Goal: Task Accomplishment & Management: Manage account settings

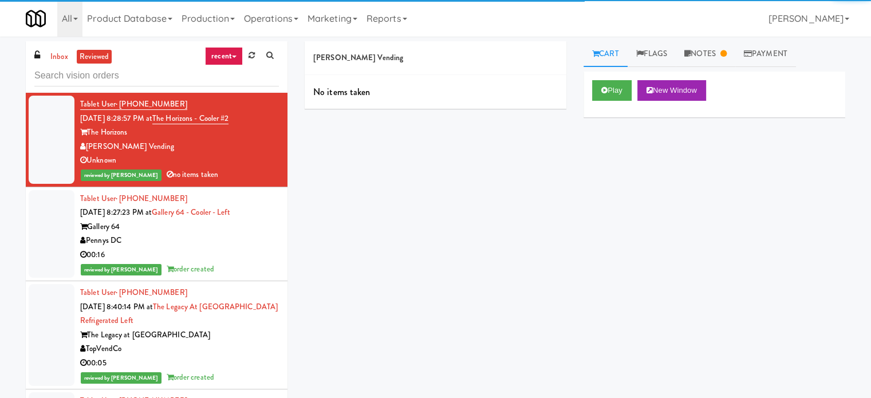
drag, startPoint x: 57, startPoint y: 61, endPoint x: 298, endPoint y: 61, distance: 240.4
click at [58, 62] on link "inbox" at bounding box center [59, 57] width 23 height 14
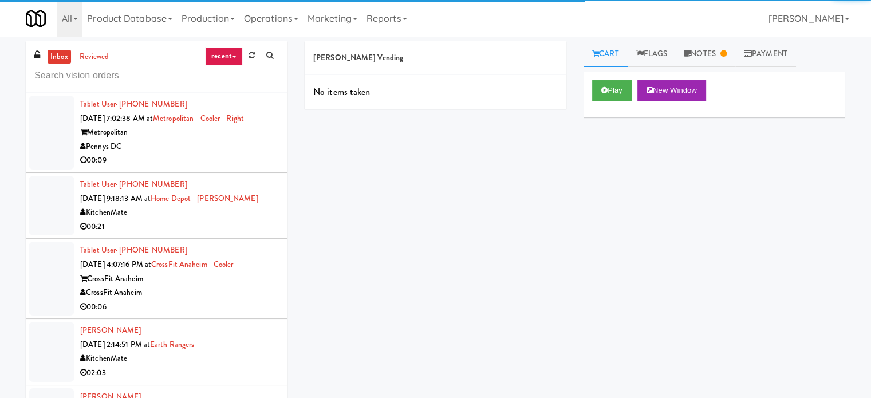
drag, startPoint x: 234, startPoint y: 55, endPoint x: 226, endPoint y: 86, distance: 32.5
click at [234, 55] on link "recent" at bounding box center [224, 56] width 38 height 18
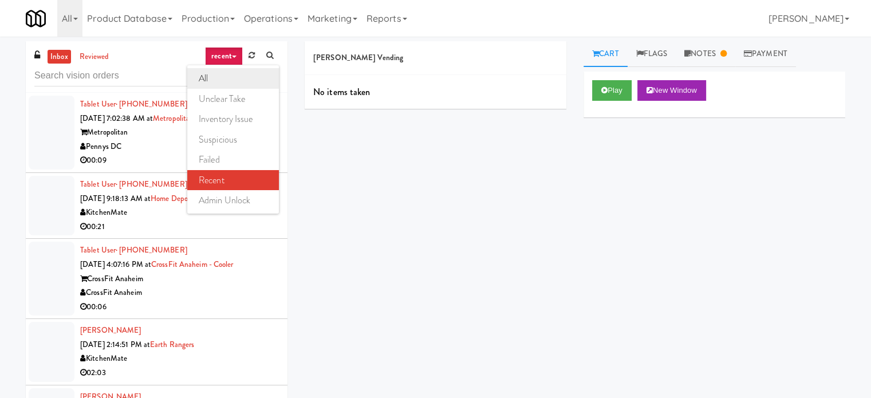
click at [215, 81] on link "all" at bounding box center [233, 78] width 92 height 21
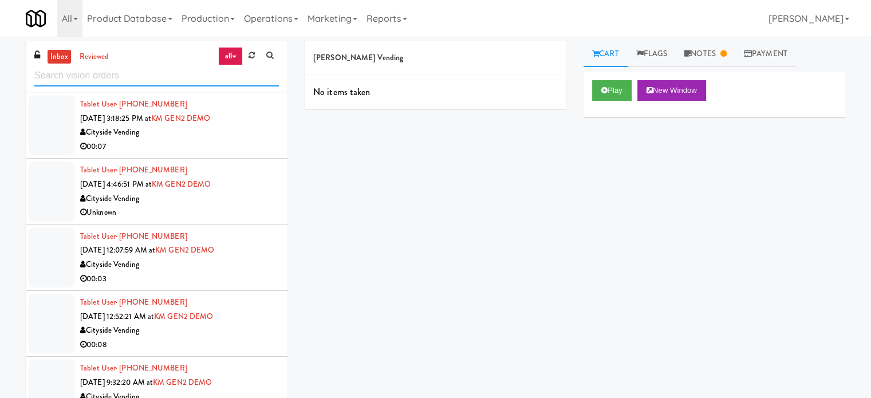
click at [125, 68] on input "text" at bounding box center [156, 75] width 244 height 21
click at [125, 70] on input "text" at bounding box center [156, 75] width 244 height 21
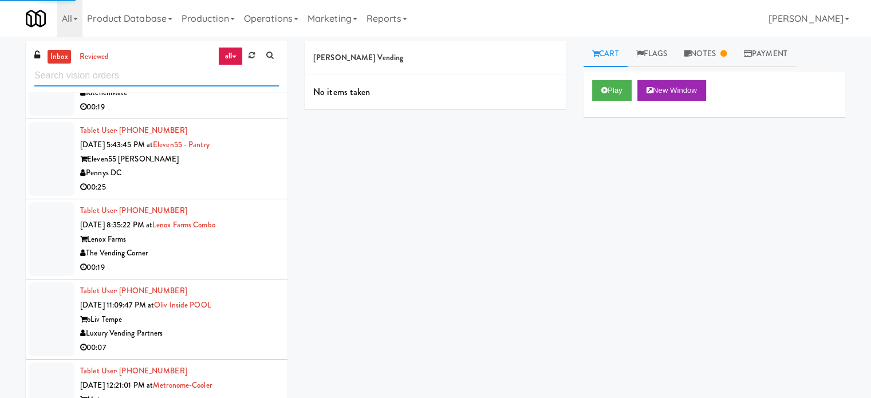
scroll to position [2135, 0]
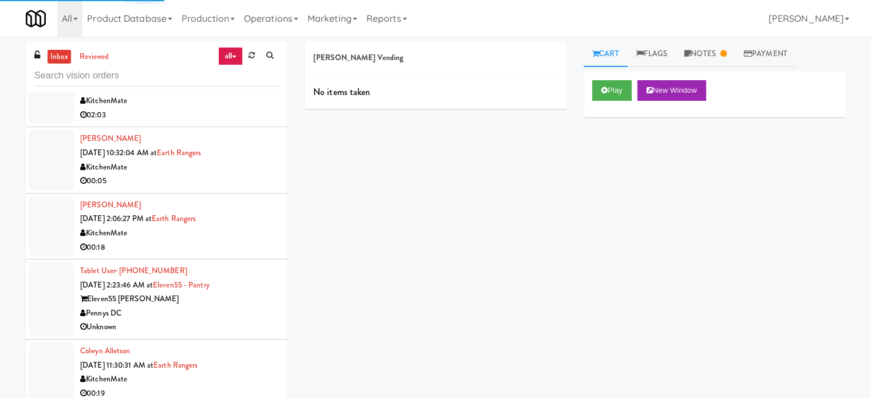
click at [256, 164] on div "KitchenMate" at bounding box center [179, 167] width 199 height 14
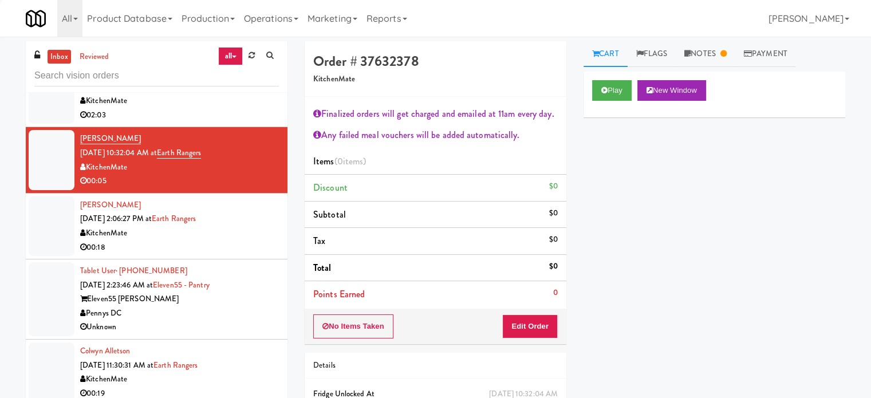
click at [254, 242] on div "00:18" at bounding box center [179, 247] width 199 height 14
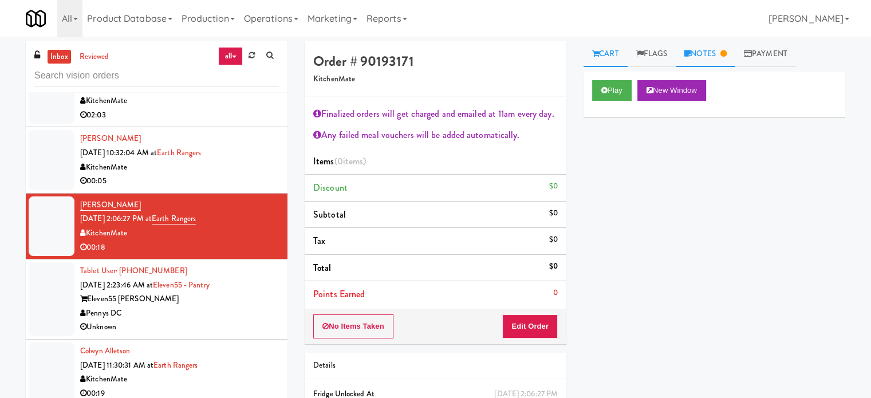
click at [712, 52] on link "Notes" at bounding box center [705, 54] width 60 height 26
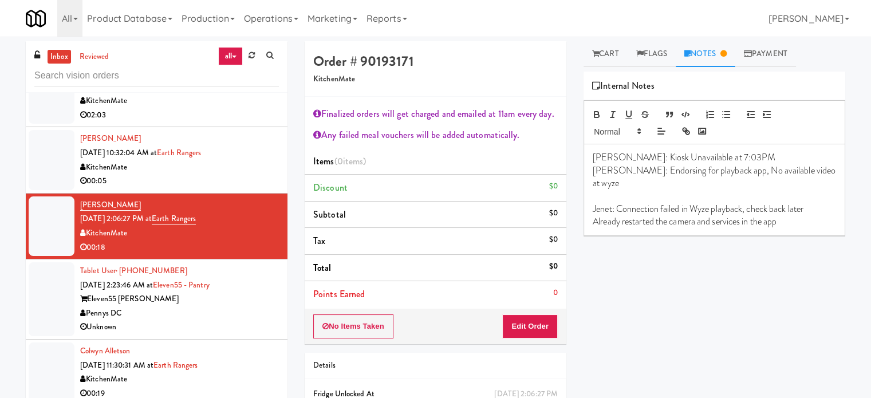
scroll to position [1849, 0]
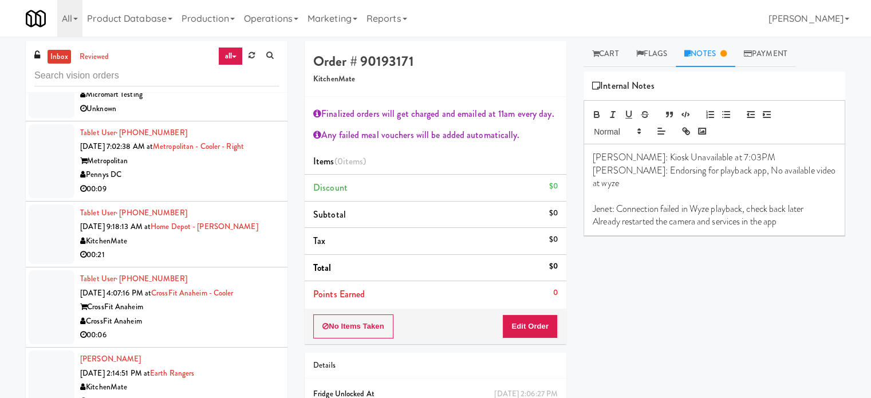
click at [260, 185] on div "00:09" at bounding box center [179, 189] width 199 height 14
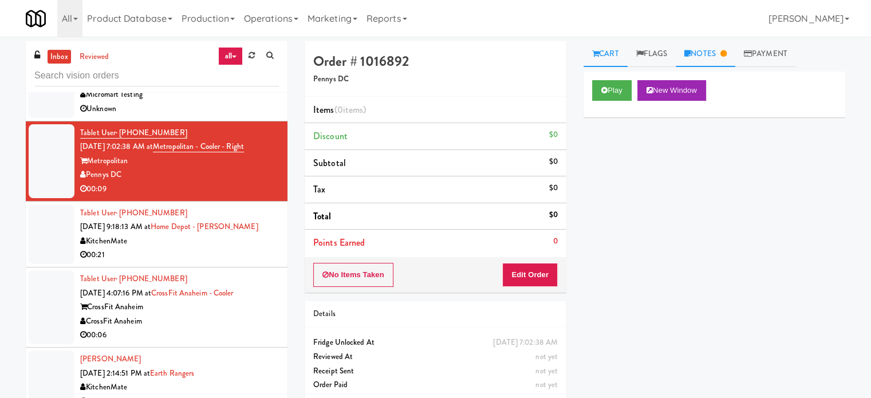
click at [714, 50] on link "Notes" at bounding box center [705, 54] width 60 height 26
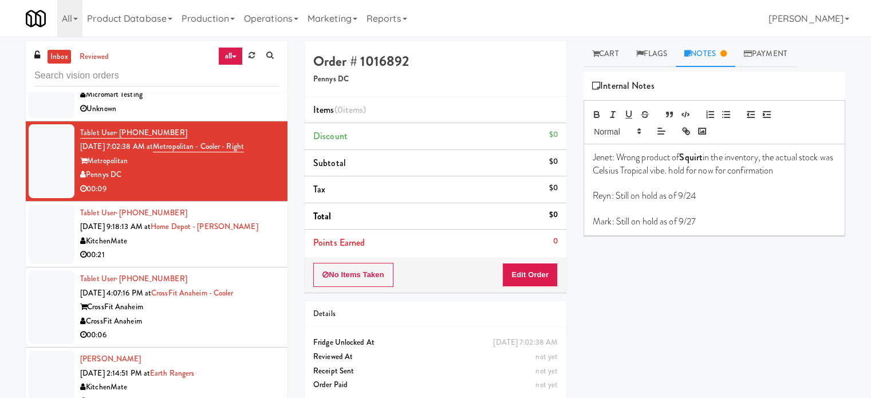
drag, startPoint x: 217, startPoint y: 258, endPoint x: 231, endPoint y: 257, distance: 14.4
click at [221, 258] on div "00:21" at bounding box center [179, 255] width 199 height 14
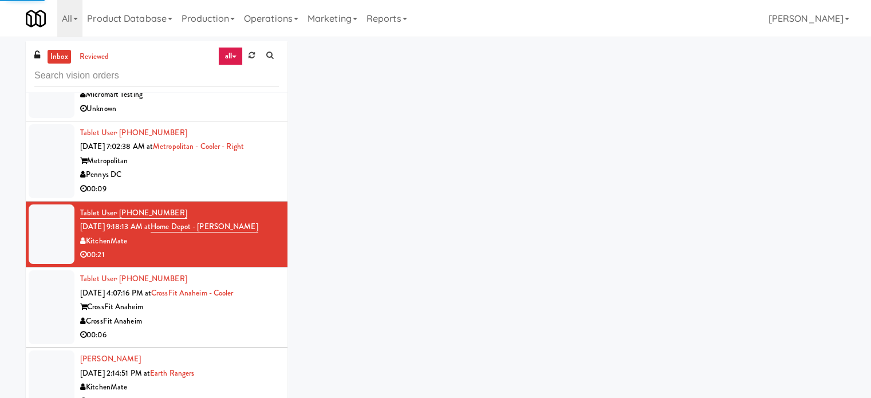
drag, startPoint x: 235, startPoint y: 305, endPoint x: 266, endPoint y: 291, distance: 33.6
click at [238, 305] on div "CrossFit Anaheim" at bounding box center [179, 307] width 199 height 14
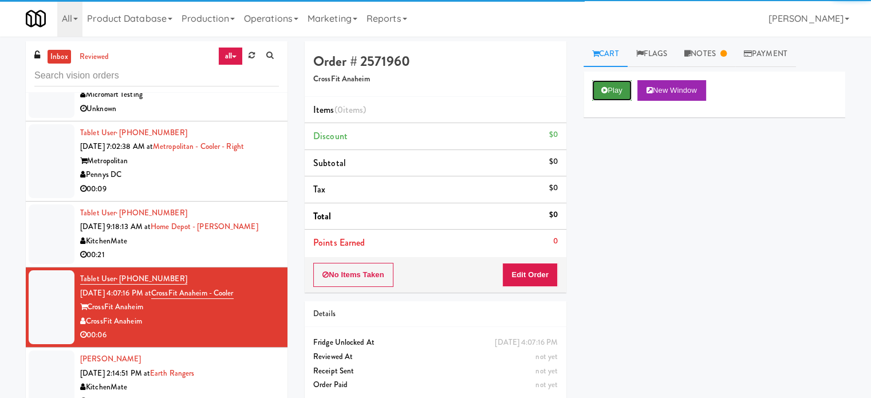
drag, startPoint x: 623, startPoint y: 86, endPoint x: 615, endPoint y: 98, distance: 14.0
click at [623, 92] on button "Play" at bounding box center [611, 90] width 39 height 21
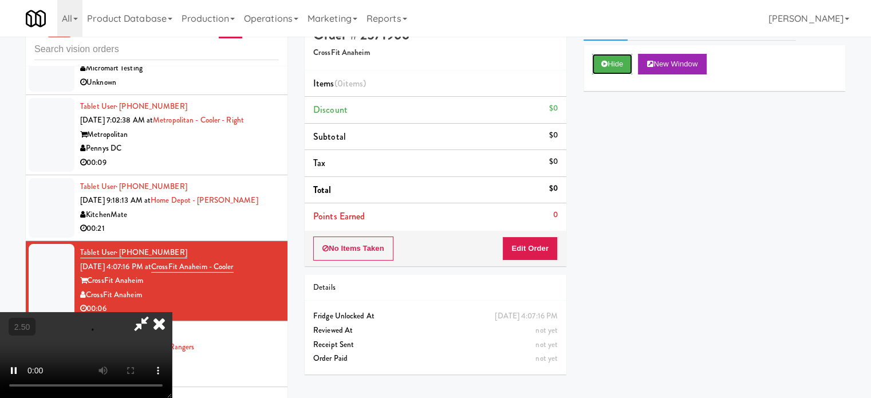
scroll to position [46, 0]
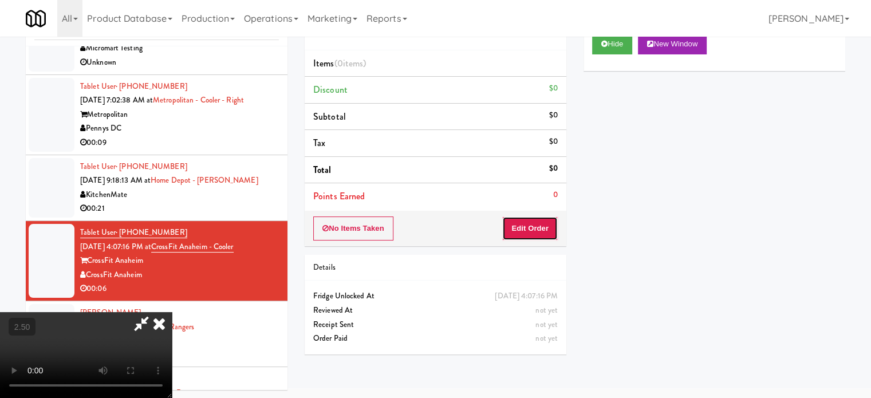
click at [532, 226] on button "Edit Order" at bounding box center [530, 228] width 56 height 24
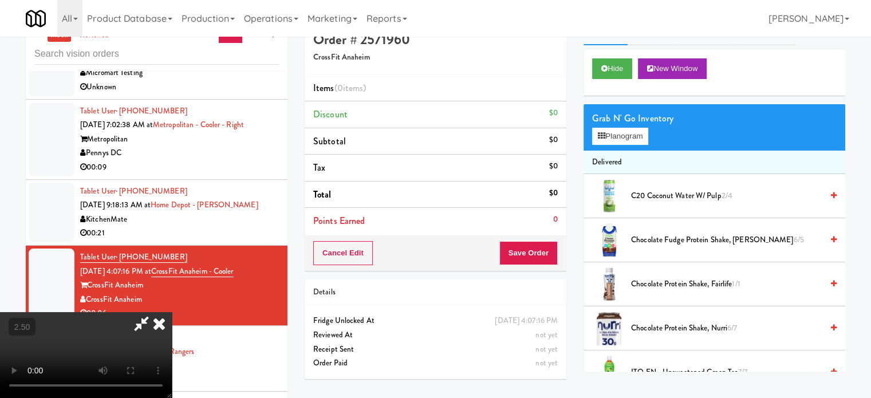
scroll to position [0, 0]
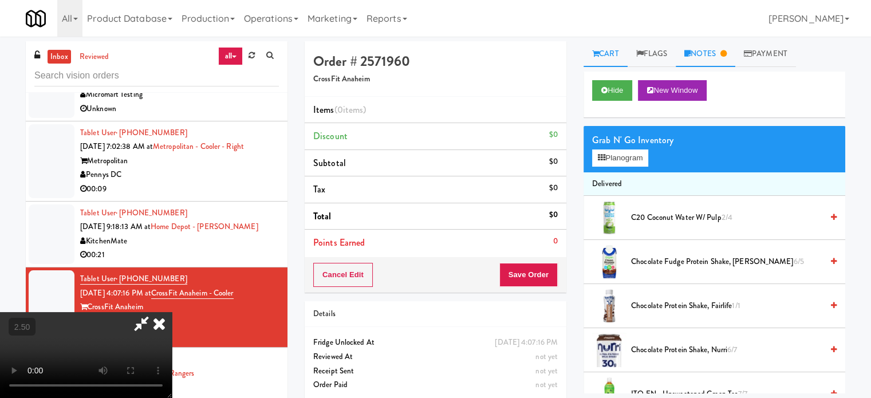
click at [725, 54] on icon at bounding box center [723, 53] width 6 height 7
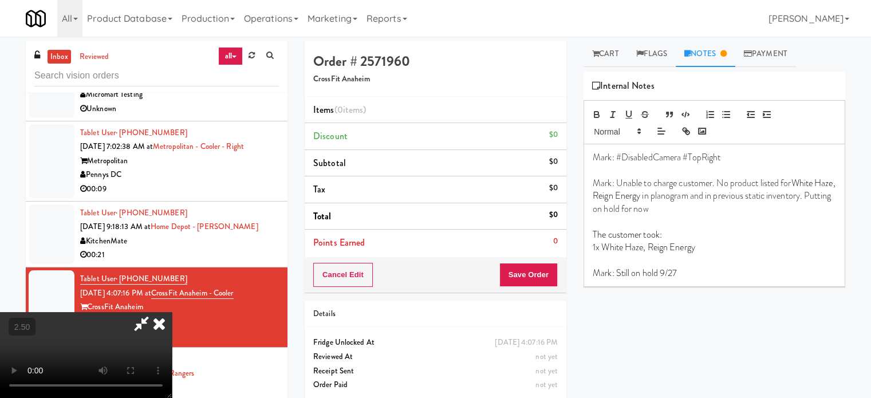
click at [172, 312] on icon at bounding box center [159, 323] width 25 height 23
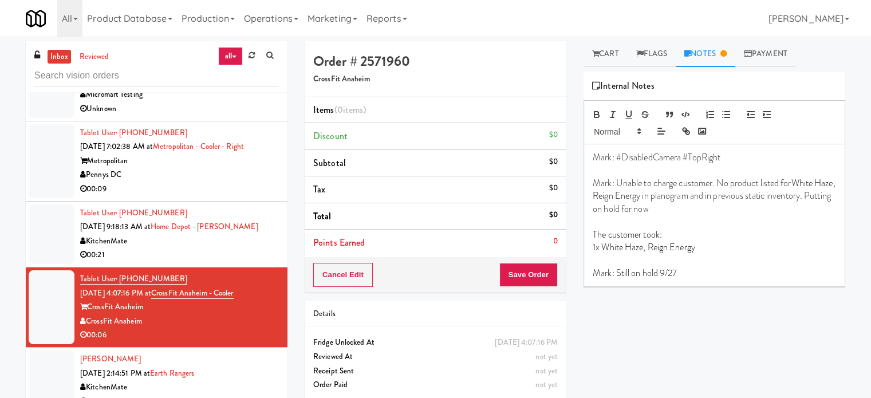
scroll to position [2135, 0]
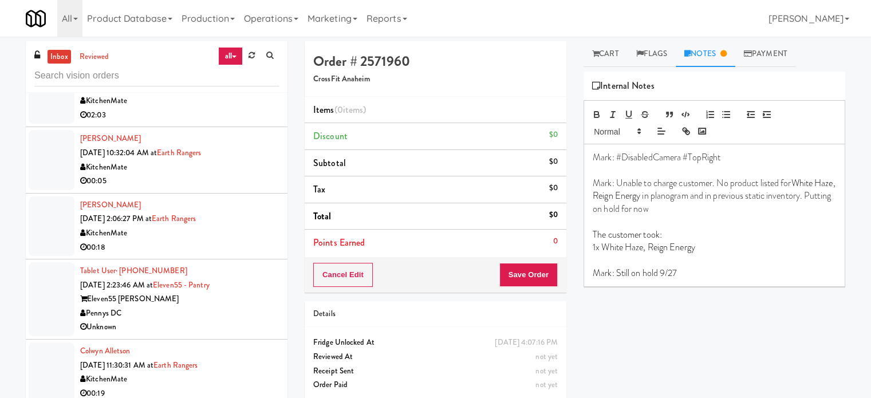
click at [287, 223] on div "inbox reviewed all all unclear take inventory issue suspicious failed recent ad…" at bounding box center [156, 243] width 279 height 404
click at [255, 174] on div "00:05" at bounding box center [179, 181] width 199 height 14
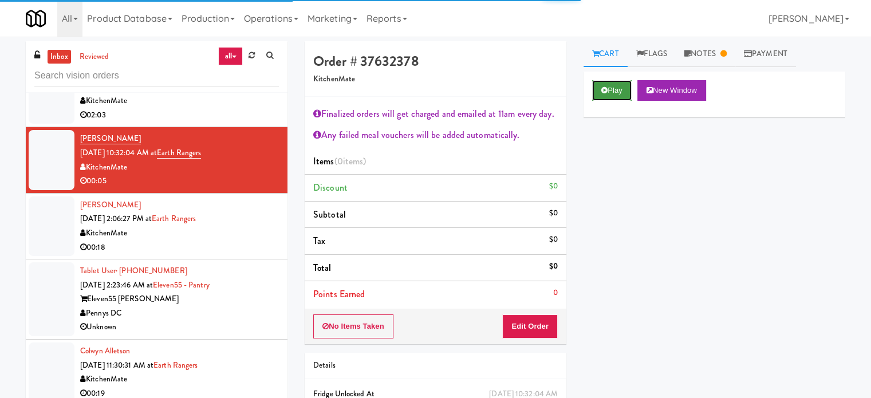
click at [627, 82] on button "Play" at bounding box center [611, 90] width 39 height 21
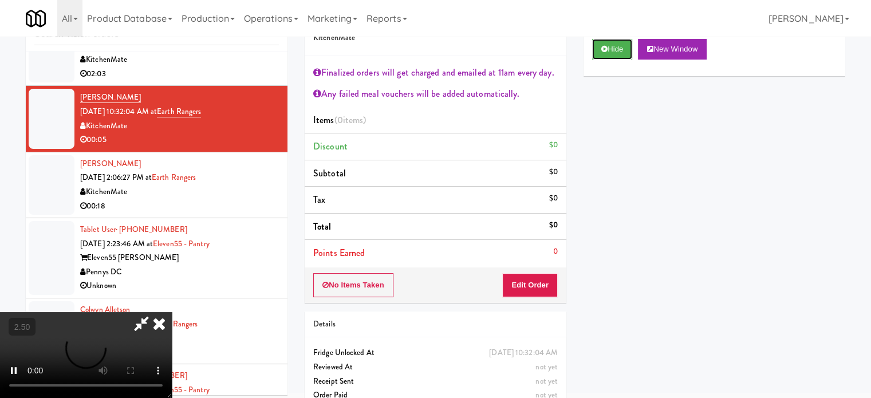
scroll to position [62, 0]
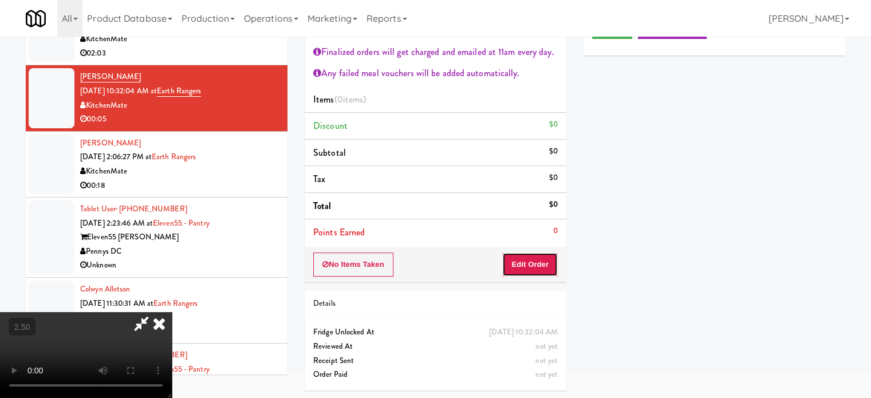
click at [538, 260] on button "Edit Order" at bounding box center [530, 264] width 56 height 24
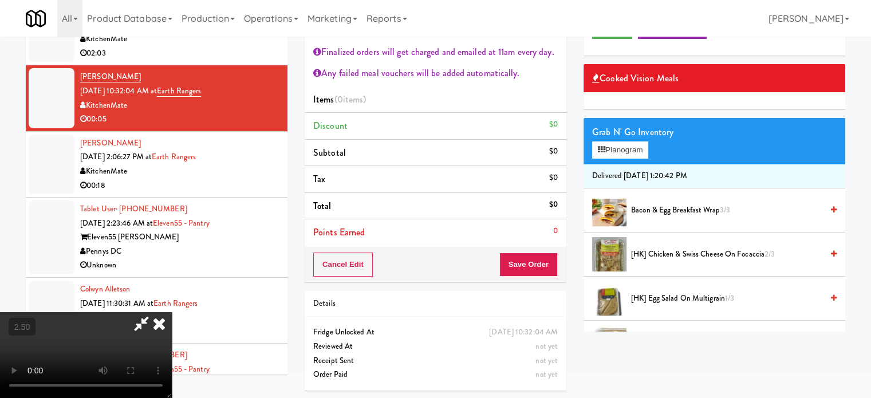
drag, startPoint x: 356, startPoint y: 211, endPoint x: 363, endPoint y: 194, distance: 18.7
click at [172, 312] on video at bounding box center [86, 355] width 172 height 86
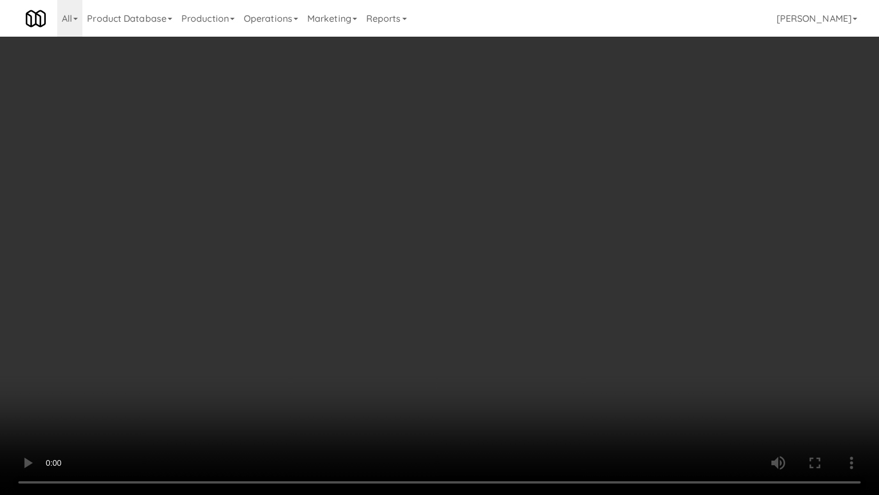
click at [605, 362] on video at bounding box center [439, 247] width 879 height 495
click at [516, 218] on video at bounding box center [439, 247] width 879 height 495
click at [520, 222] on video at bounding box center [439, 247] width 879 height 495
click at [473, 222] on video at bounding box center [439, 247] width 879 height 495
click at [488, 213] on video at bounding box center [439, 247] width 879 height 495
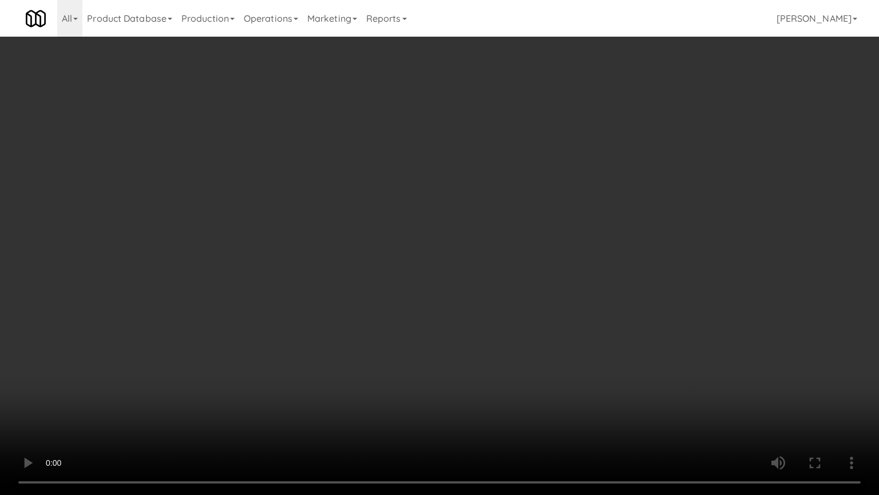
click at [495, 207] on video at bounding box center [439, 247] width 879 height 495
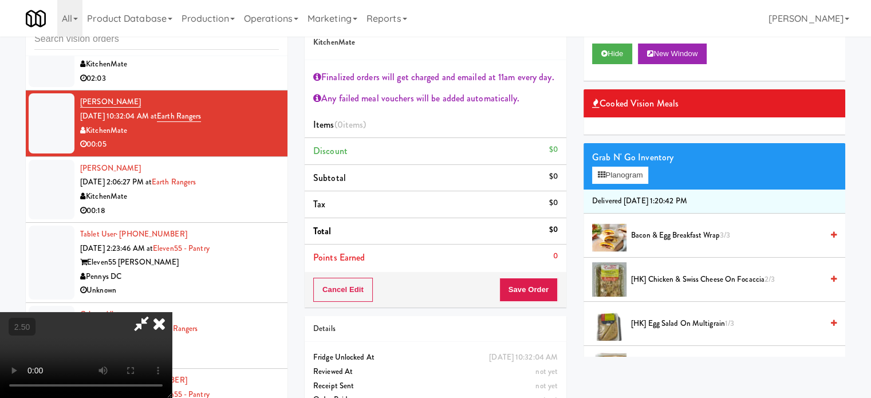
click at [172, 312] on icon at bounding box center [159, 323] width 25 height 23
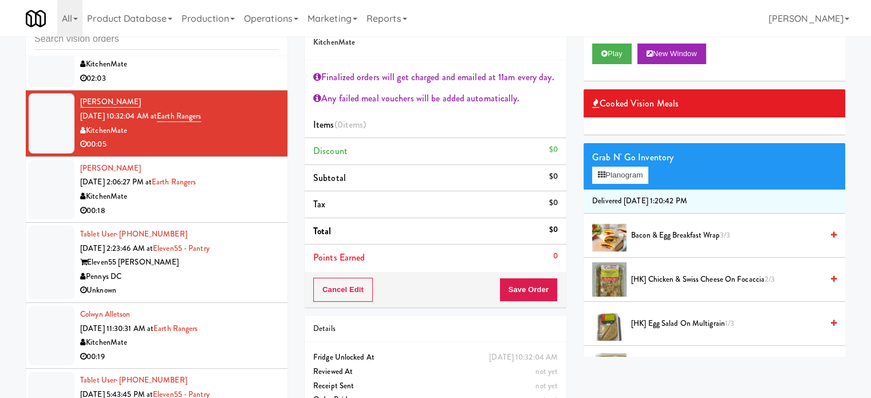
click at [231, 204] on div "00:18" at bounding box center [179, 211] width 199 height 14
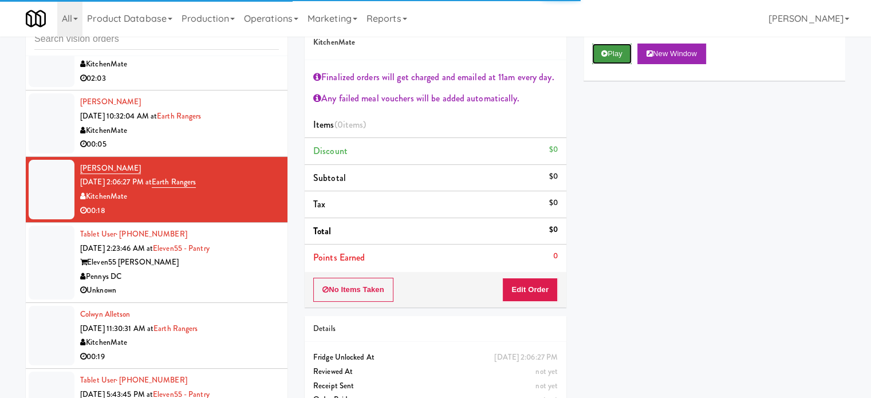
click at [621, 55] on button "Play" at bounding box center [611, 54] width 39 height 21
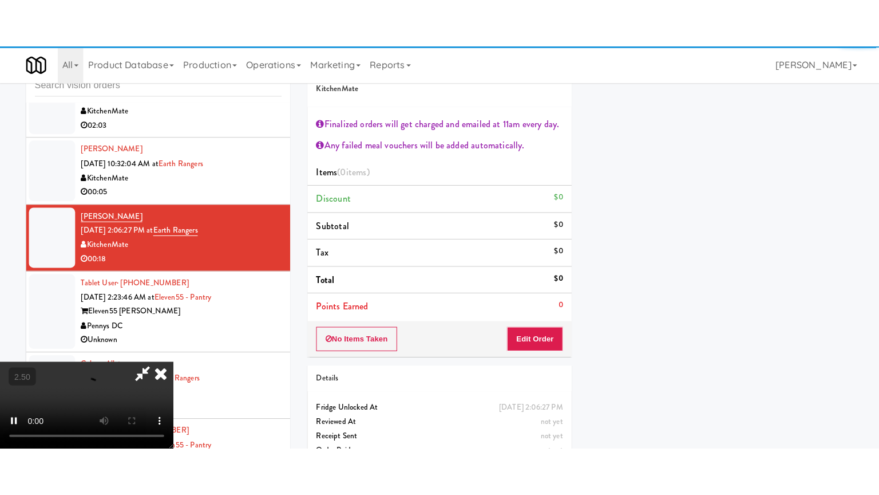
scroll to position [107, 0]
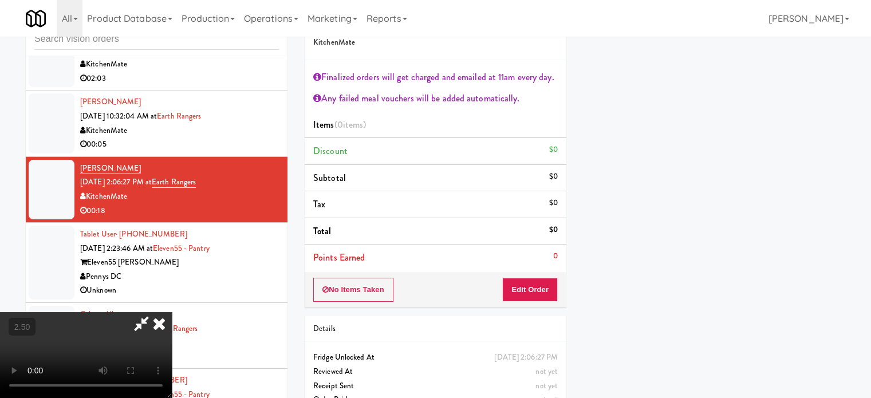
drag, startPoint x: 288, startPoint y: 118, endPoint x: 288, endPoint y: 104, distance: 14.9
click at [172, 312] on video at bounding box center [86, 355] width 172 height 86
drag, startPoint x: 286, startPoint y: 106, endPoint x: 288, endPoint y: 176, distance: 69.3
click at [172, 312] on video at bounding box center [86, 355] width 172 height 86
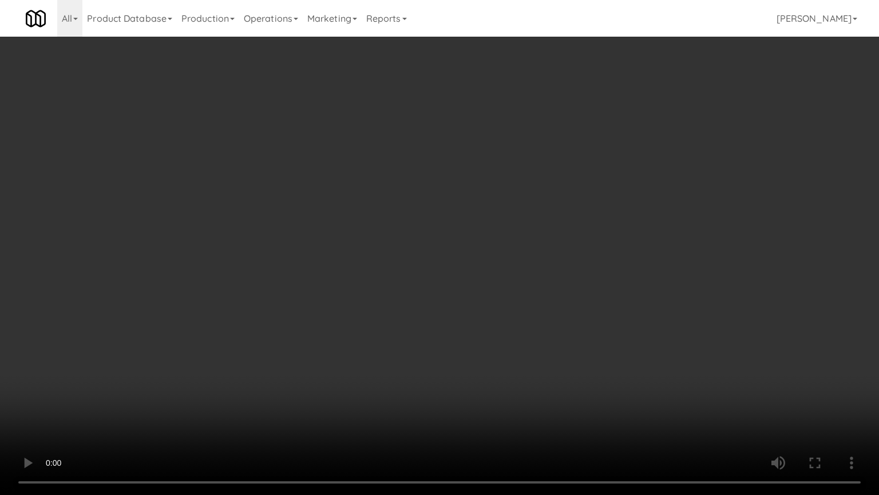
click at [415, 305] on video at bounding box center [439, 247] width 879 height 495
click at [414, 305] on video at bounding box center [439, 247] width 879 height 495
click at [414, 299] on video at bounding box center [439, 247] width 879 height 495
click at [438, 294] on video at bounding box center [439, 247] width 879 height 495
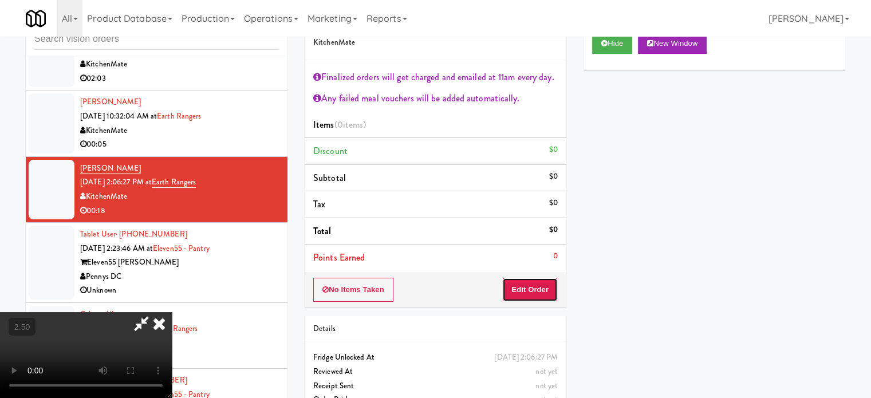
click at [532, 286] on button "Edit Order" at bounding box center [530, 290] width 56 height 24
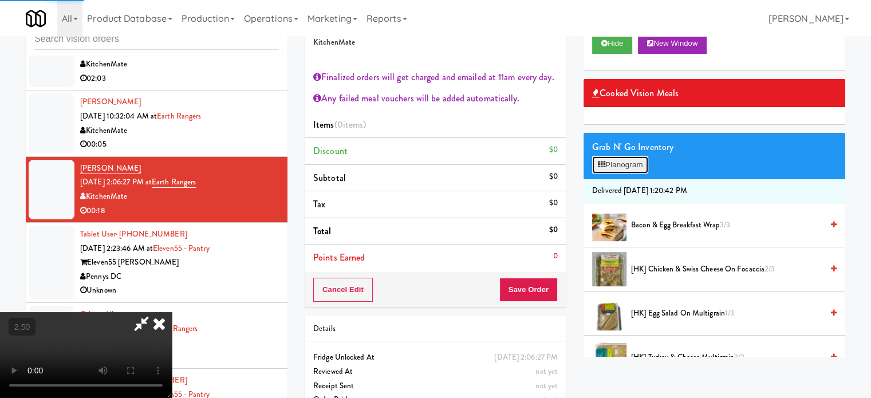
click at [628, 166] on button "Planogram" at bounding box center [620, 164] width 56 height 17
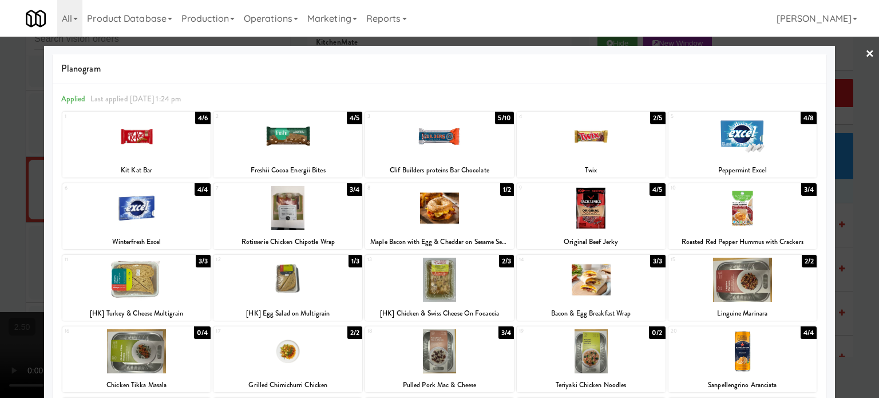
click at [503, 259] on div "2/3" at bounding box center [506, 261] width 15 height 13
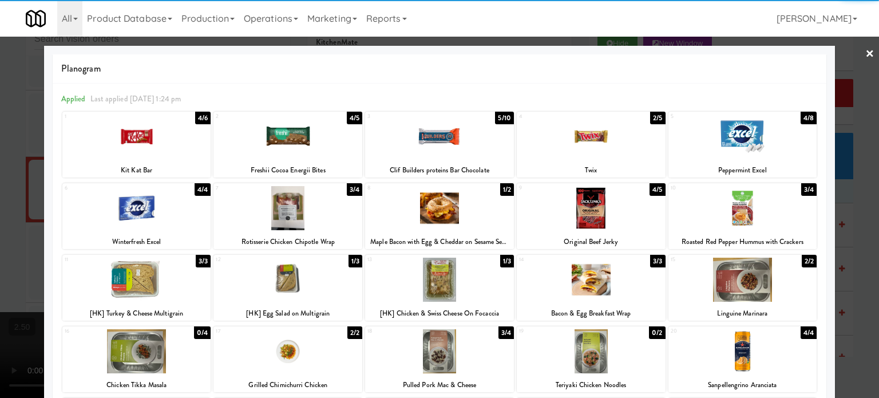
drag, startPoint x: 855, startPoint y: 223, endPoint x: 803, endPoint y: 193, distance: 60.8
click at [853, 225] on div at bounding box center [439, 199] width 879 height 398
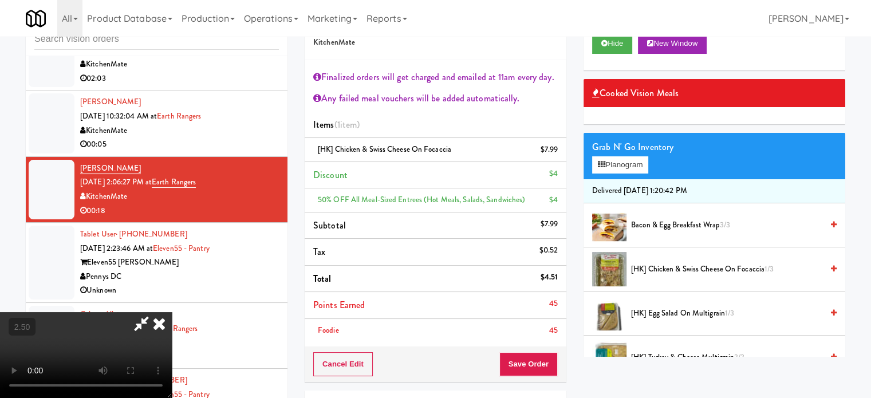
click at [172, 312] on video at bounding box center [86, 355] width 172 height 86
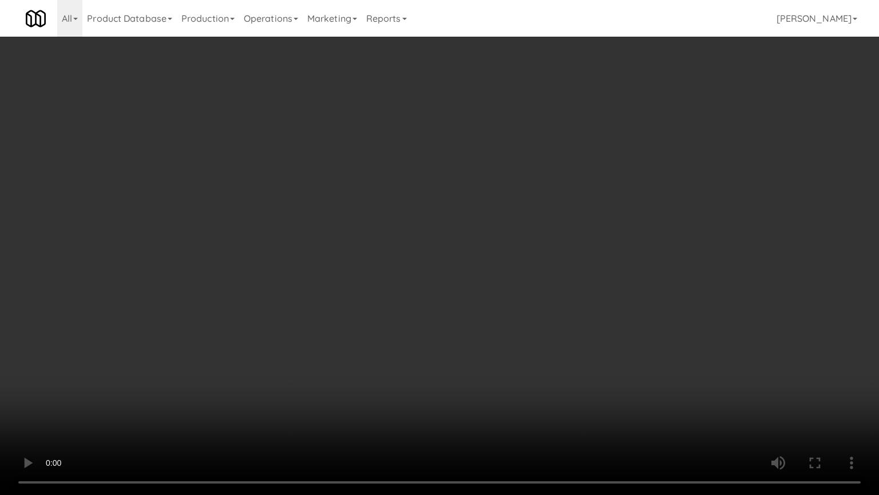
click at [344, 377] on video at bounding box center [439, 247] width 879 height 495
click at [446, 236] on video at bounding box center [439, 247] width 879 height 495
click at [492, 235] on video at bounding box center [439, 247] width 879 height 495
drag, startPoint x: 469, startPoint y: 206, endPoint x: 487, endPoint y: 205, distance: 17.2
click at [471, 205] on video at bounding box center [439, 247] width 879 height 495
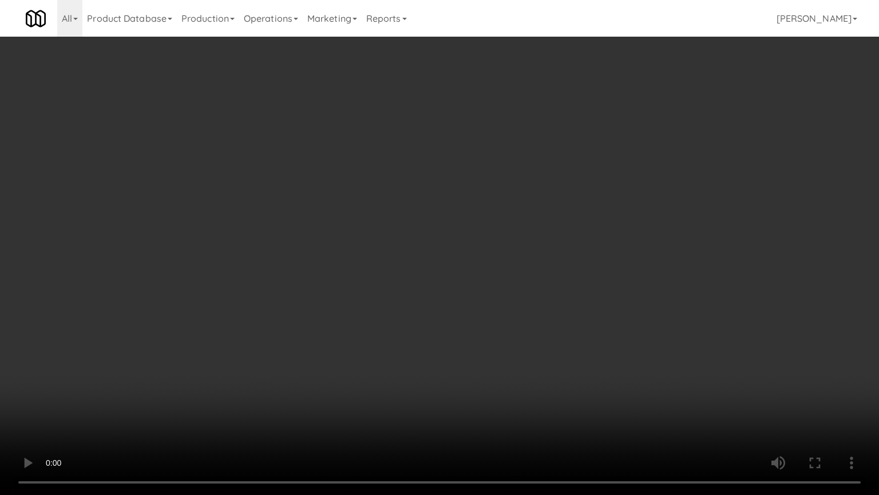
click at [487, 205] on video at bounding box center [439, 247] width 879 height 495
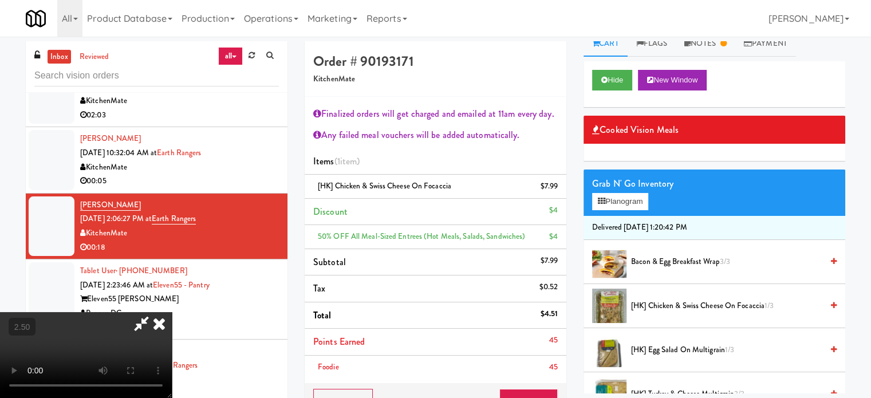
click at [172, 312] on icon at bounding box center [159, 323] width 25 height 23
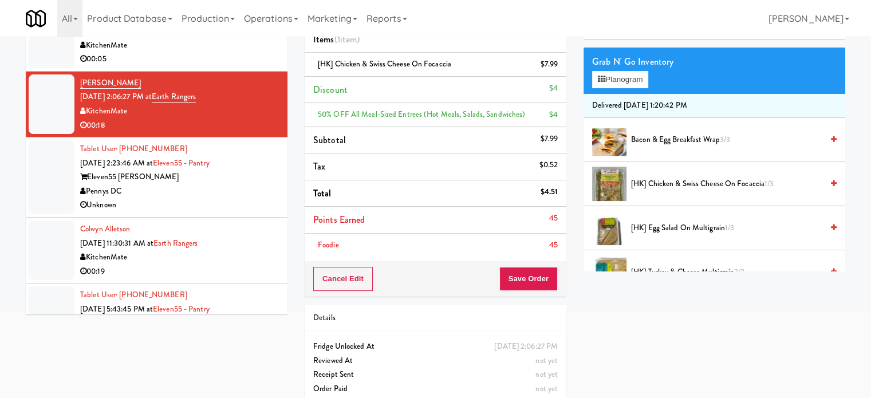
scroll to position [135, 0]
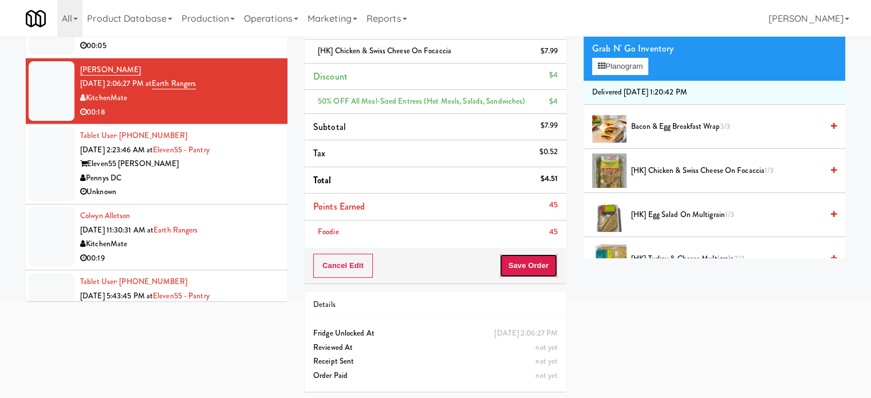
click at [524, 272] on button "Save Order" at bounding box center [528, 266] width 58 height 24
drag, startPoint x: 524, startPoint y: 251, endPoint x: 513, endPoint y: 238, distance: 17.5
click at [524, 254] on button "Save Order" at bounding box center [528, 266] width 58 height 24
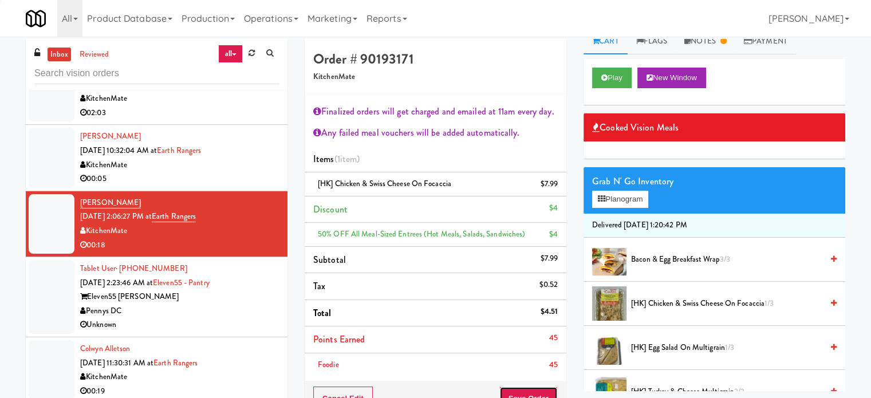
scroll to position [0, 0]
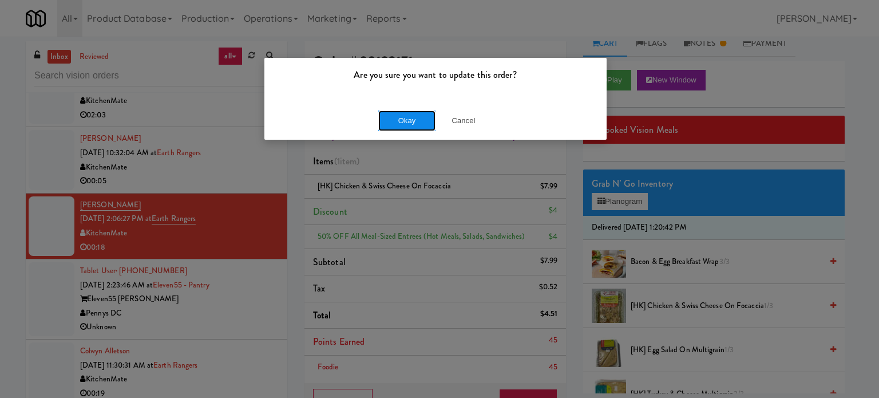
click at [405, 118] on button "Okay" at bounding box center [406, 120] width 57 height 21
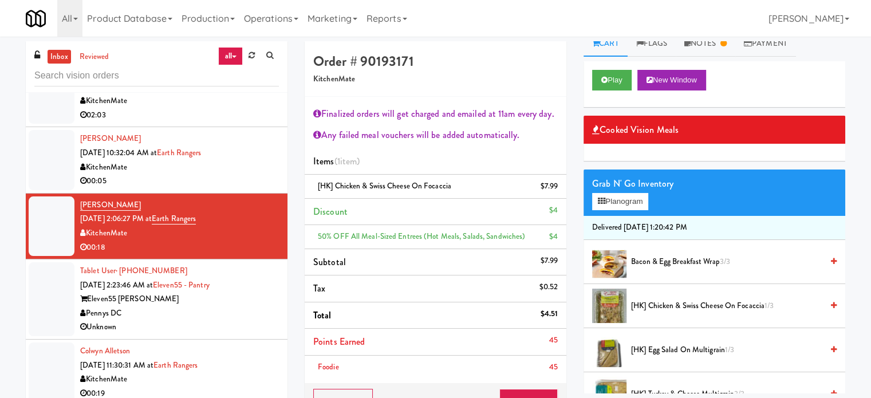
click at [241, 174] on div "00:05" at bounding box center [179, 181] width 199 height 14
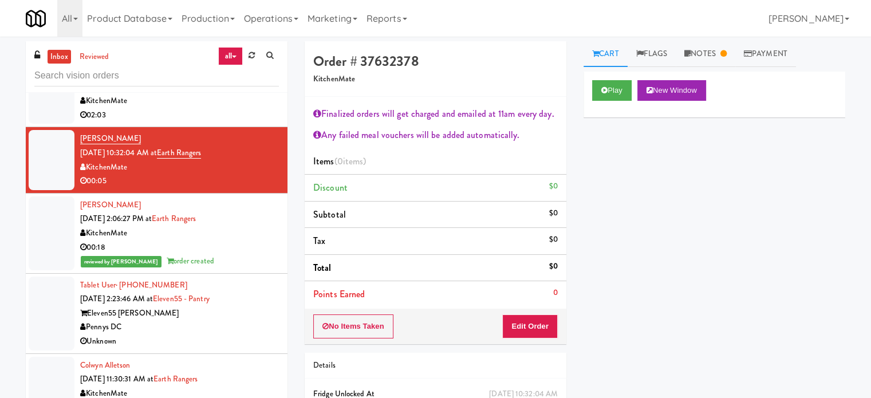
click at [245, 316] on div "Eleven55 [PERSON_NAME]" at bounding box center [179, 313] width 199 height 14
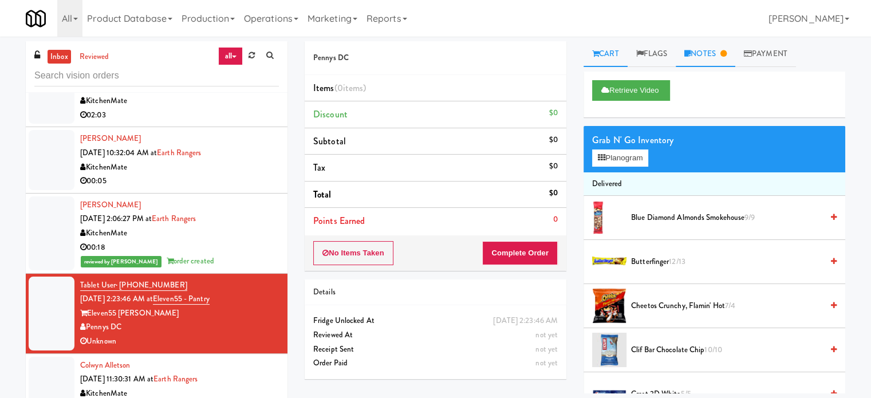
click at [726, 57] on icon at bounding box center [723, 53] width 6 height 7
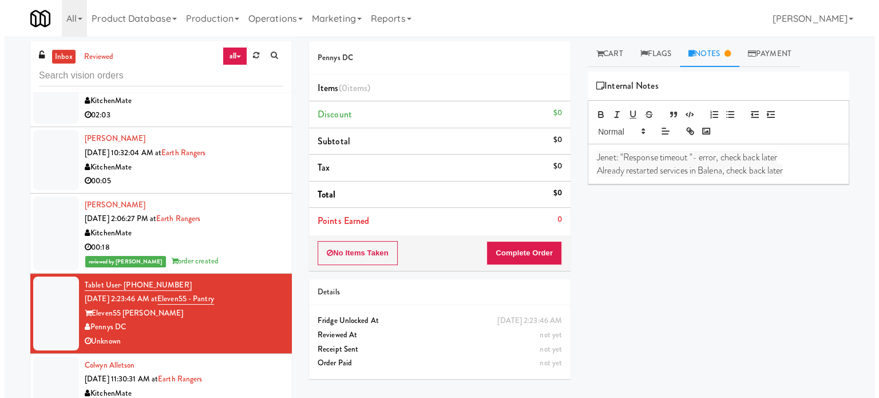
scroll to position [2421, 0]
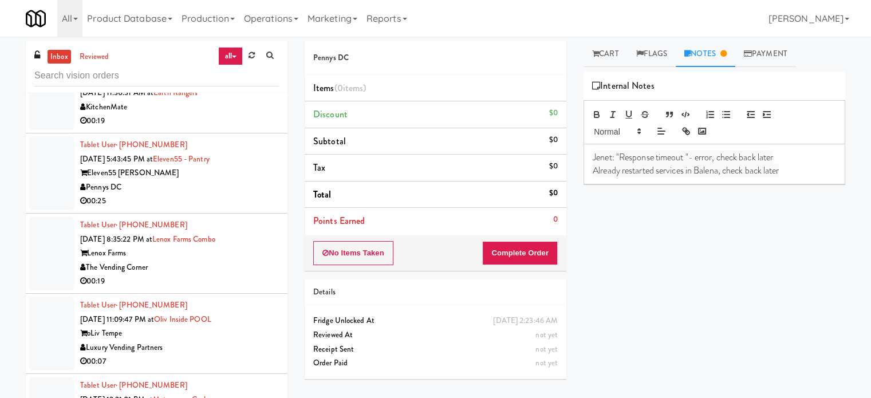
click at [225, 195] on div "00:25" at bounding box center [179, 201] width 199 height 14
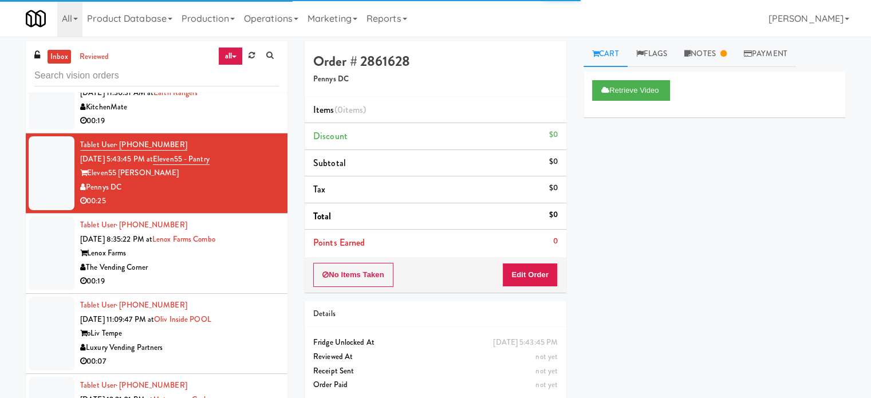
click at [253, 276] on div "00:19" at bounding box center [179, 281] width 199 height 14
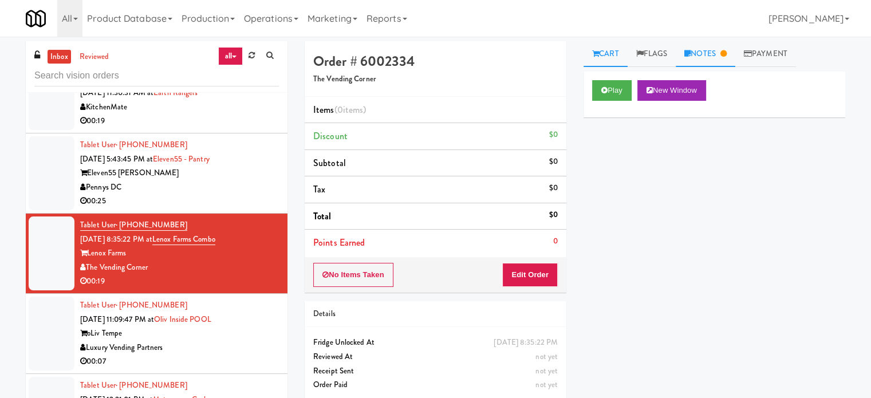
click at [701, 48] on link "Notes" at bounding box center [705, 54] width 60 height 26
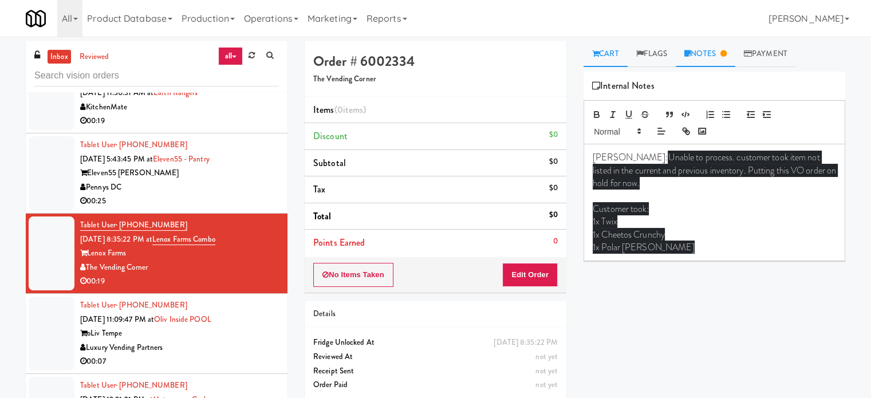
click at [611, 59] on link "Cart" at bounding box center [605, 54] width 44 height 26
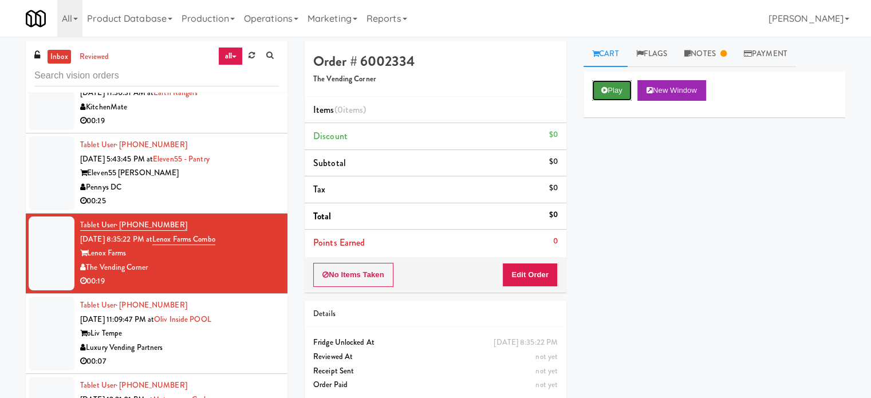
click at [606, 91] on icon at bounding box center [604, 89] width 6 height 7
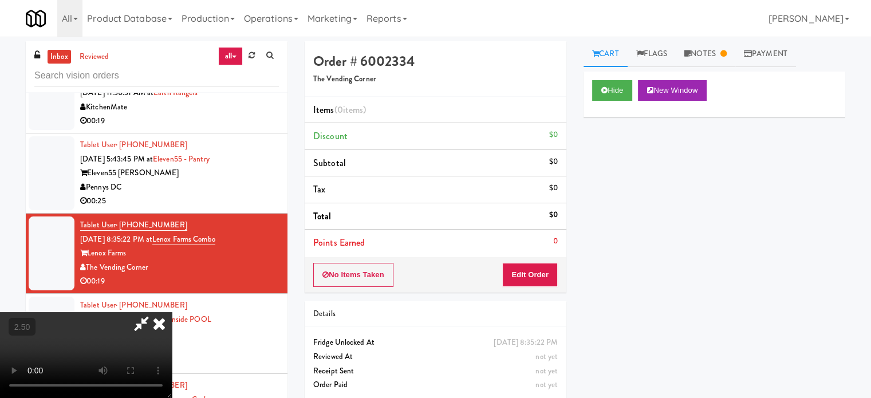
click at [172, 312] on video at bounding box center [86, 355] width 172 height 86
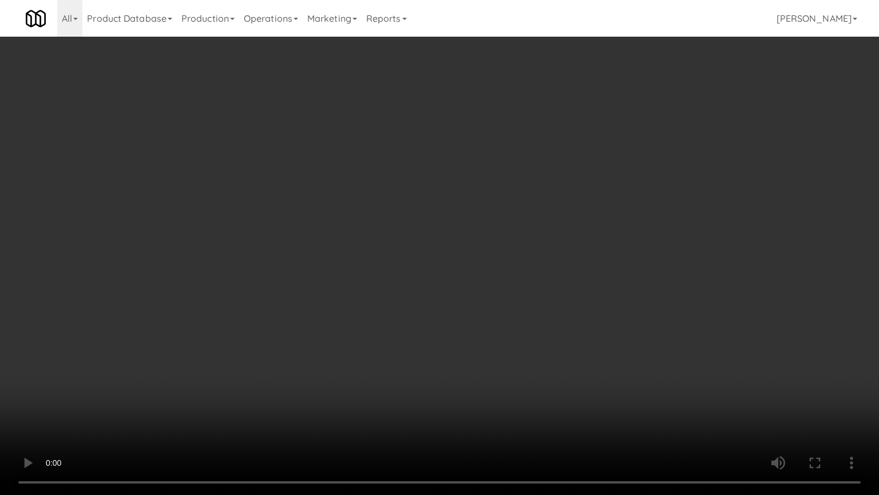
click at [380, 235] on video at bounding box center [439, 247] width 879 height 495
click at [384, 232] on video at bounding box center [439, 247] width 879 height 495
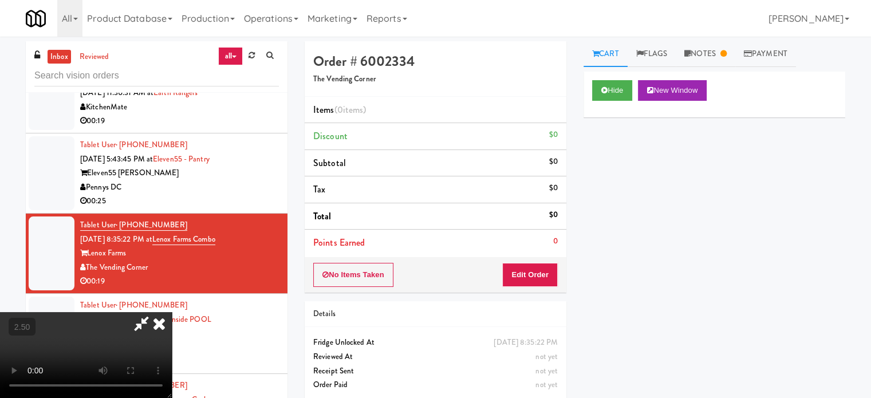
click at [172, 312] on video at bounding box center [86, 355] width 172 height 86
drag, startPoint x: 401, startPoint y: 161, endPoint x: 441, endPoint y: 208, distance: 61.7
click at [172, 312] on video at bounding box center [86, 355] width 172 height 86
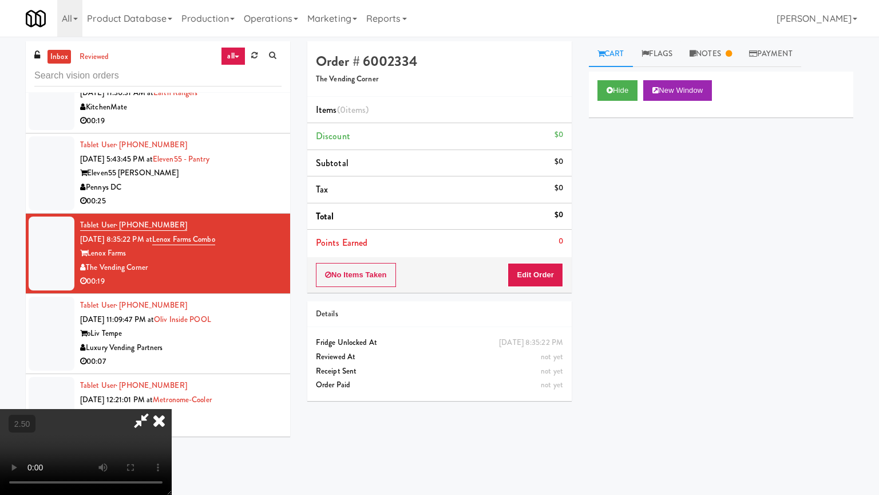
click at [172, 397] on video at bounding box center [86, 452] width 172 height 86
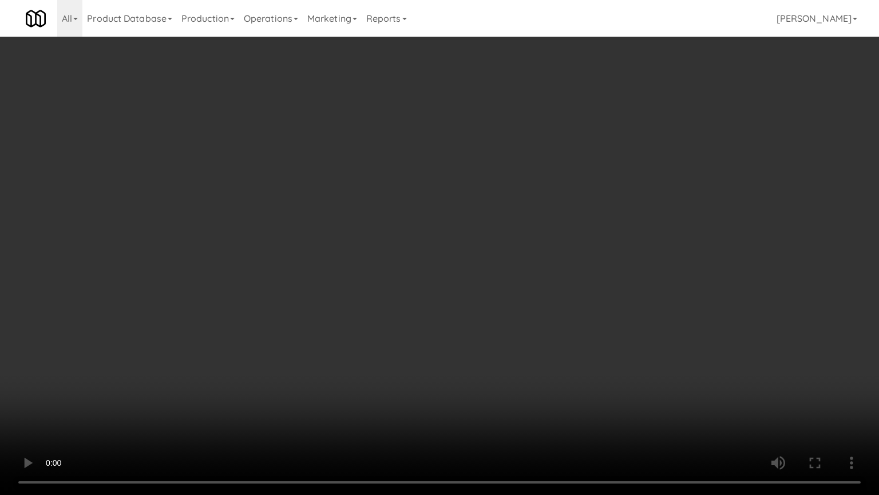
click at [442, 204] on video at bounding box center [439, 247] width 879 height 495
click at [423, 270] on video at bounding box center [439, 247] width 879 height 495
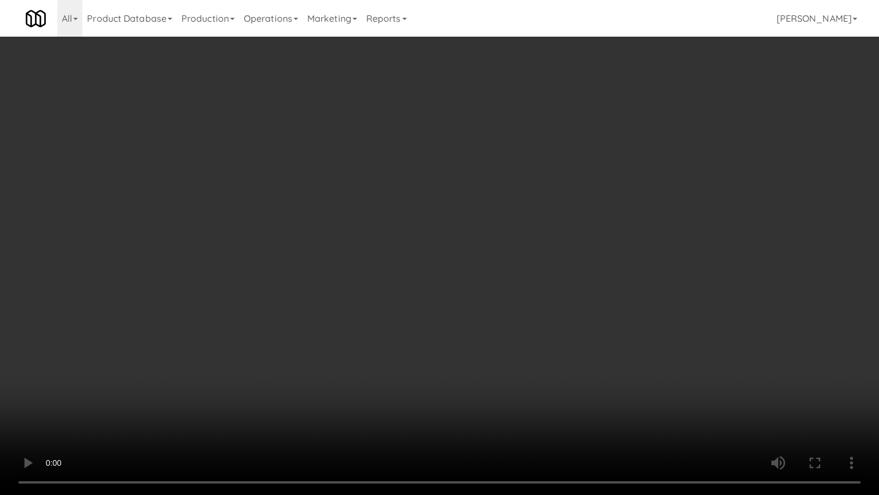
click at [426, 266] on video at bounding box center [439, 247] width 879 height 495
click at [440, 262] on video at bounding box center [439, 247] width 879 height 495
click at [457, 268] on video at bounding box center [439, 247] width 879 height 495
drag, startPoint x: 392, startPoint y: 361, endPoint x: 398, endPoint y: 359, distance: 7.2
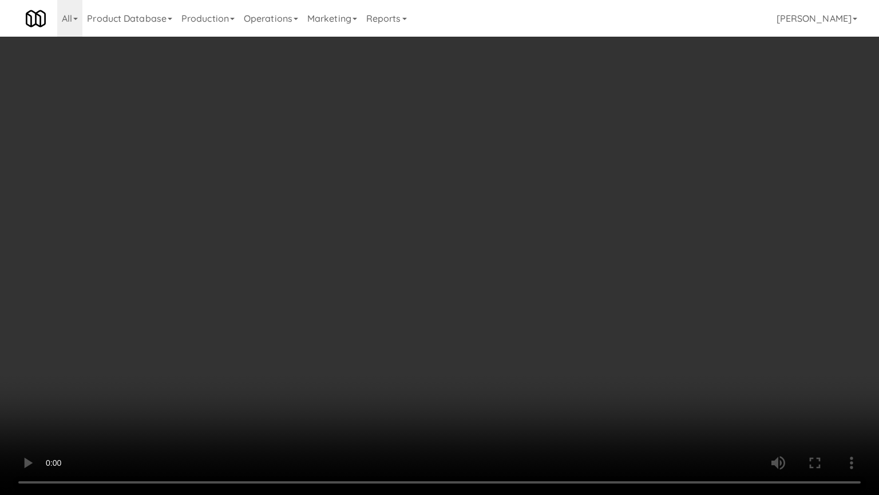
click at [394, 360] on video at bounding box center [439, 247] width 879 height 495
drag, startPoint x: 428, startPoint y: 337, endPoint x: 441, endPoint y: 332, distance: 13.4
click at [435, 334] on video at bounding box center [439, 247] width 879 height 495
click at [442, 328] on video at bounding box center [439, 247] width 879 height 495
click at [460, 319] on video at bounding box center [439, 247] width 879 height 495
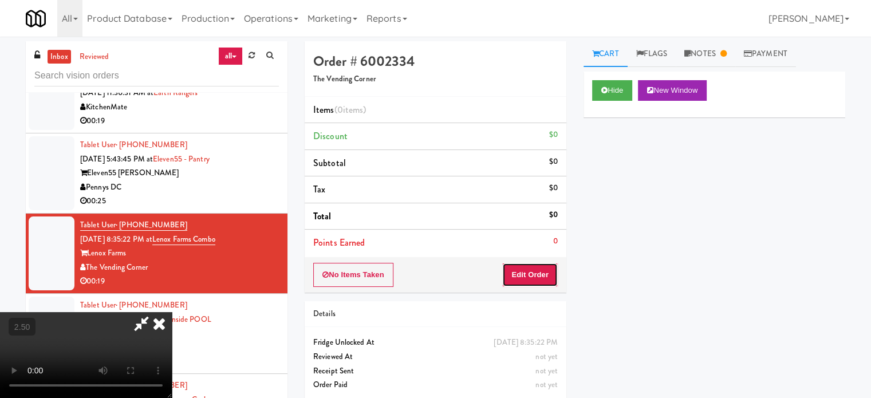
click at [546, 274] on button "Edit Order" at bounding box center [530, 275] width 56 height 24
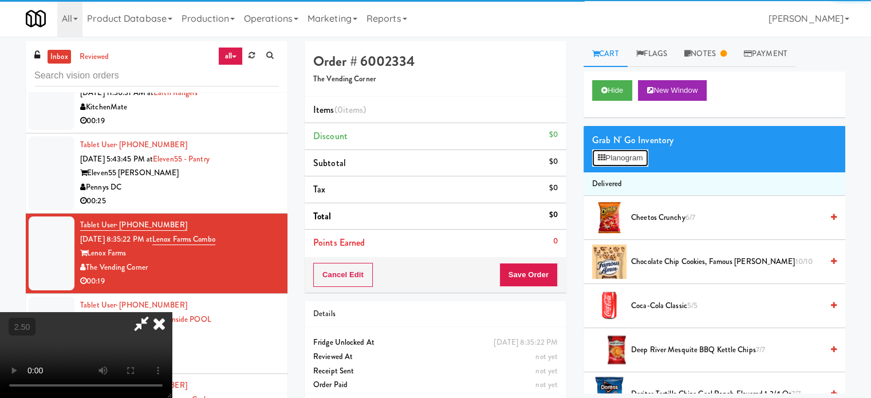
click at [639, 154] on button "Planogram" at bounding box center [620, 157] width 56 height 17
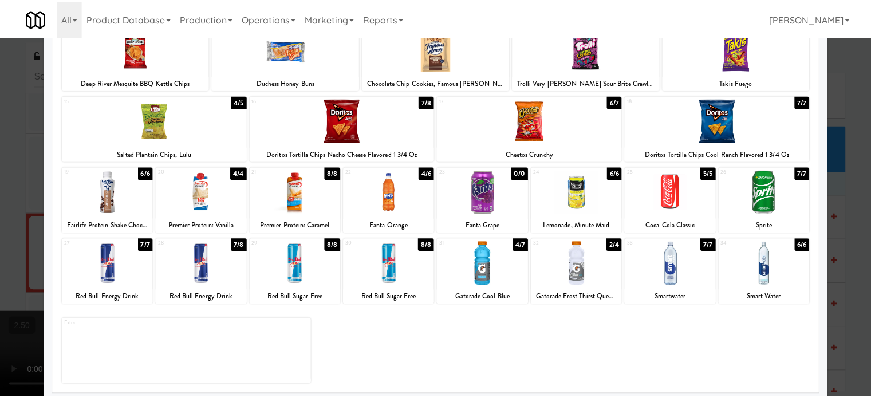
scroll to position [164, 0]
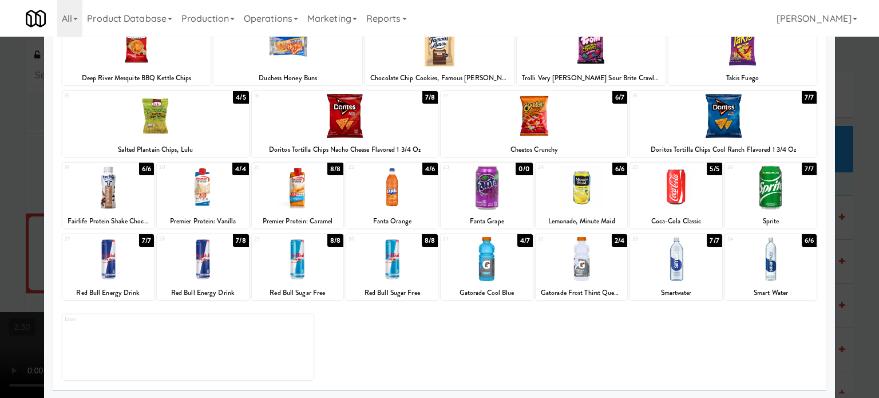
drag, startPoint x: 856, startPoint y: 213, endPoint x: 848, endPoint y: 225, distance: 14.8
click at [856, 218] on div at bounding box center [439, 199] width 879 height 398
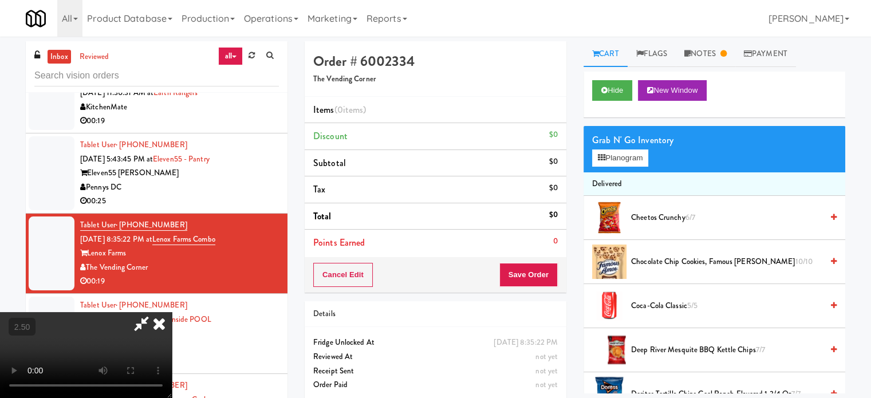
click at [172, 315] on video at bounding box center [86, 355] width 172 height 86
click at [172, 312] on video at bounding box center [86, 355] width 172 height 86
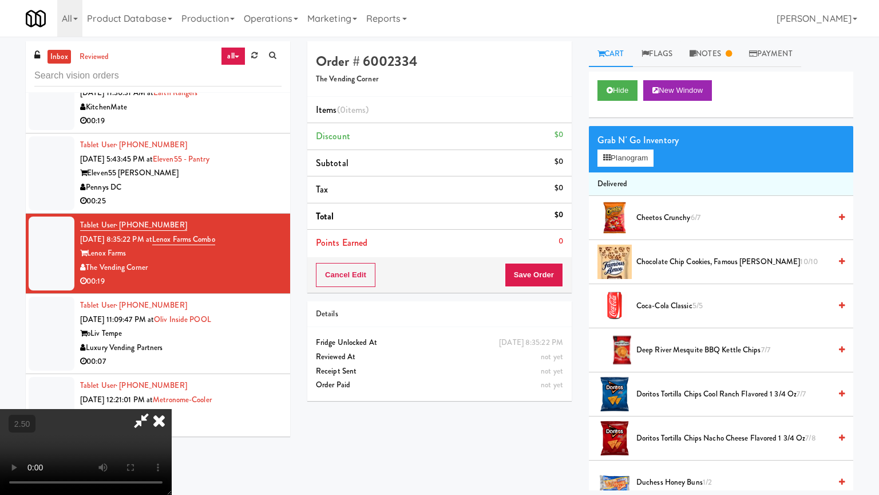
click at [172, 397] on video at bounding box center [86, 452] width 172 height 86
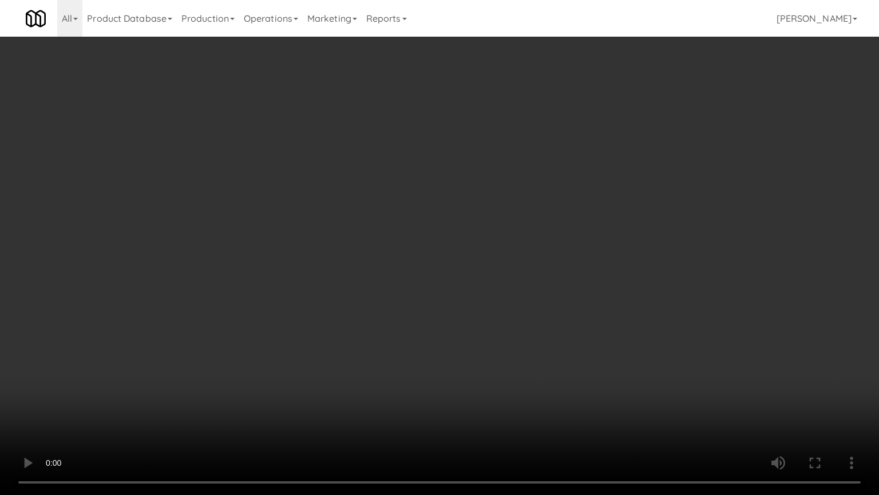
drag, startPoint x: 357, startPoint y: 268, endPoint x: 390, endPoint y: 263, distance: 33.5
click at [363, 268] on video at bounding box center [439, 247] width 879 height 495
drag, startPoint x: 390, startPoint y: 263, endPoint x: 608, endPoint y: 48, distance: 306.8
click at [391, 262] on video at bounding box center [439, 247] width 879 height 495
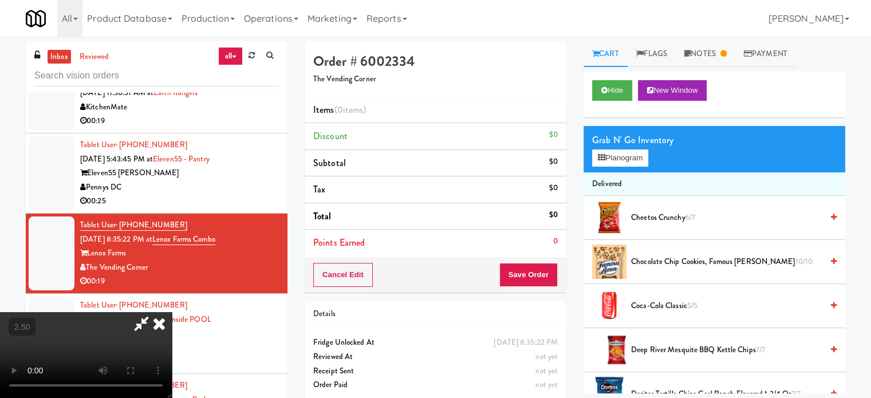
click at [172, 312] on icon at bounding box center [159, 323] width 25 height 23
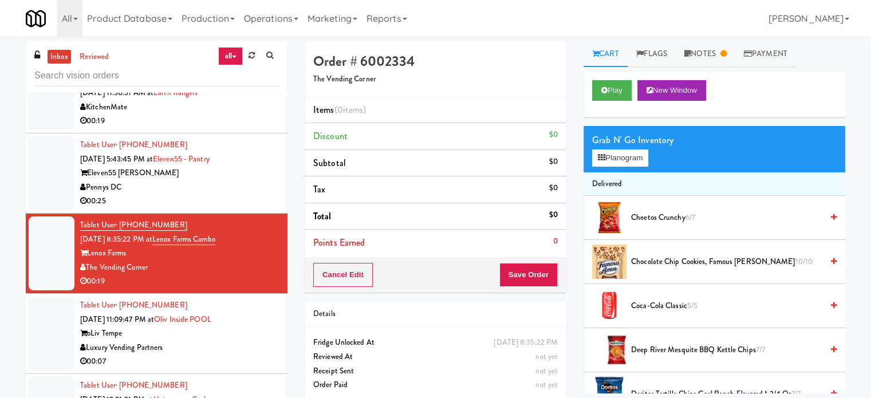
click at [257, 341] on div "Luxury Vending Partners" at bounding box center [179, 348] width 199 height 14
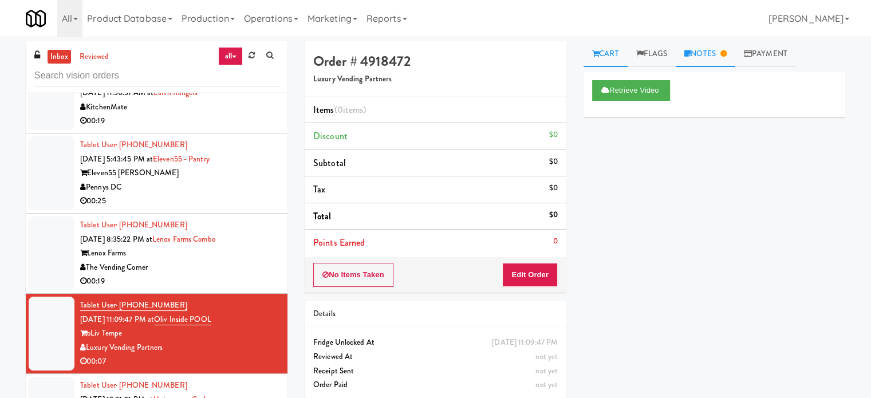
click at [716, 59] on link "Notes" at bounding box center [705, 54] width 60 height 26
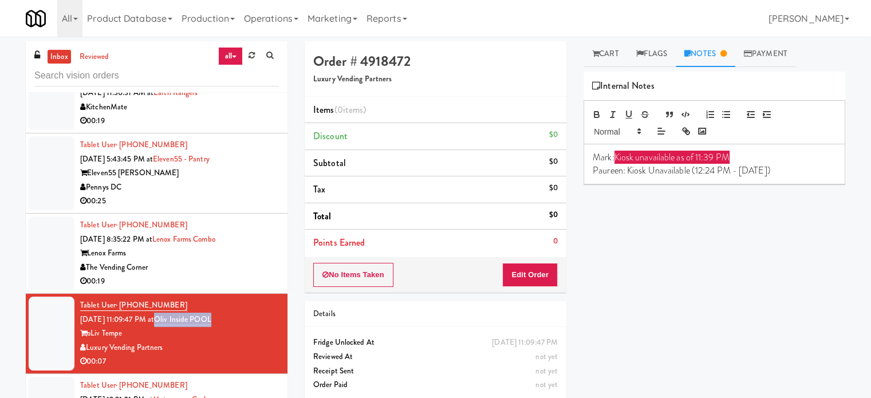
drag, startPoint x: 236, startPoint y: 315, endPoint x: 175, endPoint y: 321, distance: 61.6
click at [175, 321] on div "Tablet User · (480) 364-5844 [DATE] 11:09:47 PM at Oliv Inside POOL oLiv Tempe …" at bounding box center [179, 333] width 199 height 70
copy link "Oliv Inside POOL"
click at [779, 170] on p "Paureen: Kiosk Unavailable (12:24 PM - [DATE])" at bounding box center [713, 170] width 243 height 13
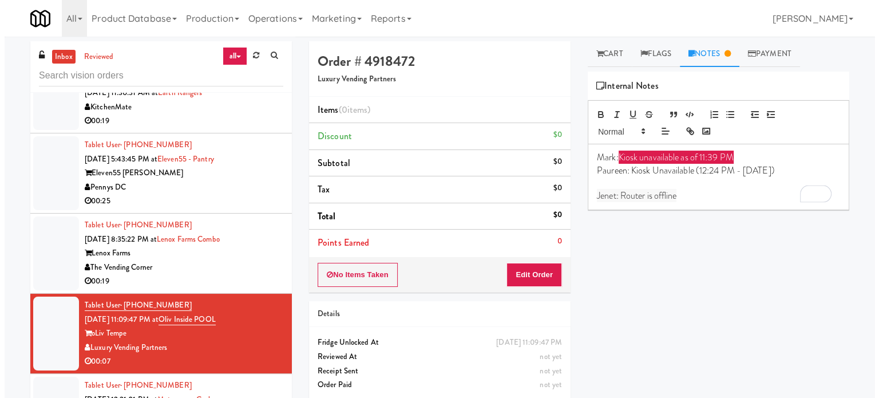
scroll to position [2619, 0]
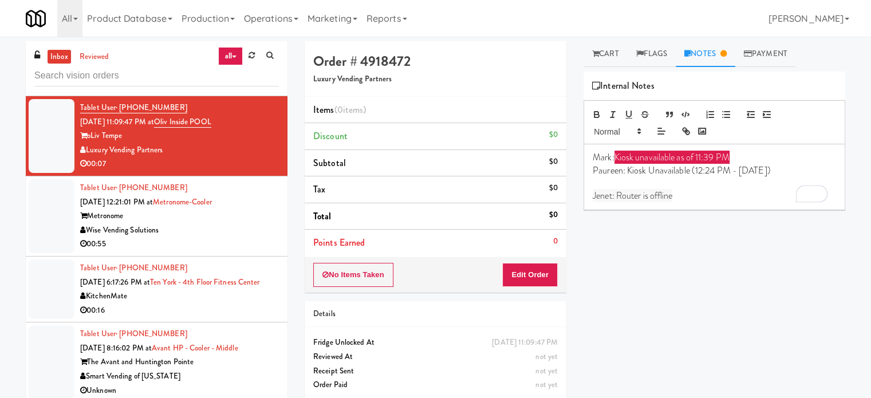
drag, startPoint x: 259, startPoint y: 242, endPoint x: 415, endPoint y: 153, distance: 179.4
click at [260, 241] on div "00:55" at bounding box center [179, 244] width 199 height 14
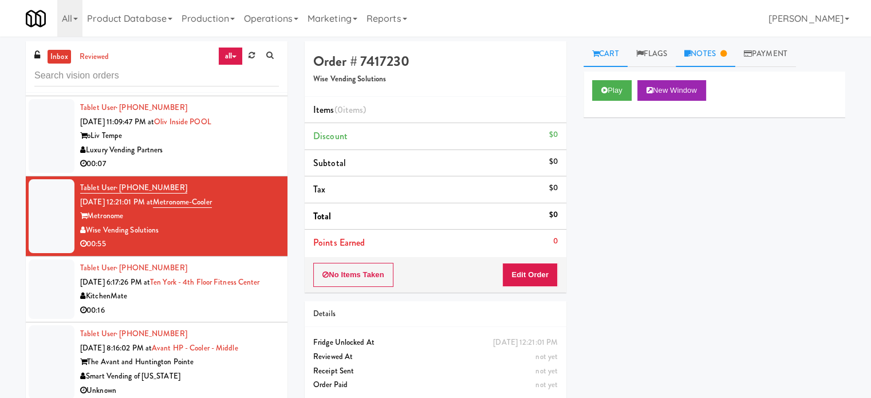
click at [710, 57] on link "Notes" at bounding box center [705, 54] width 60 height 26
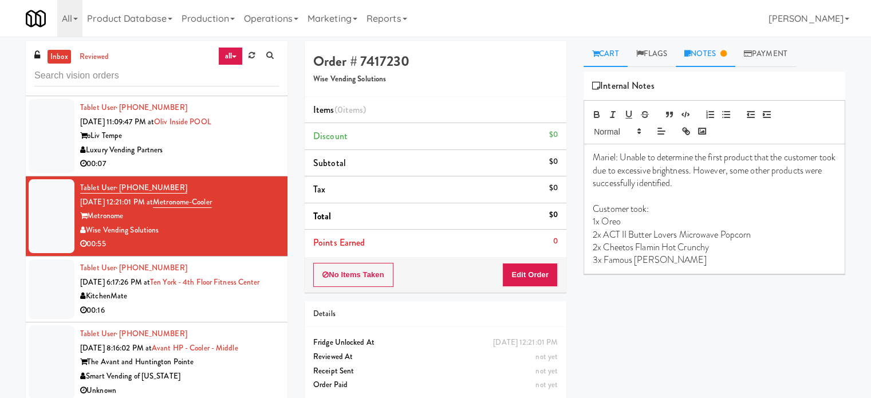
click at [603, 57] on link "Cart" at bounding box center [605, 54] width 44 height 26
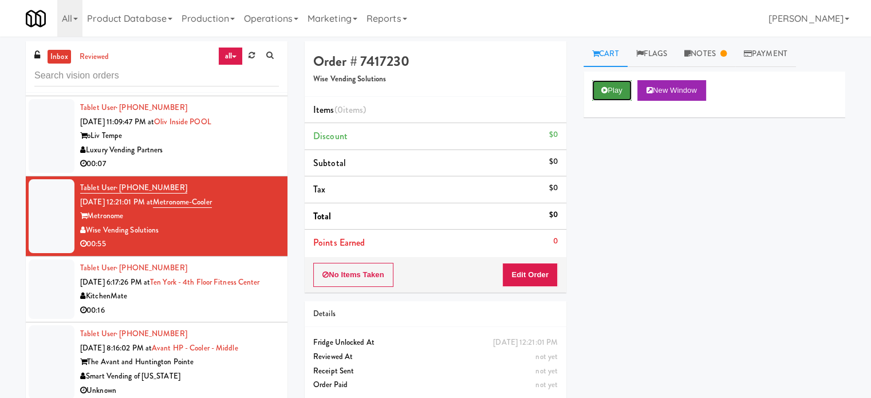
click at [615, 90] on button "Play" at bounding box center [611, 90] width 39 height 21
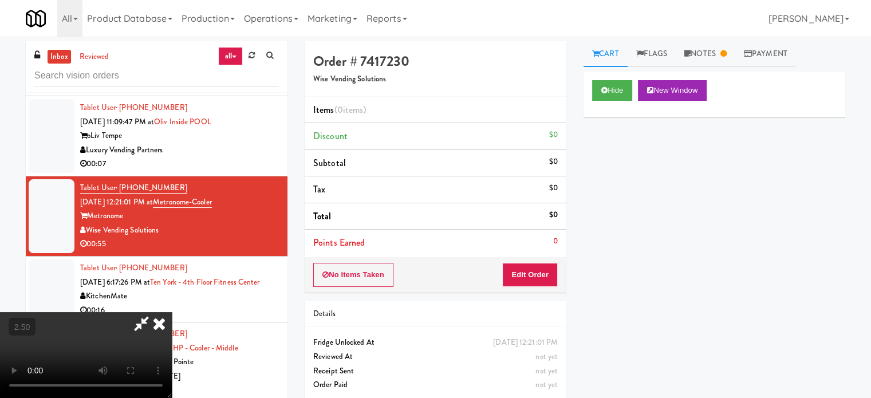
click at [172, 312] on video at bounding box center [86, 355] width 172 height 86
drag, startPoint x: 385, startPoint y: 223, endPoint x: 380, endPoint y: 181, distance: 42.1
click at [172, 312] on video at bounding box center [86, 355] width 172 height 86
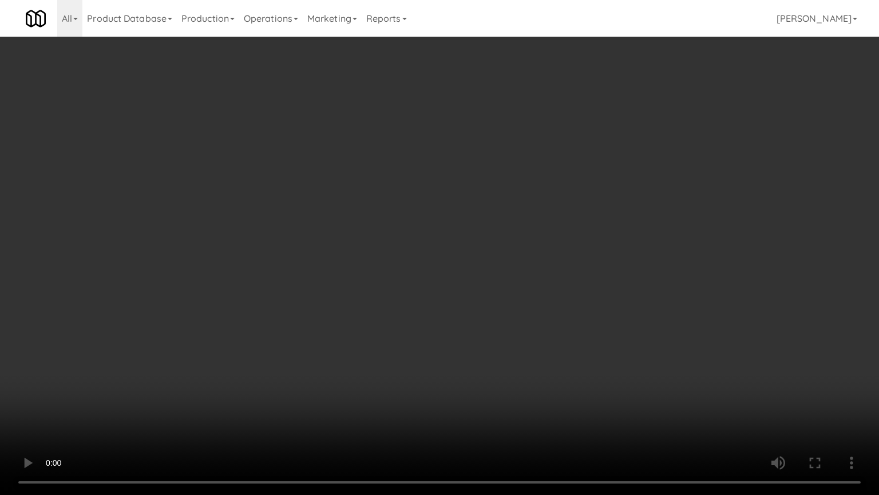
click at [400, 232] on video at bounding box center [439, 247] width 879 height 495
drag, startPoint x: 404, startPoint y: 227, endPoint x: 410, endPoint y: 221, distance: 8.5
click at [405, 227] on video at bounding box center [439, 247] width 879 height 495
click at [412, 219] on video at bounding box center [439, 247] width 879 height 495
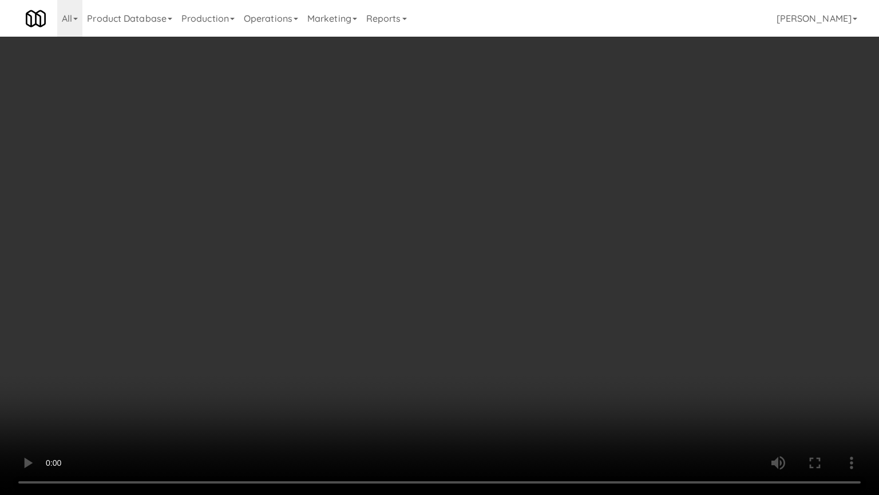
click at [435, 219] on video at bounding box center [439, 247] width 879 height 495
click at [434, 225] on video at bounding box center [439, 247] width 879 height 495
click at [440, 220] on video at bounding box center [439, 247] width 879 height 495
click at [442, 209] on video at bounding box center [439, 247] width 879 height 495
click at [464, 223] on video at bounding box center [439, 247] width 879 height 495
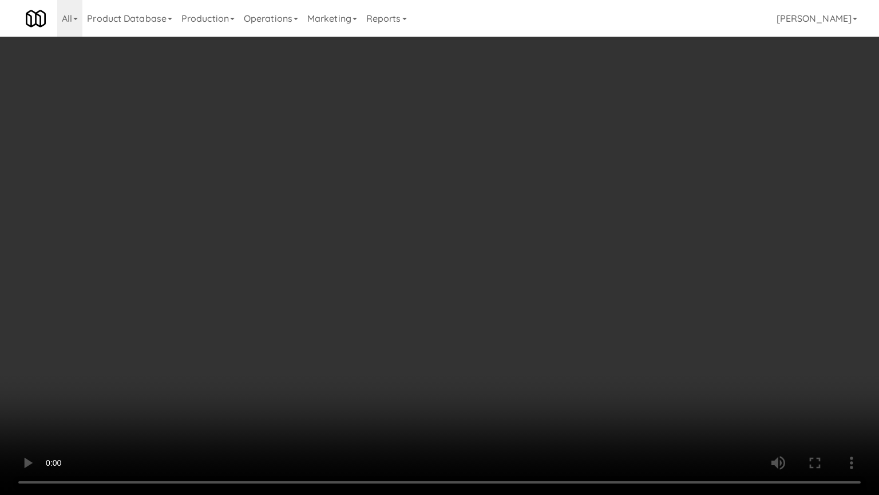
drag, startPoint x: 467, startPoint y: 220, endPoint x: 487, endPoint y: 222, distance: 20.1
click at [469, 220] on video at bounding box center [439, 247] width 879 height 495
click at [508, 227] on video at bounding box center [439, 247] width 879 height 495
click at [522, 228] on video at bounding box center [439, 247] width 879 height 495
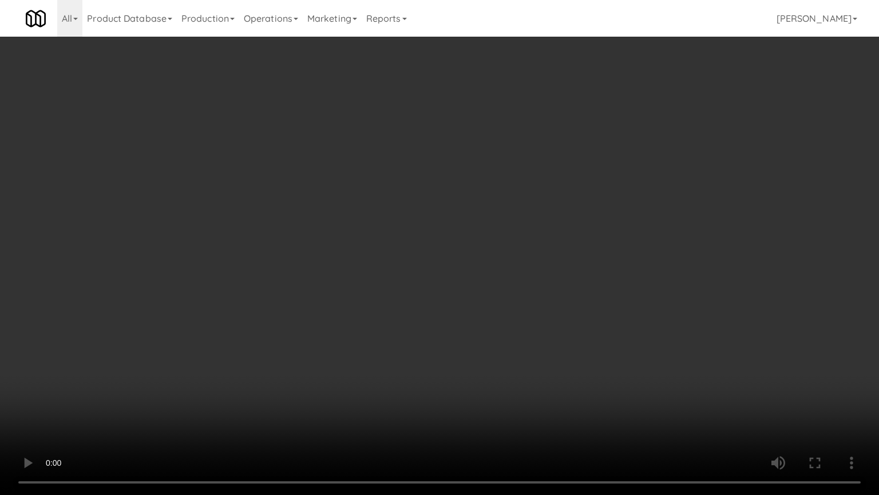
drag, startPoint x: 523, startPoint y: 228, endPoint x: 529, endPoint y: 226, distance: 6.4
click at [527, 227] on video at bounding box center [439, 247] width 879 height 495
click at [531, 223] on video at bounding box center [439, 247] width 879 height 495
click at [528, 225] on video at bounding box center [439, 247] width 879 height 495
click at [529, 221] on video at bounding box center [439, 247] width 879 height 495
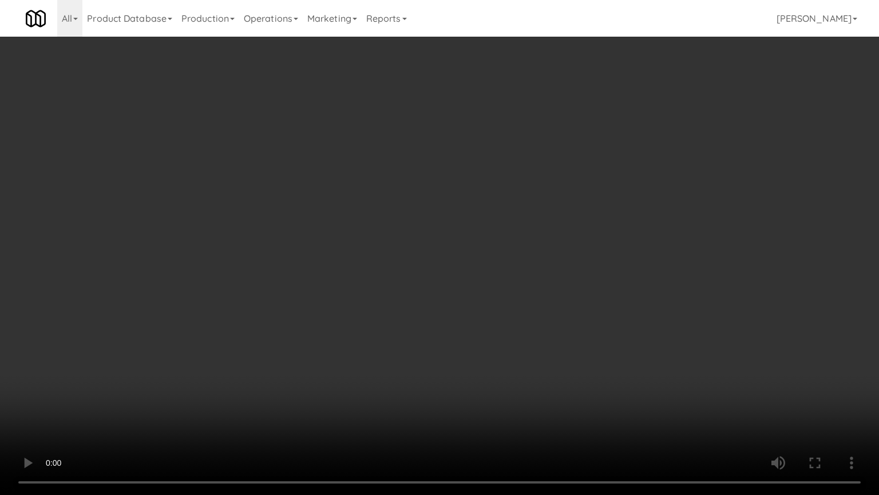
click at [529, 223] on video at bounding box center [439, 247] width 879 height 495
click at [531, 222] on video at bounding box center [439, 247] width 879 height 495
click at [535, 224] on video at bounding box center [439, 247] width 879 height 495
click at [536, 224] on video at bounding box center [439, 247] width 879 height 495
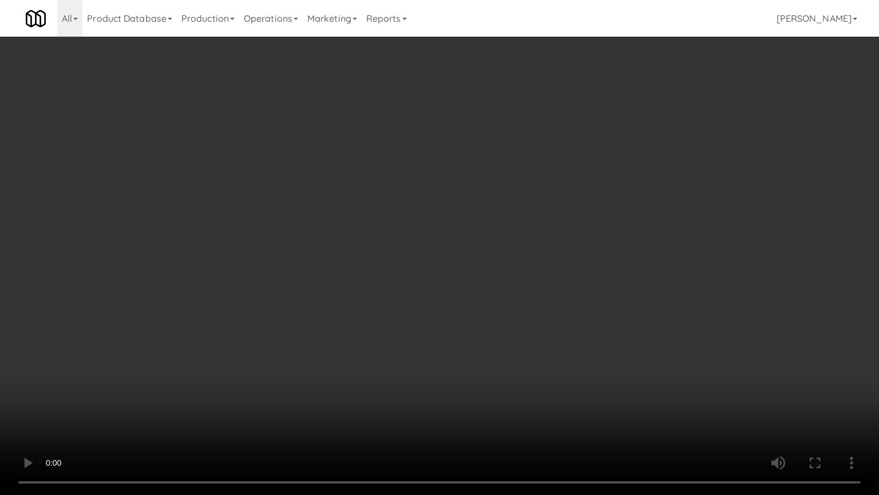
click at [553, 229] on video at bounding box center [439, 247] width 879 height 495
click at [557, 234] on video at bounding box center [439, 247] width 879 height 495
click at [558, 235] on video at bounding box center [439, 247] width 879 height 495
click at [578, 241] on video at bounding box center [439, 247] width 879 height 495
drag, startPoint x: 582, startPoint y: 251, endPoint x: 586, endPoint y: 264, distance: 13.6
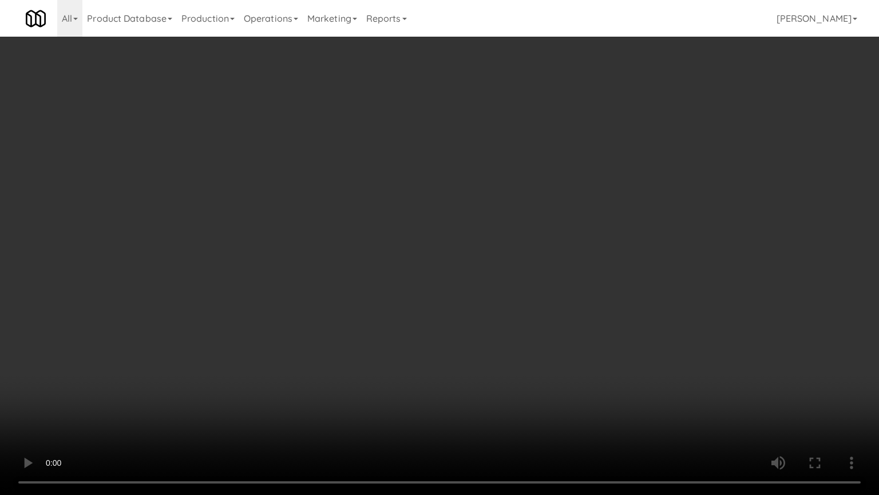
click at [583, 252] on video at bounding box center [439, 247] width 879 height 495
click at [347, 348] on video at bounding box center [439, 247] width 879 height 495
click at [464, 261] on video at bounding box center [439, 247] width 879 height 495
drag, startPoint x: 469, startPoint y: 254, endPoint x: 472, endPoint y: 247, distance: 6.9
click at [469, 252] on video at bounding box center [439, 247] width 879 height 495
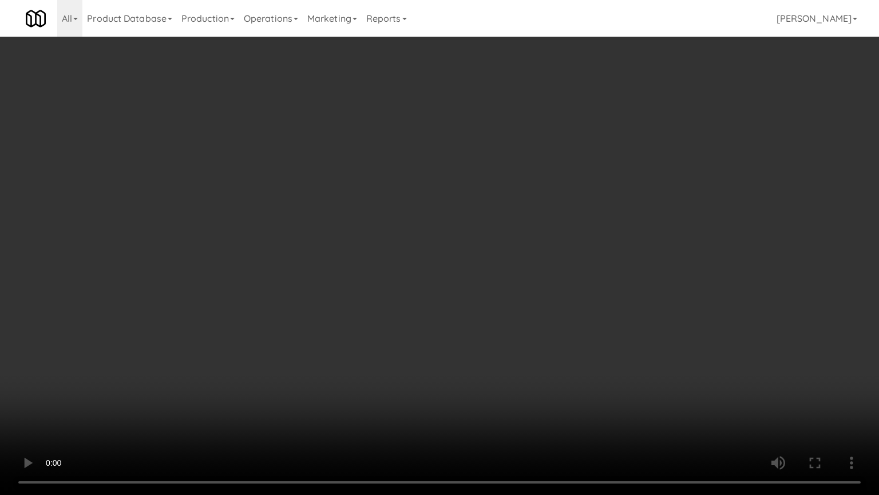
click at [469, 243] on video at bounding box center [439, 247] width 879 height 495
click at [483, 245] on video at bounding box center [439, 247] width 879 height 495
click at [487, 242] on video at bounding box center [439, 247] width 879 height 495
drag, startPoint x: 489, startPoint y: 243, endPoint x: 496, endPoint y: 232, distance: 12.4
click at [491, 243] on video at bounding box center [439, 247] width 879 height 495
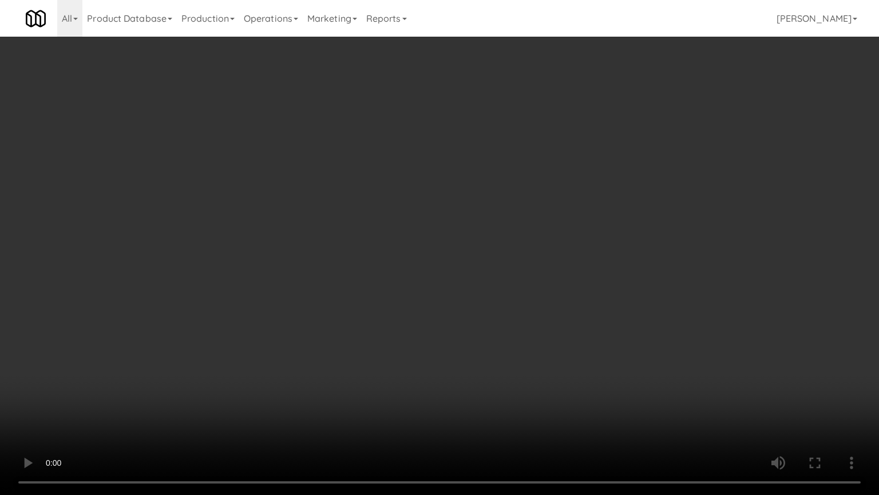
click at [500, 243] on video at bounding box center [439, 247] width 879 height 495
click at [501, 240] on video at bounding box center [439, 247] width 879 height 495
click at [500, 234] on video at bounding box center [439, 247] width 879 height 495
click at [500, 238] on video at bounding box center [439, 247] width 879 height 495
click at [501, 236] on video at bounding box center [439, 247] width 879 height 495
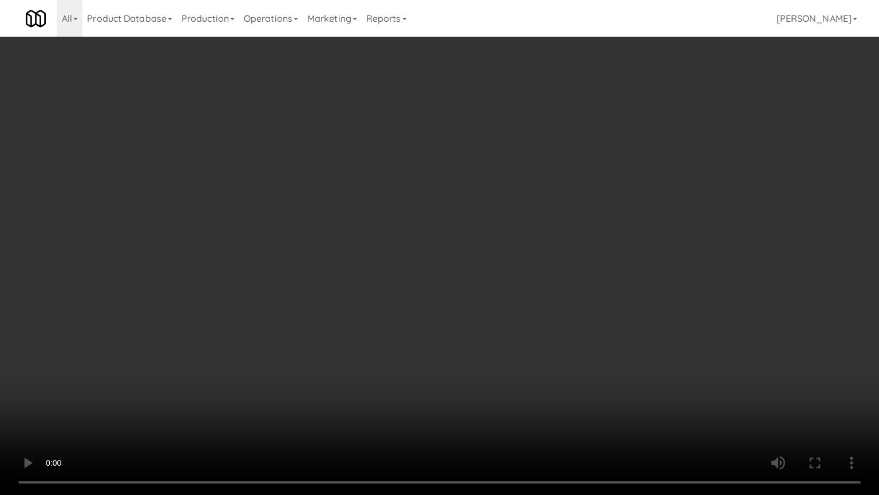
click at [501, 237] on video at bounding box center [439, 247] width 879 height 495
click at [509, 236] on video at bounding box center [439, 247] width 879 height 495
click at [511, 236] on video at bounding box center [439, 247] width 879 height 495
click at [534, 226] on video at bounding box center [439, 247] width 879 height 495
click at [562, 226] on video at bounding box center [439, 247] width 879 height 495
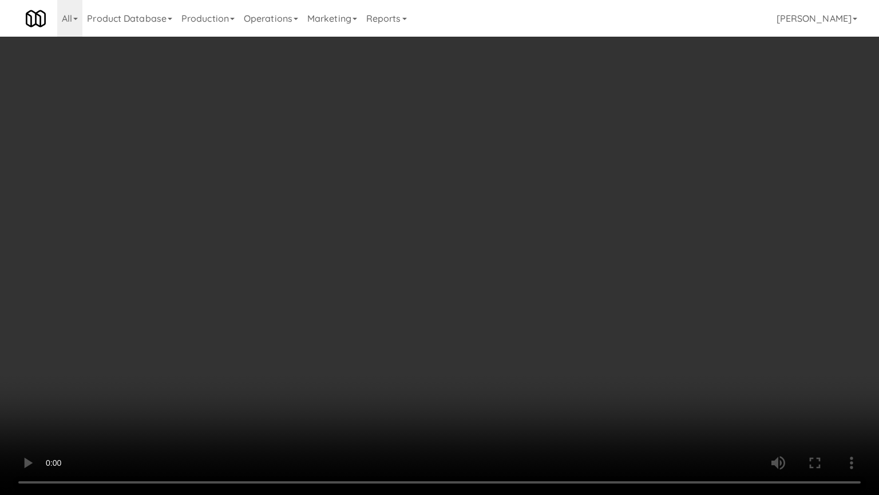
click at [571, 212] on video at bounding box center [439, 247] width 879 height 495
click at [574, 209] on video at bounding box center [439, 247] width 879 height 495
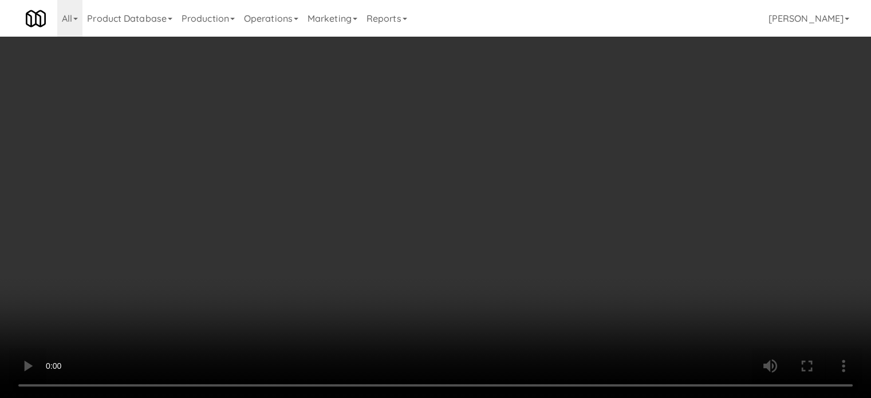
click at [722, 55] on link "Notes" at bounding box center [705, 54] width 60 height 26
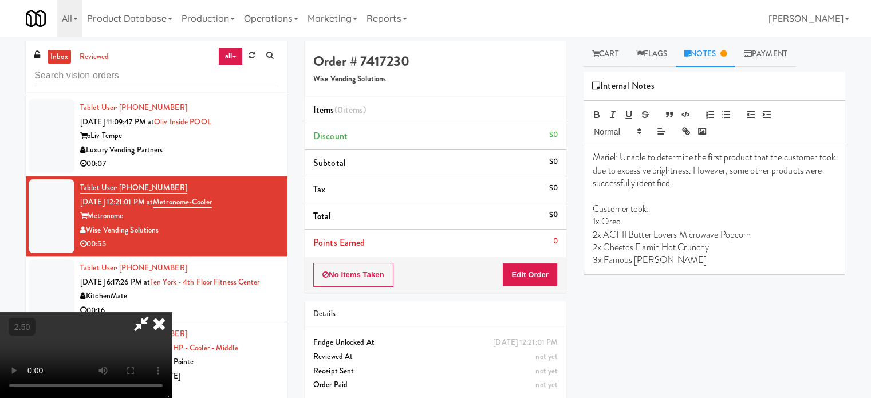
click at [172, 312] on video at bounding box center [86, 355] width 172 height 86
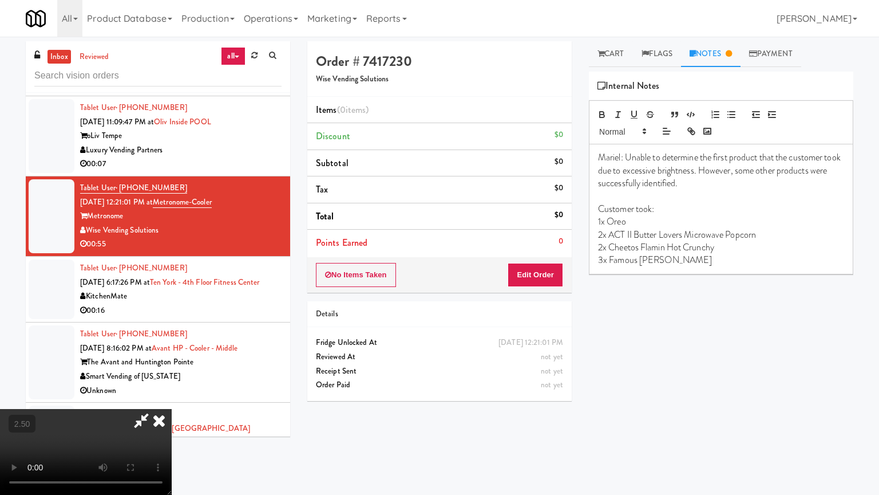
drag, startPoint x: 252, startPoint y: 386, endPoint x: 256, endPoint y: 314, distance: 72.8
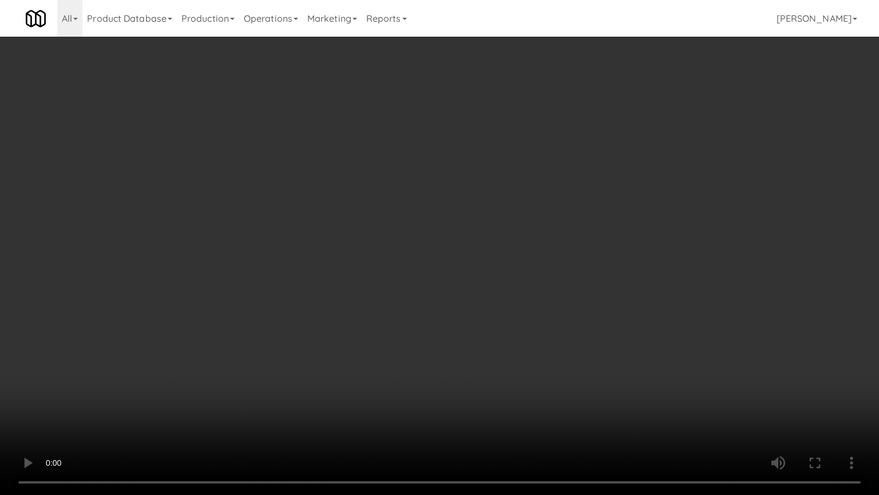
click at [253, 386] on video at bounding box center [439, 247] width 879 height 495
click at [430, 355] on video at bounding box center [439, 247] width 879 height 495
click at [354, 347] on video at bounding box center [439, 247] width 879 height 495
click at [450, 342] on video at bounding box center [439, 247] width 879 height 495
click at [449, 342] on video at bounding box center [439, 247] width 879 height 495
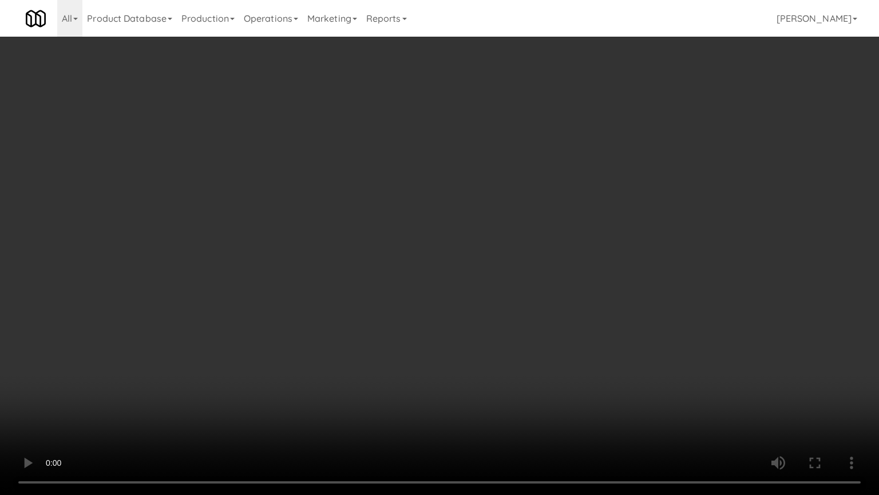
click at [446, 329] on video at bounding box center [439, 247] width 879 height 495
click at [450, 333] on video at bounding box center [439, 247] width 879 height 495
click at [479, 332] on video at bounding box center [439, 247] width 879 height 495
drag, startPoint x: 468, startPoint y: 329, endPoint x: 477, endPoint y: 322, distance: 11.8
click at [468, 329] on video at bounding box center [439, 247] width 879 height 495
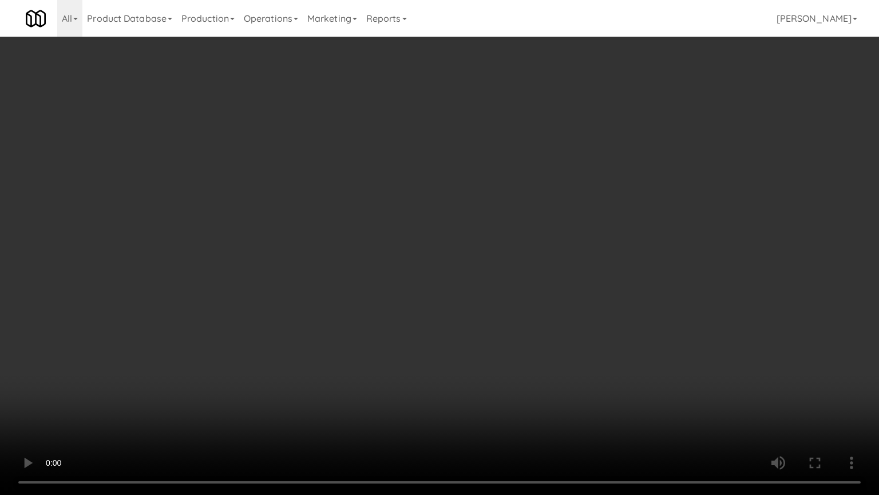
click at [575, 314] on video at bounding box center [439, 247] width 879 height 495
click at [511, 309] on video at bounding box center [439, 247] width 879 height 495
drag, startPoint x: 513, startPoint y: 309, endPoint x: 555, endPoint y: 228, distance: 90.4
click at [517, 307] on video at bounding box center [439, 247] width 879 height 495
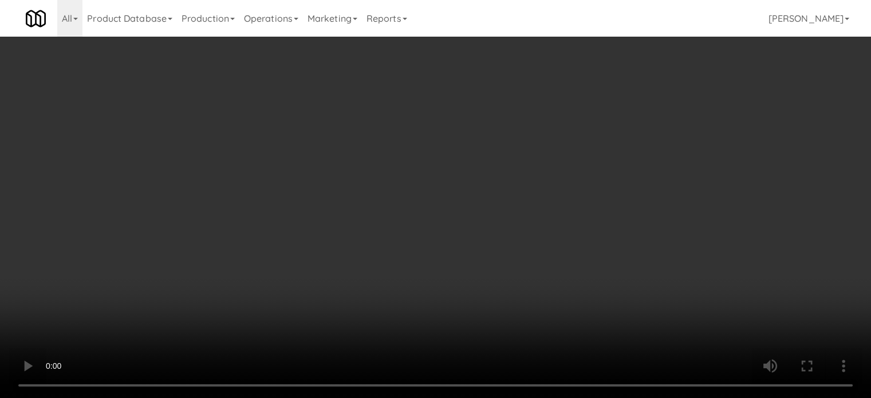
click at [611, 57] on link "Cart" at bounding box center [605, 54] width 44 height 26
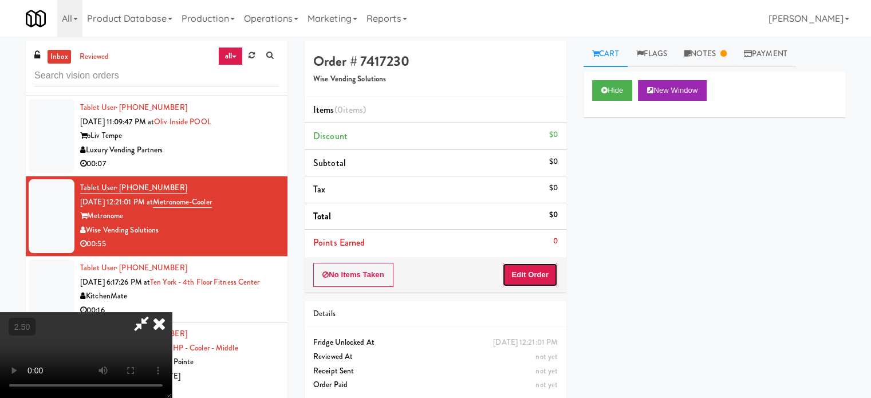
click at [547, 272] on button "Edit Order" at bounding box center [530, 275] width 56 height 24
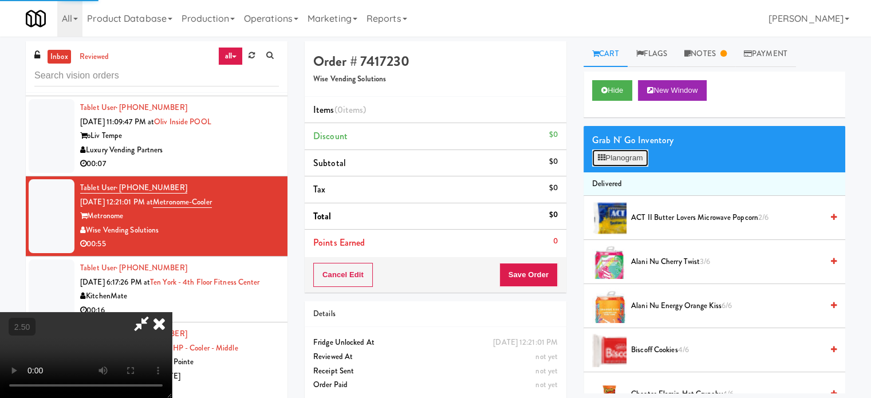
click at [634, 152] on button "Planogram" at bounding box center [620, 157] width 56 height 17
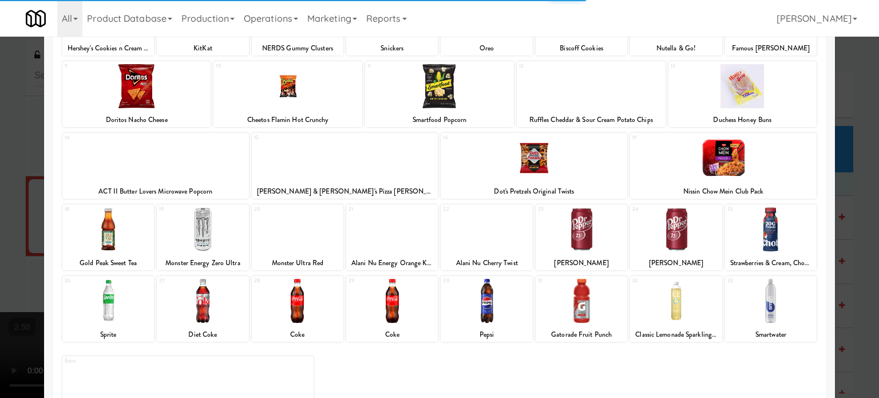
scroll to position [164, 0]
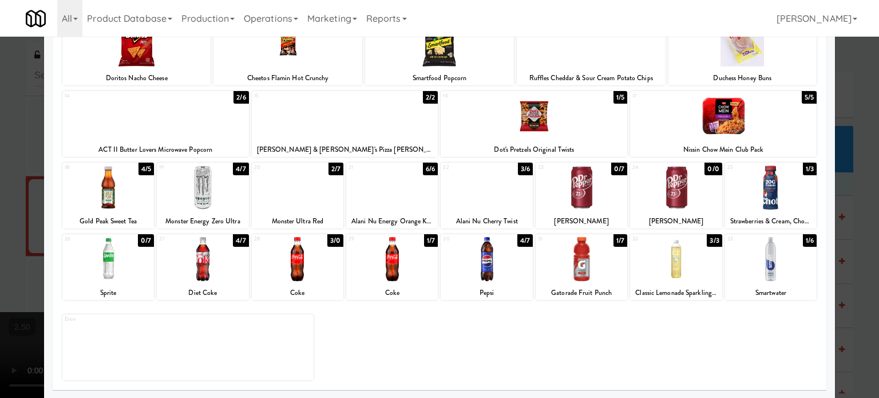
click at [856, 242] on div at bounding box center [439, 199] width 879 height 398
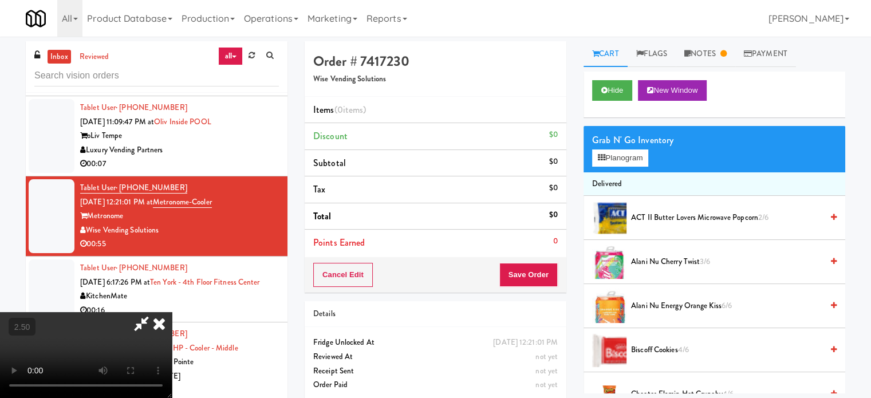
click at [172, 315] on video at bounding box center [86, 355] width 172 height 86
click at [172, 312] on video at bounding box center [86, 355] width 172 height 86
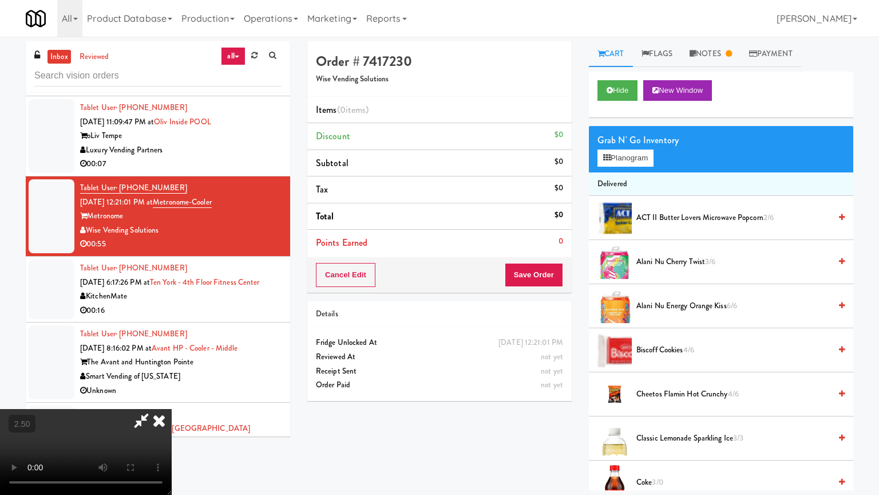
click at [171, 397] on video at bounding box center [86, 452] width 172 height 86
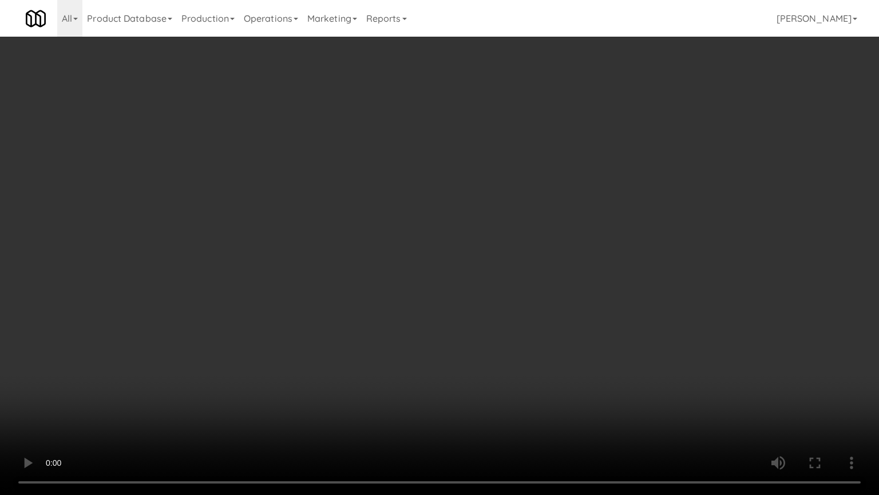
click at [134, 397] on video at bounding box center [439, 247] width 879 height 495
drag, startPoint x: 198, startPoint y: 432, endPoint x: 311, endPoint y: 359, distance: 134.7
click at [199, 397] on video at bounding box center [439, 247] width 879 height 495
drag, startPoint x: 451, startPoint y: 364, endPoint x: 483, endPoint y: 336, distance: 42.2
click at [452, 364] on video at bounding box center [439, 247] width 879 height 495
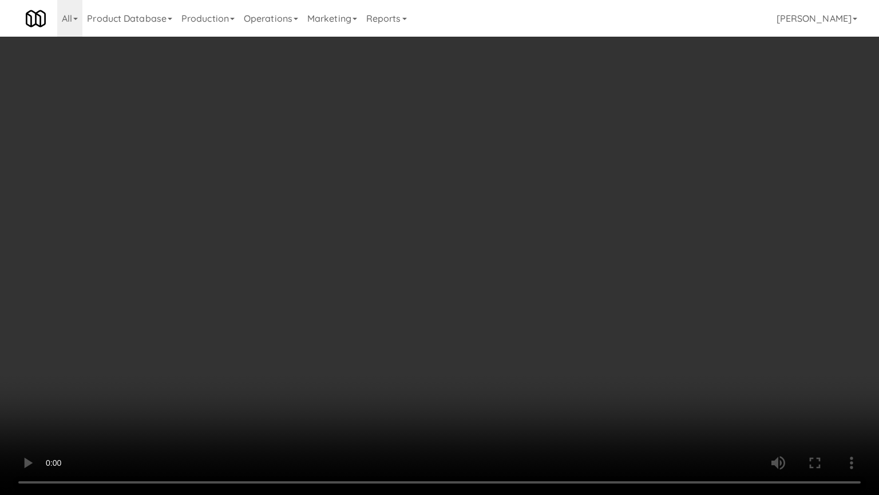
click at [475, 343] on video at bounding box center [439, 247] width 879 height 495
click at [449, 334] on video at bounding box center [439, 247] width 879 height 495
click at [457, 335] on video at bounding box center [439, 247] width 879 height 495
click at [548, 333] on video at bounding box center [439, 247] width 879 height 495
click at [498, 331] on video at bounding box center [439, 247] width 879 height 495
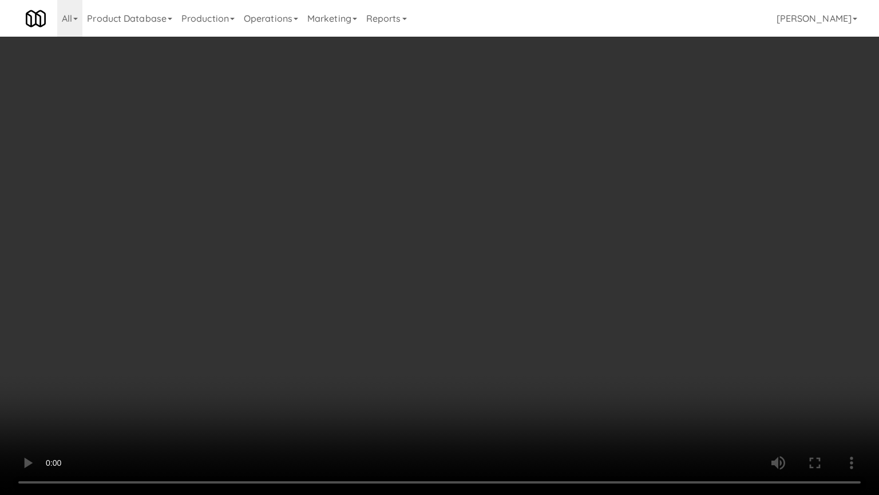
click at [464, 338] on video at bounding box center [439, 247] width 879 height 495
click at [458, 334] on video at bounding box center [439, 247] width 879 height 495
click at [457, 329] on video at bounding box center [439, 247] width 879 height 495
click at [460, 329] on video at bounding box center [439, 247] width 879 height 495
click at [460, 326] on video at bounding box center [439, 247] width 879 height 495
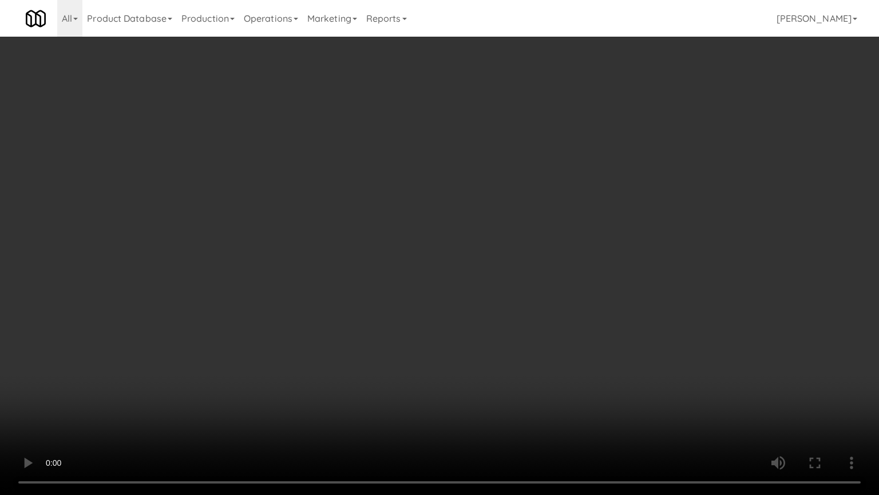
click at [459, 337] on video at bounding box center [439, 247] width 879 height 495
click at [476, 341] on video at bounding box center [439, 247] width 879 height 495
click at [477, 341] on video at bounding box center [439, 247] width 879 height 495
click at [481, 340] on video at bounding box center [439, 247] width 879 height 495
click at [481, 339] on video at bounding box center [439, 247] width 879 height 495
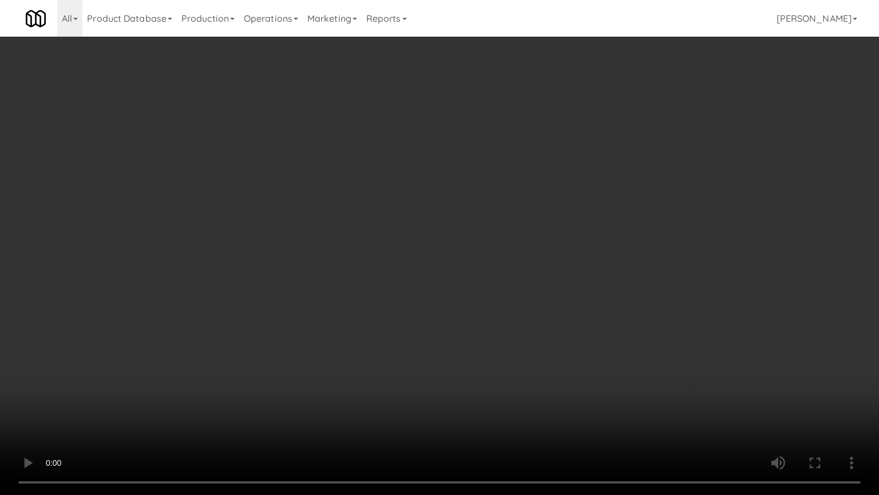
click at [481, 344] on video at bounding box center [439, 247] width 879 height 495
click at [483, 341] on video at bounding box center [439, 247] width 879 height 495
drag, startPoint x: 261, startPoint y: 378, endPoint x: 515, endPoint y: 313, distance: 262.4
click at [298, 378] on video at bounding box center [439, 247] width 879 height 495
click at [462, 351] on video at bounding box center [439, 247] width 879 height 495
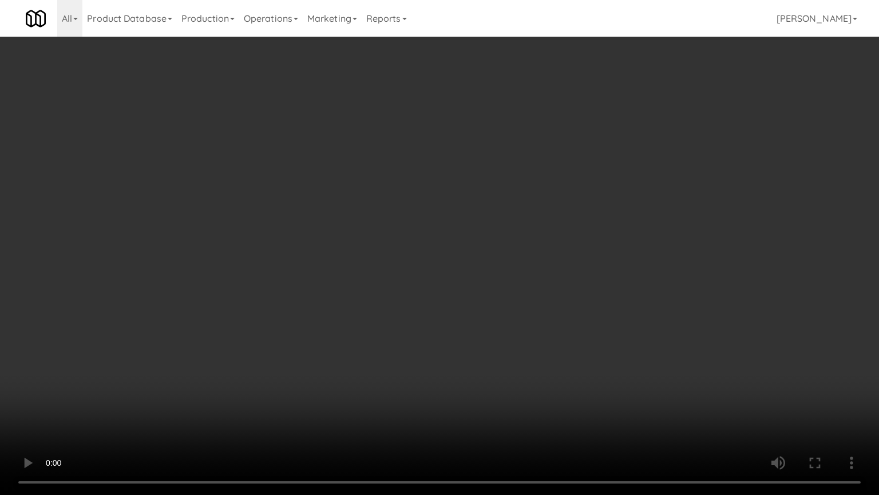
click at [480, 348] on video at bounding box center [439, 247] width 879 height 495
click at [483, 341] on video at bounding box center [439, 247] width 879 height 495
click at [518, 350] on video at bounding box center [439, 247] width 879 height 495
drag, startPoint x: 515, startPoint y: 351, endPoint x: 529, endPoint y: 339, distance: 18.6
click at [516, 352] on video at bounding box center [439, 247] width 879 height 495
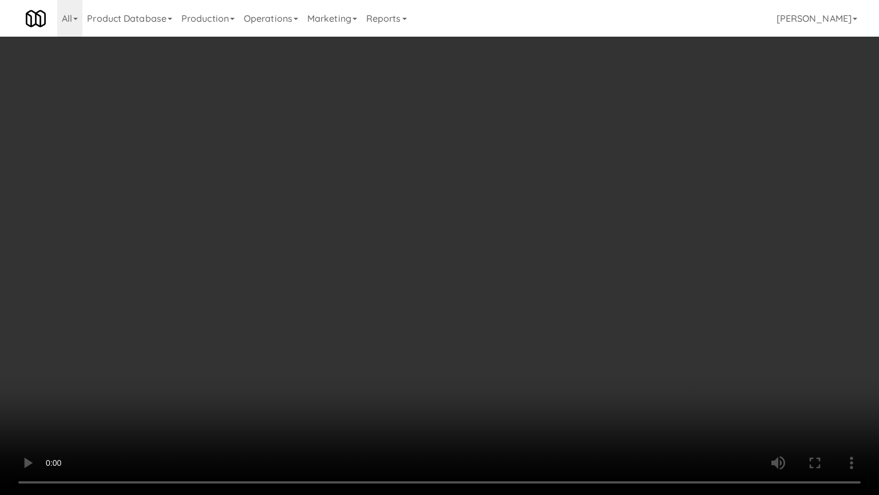
click at [529, 346] on video at bounding box center [439, 247] width 879 height 495
click at [525, 339] on video at bounding box center [439, 247] width 879 height 495
click at [502, 332] on video at bounding box center [439, 247] width 879 height 495
drag, startPoint x: 501, startPoint y: 301, endPoint x: 518, endPoint y: 291, distance: 19.2
click at [503, 299] on video at bounding box center [439, 247] width 879 height 495
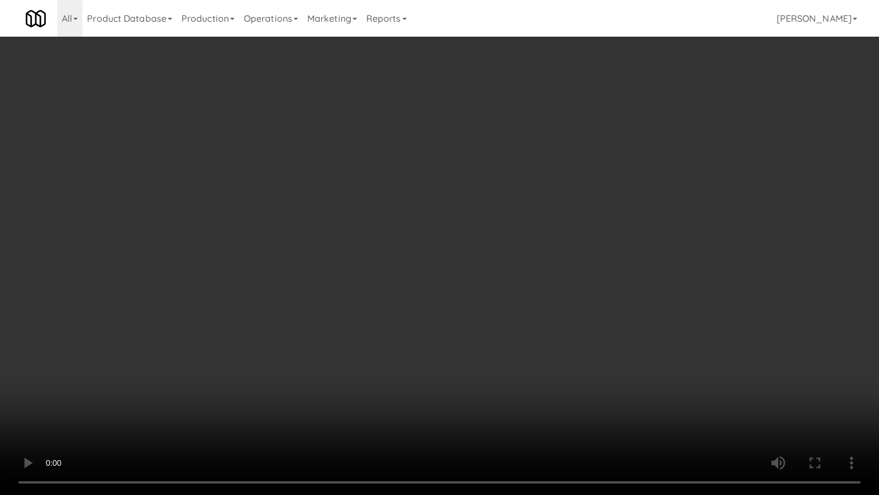
drag, startPoint x: 518, startPoint y: 291, endPoint x: 529, endPoint y: 284, distance: 12.6
click at [524, 288] on video at bounding box center [439, 247] width 879 height 495
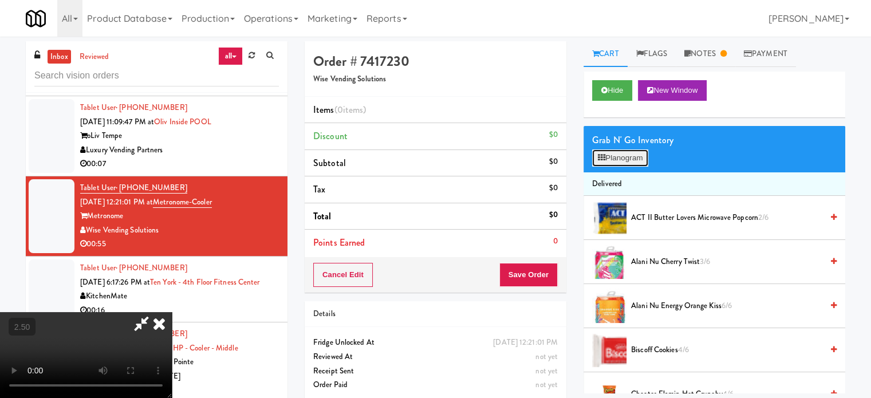
click at [623, 156] on button "Planogram" at bounding box center [620, 157] width 56 height 17
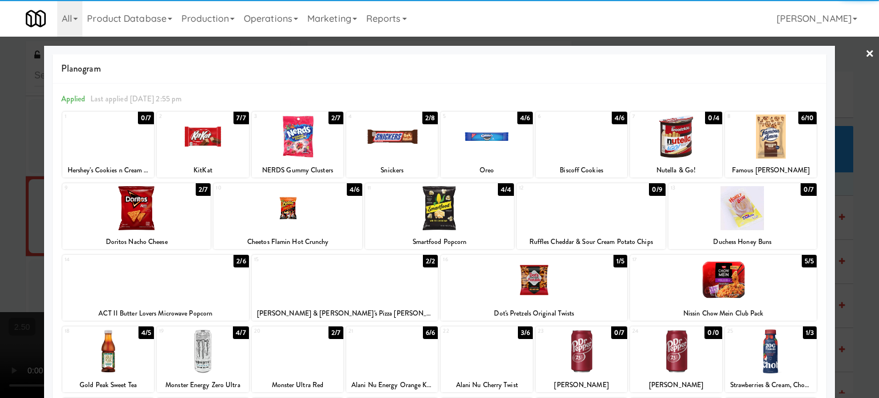
scroll to position [164, 0]
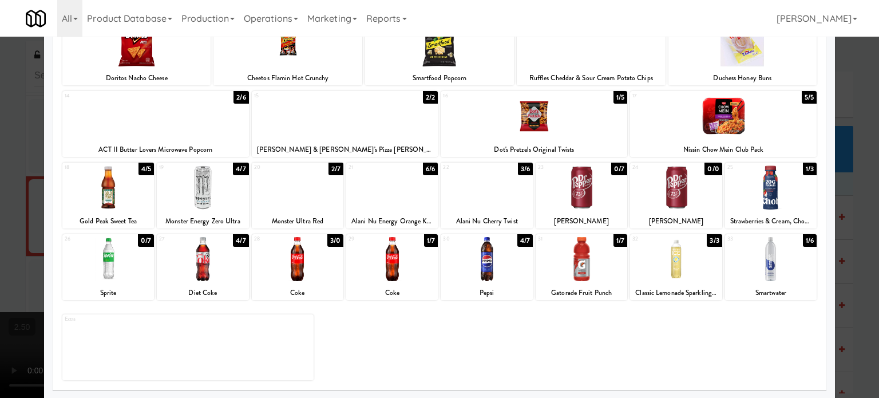
click at [708, 241] on div "3/3" at bounding box center [714, 240] width 15 height 13
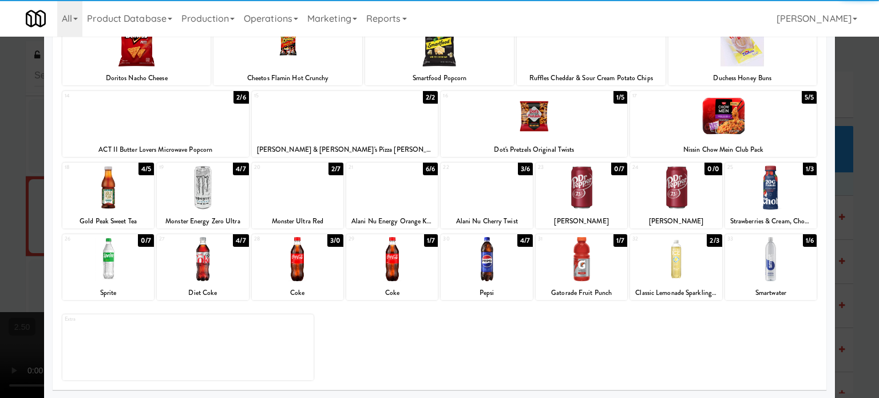
click at [803, 238] on div "1/6" at bounding box center [810, 240] width 14 height 13
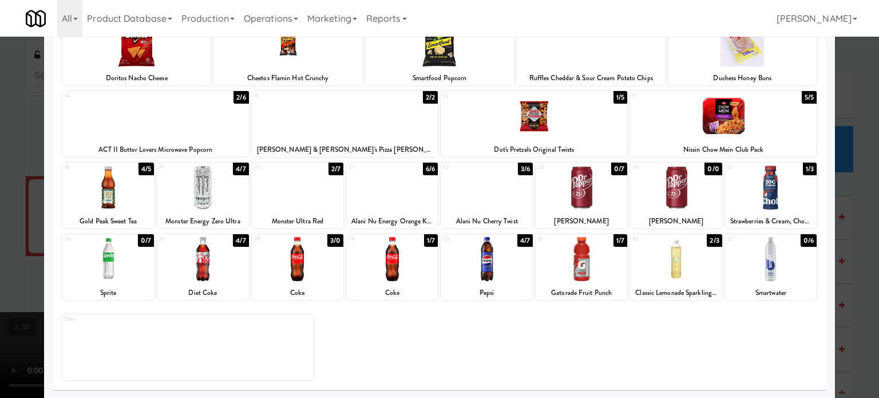
click at [854, 244] on div at bounding box center [439, 199] width 879 height 398
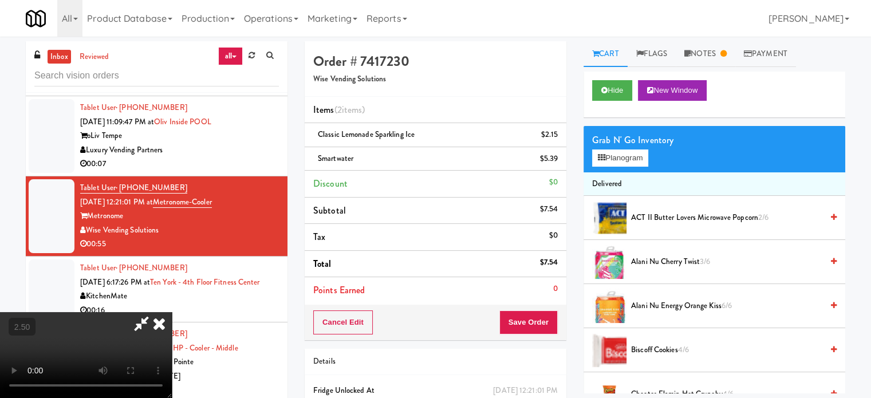
click at [172, 312] on video at bounding box center [86, 355] width 172 height 86
drag, startPoint x: 402, startPoint y: 260, endPoint x: 404, endPoint y: 319, distance: 59.6
click at [172, 312] on video at bounding box center [86, 355] width 172 height 86
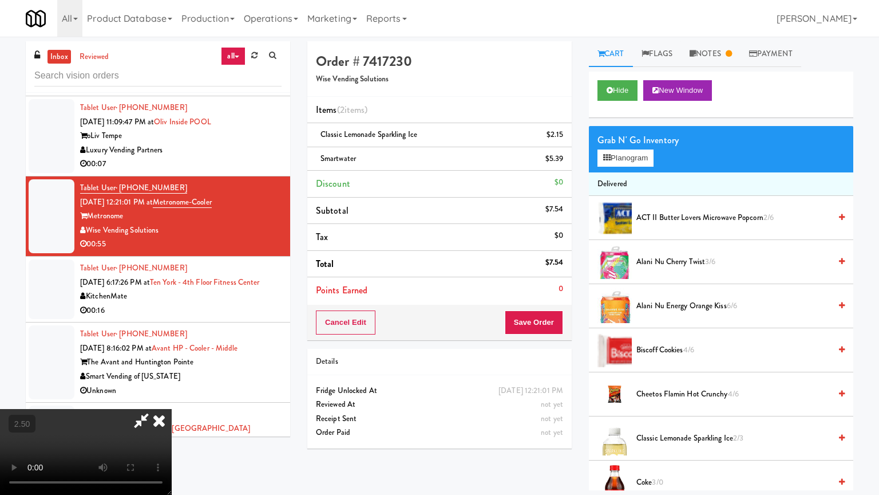
click at [172, 397] on video at bounding box center [86, 452] width 172 height 86
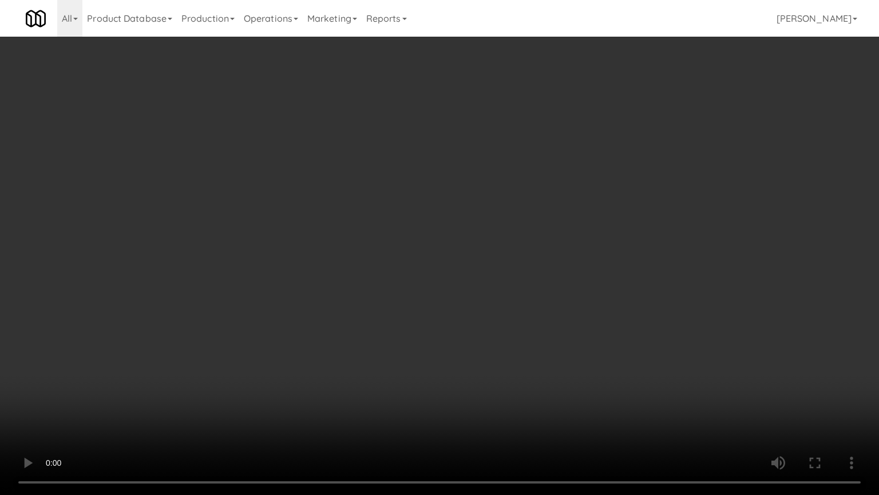
drag, startPoint x: 409, startPoint y: 303, endPoint x: 512, endPoint y: 210, distance: 138.6
click at [411, 302] on video at bounding box center [439, 247] width 879 height 495
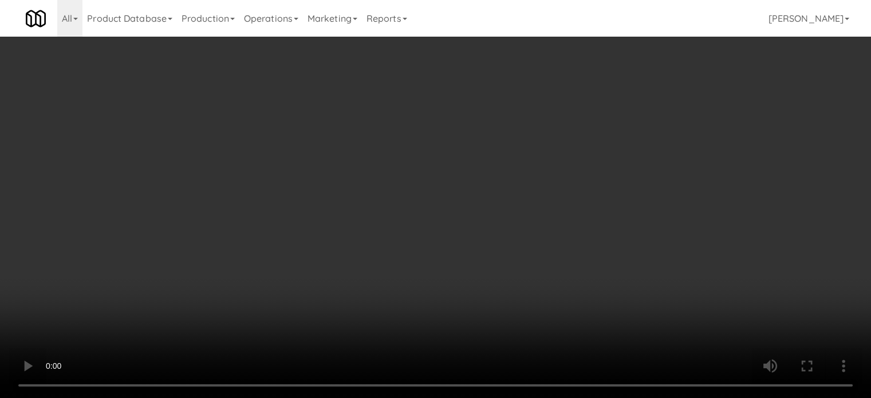
click at [559, 163] on icon at bounding box center [559, 162] width 6 height 7
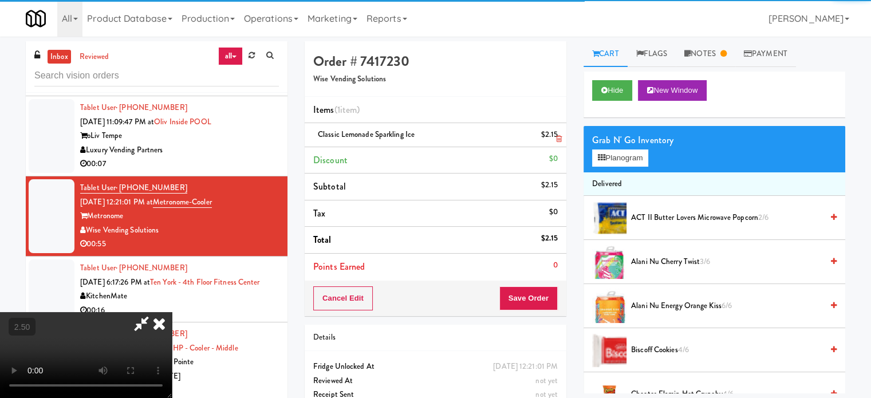
click at [558, 139] on icon at bounding box center [559, 138] width 6 height 7
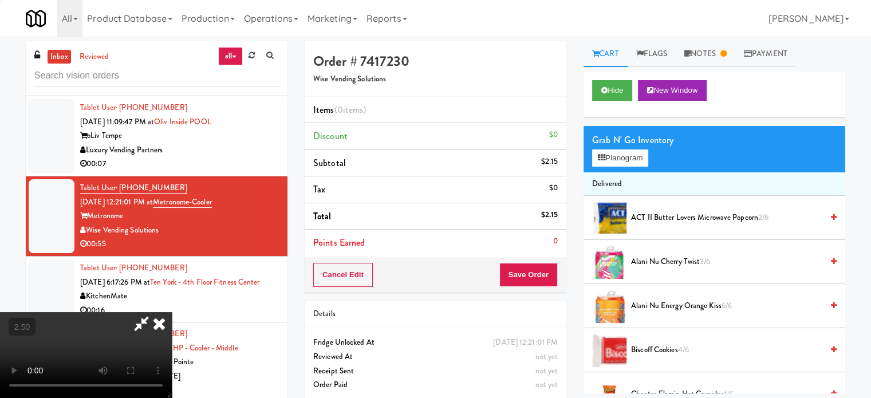
click at [172, 312] on video at bounding box center [86, 355] width 172 height 86
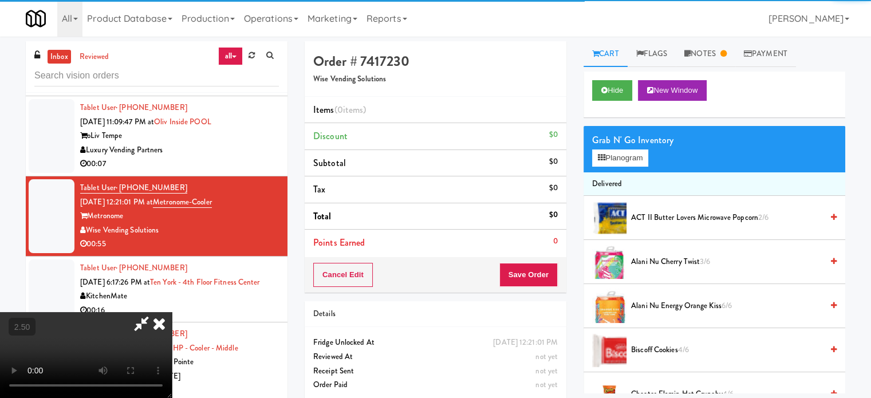
click at [172, 312] on video at bounding box center [86, 355] width 172 height 86
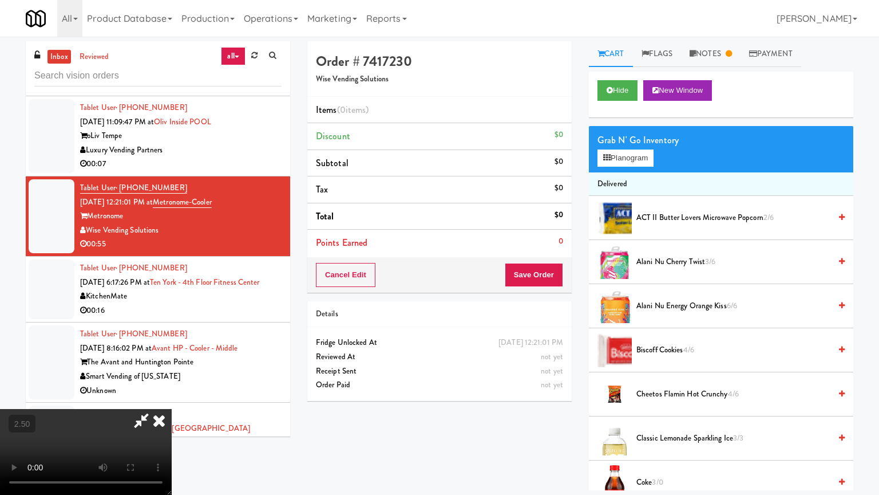
drag, startPoint x: 206, startPoint y: 376, endPoint x: 277, endPoint y: 324, distance: 87.7
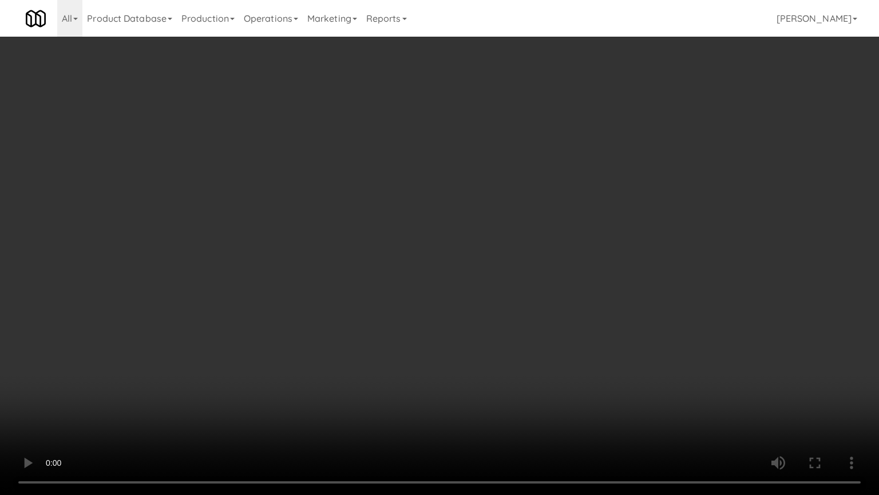
click at [219, 361] on video at bounding box center [439, 247] width 879 height 495
click at [316, 301] on video at bounding box center [439, 247] width 879 height 495
click at [321, 371] on video at bounding box center [439, 247] width 879 height 495
drag, startPoint x: 197, startPoint y: 429, endPoint x: 215, endPoint y: 424, distance: 18.6
click at [198, 397] on video at bounding box center [439, 247] width 879 height 495
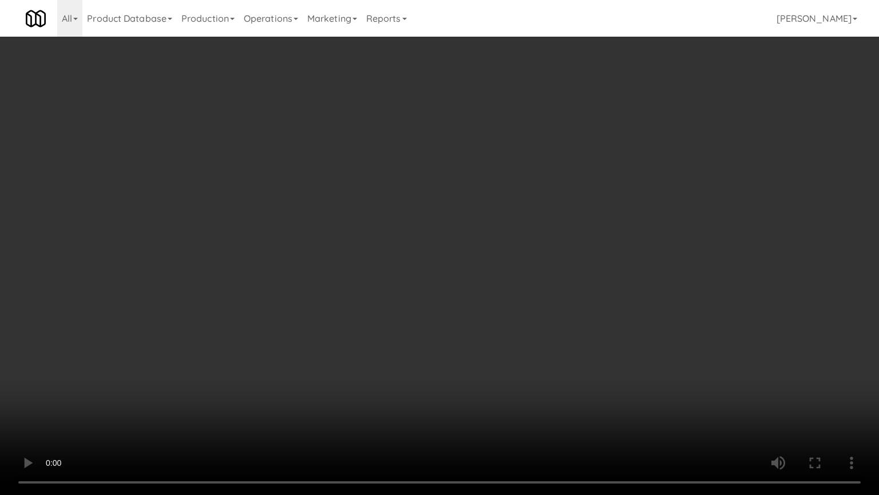
click at [260, 396] on video at bounding box center [439, 247] width 879 height 495
click at [268, 389] on video at bounding box center [439, 247] width 879 height 495
click at [274, 388] on video at bounding box center [439, 247] width 879 height 495
click at [323, 380] on video at bounding box center [439, 247] width 879 height 495
click at [472, 384] on video at bounding box center [439, 247] width 879 height 495
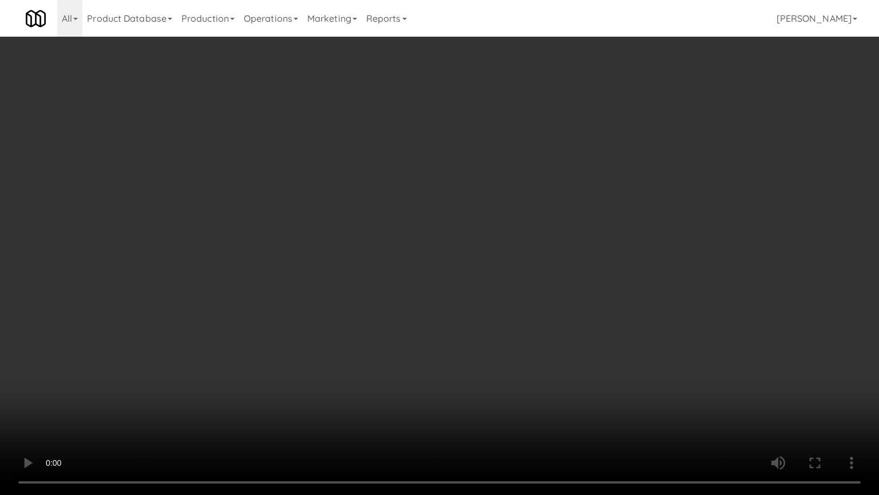
click at [476, 379] on video at bounding box center [439, 247] width 879 height 495
drag, startPoint x: 172, startPoint y: 439, endPoint x: 294, endPoint y: 314, distance: 175.3
click at [179, 397] on video at bounding box center [439, 247] width 879 height 495
click at [526, 262] on video at bounding box center [439, 247] width 879 height 495
click at [460, 362] on video at bounding box center [439, 247] width 879 height 495
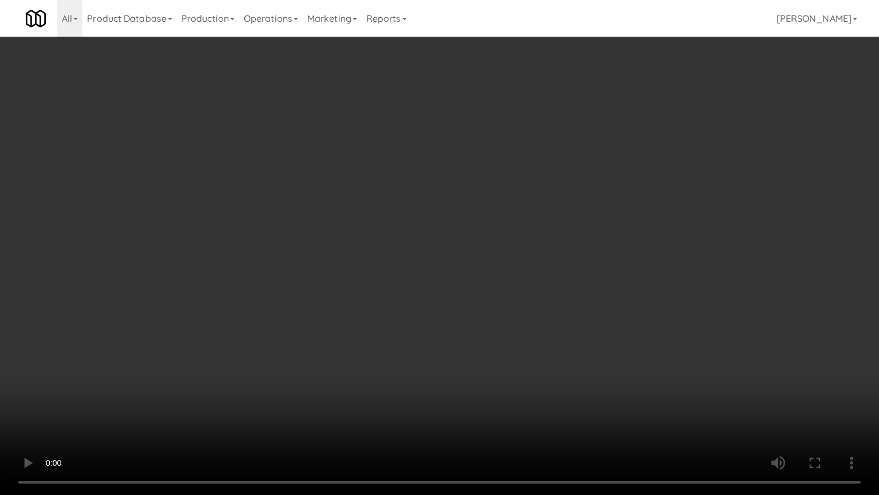
click at [206, 374] on video at bounding box center [439, 247] width 879 height 495
click at [306, 323] on video at bounding box center [439, 247] width 879 height 495
click at [389, 265] on video at bounding box center [439, 247] width 879 height 495
click at [407, 263] on video at bounding box center [439, 247] width 879 height 495
click at [422, 279] on video at bounding box center [439, 247] width 879 height 495
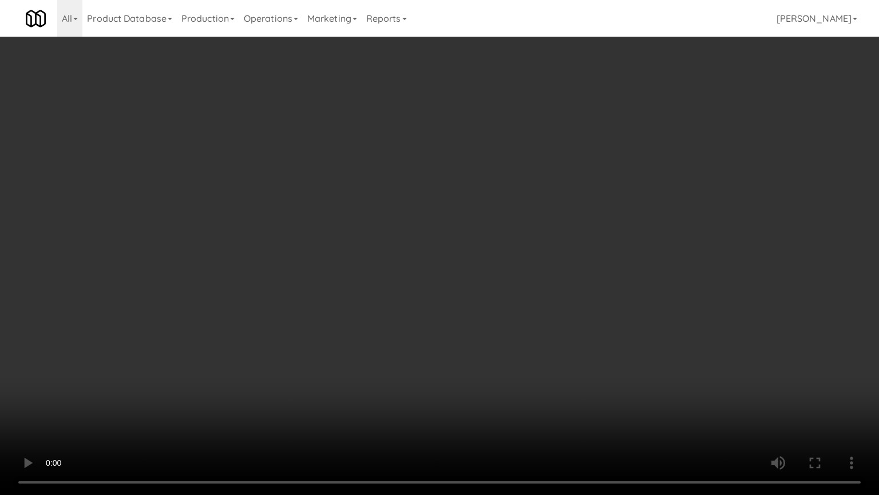
click at [499, 272] on video at bounding box center [439, 247] width 879 height 495
click at [595, 323] on video at bounding box center [439, 247] width 879 height 495
click at [434, 348] on video at bounding box center [439, 247] width 879 height 495
click at [430, 359] on video at bounding box center [439, 247] width 879 height 495
click at [476, 350] on video at bounding box center [439, 247] width 879 height 495
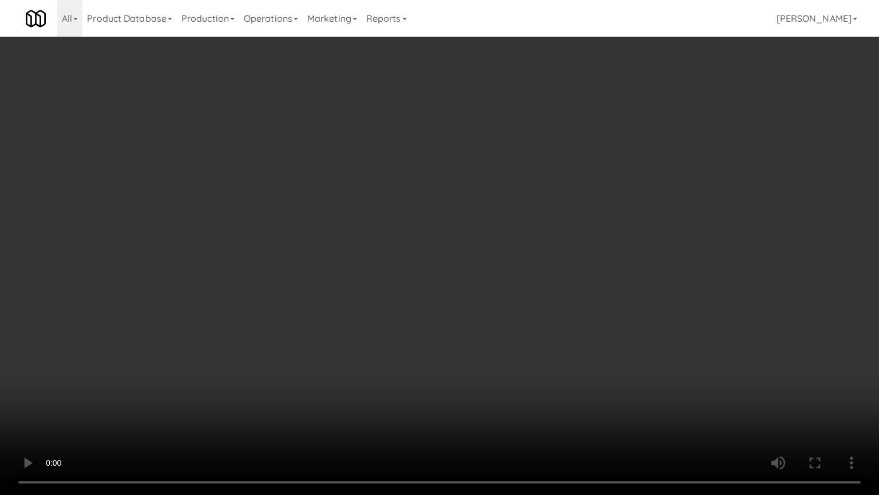
click at [476, 347] on video at bounding box center [439, 247] width 879 height 495
click at [496, 341] on video at bounding box center [439, 247] width 879 height 495
click at [496, 346] on video at bounding box center [439, 247] width 879 height 495
click at [500, 334] on video at bounding box center [439, 247] width 879 height 495
click at [501, 333] on video at bounding box center [439, 247] width 879 height 495
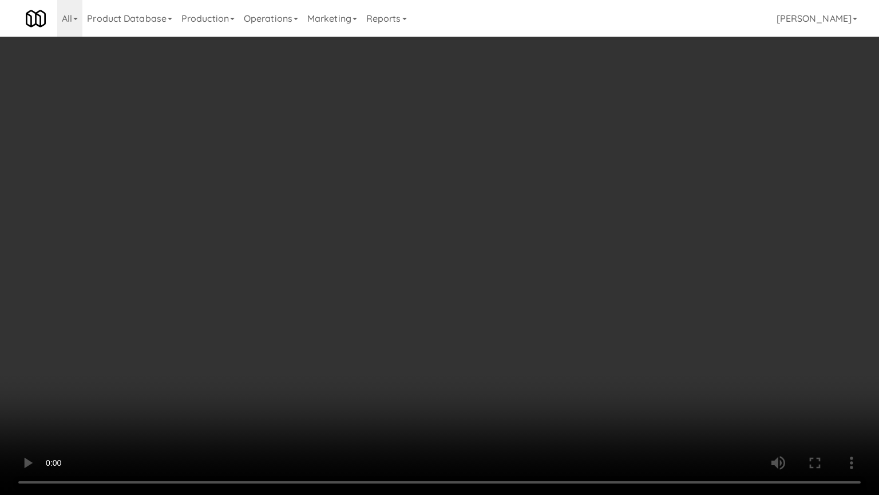
click at [532, 329] on video at bounding box center [439, 247] width 879 height 495
click at [539, 333] on video at bounding box center [439, 247] width 879 height 495
click at [570, 352] on video at bounding box center [439, 247] width 879 height 495
click at [490, 348] on video at bounding box center [439, 247] width 879 height 495
click at [485, 342] on video at bounding box center [439, 247] width 879 height 495
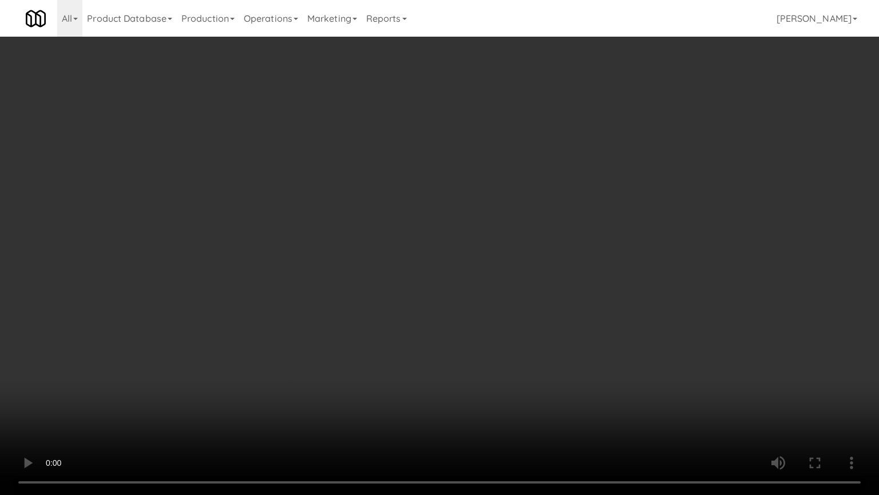
click at [490, 349] on video at bounding box center [439, 247] width 879 height 495
click at [496, 357] on video at bounding box center [439, 247] width 879 height 495
click at [499, 357] on video at bounding box center [439, 247] width 879 height 495
click at [515, 358] on video at bounding box center [439, 247] width 879 height 495
click at [520, 361] on video at bounding box center [439, 247] width 879 height 495
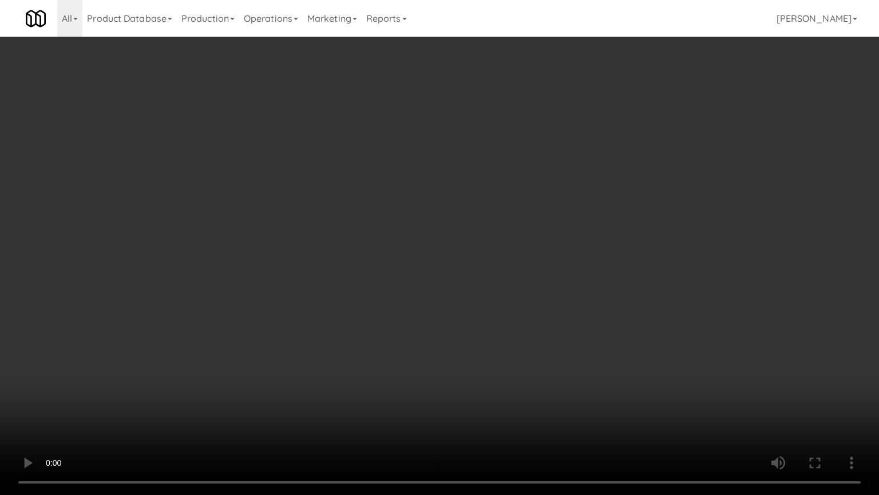
click at [425, 375] on video at bounding box center [439, 247] width 879 height 495
click at [457, 350] on video at bounding box center [439, 247] width 879 height 495
click at [458, 346] on video at bounding box center [439, 247] width 879 height 495
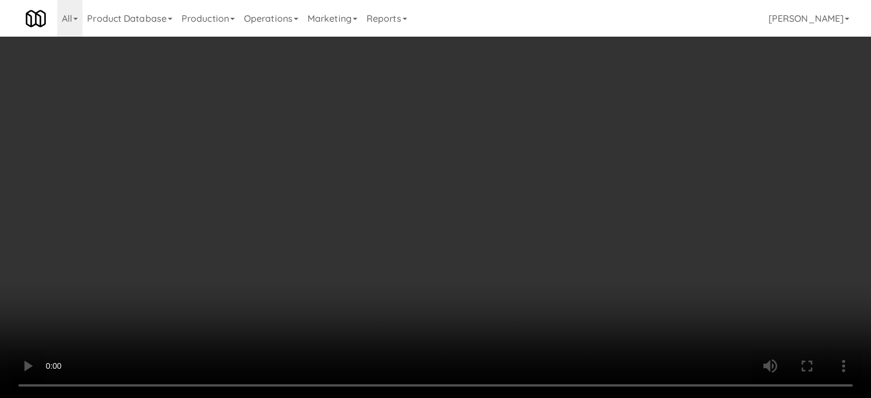
click at [720, 54] on link "Notes" at bounding box center [705, 54] width 60 height 26
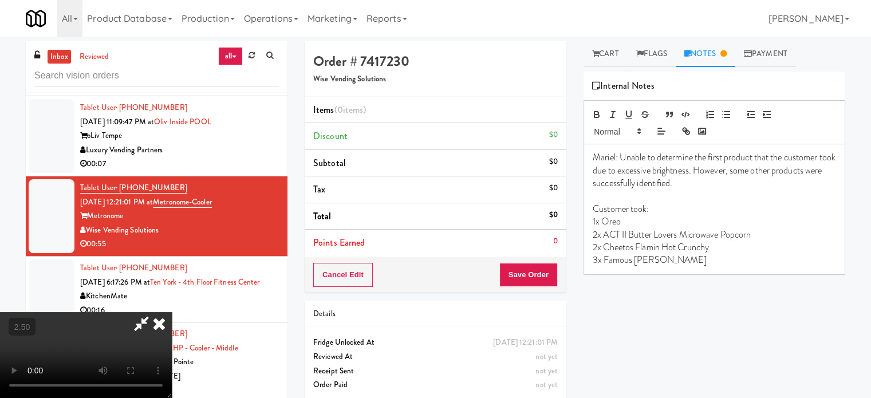
drag, startPoint x: 434, startPoint y: 262, endPoint x: 433, endPoint y: 252, distance: 9.7
click at [172, 312] on video at bounding box center [86, 355] width 172 height 86
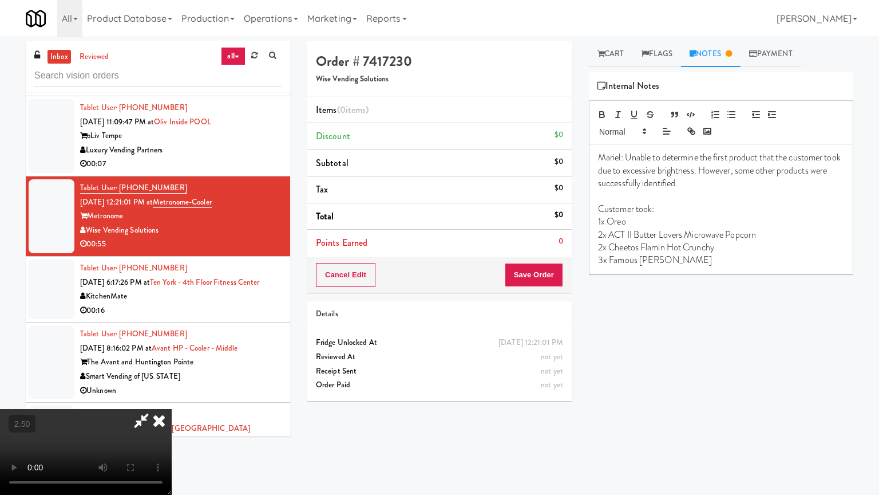
drag, startPoint x: 346, startPoint y: 363, endPoint x: 371, endPoint y: 303, distance: 65.5
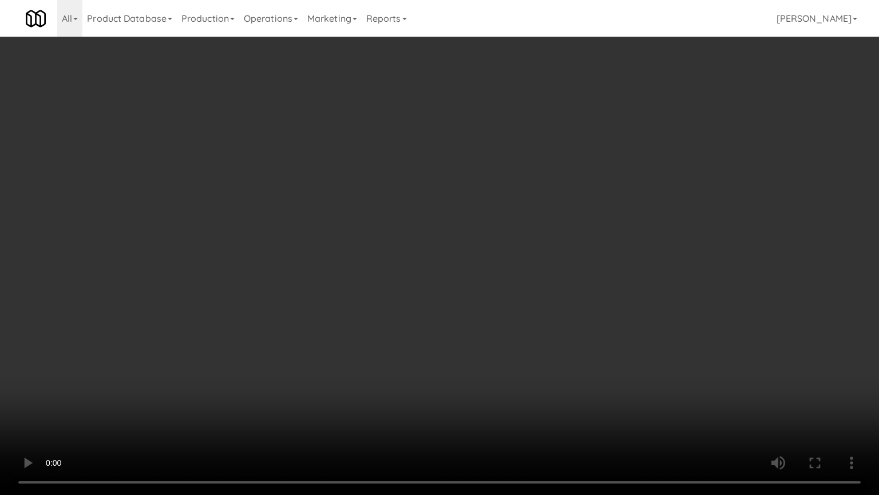
click at [350, 358] on video at bounding box center [439, 247] width 879 height 495
click at [385, 236] on video at bounding box center [439, 247] width 879 height 495
click at [394, 236] on video at bounding box center [439, 247] width 879 height 495
click at [452, 234] on video at bounding box center [439, 247] width 879 height 495
click at [457, 243] on video at bounding box center [439, 247] width 879 height 495
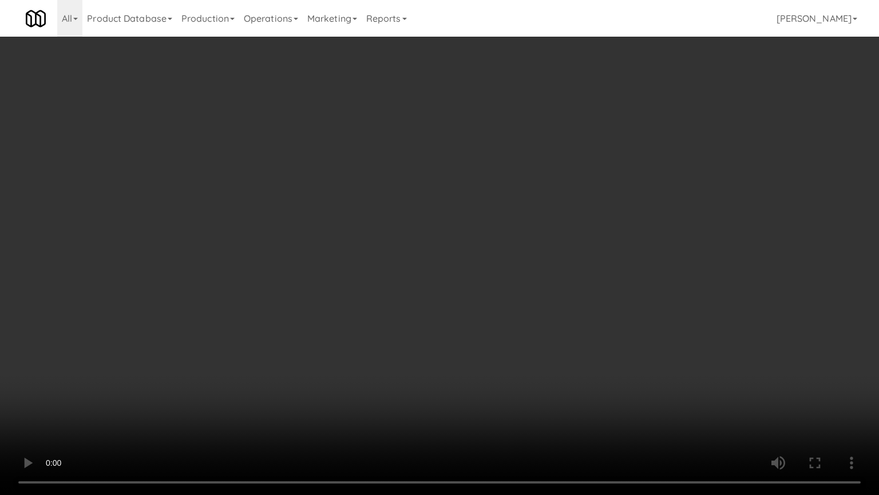
click at [480, 250] on video at bounding box center [439, 247] width 879 height 495
drag, startPoint x: 268, startPoint y: 393, endPoint x: 392, endPoint y: 270, distance: 174.5
click at [283, 385] on video at bounding box center [439, 247] width 879 height 495
click at [419, 284] on video at bounding box center [439, 247] width 879 height 495
click at [448, 294] on video at bounding box center [439, 247] width 879 height 495
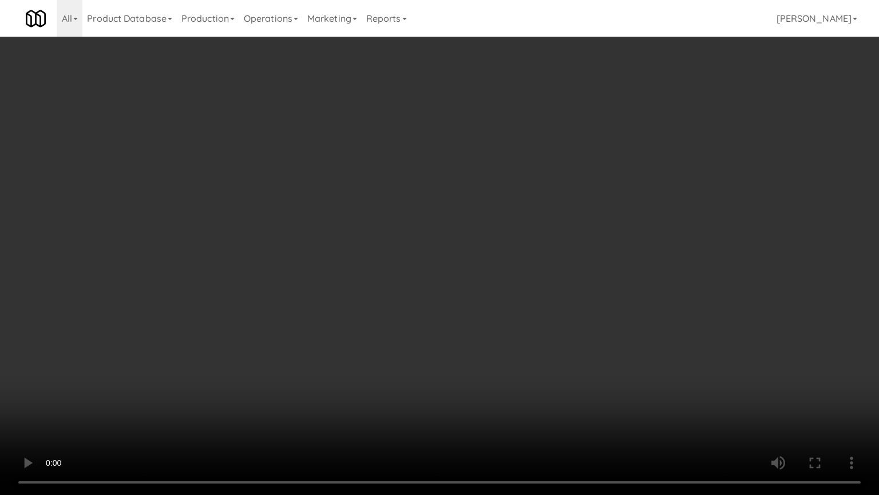
click at [451, 289] on video at bounding box center [439, 247] width 879 height 495
click at [465, 288] on video at bounding box center [439, 247] width 879 height 495
click at [489, 292] on video at bounding box center [439, 247] width 879 height 495
click at [325, 391] on video at bounding box center [439, 247] width 879 height 495
click at [382, 327] on video at bounding box center [439, 247] width 879 height 495
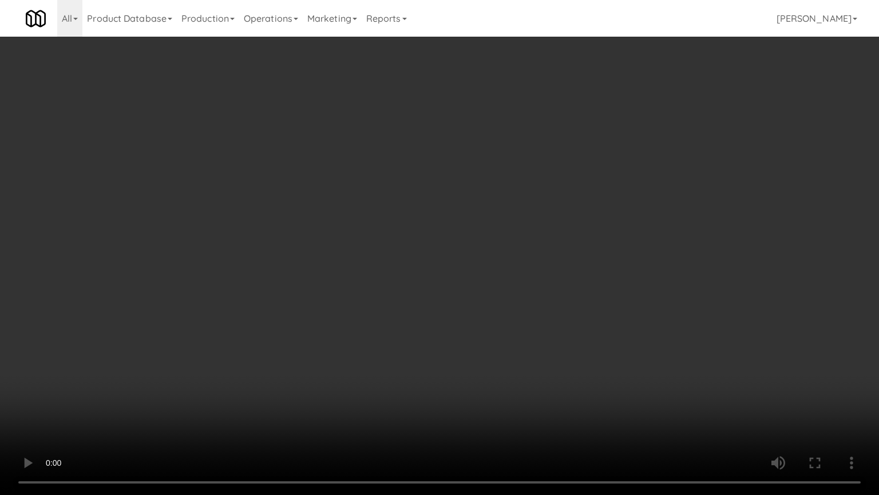
drag, startPoint x: 398, startPoint y: 337, endPoint x: 404, endPoint y: 337, distance: 5.8
click at [401, 339] on video at bounding box center [439, 247] width 879 height 495
click at [417, 341] on video at bounding box center [439, 247] width 879 height 495
click at [416, 338] on video at bounding box center [439, 247] width 879 height 495
click at [426, 341] on video at bounding box center [439, 247] width 879 height 495
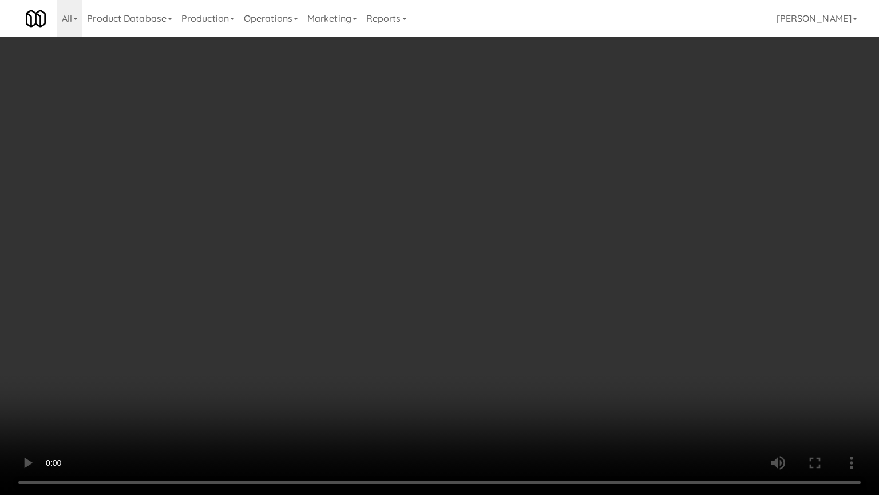
drag, startPoint x: 429, startPoint y: 335, endPoint x: 453, endPoint y: 324, distance: 26.4
click at [439, 333] on video at bounding box center [439, 247] width 879 height 495
drag, startPoint x: 453, startPoint y: 324, endPoint x: 591, endPoint y: 153, distance: 219.7
click at [463, 316] on video at bounding box center [439, 247] width 879 height 495
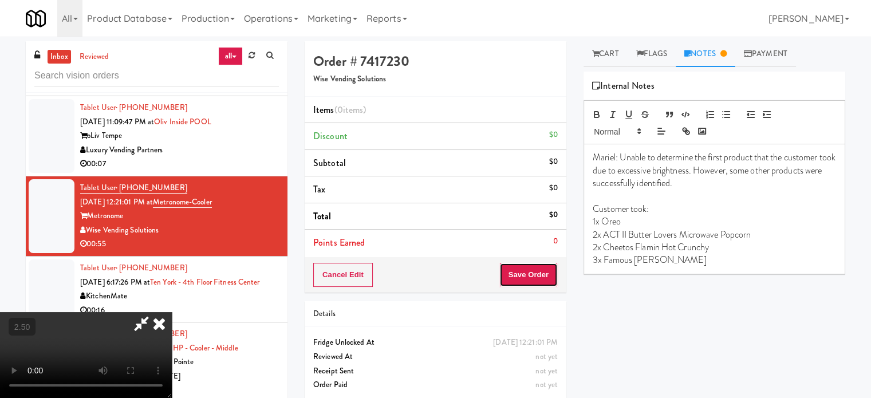
click at [547, 276] on button "Save Order" at bounding box center [528, 275] width 58 height 24
click at [608, 54] on body "Are you sure you want to update this order? Okay Cancel Okay Are you sure you w…" at bounding box center [435, 236] width 871 height 398
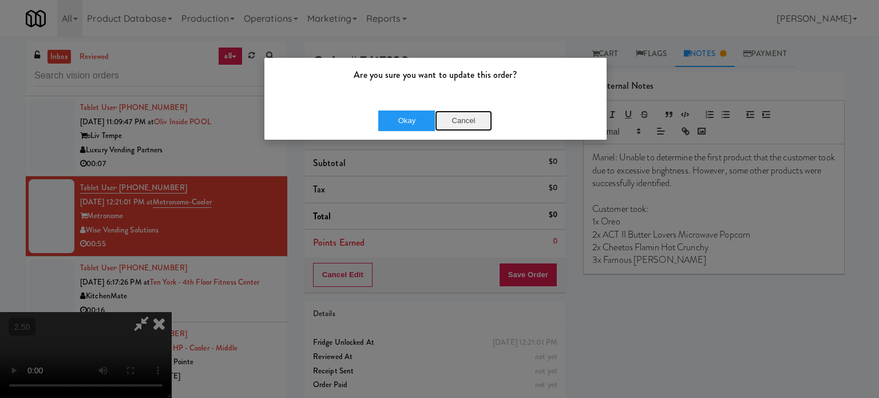
click at [465, 129] on button "Cancel" at bounding box center [463, 120] width 57 height 21
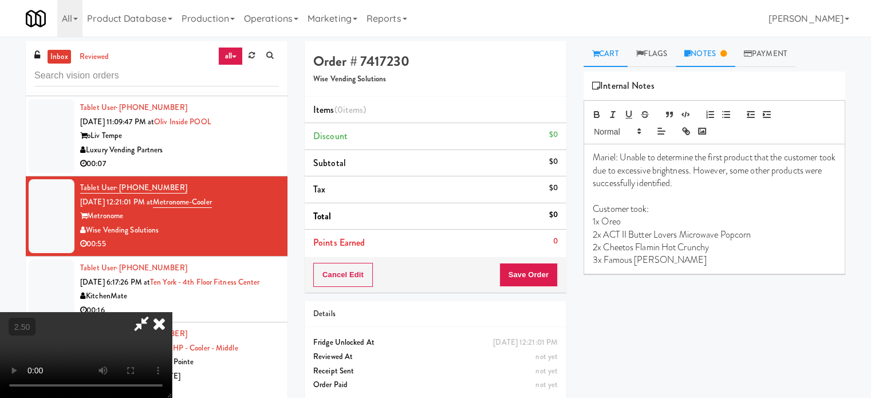
click at [615, 55] on link "Cart" at bounding box center [605, 54] width 44 height 26
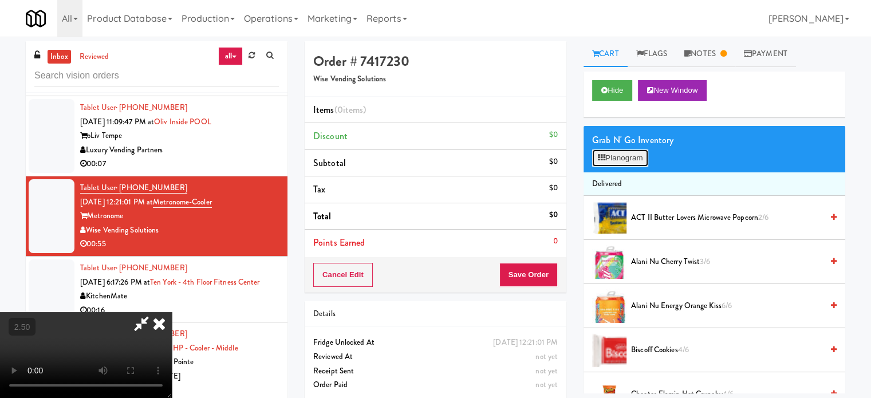
click at [625, 160] on button "Planogram" at bounding box center [620, 157] width 56 height 17
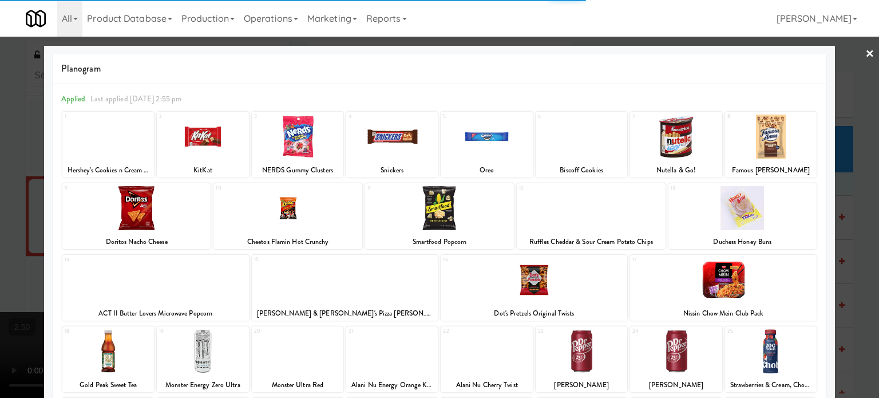
scroll to position [164, 0]
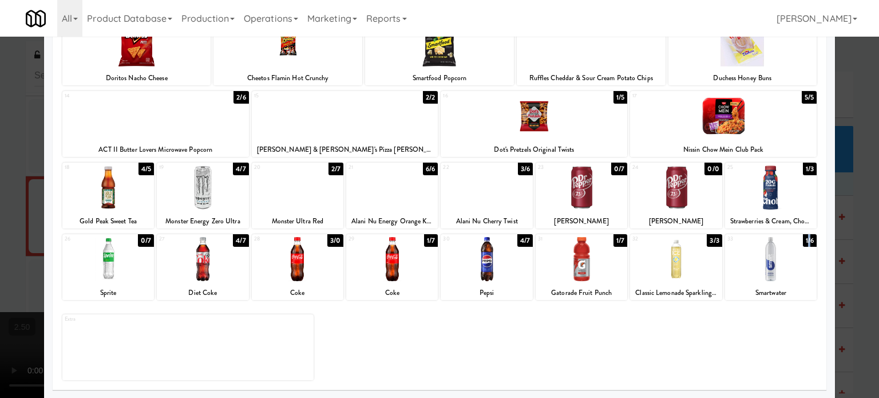
drag, startPoint x: 800, startPoint y: 240, endPoint x: 841, endPoint y: 235, distance: 41.0
click at [803, 240] on div "1/6" at bounding box center [810, 240] width 14 height 13
click at [240, 94] on div "2/6" at bounding box center [241, 97] width 15 height 13
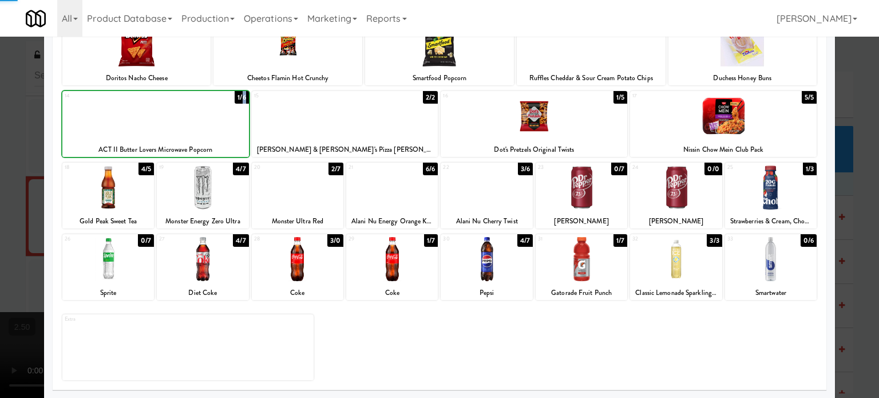
click at [240, 94] on div "1/6" at bounding box center [242, 97] width 14 height 13
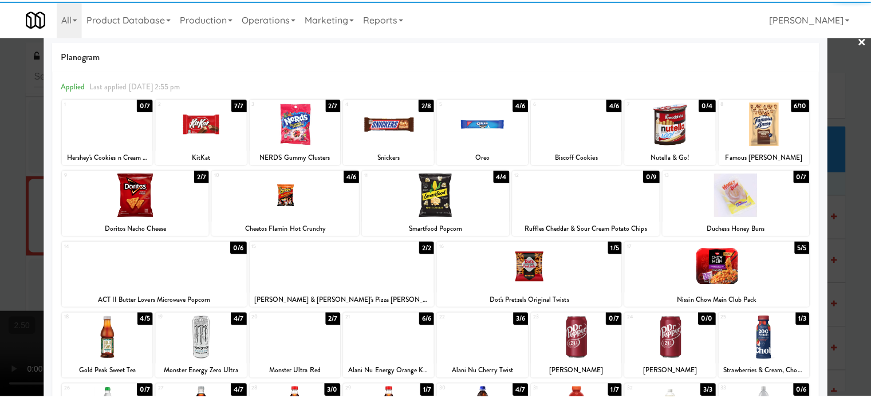
scroll to position [0, 0]
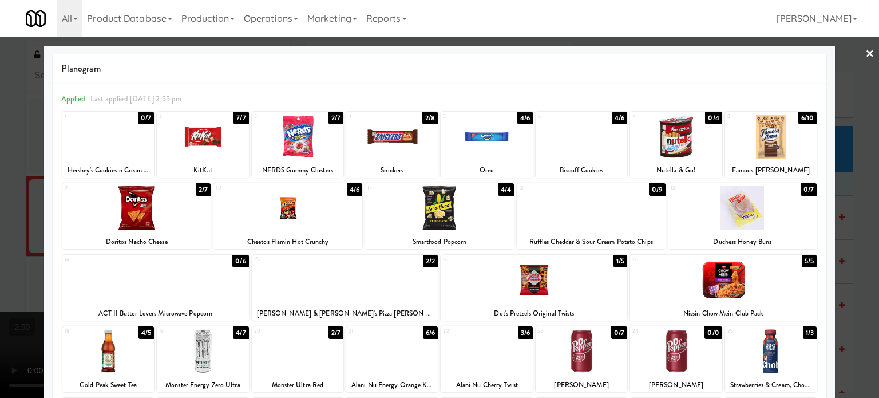
click at [350, 191] on div "4/6" at bounding box center [354, 189] width 15 height 13
click at [350, 191] on div "3/6" at bounding box center [354, 189] width 15 height 13
click at [799, 117] on div "6/10" at bounding box center [808, 118] width 18 height 13
click at [799, 117] on div "5/10" at bounding box center [808, 118] width 18 height 13
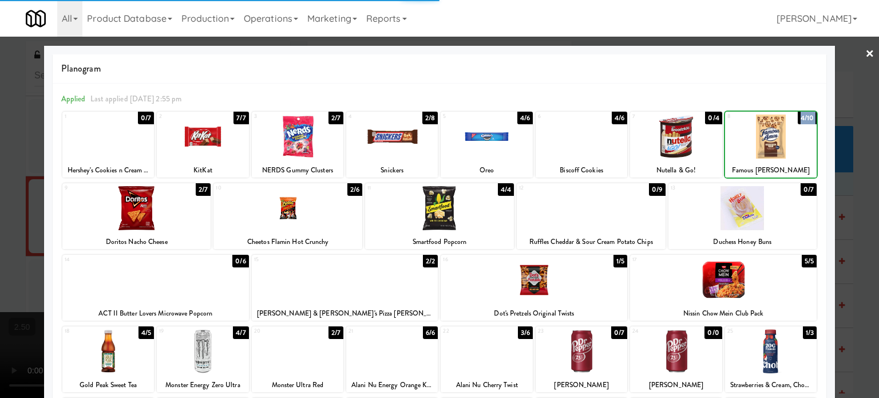
click at [799, 117] on div "4/10" at bounding box center [807, 118] width 19 height 13
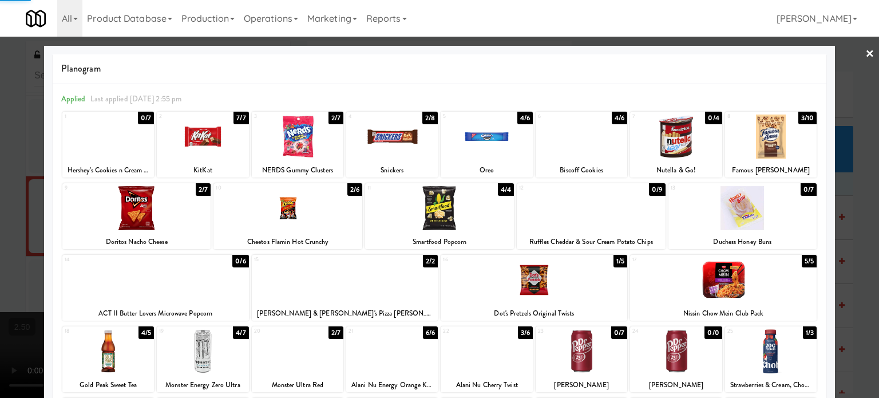
click at [862, 184] on div at bounding box center [439, 199] width 879 height 398
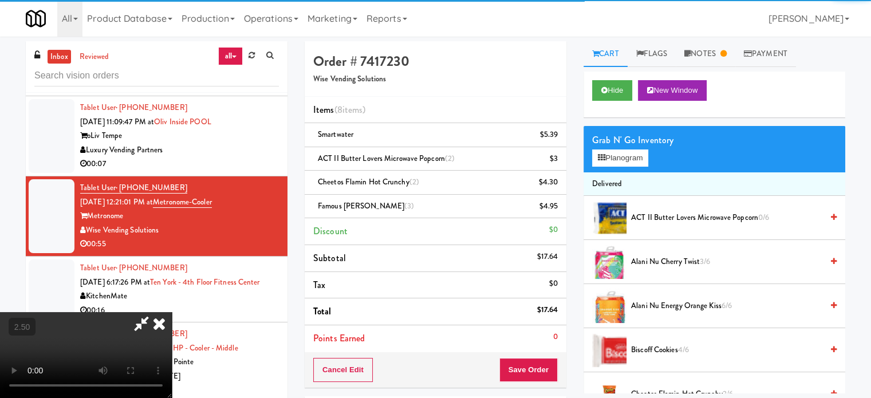
click at [172, 312] on video at bounding box center [86, 355] width 172 height 86
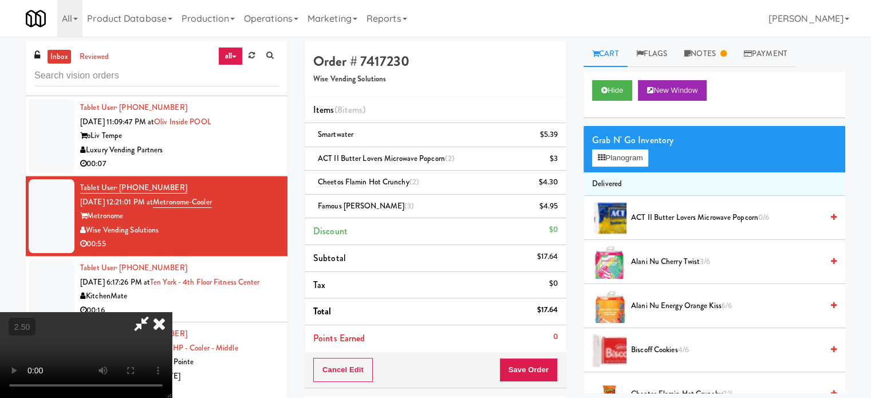
click at [172, 312] on video at bounding box center [86, 355] width 172 height 86
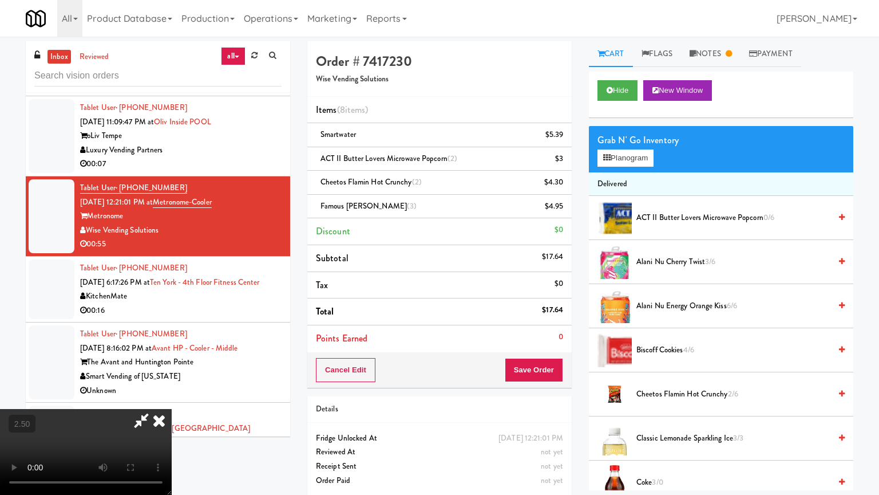
click at [172, 397] on video at bounding box center [86, 452] width 172 height 86
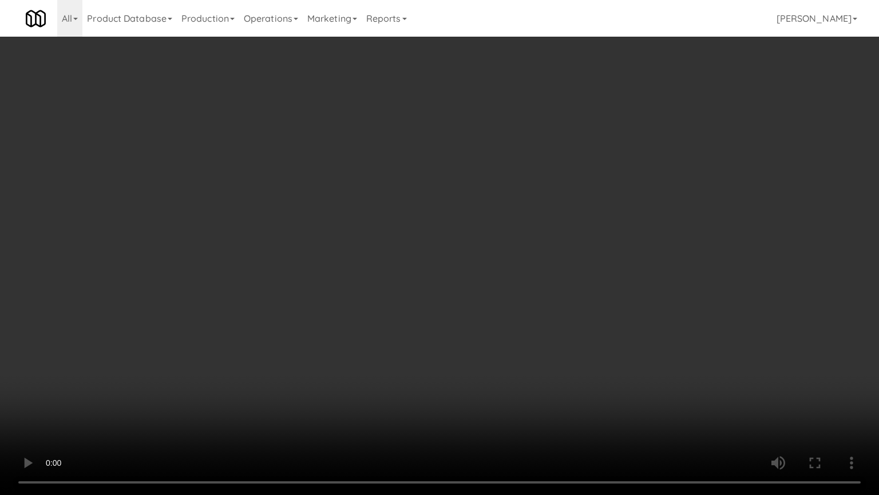
click at [439, 263] on video at bounding box center [439, 247] width 879 height 495
click at [279, 380] on video at bounding box center [439, 247] width 879 height 495
drag, startPoint x: 386, startPoint y: 318, endPoint x: 405, endPoint y: 306, distance: 22.2
click at [388, 318] on video at bounding box center [439, 247] width 879 height 495
click at [355, 318] on video at bounding box center [439, 247] width 879 height 495
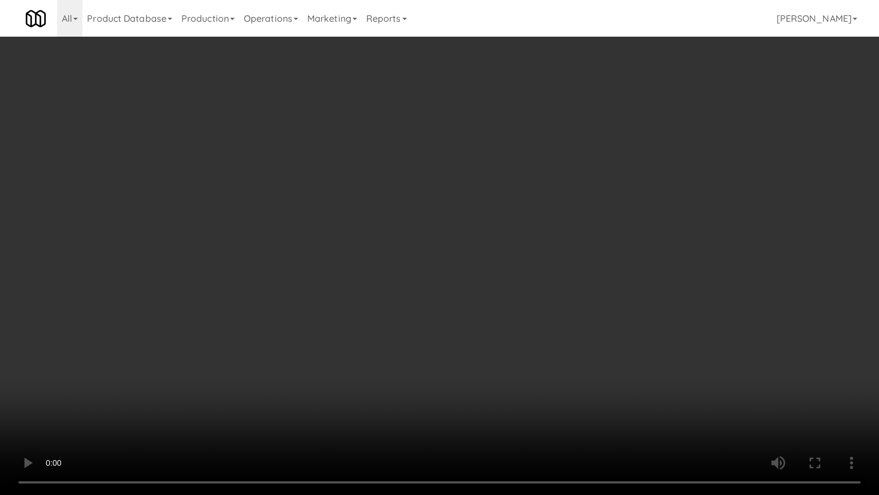
click at [370, 358] on video at bounding box center [439, 247] width 879 height 495
click at [410, 334] on video at bounding box center [439, 247] width 879 height 495
drag, startPoint x: 267, startPoint y: 347, endPoint x: 274, endPoint y: 347, distance: 6.3
click at [270, 347] on video at bounding box center [439, 247] width 879 height 495
click at [463, 267] on video at bounding box center [439, 247] width 879 height 495
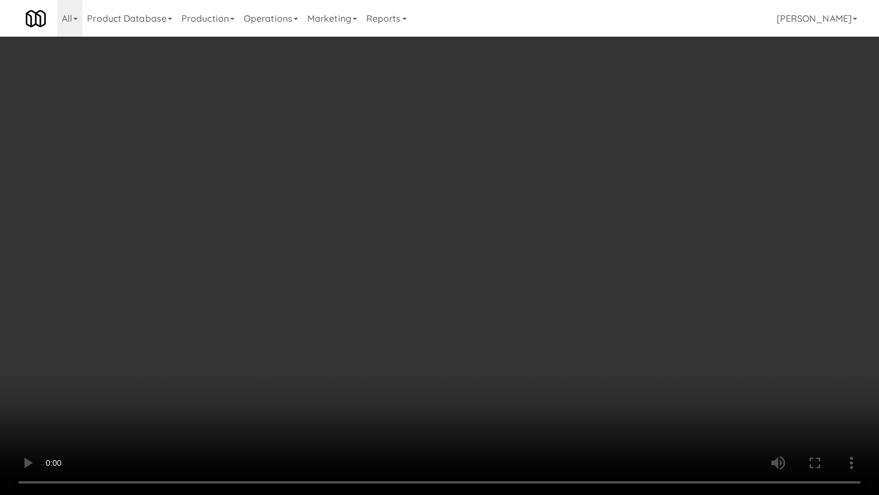
click at [502, 286] on video at bounding box center [439, 247] width 879 height 495
click at [521, 284] on video at bounding box center [439, 247] width 879 height 495
click at [527, 275] on video at bounding box center [439, 247] width 879 height 495
click at [552, 270] on video at bounding box center [439, 247] width 879 height 495
click at [555, 271] on video at bounding box center [439, 247] width 879 height 495
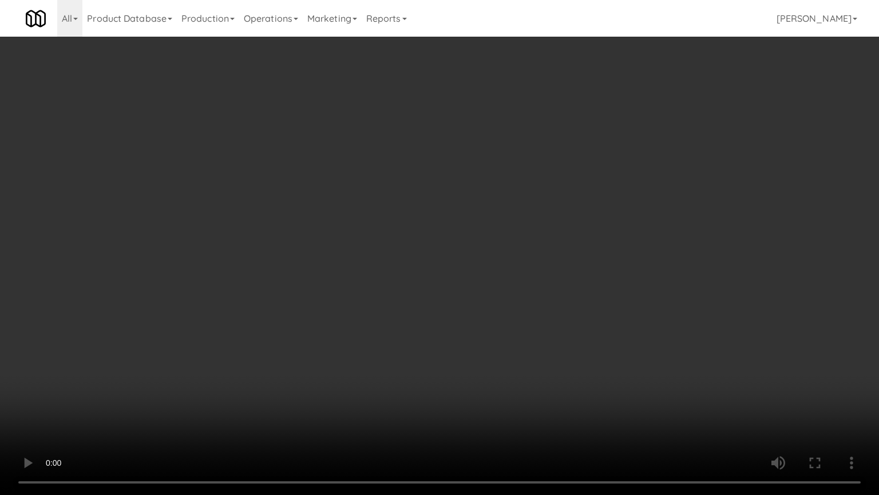
click at [564, 263] on video at bounding box center [439, 247] width 879 height 495
click at [584, 258] on video at bounding box center [439, 247] width 879 height 495
click at [590, 252] on video at bounding box center [439, 247] width 879 height 495
click at [595, 252] on video at bounding box center [439, 247] width 879 height 495
click at [596, 252] on video at bounding box center [439, 247] width 879 height 495
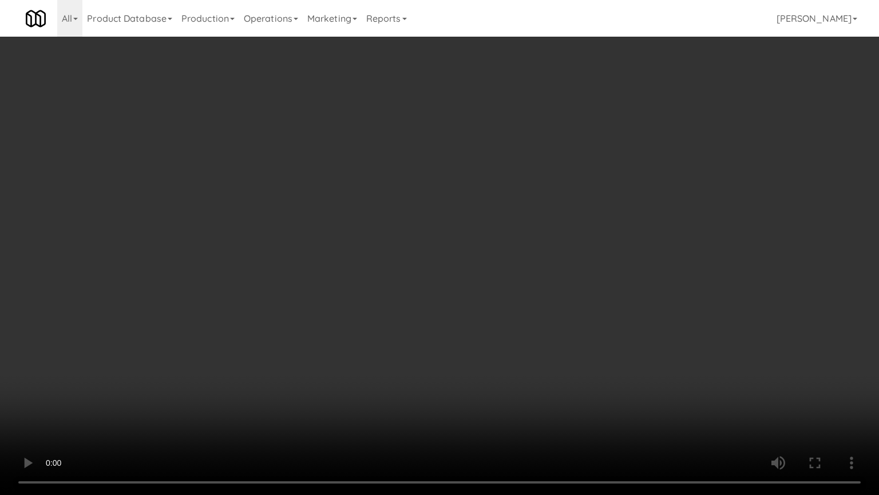
drag, startPoint x: 500, startPoint y: 262, endPoint x: 498, endPoint y: 268, distance: 6.0
click at [498, 268] on video at bounding box center [439, 247] width 879 height 495
click at [496, 272] on video at bounding box center [439, 247] width 879 height 495
click at [499, 275] on video at bounding box center [439, 247] width 879 height 495
click at [506, 277] on video at bounding box center [439, 247] width 879 height 495
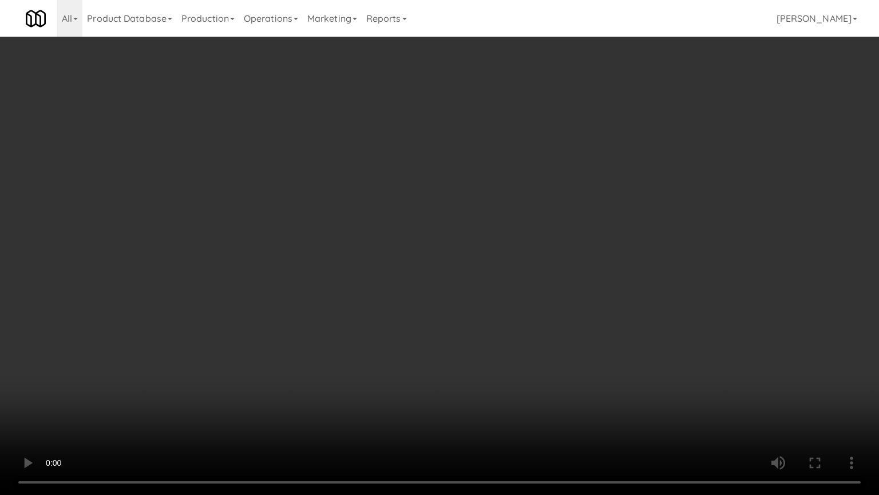
click at [525, 282] on video at bounding box center [439, 247] width 879 height 495
click at [529, 283] on video at bounding box center [439, 247] width 879 height 495
click at [539, 286] on video at bounding box center [439, 247] width 879 height 495
click at [543, 283] on video at bounding box center [439, 247] width 879 height 495
drag, startPoint x: 551, startPoint y: 277, endPoint x: 559, endPoint y: 271, distance: 9.4
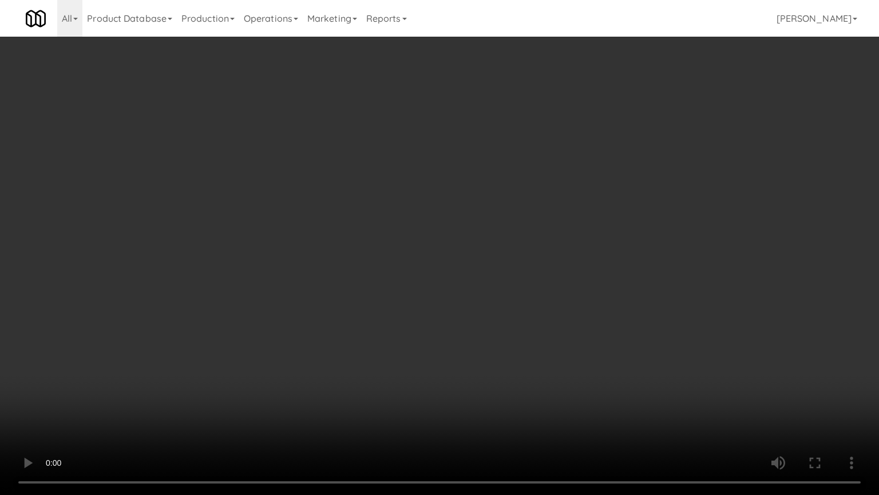
click at [551, 278] on video at bounding box center [439, 247] width 879 height 495
click at [570, 271] on video at bounding box center [439, 247] width 879 height 495
drag, startPoint x: 568, startPoint y: 284, endPoint x: 575, endPoint y: 282, distance: 8.0
click at [569, 284] on video at bounding box center [439, 247] width 879 height 495
drag, startPoint x: 575, startPoint y: 282, endPoint x: 542, endPoint y: 107, distance: 177.8
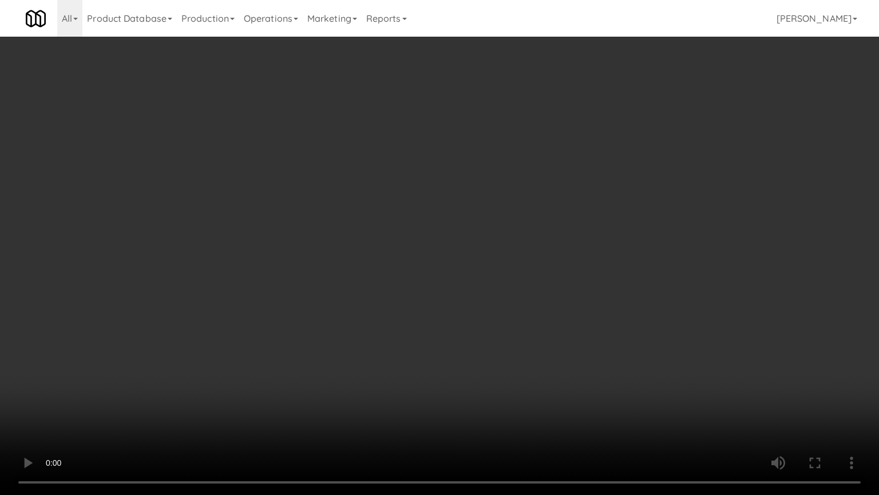
click at [575, 279] on video at bounding box center [439, 247] width 879 height 495
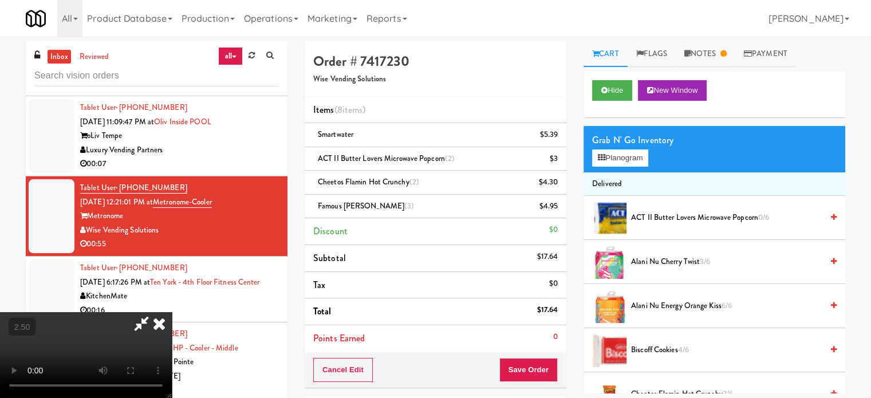
click at [172, 312] on icon at bounding box center [159, 323] width 25 height 23
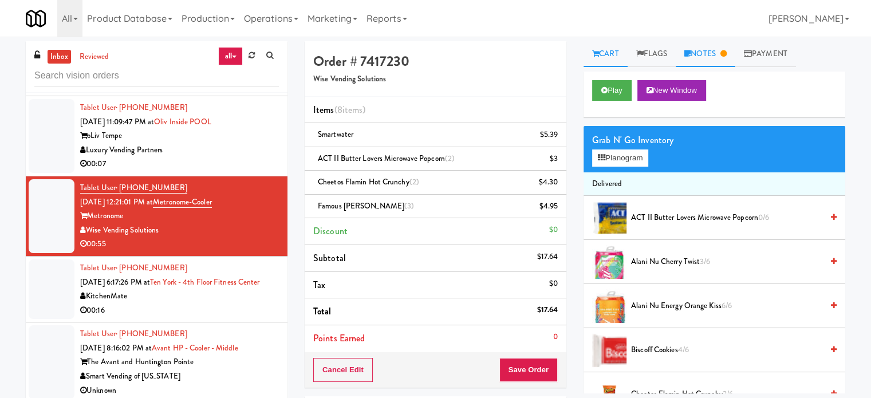
click at [718, 56] on link "Notes" at bounding box center [705, 54] width 60 height 26
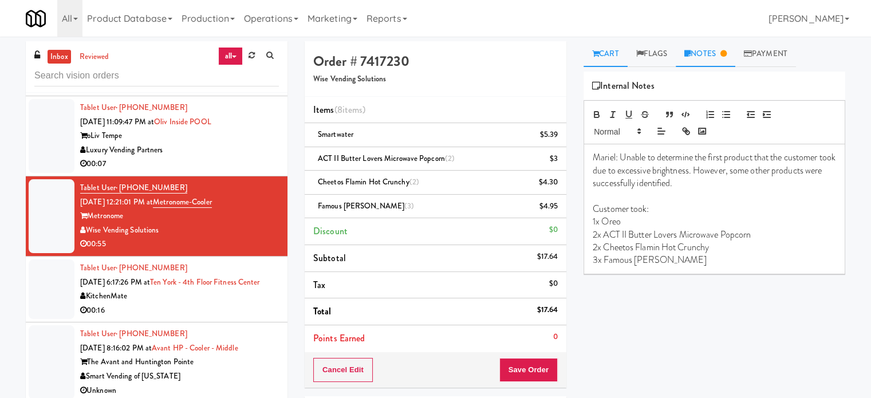
click at [602, 53] on link "Cart" at bounding box center [605, 54] width 44 height 26
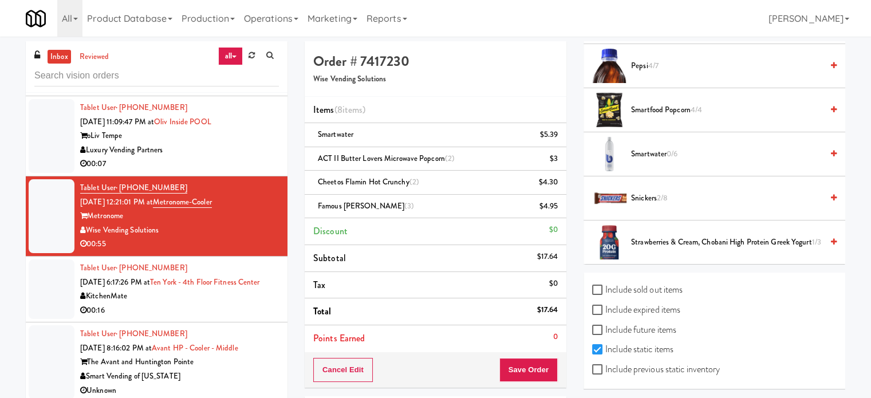
scroll to position [791, 0]
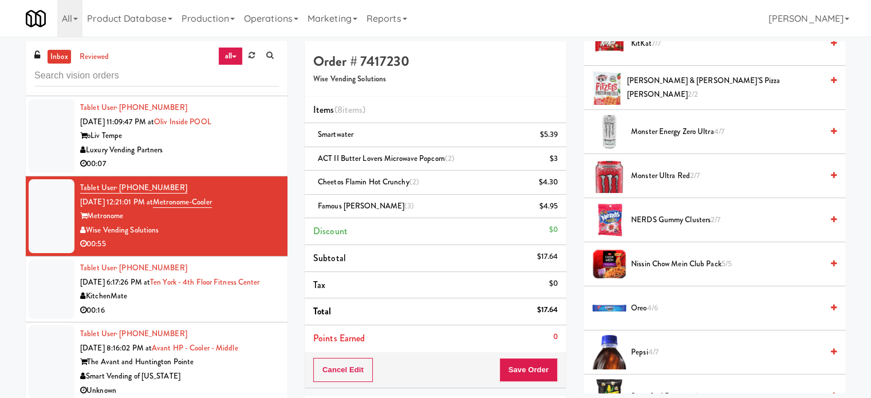
click at [657, 302] on span "4/6" at bounding box center [651, 307] width 11 height 11
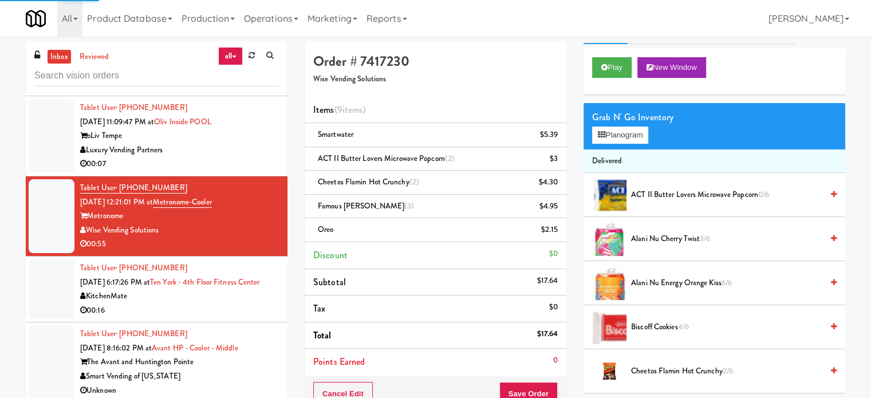
scroll to position [0, 0]
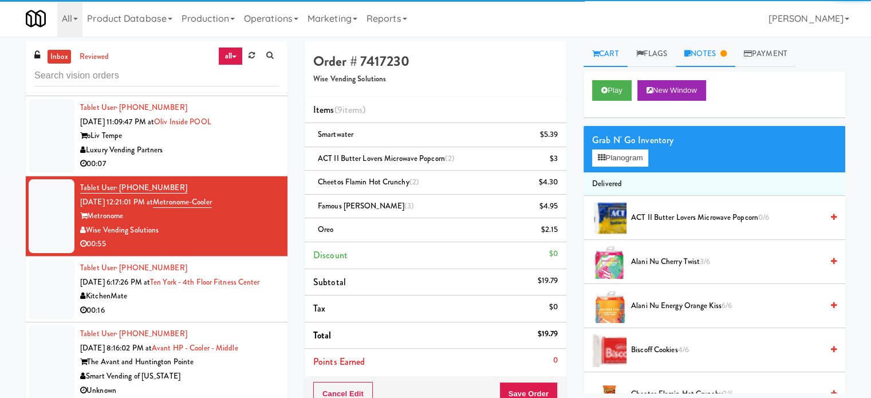
click at [715, 58] on link "Notes" at bounding box center [705, 54] width 60 height 26
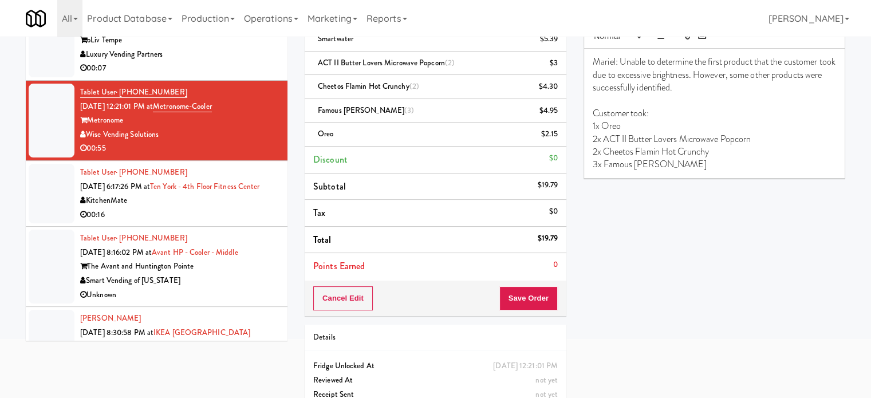
scroll to position [128, 0]
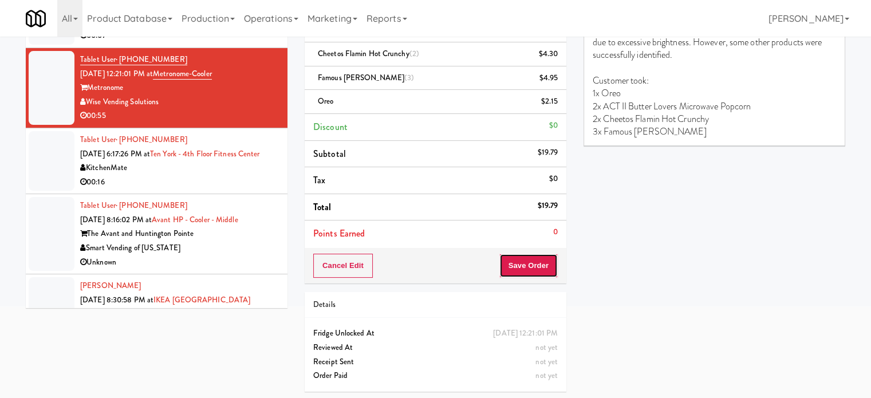
click at [525, 265] on button "Save Order" at bounding box center [528, 266] width 58 height 24
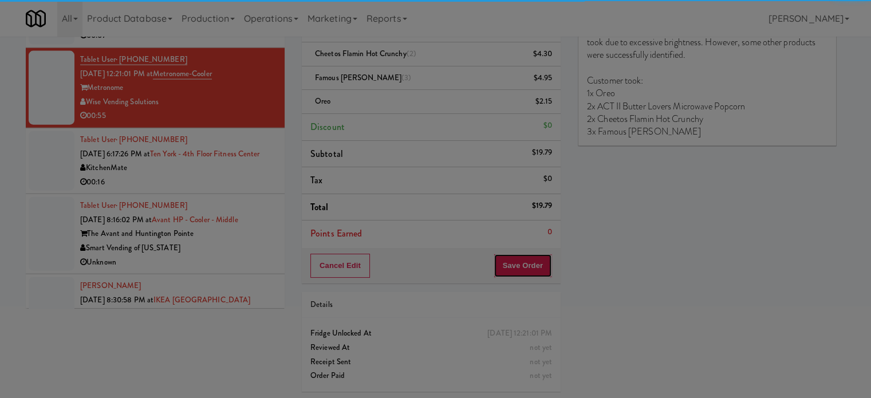
scroll to position [0, 0]
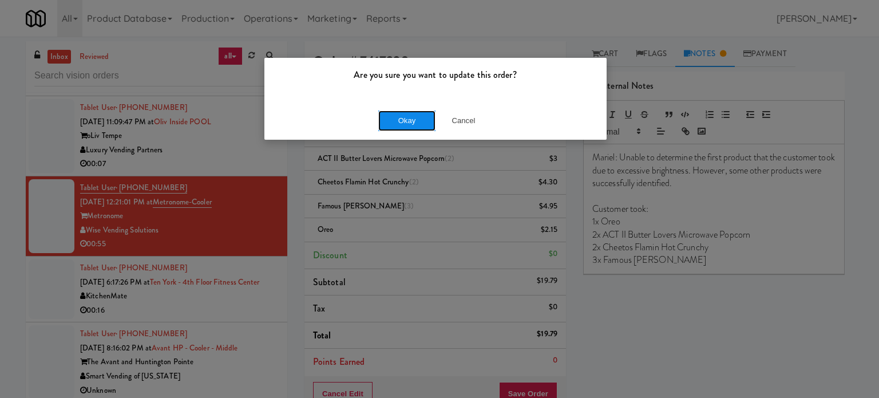
click at [420, 129] on button "Okay" at bounding box center [406, 120] width 57 height 21
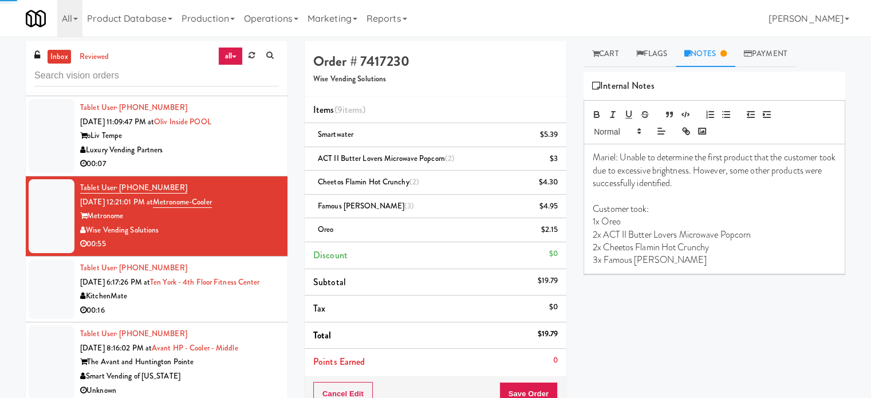
drag, startPoint x: 245, startPoint y: 303, endPoint x: 301, endPoint y: 270, distance: 65.2
click at [247, 303] on div "KitchenMate" at bounding box center [179, 296] width 199 height 14
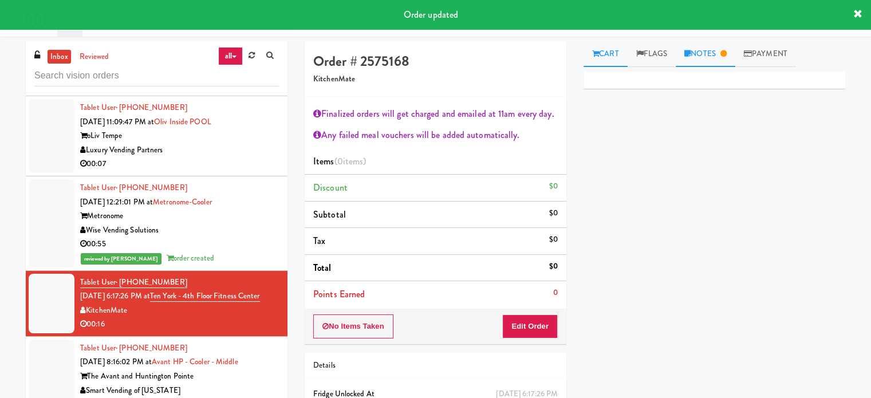
click at [721, 54] on link "Notes" at bounding box center [705, 54] width 60 height 26
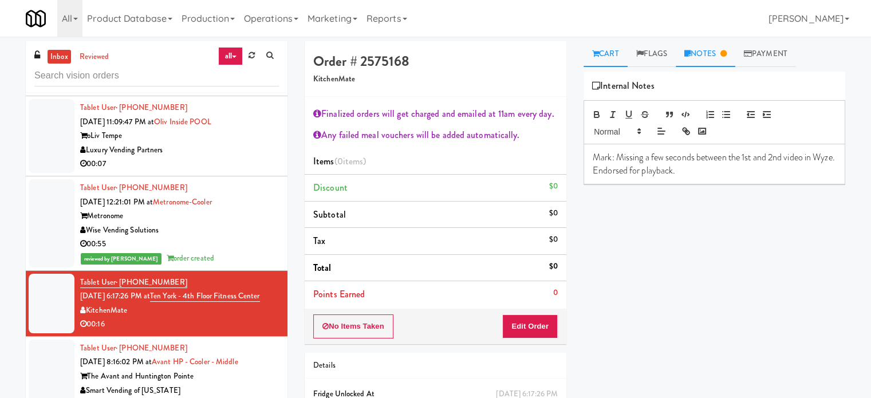
click at [609, 60] on link "Cart" at bounding box center [605, 54] width 44 height 26
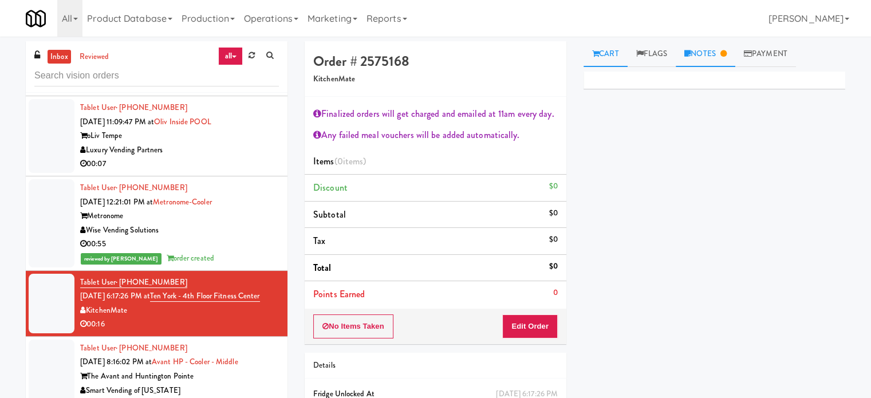
click at [701, 54] on link "Notes" at bounding box center [705, 54] width 60 height 26
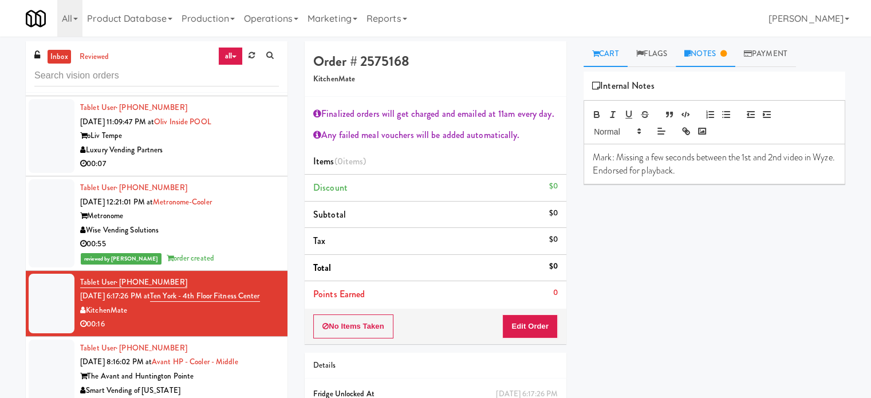
click at [606, 55] on link "Cart" at bounding box center [605, 54] width 44 height 26
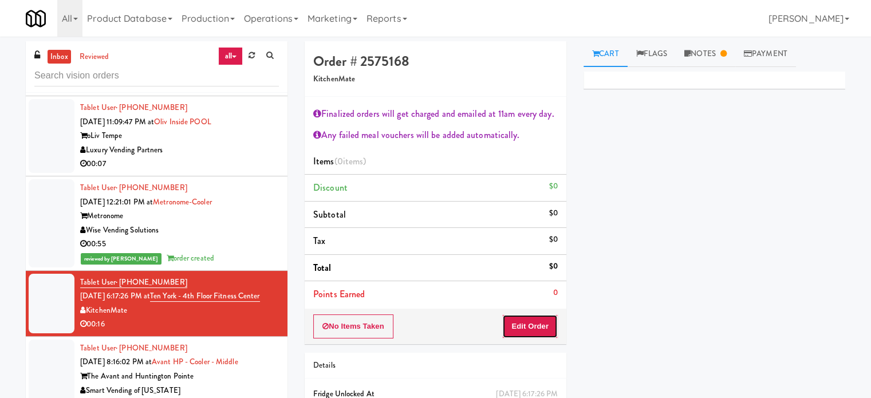
click at [539, 339] on div "No Items Taken Edit Order" at bounding box center [436, 326] width 262 height 35
click at [528, 326] on button "Edit Order" at bounding box center [530, 326] width 56 height 24
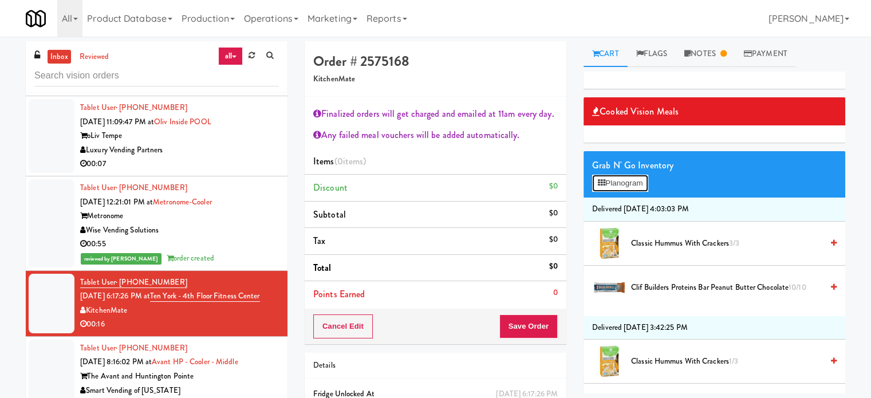
drag, startPoint x: 637, startPoint y: 183, endPoint x: 602, endPoint y: 177, distance: 35.4
click at [637, 183] on button "Planogram" at bounding box center [620, 183] width 56 height 17
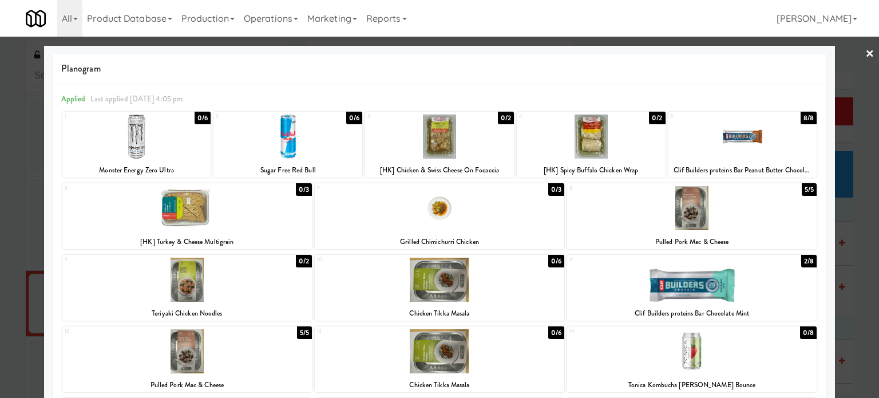
click at [801, 117] on div "8/8" at bounding box center [809, 118] width 16 height 13
click at [859, 85] on div at bounding box center [439, 199] width 879 height 398
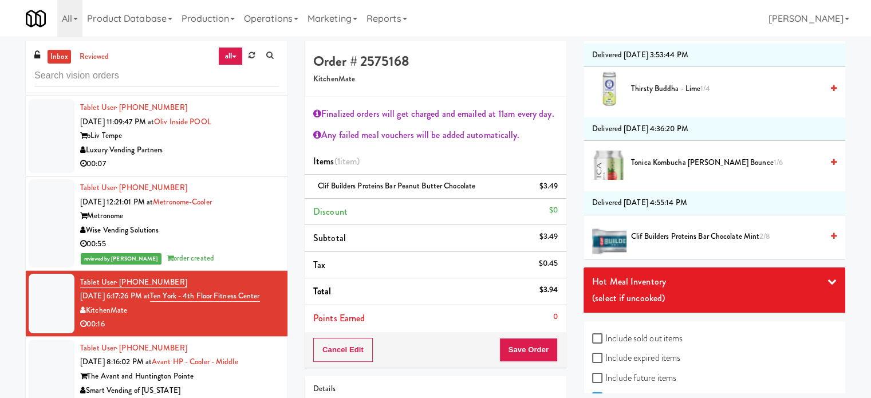
scroll to position [602, 0]
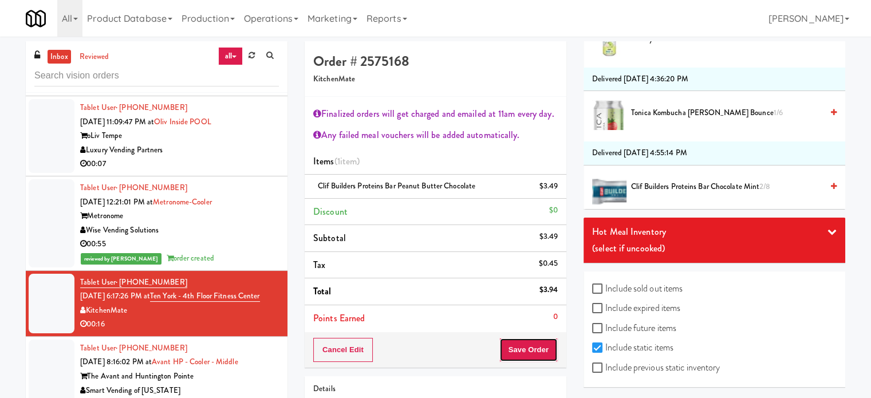
drag, startPoint x: 528, startPoint y: 354, endPoint x: 440, endPoint y: 280, distance: 114.2
click at [527, 352] on button "Save Order" at bounding box center [528, 350] width 58 height 24
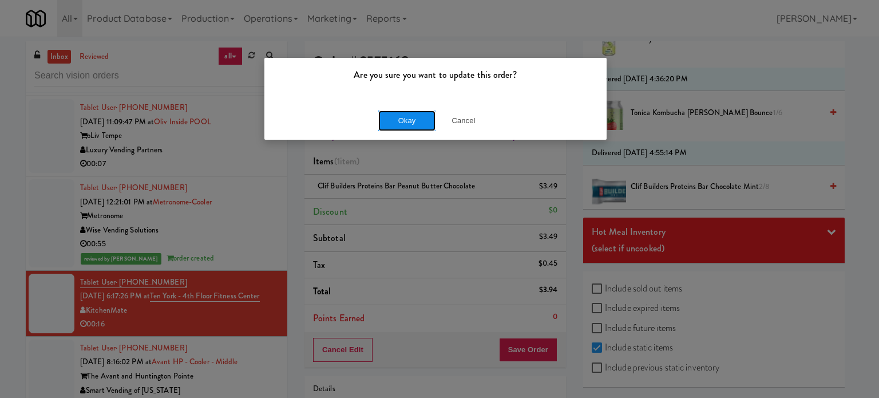
drag, startPoint x: 397, startPoint y: 123, endPoint x: 404, endPoint y: 120, distance: 7.7
click at [398, 121] on button "Okay" at bounding box center [406, 120] width 57 height 21
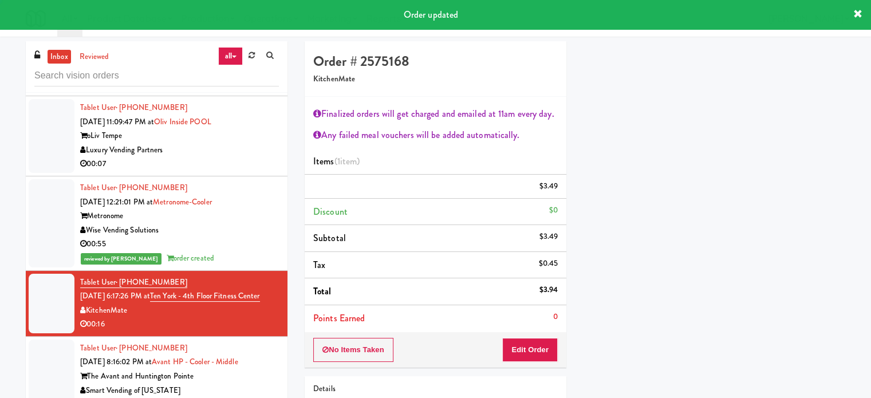
scroll to position [107, 0]
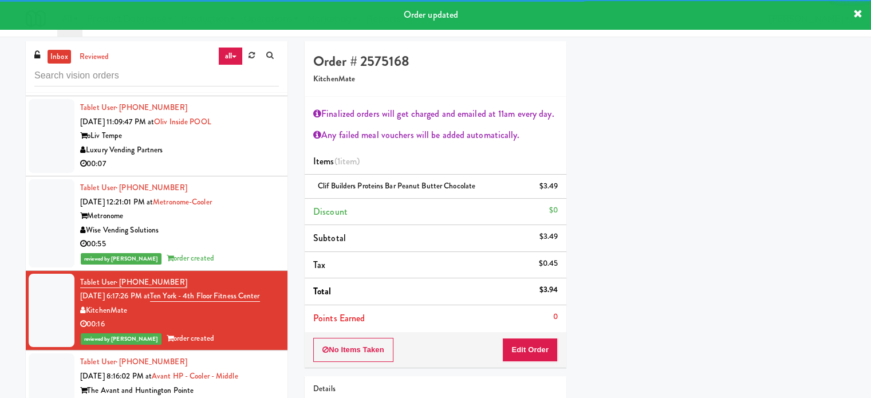
click at [264, 362] on li "Tablet User · (757) 230-0487 [DATE] 8:16:02 PM at Avant HP - Cooler - Middle Th…" at bounding box center [157, 390] width 262 height 80
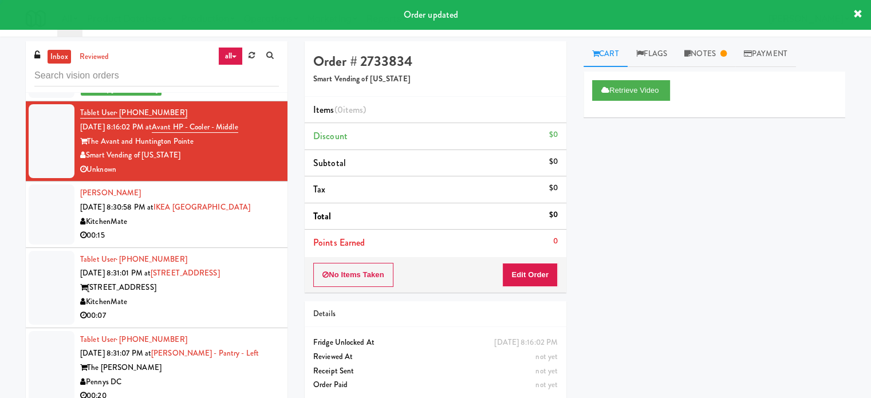
scroll to position [2876, 0]
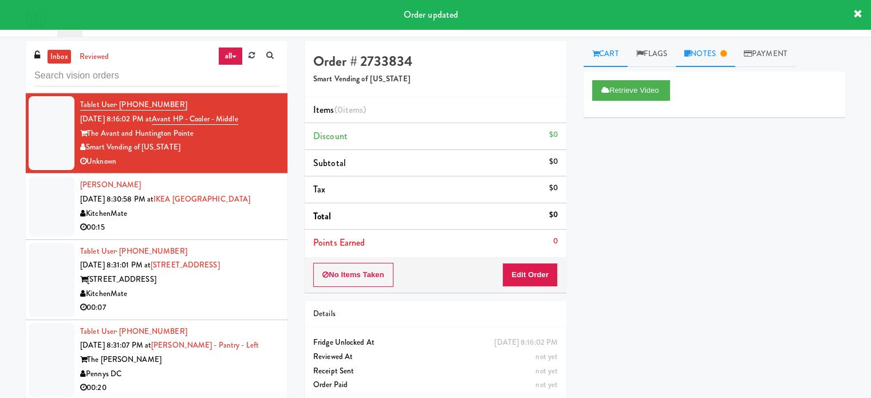
click at [717, 58] on link "Notes" at bounding box center [705, 54] width 60 height 26
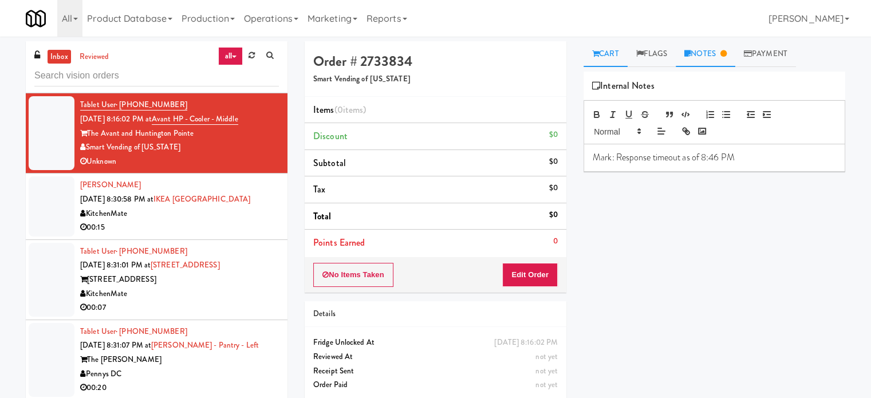
click at [608, 57] on link "Cart" at bounding box center [605, 54] width 44 height 26
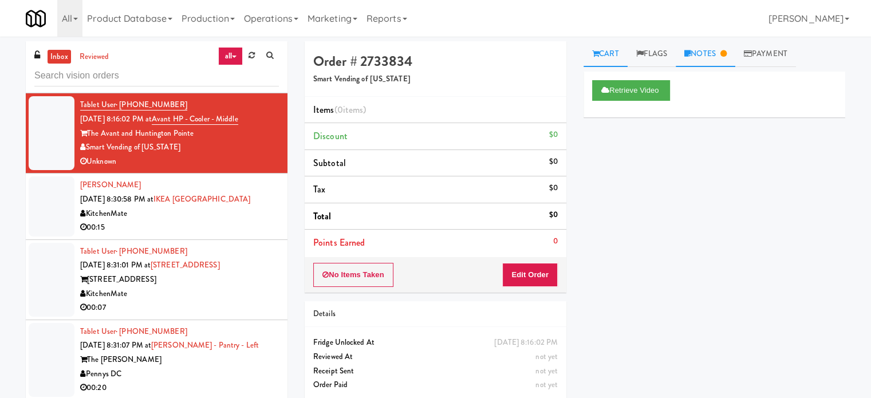
click at [718, 52] on link "Notes" at bounding box center [705, 54] width 60 height 26
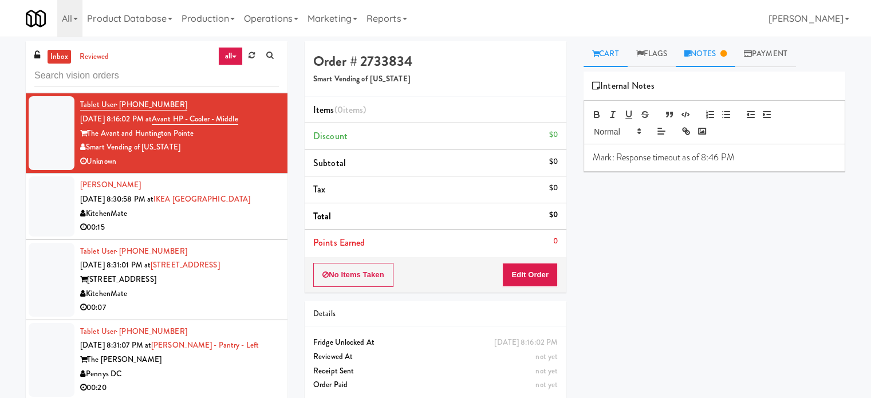
click at [603, 56] on link "Cart" at bounding box center [605, 54] width 44 height 26
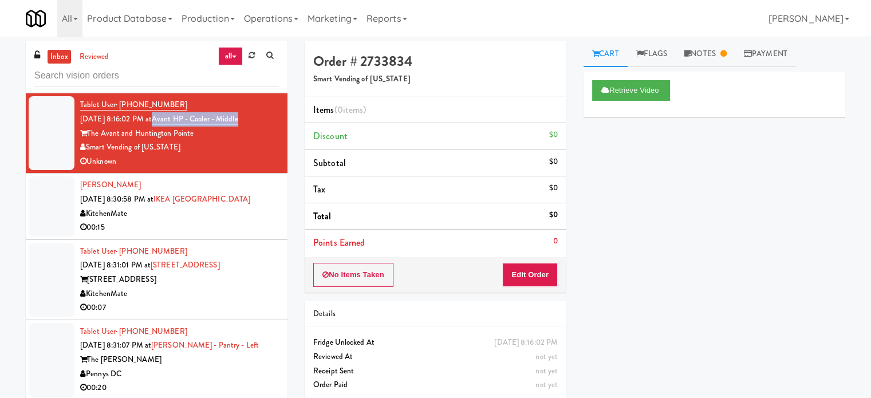
drag, startPoint x: 259, startPoint y: 130, endPoint x: 171, endPoint y: 135, distance: 87.7
click at [171, 135] on div "Tablet User · (757) 230-0487 [DATE] 8:16:02 PM at Avant HP - Cooler - Middle Th…" at bounding box center [179, 133] width 199 height 70
copy link "Avant HP - Cooler - Middle"
click at [713, 59] on link "Notes" at bounding box center [705, 54] width 60 height 26
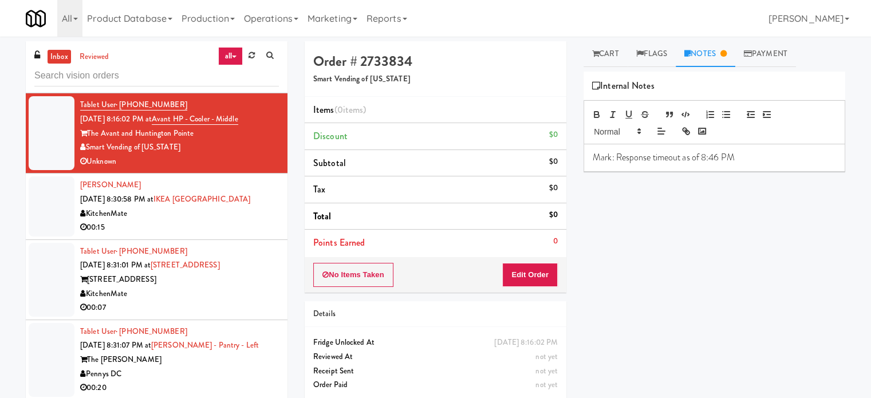
click at [752, 160] on p "Mark: Response timeout as of 8:46 PM" at bounding box center [713, 157] width 243 height 13
paste div
drag, startPoint x: 224, startPoint y: 242, endPoint x: 424, endPoint y: 167, distance: 214.1
click at [224, 235] on div "00:15" at bounding box center [179, 227] width 199 height 14
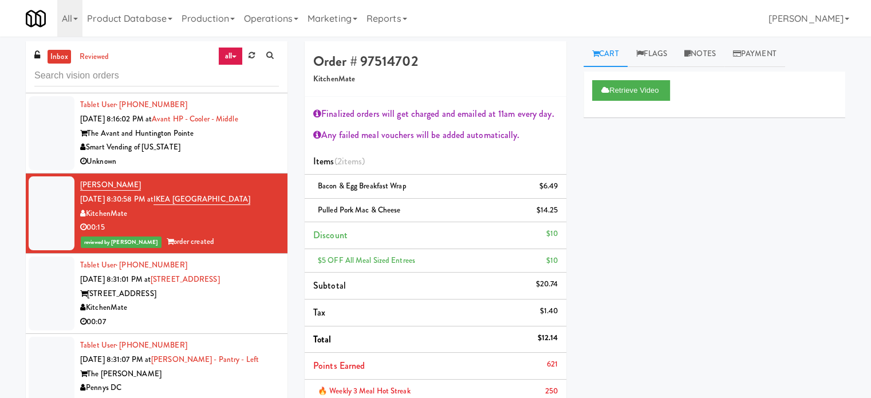
click at [255, 301] on div "[STREET_ADDRESS]" at bounding box center [179, 294] width 199 height 14
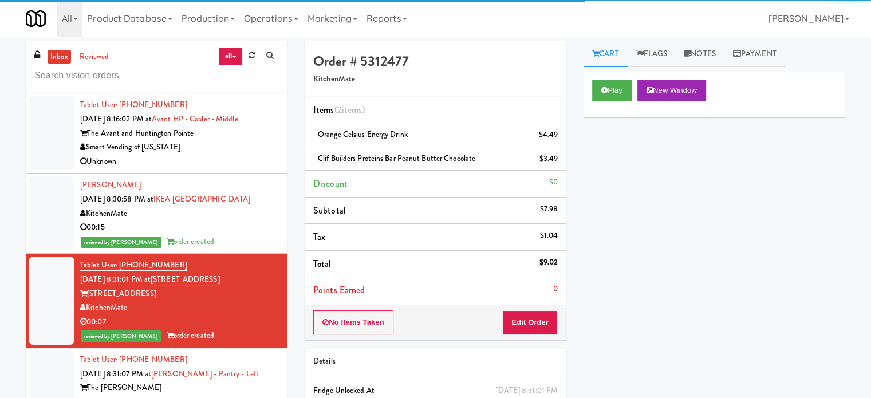
click at [232, 169] on div "Unknown" at bounding box center [179, 162] width 199 height 14
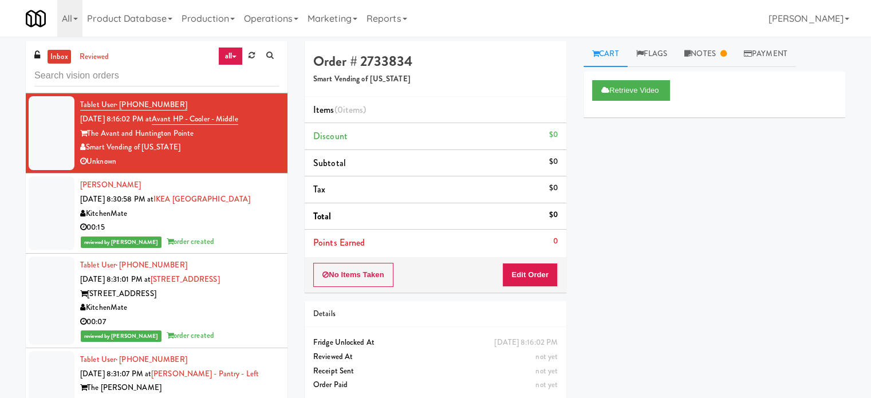
scroll to position [3162, 0]
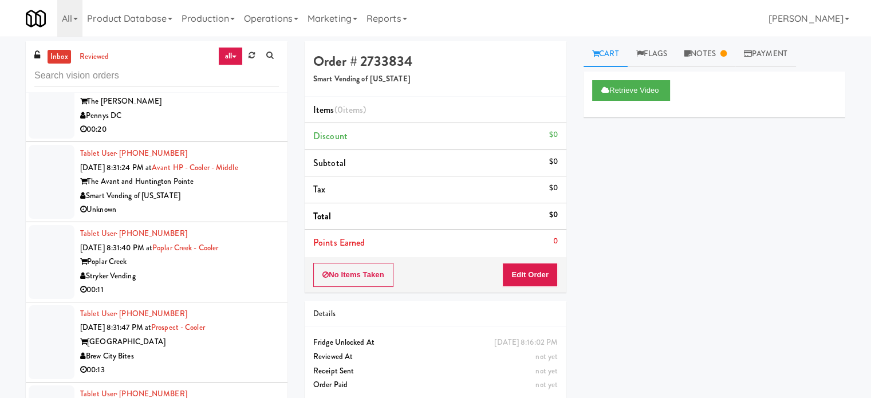
click at [230, 137] on div "00:20" at bounding box center [179, 129] width 199 height 14
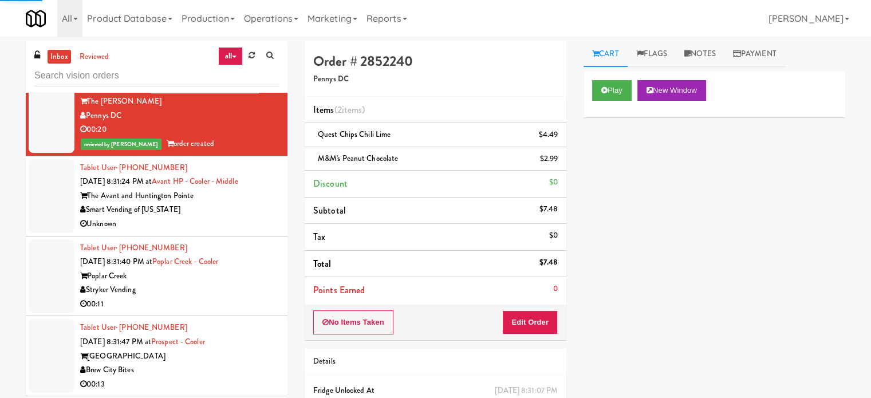
click at [251, 217] on div "Smart Vending of [US_STATE]" at bounding box center [179, 210] width 199 height 14
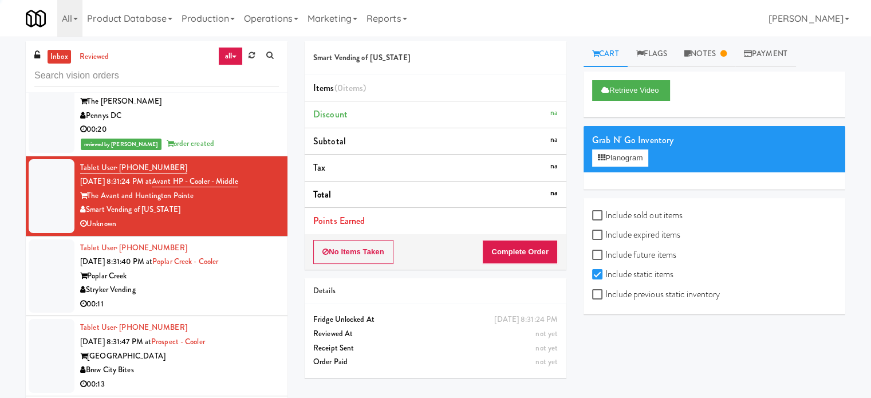
click at [259, 283] on div "Poplar Creek" at bounding box center [179, 276] width 199 height 14
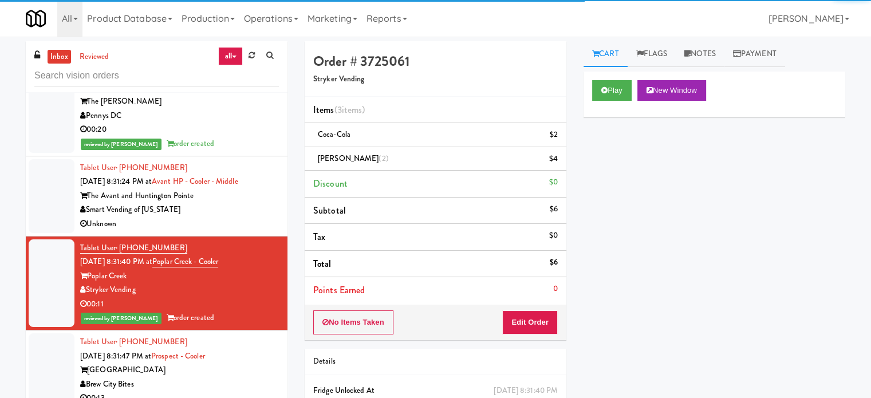
click at [251, 231] on div "Unknown" at bounding box center [179, 224] width 199 height 14
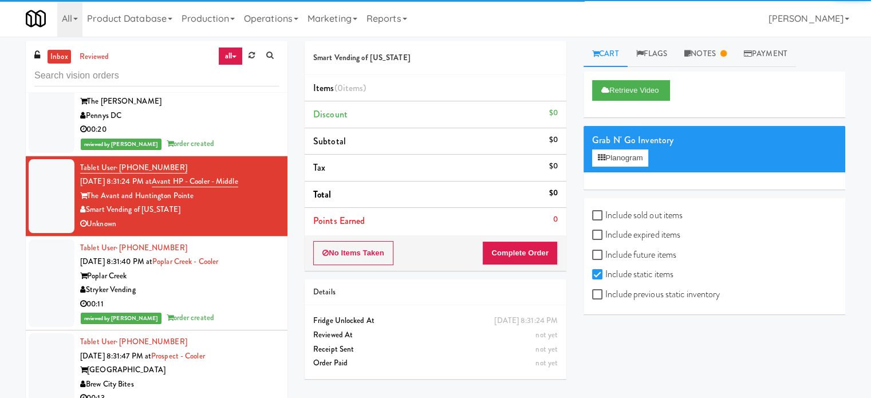
scroll to position [2876, 0]
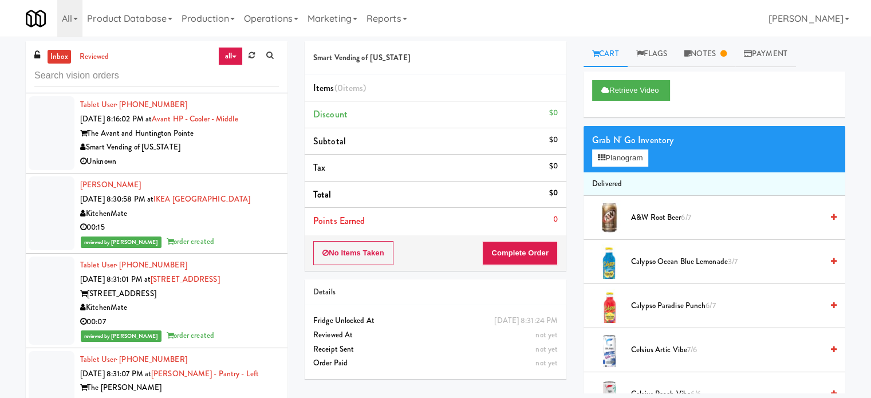
click at [248, 169] on div "Unknown" at bounding box center [179, 162] width 199 height 14
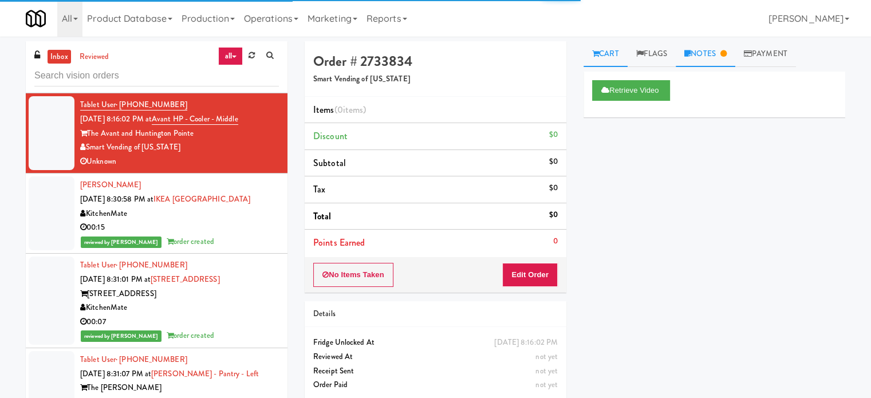
click at [720, 58] on link "Notes" at bounding box center [705, 54] width 60 height 26
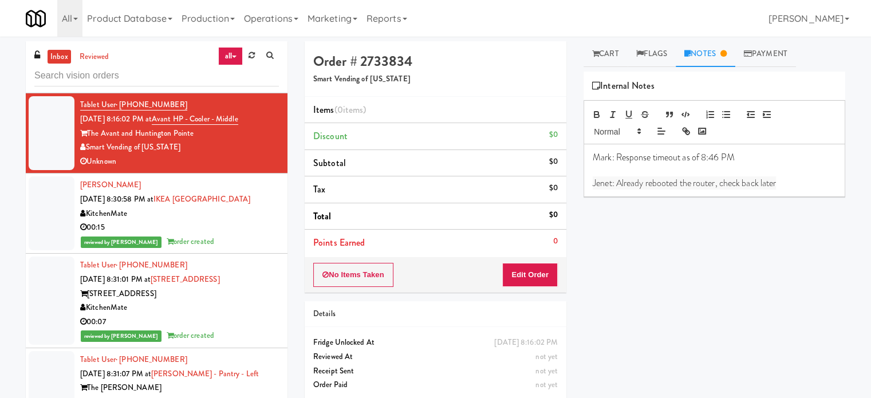
click at [705, 194] on div "Mark: Response timeout as of 8:46 PM [PERSON_NAME]: Already rebooted the router…" at bounding box center [714, 170] width 260 height 52
click at [705, 192] on div "Mark: Response timeout as of 8:46 PM [PERSON_NAME]: Already rebooted the router…" at bounding box center [714, 170] width 260 height 52
copy span "Jenet: Already rebooted the router, check back later"
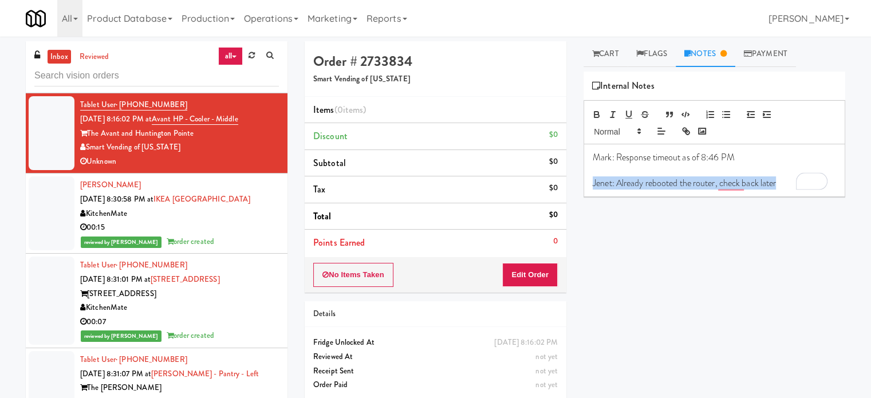
scroll to position [3162, 0]
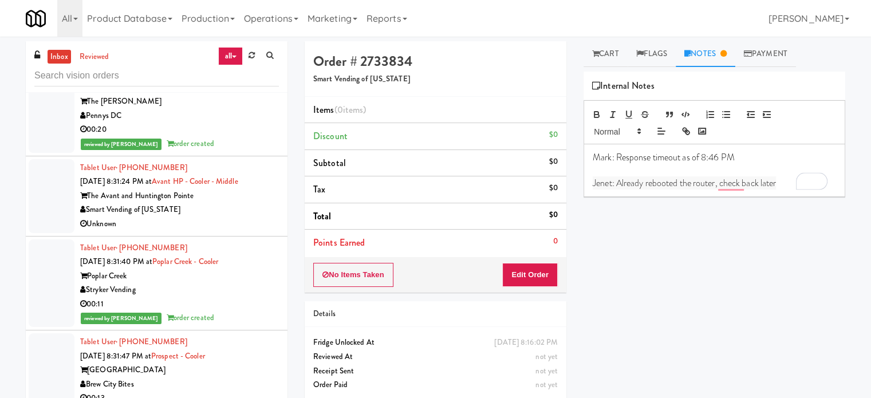
click at [246, 215] on div "Smart Vending of [US_STATE]" at bounding box center [179, 210] width 199 height 14
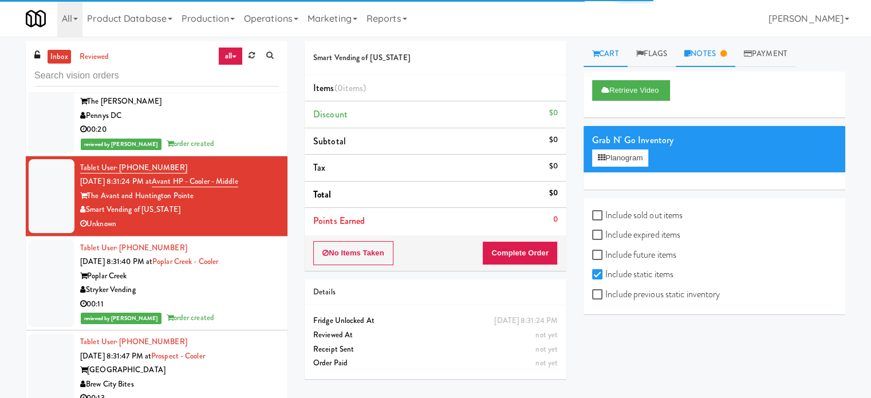
click at [733, 54] on link "Notes" at bounding box center [705, 54] width 60 height 26
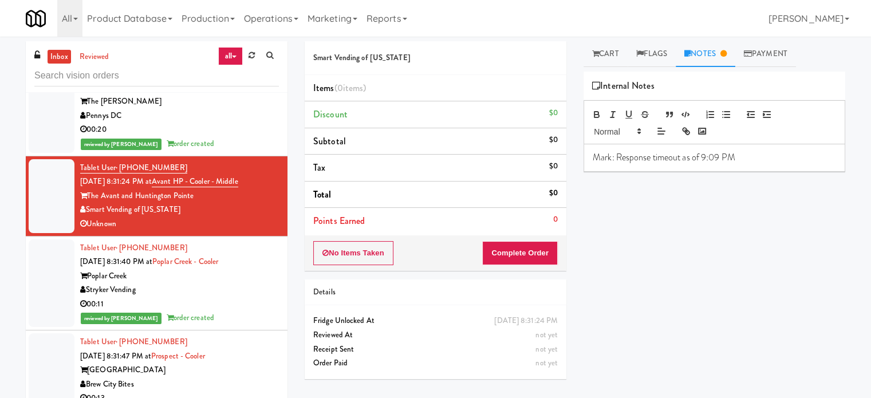
drag, startPoint x: 745, startPoint y: 155, endPoint x: 755, endPoint y: 155, distance: 10.3
click at [750, 156] on p "Mark: Response timeout as of 9:09 PM" at bounding box center [713, 157] width 243 height 13
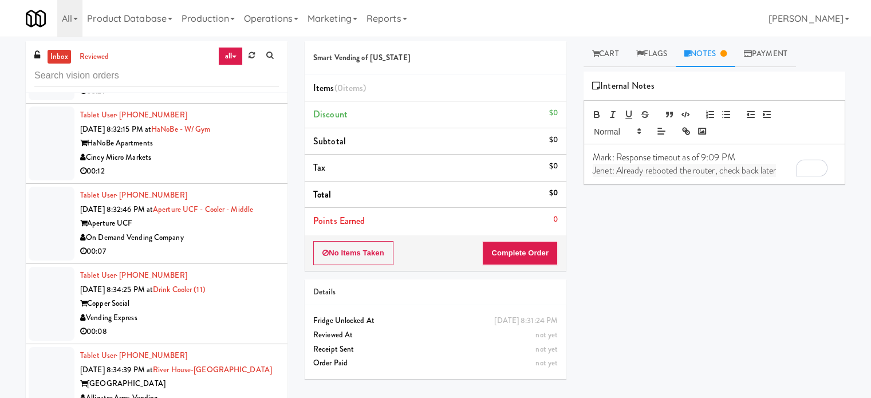
scroll to position [3734, 0]
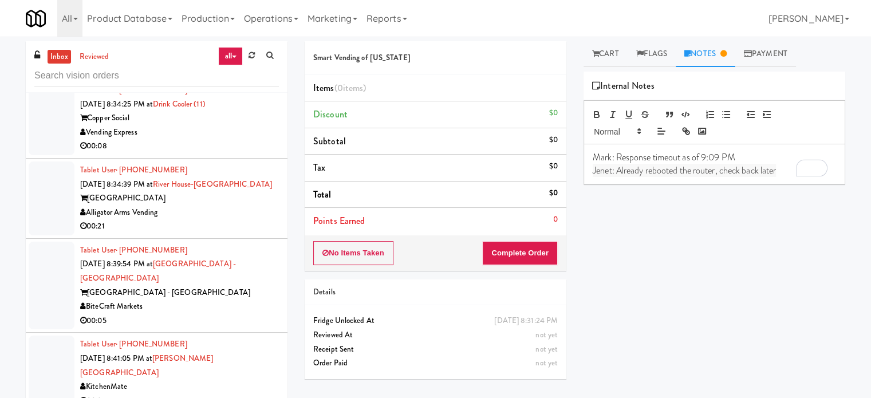
click at [238, 125] on div "Copper Social" at bounding box center [179, 118] width 199 height 14
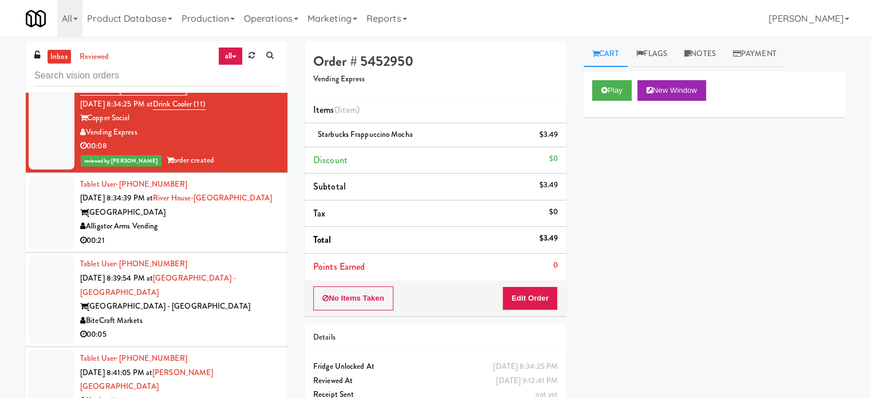
drag, startPoint x: 217, startPoint y: 246, endPoint x: 224, endPoint y: 243, distance: 8.2
click at [219, 234] on div "Alligator Arms Vending" at bounding box center [179, 226] width 199 height 14
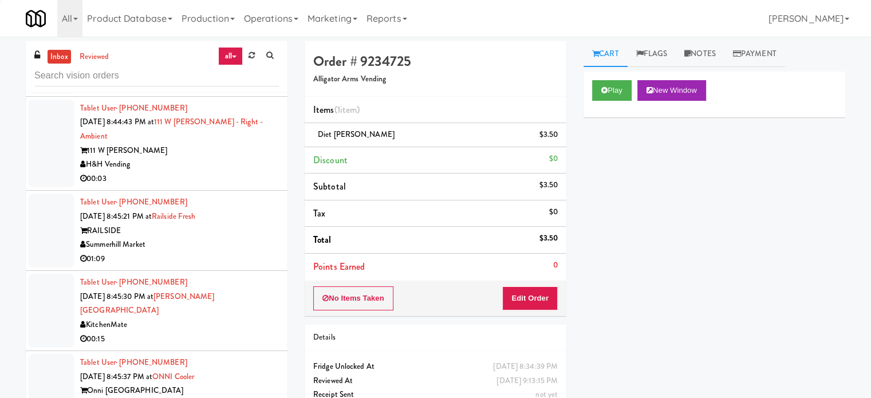
scroll to position [5452, 0]
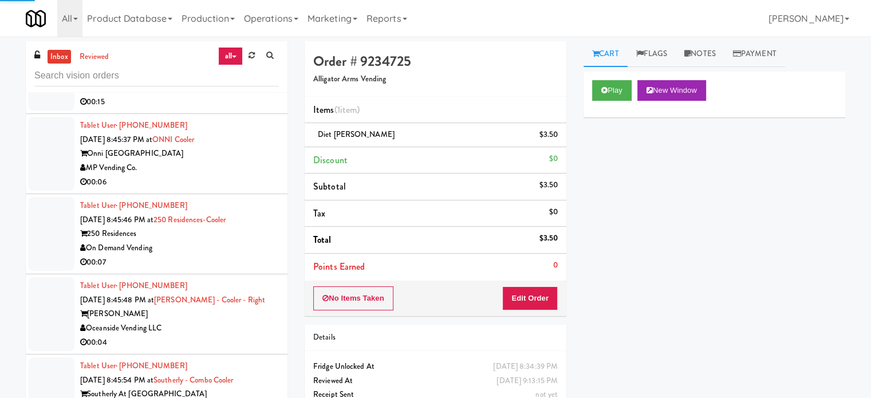
click at [252, 321] on div "Oceanside Vending LLC" at bounding box center [179, 328] width 199 height 14
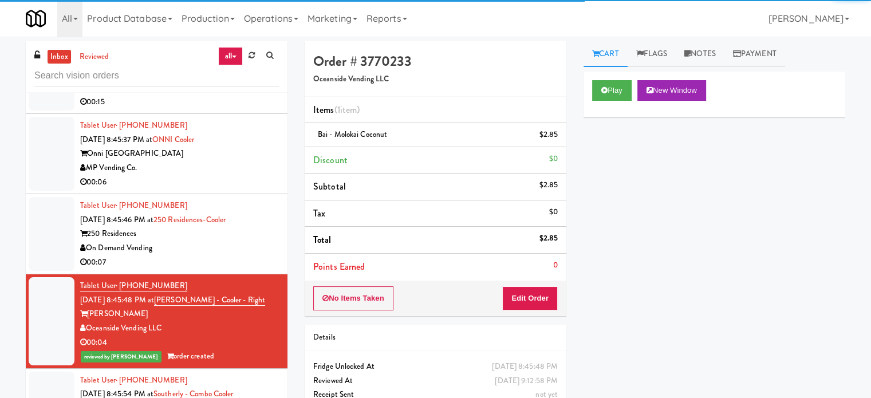
click at [236, 241] on div "On Demand Vending" at bounding box center [179, 248] width 199 height 14
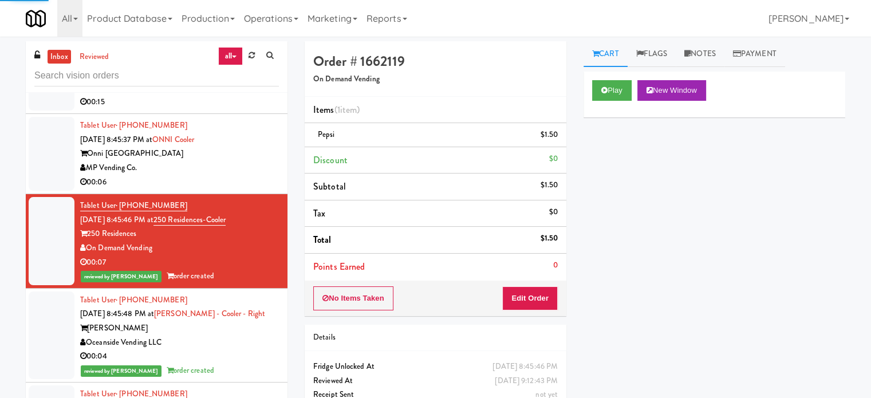
click at [239, 175] on div "00:06" at bounding box center [179, 182] width 199 height 14
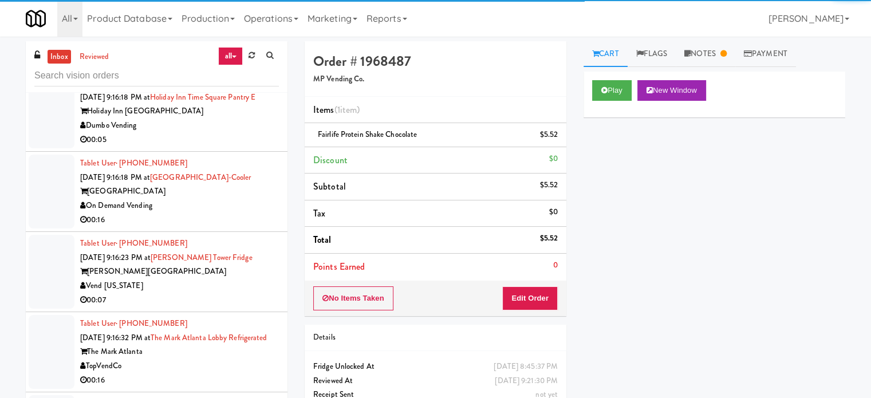
scroll to position [6883, 0]
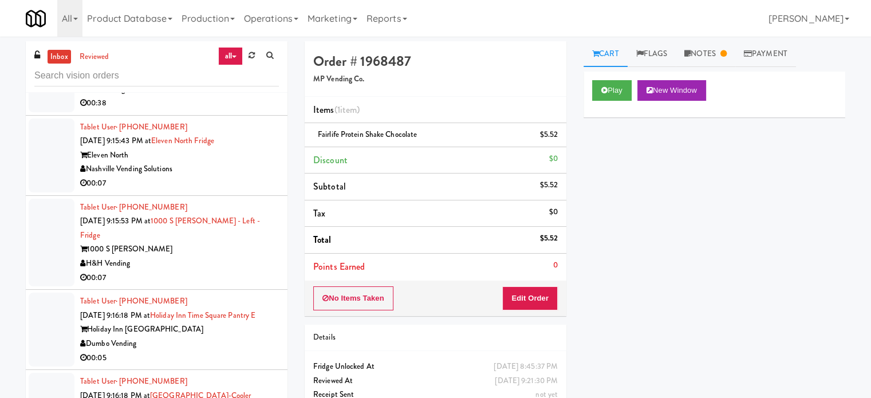
click at [226, 337] on div "Dumbo Vending" at bounding box center [179, 344] width 199 height 14
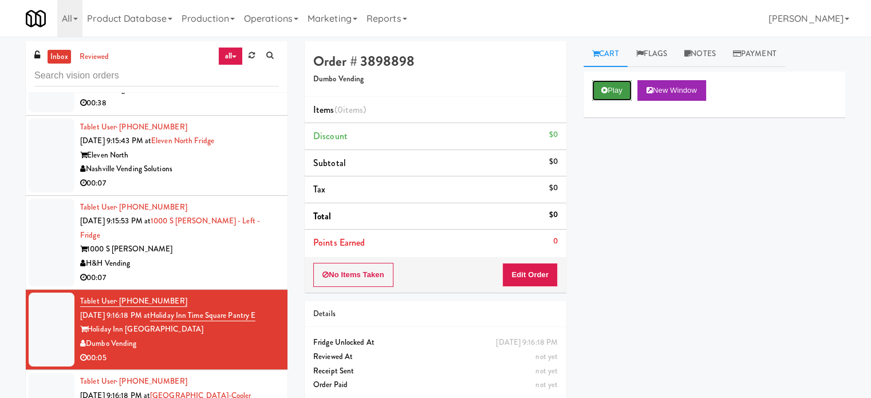
click at [609, 94] on button "Play" at bounding box center [611, 90] width 39 height 21
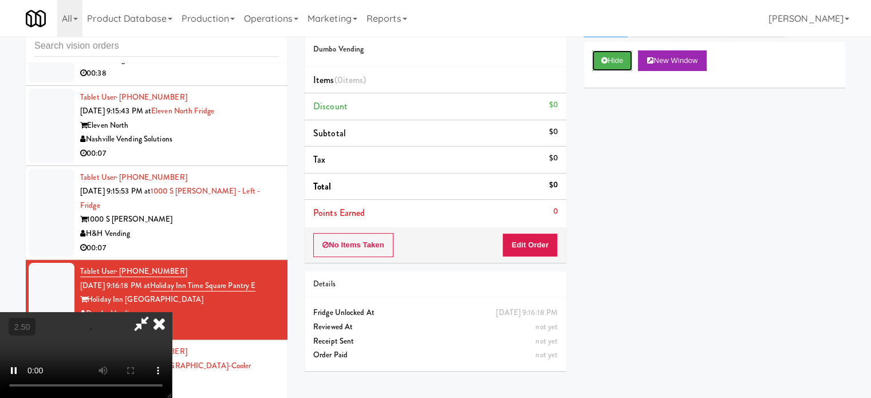
scroll to position [46, 0]
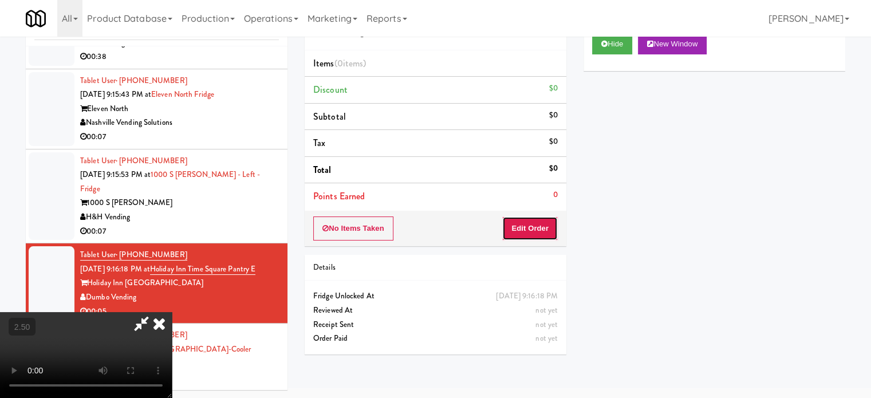
click at [538, 220] on button "Edit Order" at bounding box center [530, 228] width 56 height 24
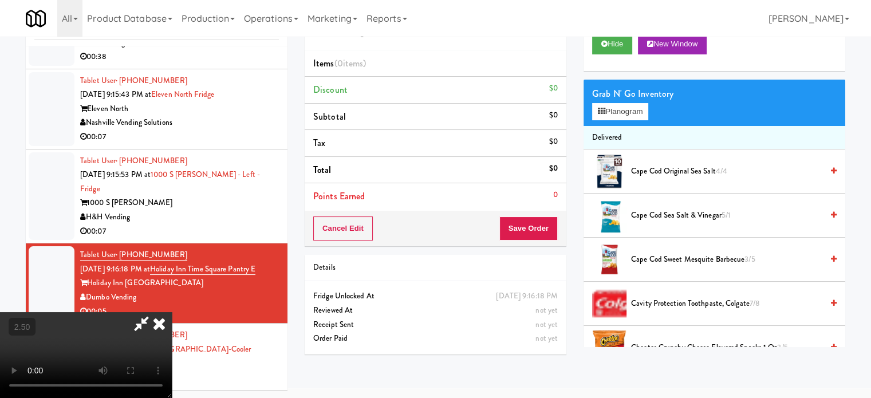
click at [172, 330] on video at bounding box center [86, 355] width 172 height 86
click at [172, 322] on video at bounding box center [86, 355] width 172 height 86
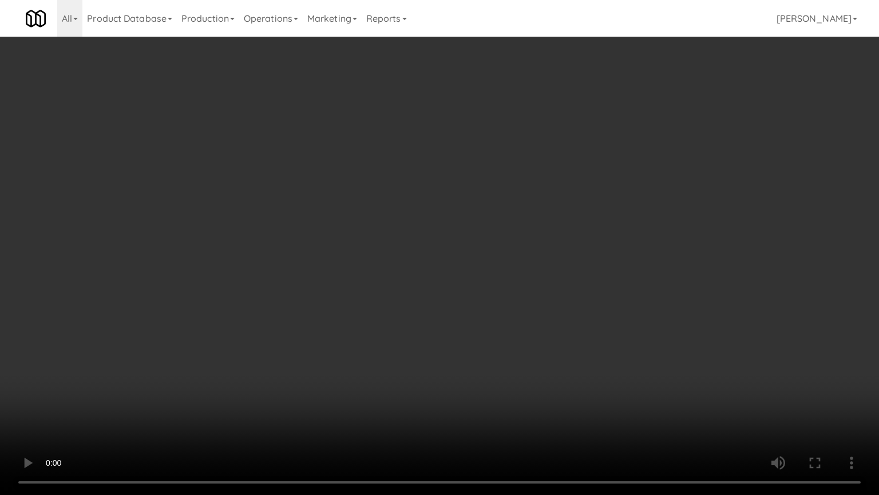
scroll to position [6869, 0]
click at [396, 244] on video at bounding box center [439, 247] width 879 height 495
click at [446, 252] on video at bounding box center [439, 247] width 879 height 495
click at [440, 256] on video at bounding box center [439, 247] width 879 height 495
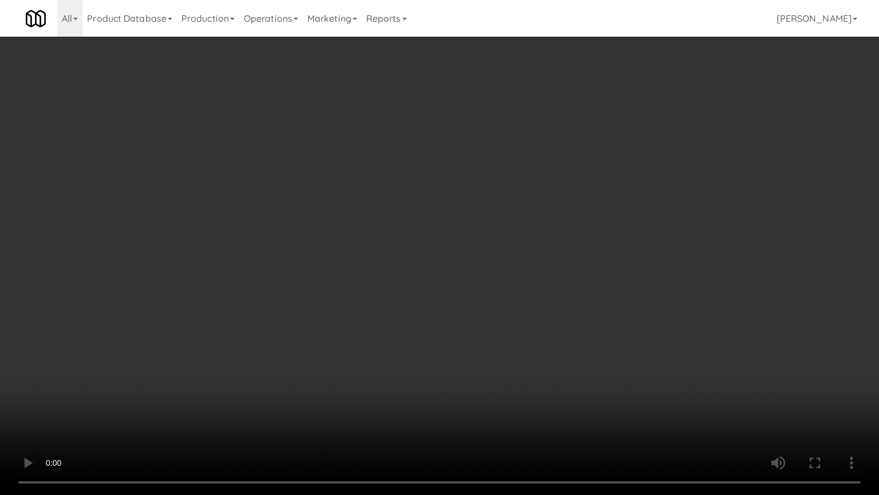
click at [477, 261] on video at bounding box center [439, 247] width 879 height 495
click at [470, 256] on video at bounding box center [439, 247] width 879 height 495
click at [473, 253] on video at bounding box center [439, 247] width 879 height 495
drag, startPoint x: 475, startPoint y: 252, endPoint x: 647, endPoint y: 152, distance: 199.5
click at [480, 250] on video at bounding box center [439, 247] width 879 height 495
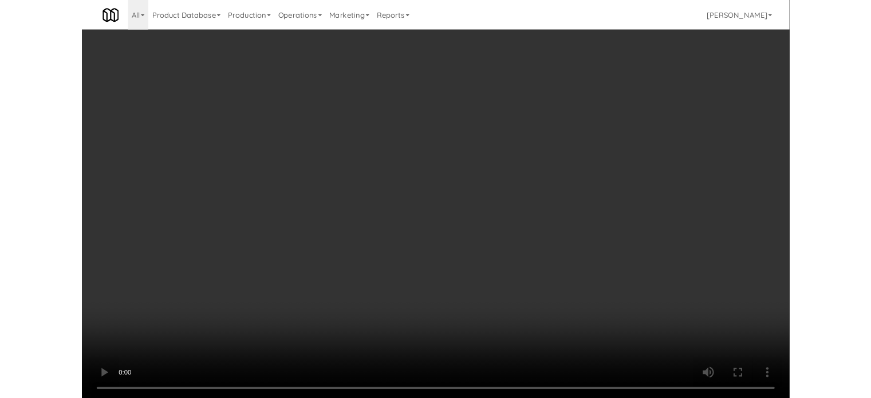
scroll to position [46, 0]
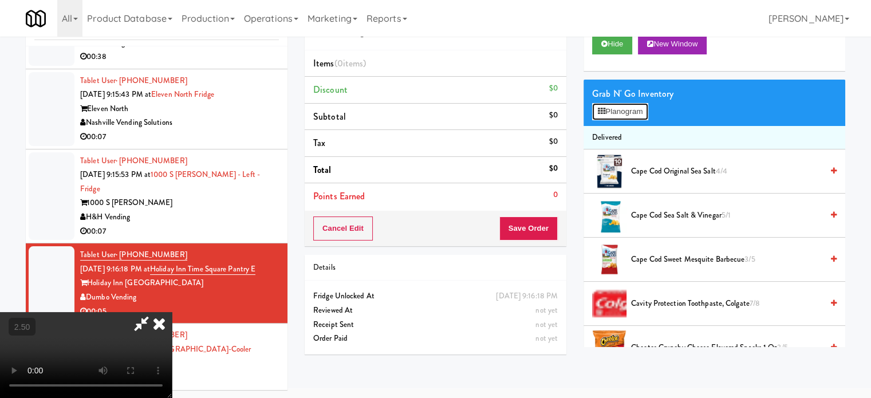
drag, startPoint x: 633, startPoint y: 112, endPoint x: 455, endPoint y: 128, distance: 179.3
click at [634, 110] on button "Planogram" at bounding box center [620, 111] width 56 height 17
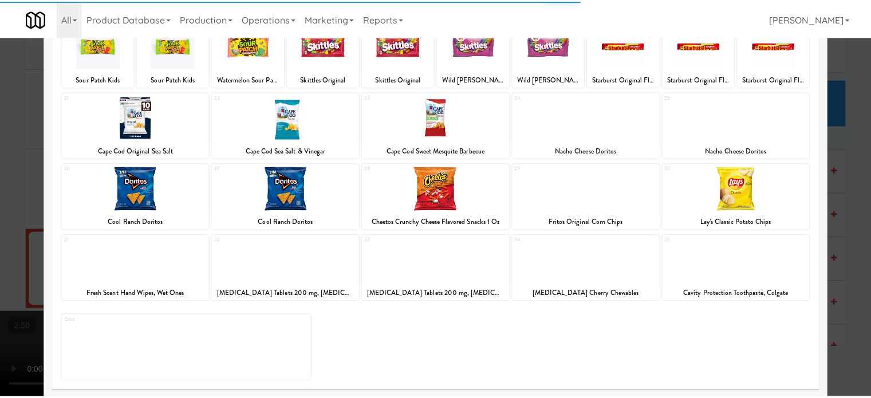
scroll to position [164, 0]
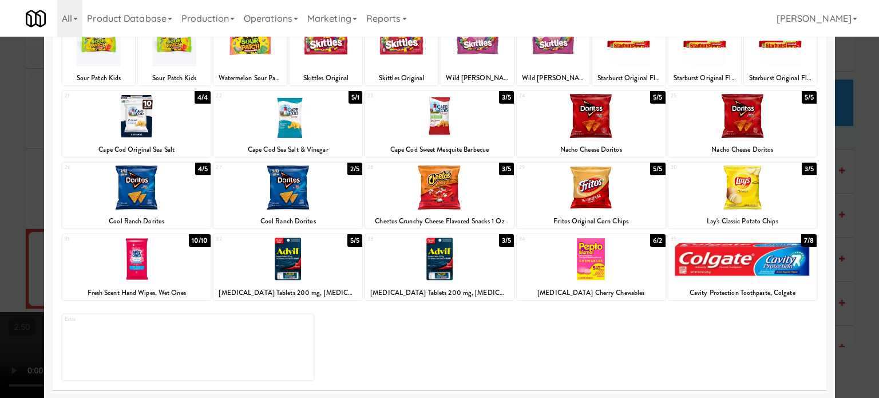
click at [354, 242] on div "5/5" at bounding box center [354, 240] width 15 height 13
click at [859, 196] on div at bounding box center [439, 199] width 879 height 398
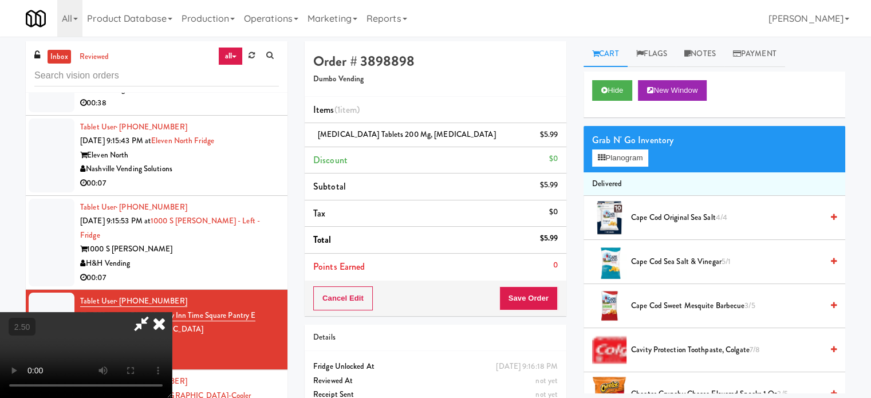
click at [172, 312] on icon at bounding box center [159, 323] width 25 height 23
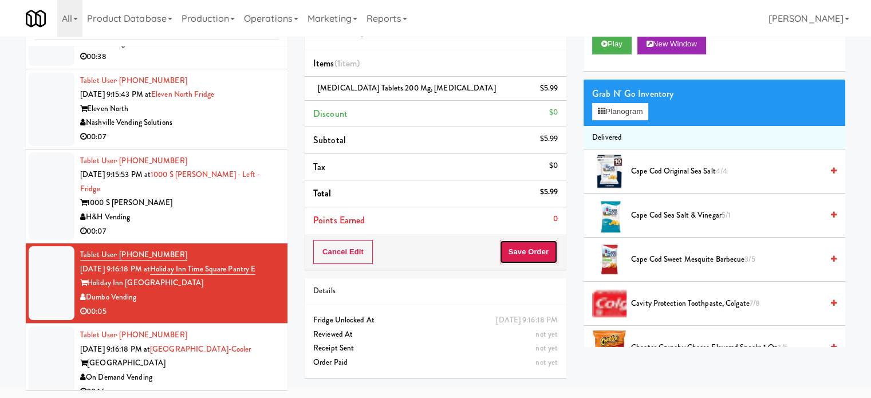
drag, startPoint x: 530, startPoint y: 254, endPoint x: 525, endPoint y: 233, distance: 21.7
click at [530, 250] on button "Save Order" at bounding box center [528, 252] width 58 height 24
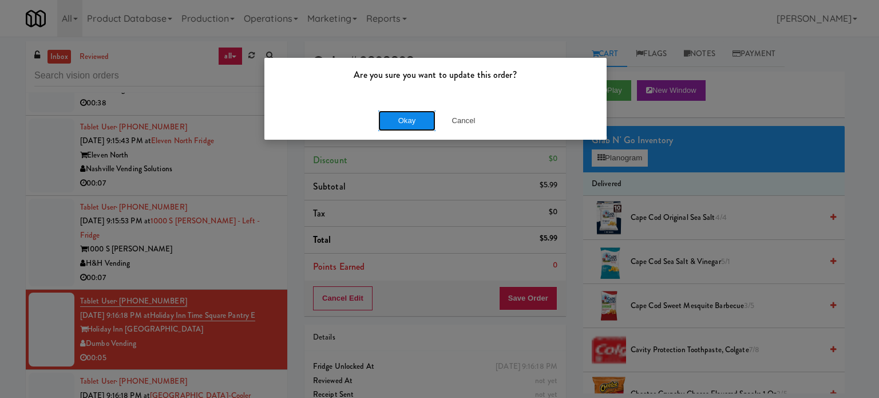
click at [424, 126] on button "Okay" at bounding box center [406, 120] width 57 height 21
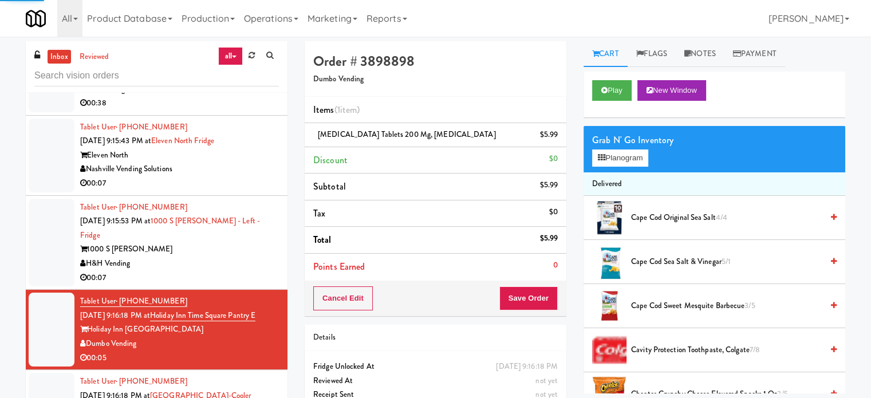
drag, startPoint x: 246, startPoint y: 372, endPoint x: 297, endPoint y: 250, distance: 131.6
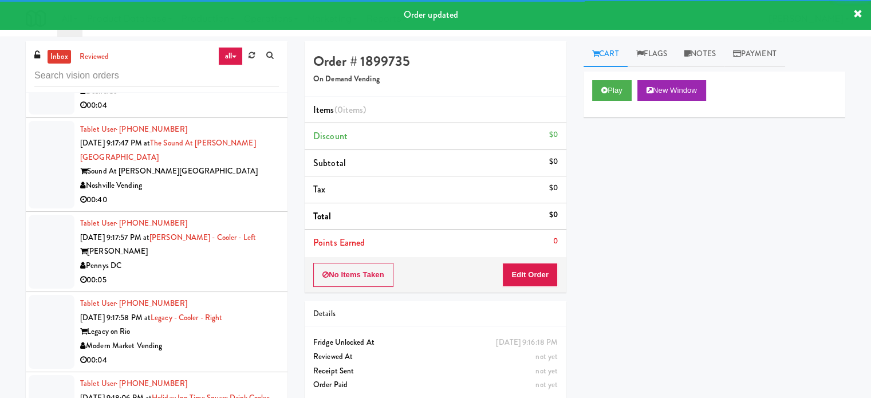
scroll to position [7183, 0]
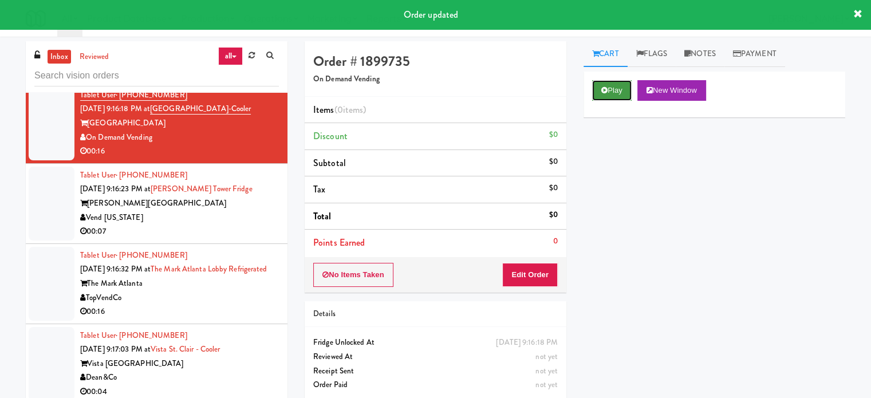
click at [622, 84] on button "Play" at bounding box center [611, 90] width 39 height 21
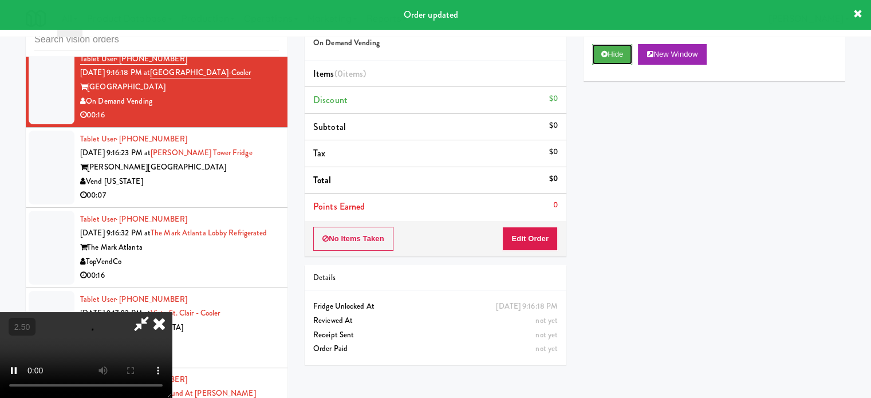
scroll to position [46, 0]
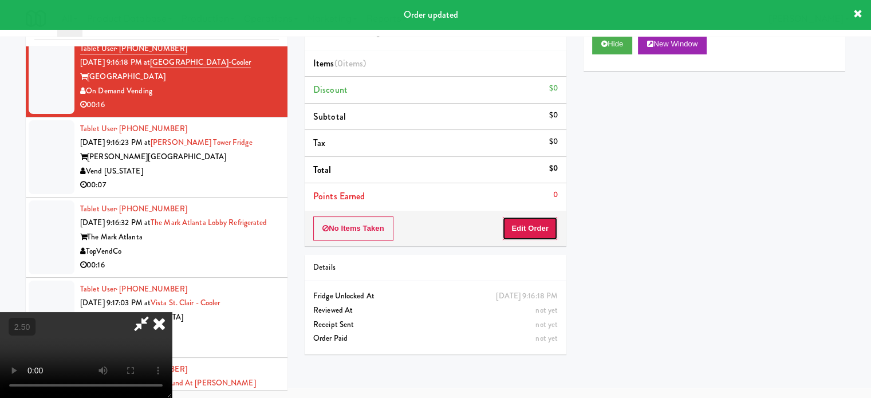
click at [532, 236] on button "Edit Order" at bounding box center [530, 228] width 56 height 24
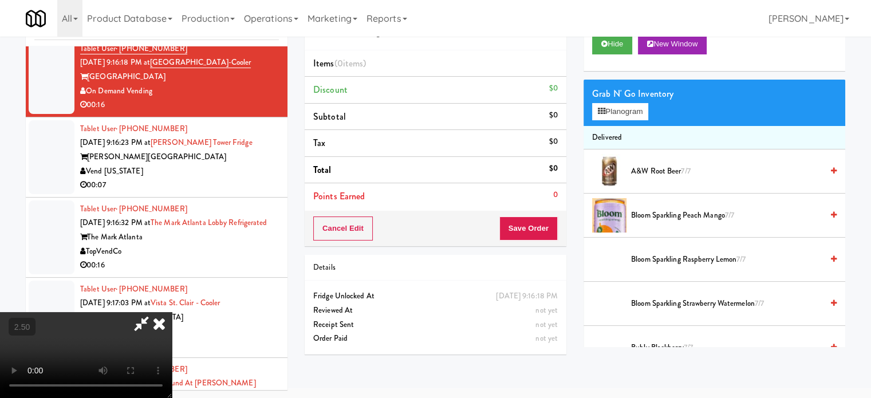
drag, startPoint x: 424, startPoint y: 294, endPoint x: 424, endPoint y: 287, distance: 6.3
click at [172, 312] on video at bounding box center [86, 355] width 172 height 86
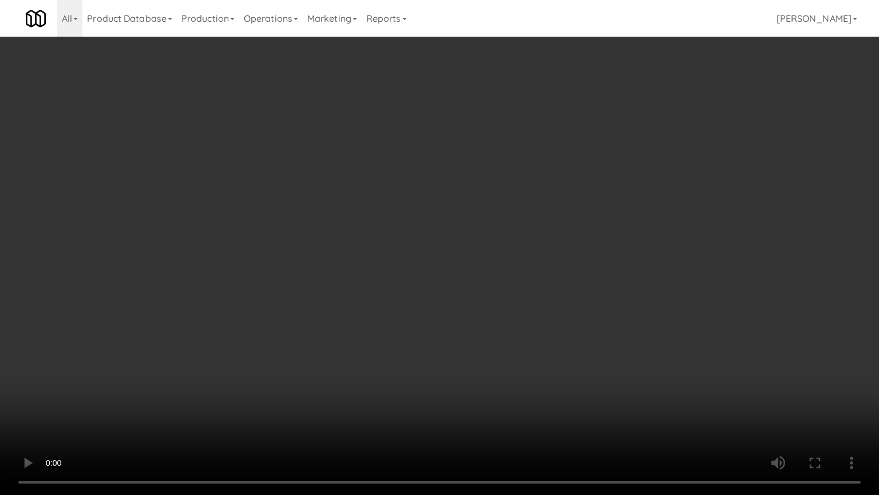
scroll to position [7155, 0]
click at [457, 291] on video at bounding box center [439, 247] width 879 height 495
click at [463, 291] on video at bounding box center [439, 247] width 879 height 495
click at [485, 282] on video at bounding box center [439, 247] width 879 height 495
click at [511, 286] on video at bounding box center [439, 247] width 879 height 495
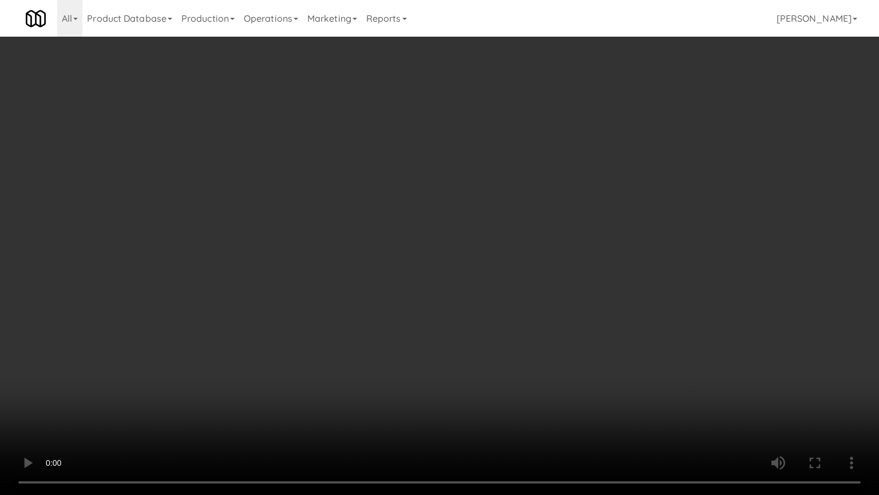
click at [515, 282] on video at bounding box center [439, 247] width 879 height 495
drag, startPoint x: 511, startPoint y: 277, endPoint x: 517, endPoint y: 275, distance: 6.7
click at [516, 275] on video at bounding box center [439, 247] width 879 height 495
drag, startPoint x: 517, startPoint y: 275, endPoint x: 577, endPoint y: 197, distance: 98.0
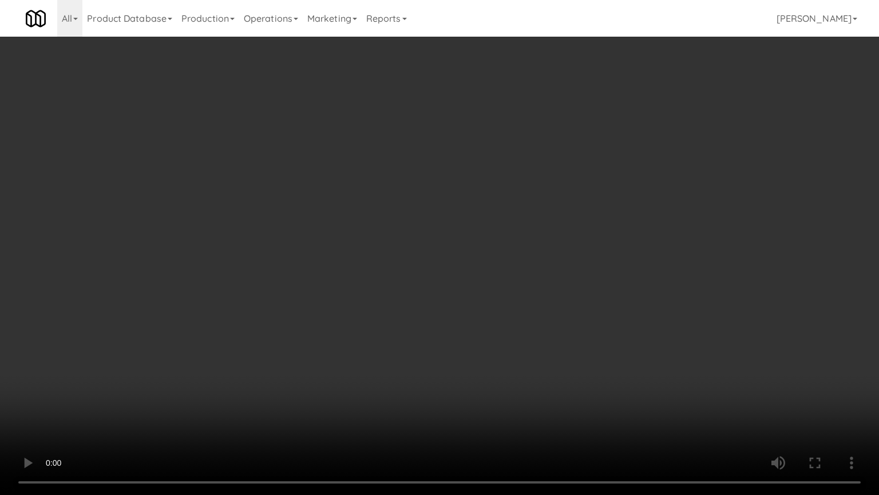
click at [523, 274] on video at bounding box center [439, 247] width 879 height 495
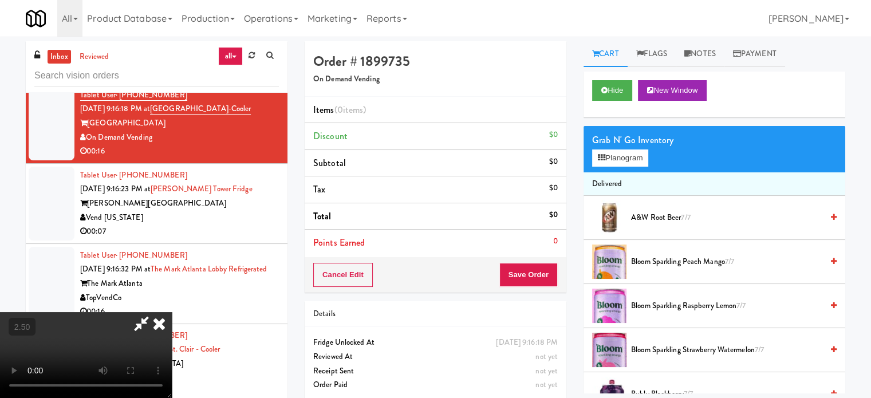
scroll to position [572, 0]
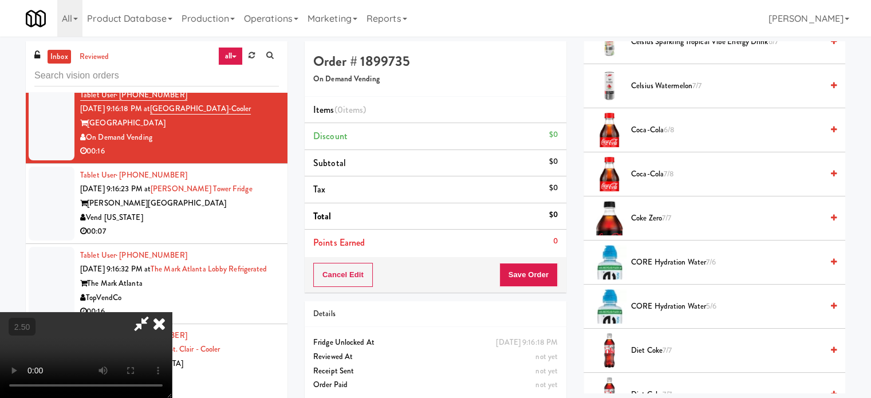
click at [673, 127] on span "6/8" at bounding box center [668, 129] width 11 height 11
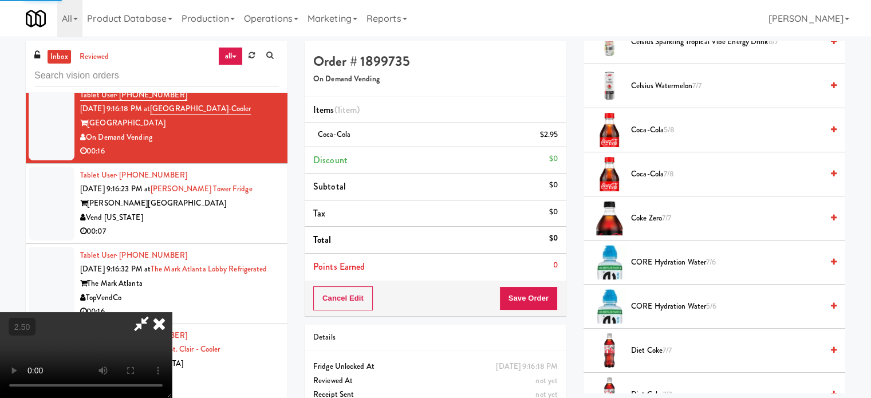
click at [670, 173] on span "7/8" at bounding box center [668, 173] width 10 height 11
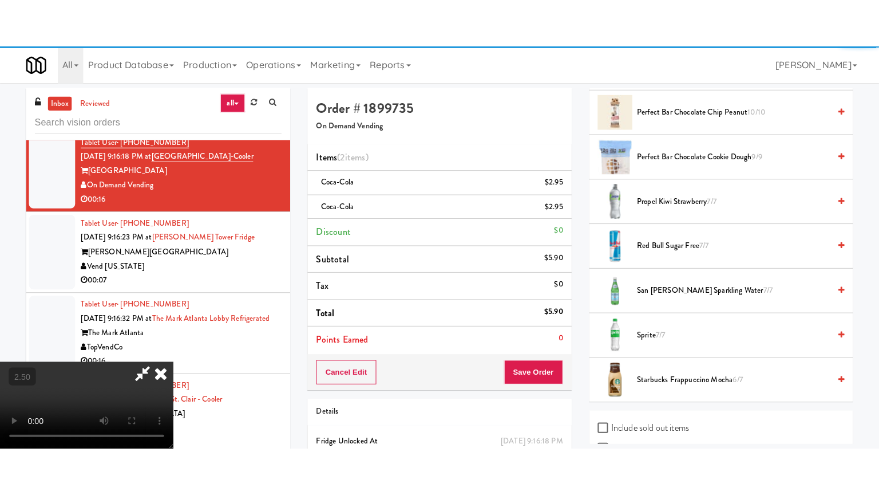
scroll to position [1693, 0]
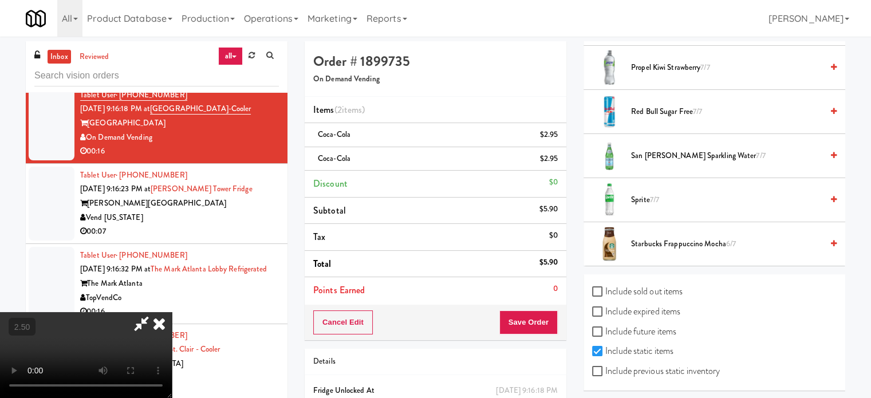
click at [655, 194] on span "7/7" at bounding box center [654, 199] width 9 height 11
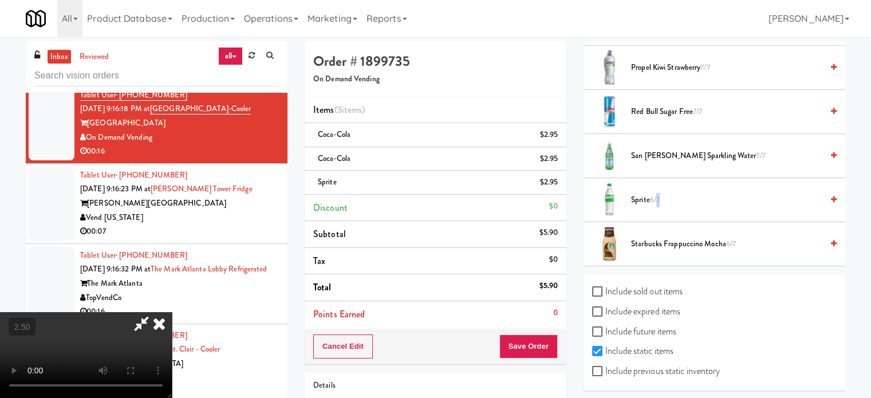
click at [657, 194] on span "6/7" at bounding box center [655, 199] width 10 height 11
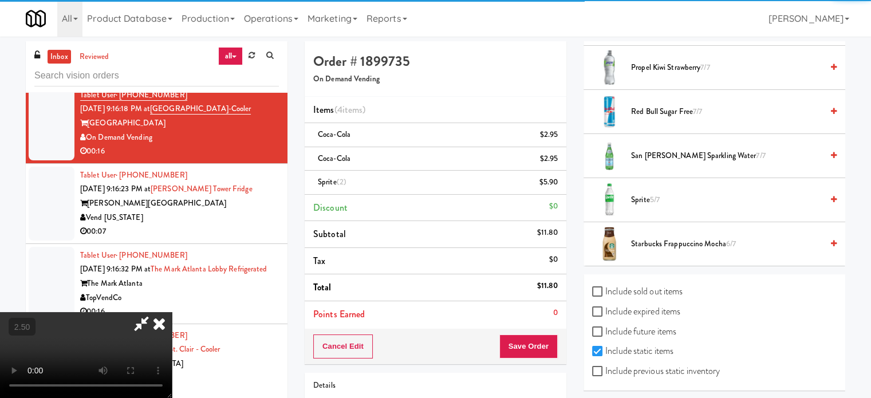
drag, startPoint x: 326, startPoint y: 159, endPoint x: 328, endPoint y: 165, distance: 7.2
click at [172, 312] on video at bounding box center [86, 355] width 172 height 86
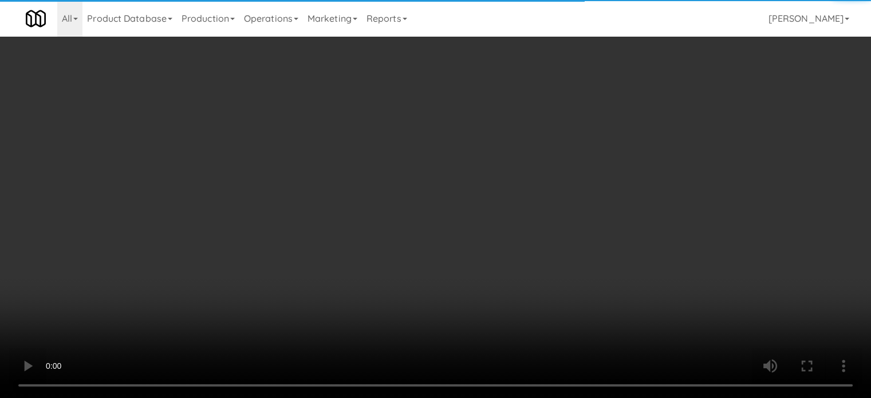
scroll to position [7155, 0]
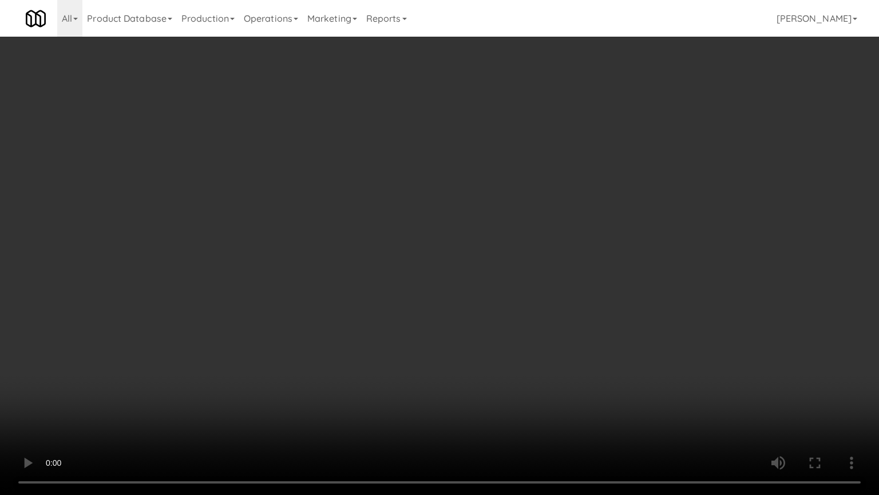
click at [456, 362] on video at bounding box center [439, 247] width 879 height 495
click at [373, 250] on video at bounding box center [439, 247] width 879 height 495
click at [389, 250] on video at bounding box center [439, 247] width 879 height 495
click at [435, 253] on video at bounding box center [439, 247] width 879 height 495
click at [444, 248] on video at bounding box center [439, 247] width 879 height 495
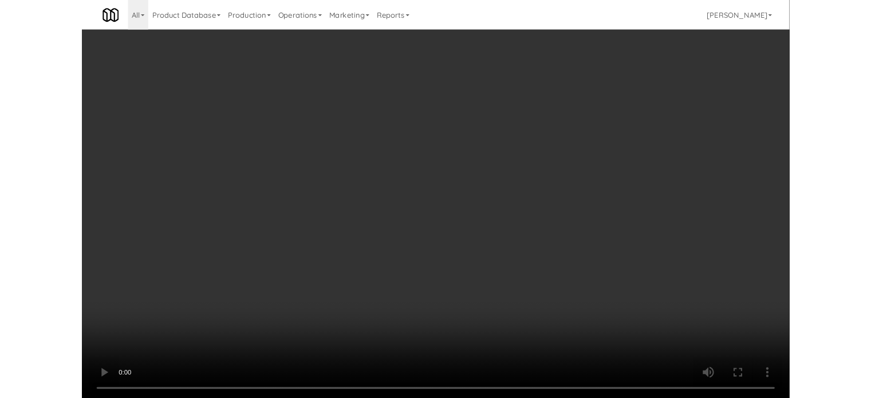
scroll to position [7183, 0]
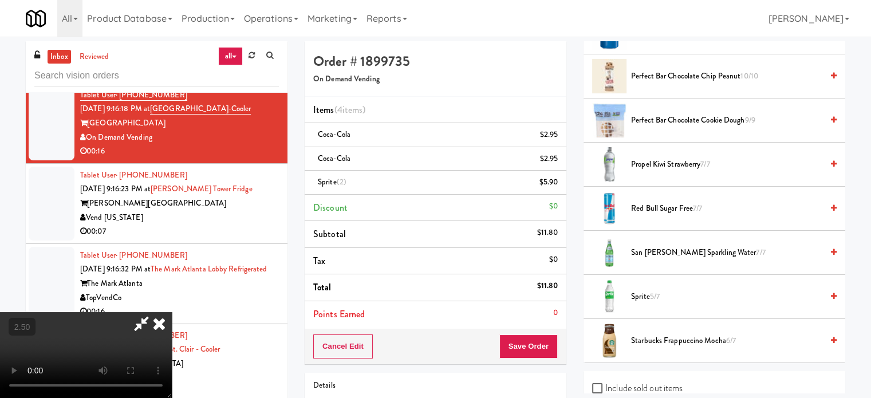
click at [172, 312] on icon at bounding box center [159, 323] width 25 height 23
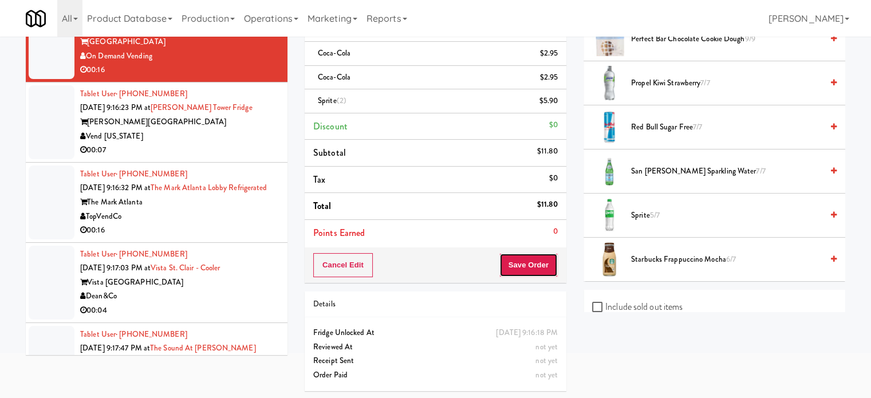
click at [521, 267] on button "Save Order" at bounding box center [528, 265] width 58 height 24
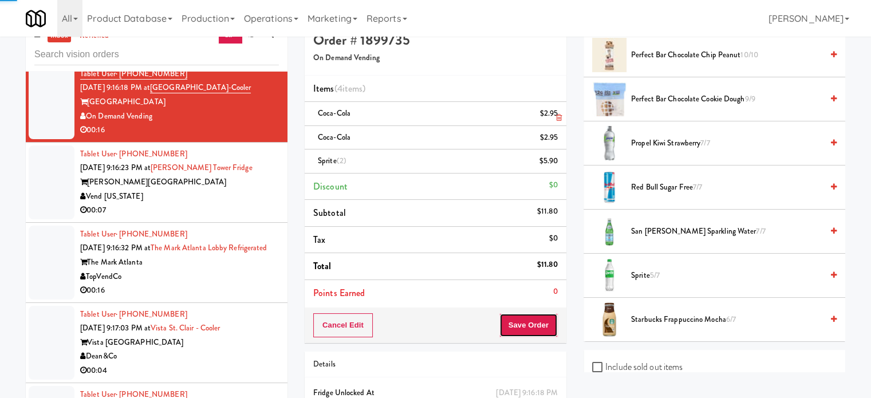
scroll to position [0, 0]
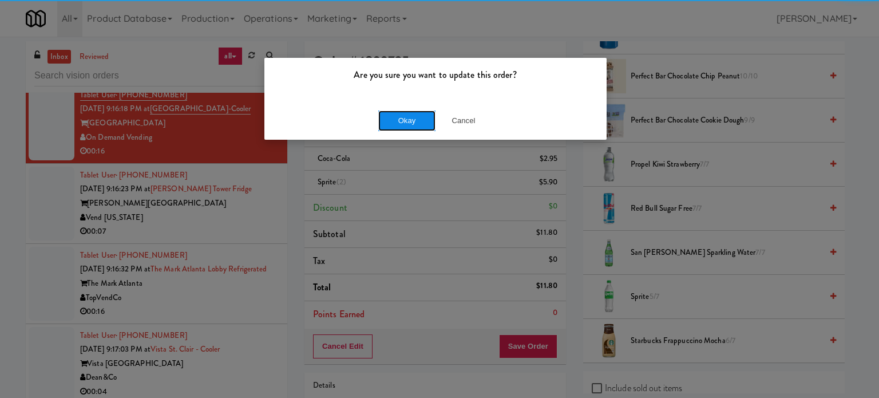
click at [396, 118] on button "Okay" at bounding box center [406, 120] width 57 height 21
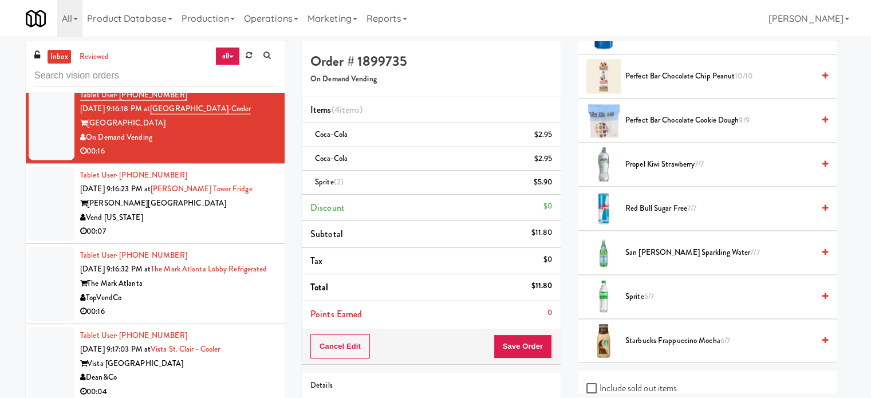
drag, startPoint x: 259, startPoint y: 180, endPoint x: 272, endPoint y: 173, distance: 14.8
click at [260, 224] on div "00:07" at bounding box center [178, 231] width 196 height 14
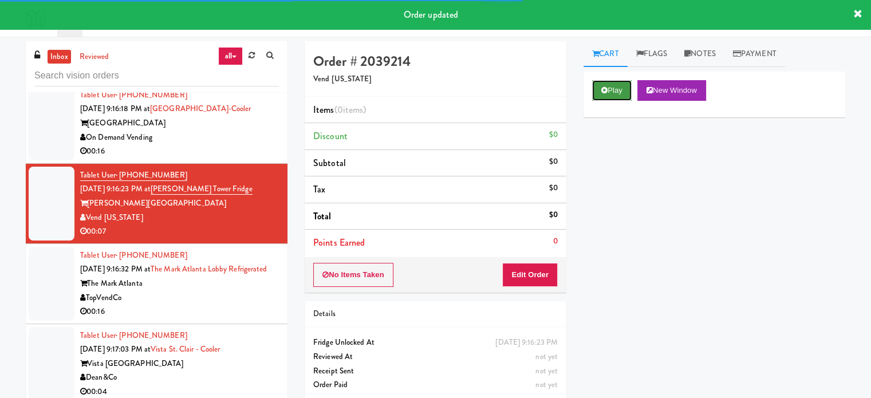
drag, startPoint x: 610, startPoint y: 89, endPoint x: 616, endPoint y: 92, distance: 7.4
click at [611, 89] on button "Play" at bounding box center [611, 90] width 39 height 21
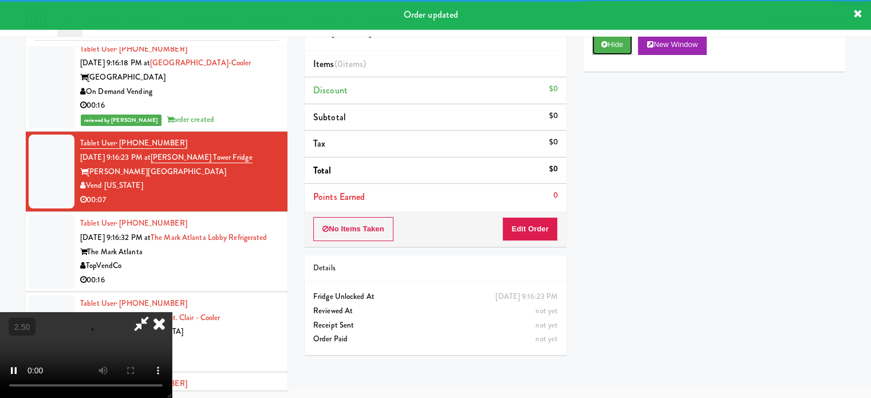
scroll to position [46, 0]
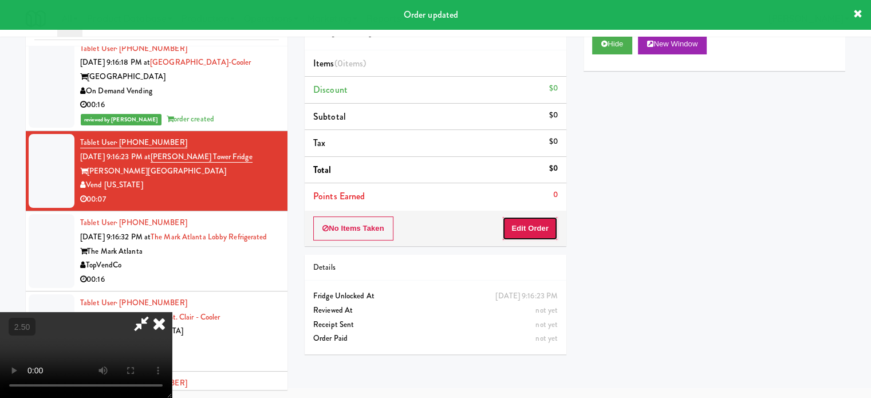
click at [540, 236] on button "Edit Order" at bounding box center [530, 228] width 56 height 24
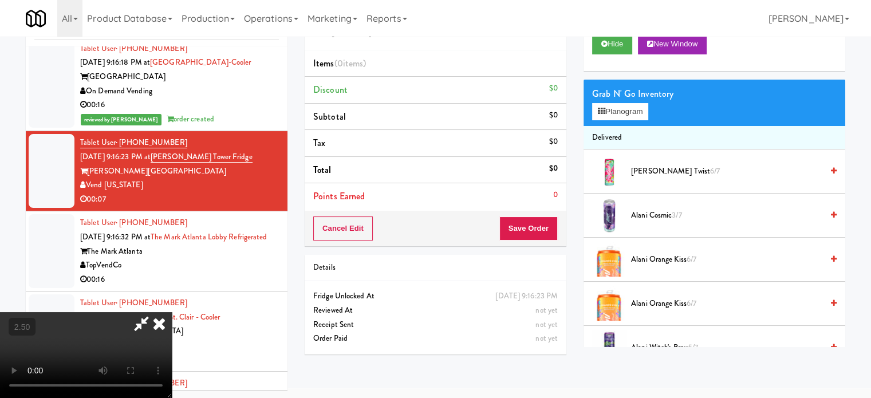
drag, startPoint x: 357, startPoint y: 248, endPoint x: 364, endPoint y: 246, distance: 7.6
click at [172, 312] on video at bounding box center [86, 355] width 172 height 86
drag, startPoint x: 364, startPoint y: 246, endPoint x: 387, endPoint y: 232, distance: 27.0
click at [172, 312] on video at bounding box center [86, 355] width 172 height 86
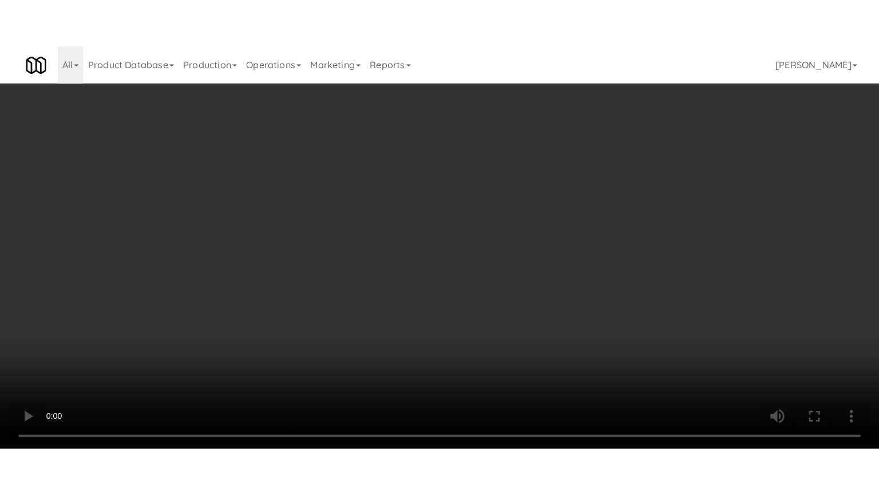
scroll to position [7155, 0]
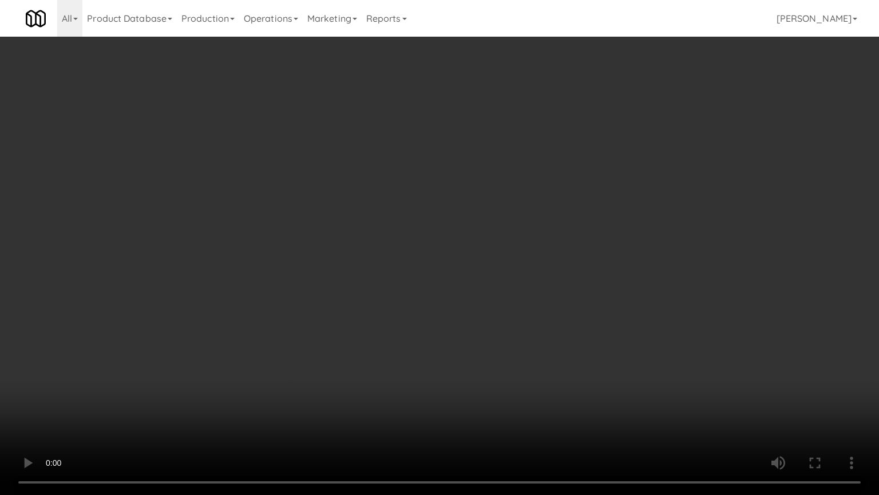
drag, startPoint x: 388, startPoint y: 234, endPoint x: 430, endPoint y: 165, distance: 81.0
click at [392, 238] on video at bounding box center [439, 247] width 879 height 495
click at [392, 254] on video at bounding box center [439, 247] width 879 height 495
click at [381, 279] on video at bounding box center [439, 247] width 879 height 495
click at [424, 263] on video at bounding box center [439, 247] width 879 height 495
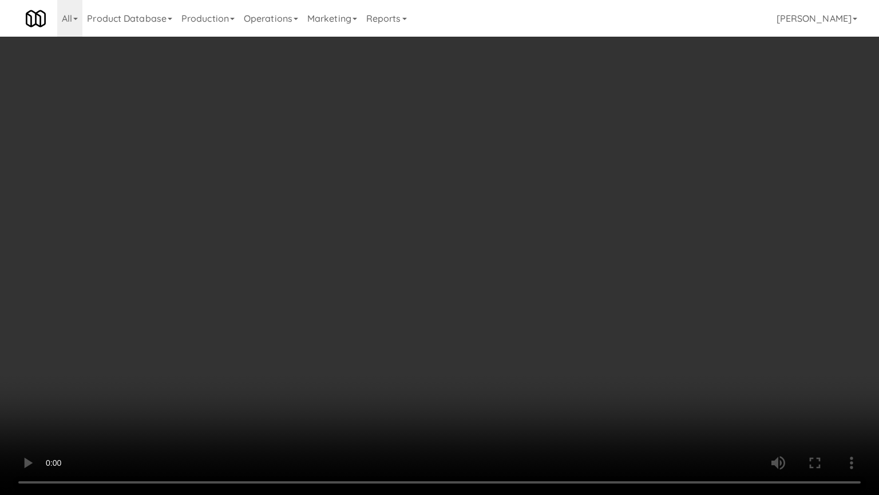
click at [455, 250] on video at bounding box center [439, 247] width 879 height 495
drag, startPoint x: 455, startPoint y: 251, endPoint x: 475, endPoint y: 241, distance: 22.5
click at [455, 248] on video at bounding box center [439, 247] width 879 height 495
click at [526, 242] on video at bounding box center [439, 247] width 879 height 495
drag, startPoint x: 481, startPoint y: 247, endPoint x: 488, endPoint y: 239, distance: 10.6
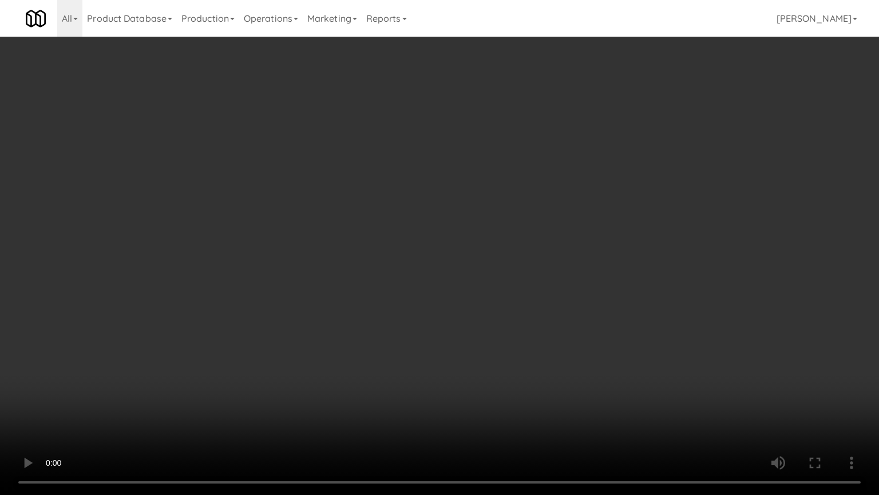
click at [483, 246] on video at bounding box center [439, 247] width 879 height 495
click at [517, 237] on video at bounding box center [439, 247] width 879 height 495
click at [468, 240] on video at bounding box center [439, 247] width 879 height 495
click at [500, 254] on video at bounding box center [439, 247] width 879 height 495
click at [492, 261] on video at bounding box center [439, 247] width 879 height 495
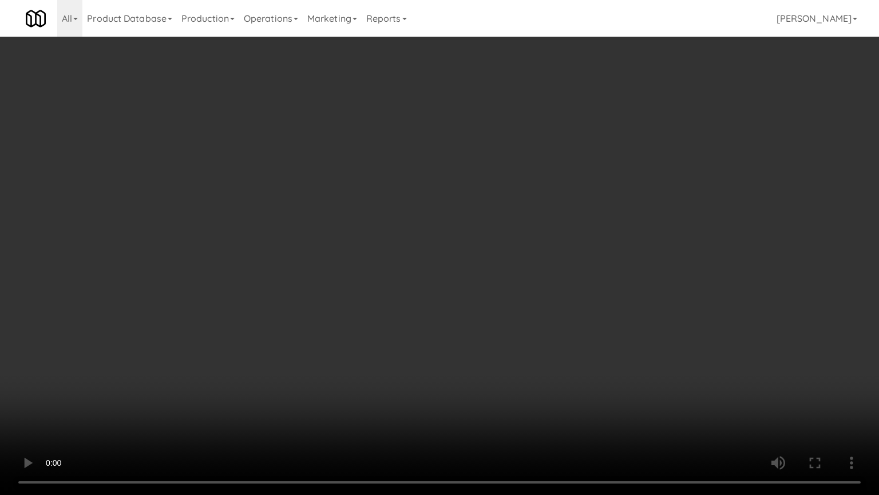
click at [531, 263] on video at bounding box center [439, 247] width 879 height 495
drag, startPoint x: 534, startPoint y: 257, endPoint x: 540, endPoint y: 252, distance: 8.1
click at [535, 257] on video at bounding box center [439, 247] width 879 height 495
drag, startPoint x: 540, startPoint y: 252, endPoint x: 687, endPoint y: 84, distance: 222.7
click at [542, 252] on video at bounding box center [439, 247] width 879 height 495
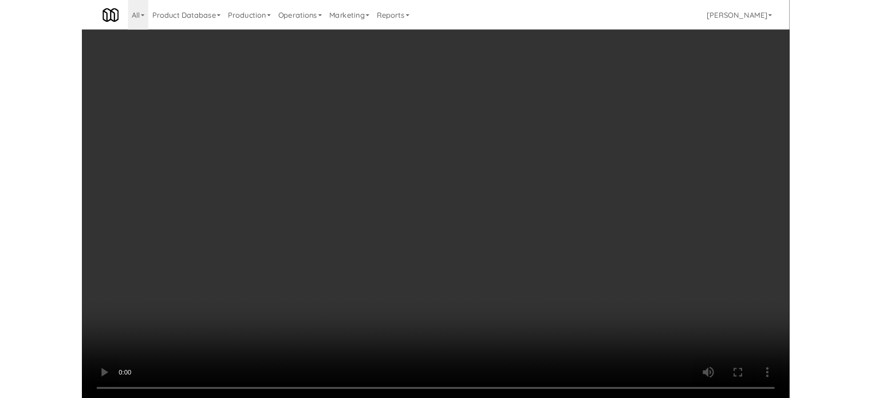
scroll to position [46, 0]
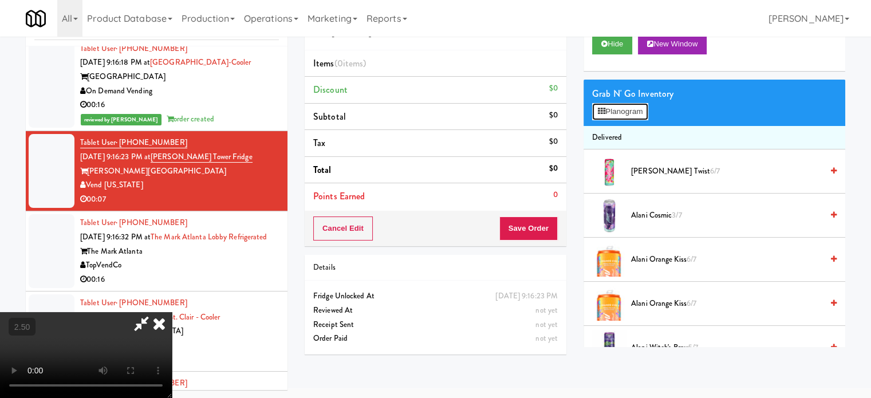
click at [634, 112] on button "Planogram" at bounding box center [620, 111] width 56 height 17
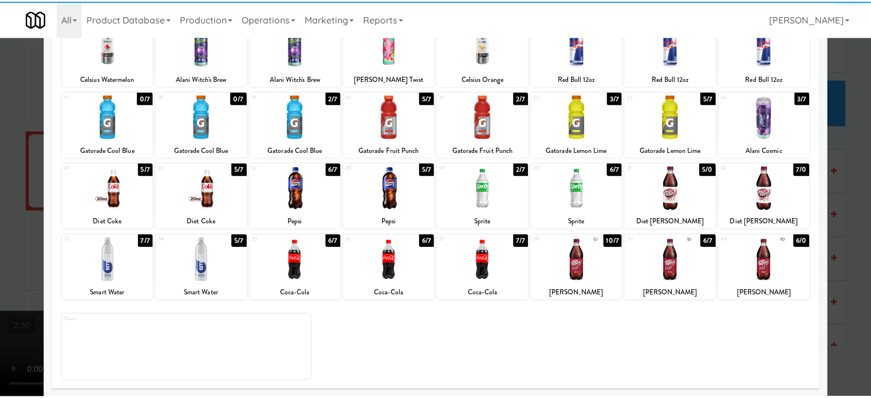
scroll to position [164, 0]
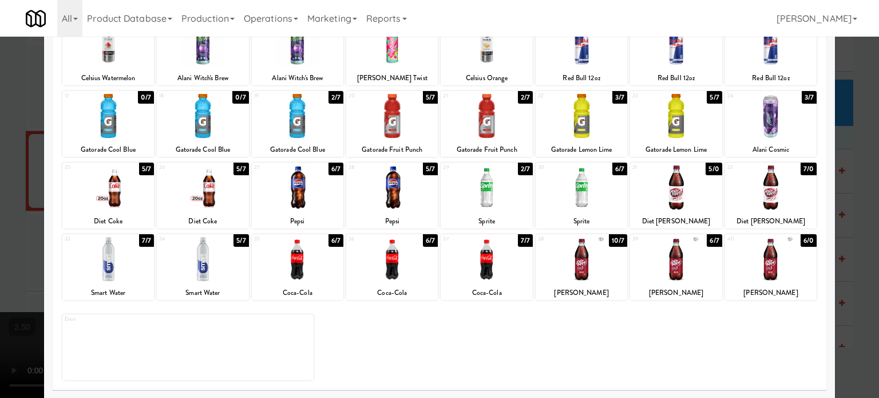
click at [710, 242] on div "6/7" at bounding box center [714, 240] width 15 height 13
click at [860, 213] on div at bounding box center [439, 199] width 879 height 398
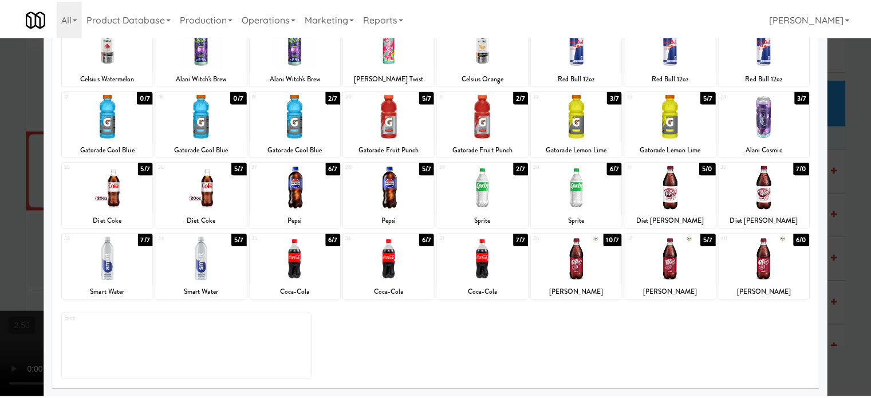
scroll to position [7183, 0]
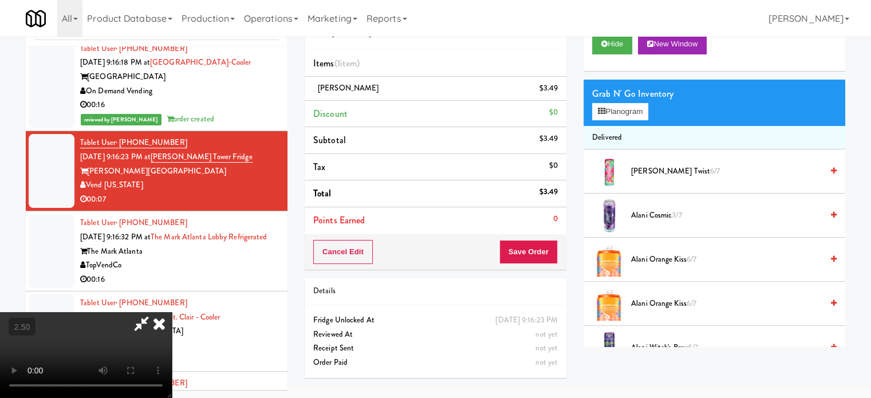
click at [172, 312] on video at bounding box center [86, 355] width 172 height 86
drag, startPoint x: 238, startPoint y: 202, endPoint x: 282, endPoint y: 258, distance: 71.3
click at [172, 312] on video at bounding box center [86, 355] width 172 height 86
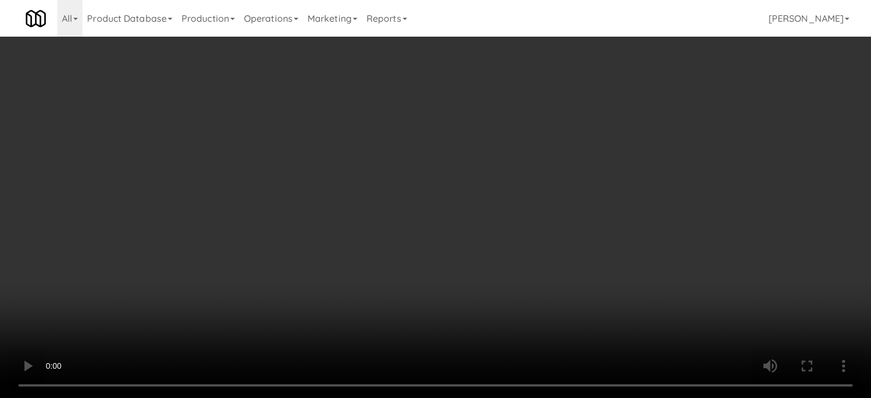
scroll to position [0, 0]
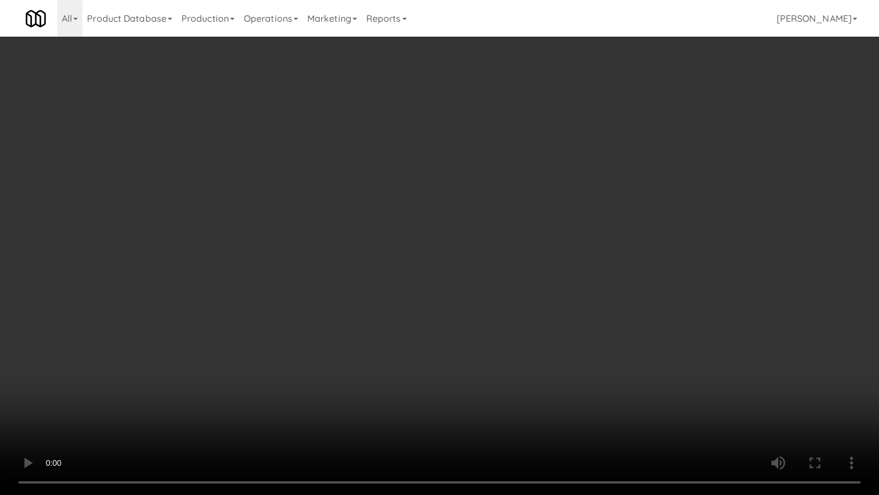
drag, startPoint x: 346, startPoint y: 307, endPoint x: 369, endPoint y: 308, distance: 22.9
click at [348, 308] on video at bounding box center [439, 247] width 879 height 495
click at [394, 352] on video at bounding box center [439, 247] width 879 height 495
click at [485, 273] on video at bounding box center [439, 247] width 879 height 495
click at [524, 271] on video at bounding box center [439, 247] width 879 height 495
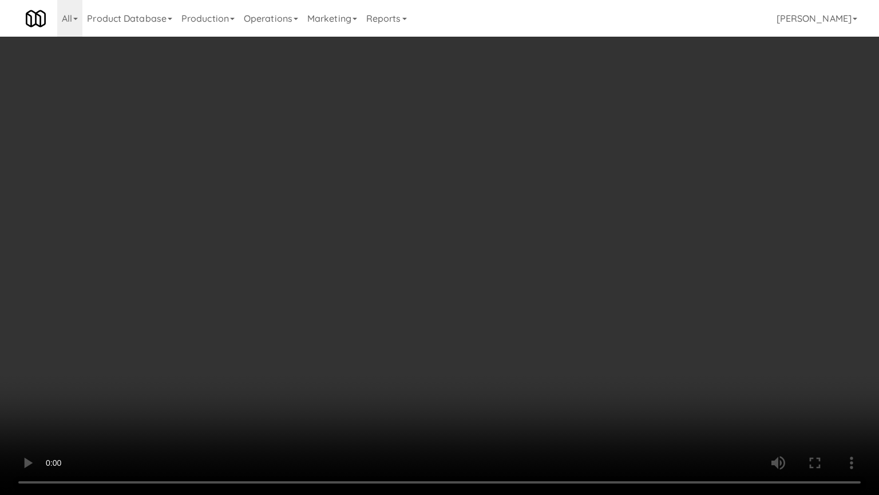
click at [506, 265] on video at bounding box center [439, 247] width 879 height 495
click at [451, 243] on video at bounding box center [439, 247] width 879 height 495
click at [417, 240] on video at bounding box center [439, 247] width 879 height 495
drag, startPoint x: 424, startPoint y: 246, endPoint x: 434, endPoint y: 245, distance: 10.4
click at [425, 248] on video at bounding box center [439, 247] width 879 height 495
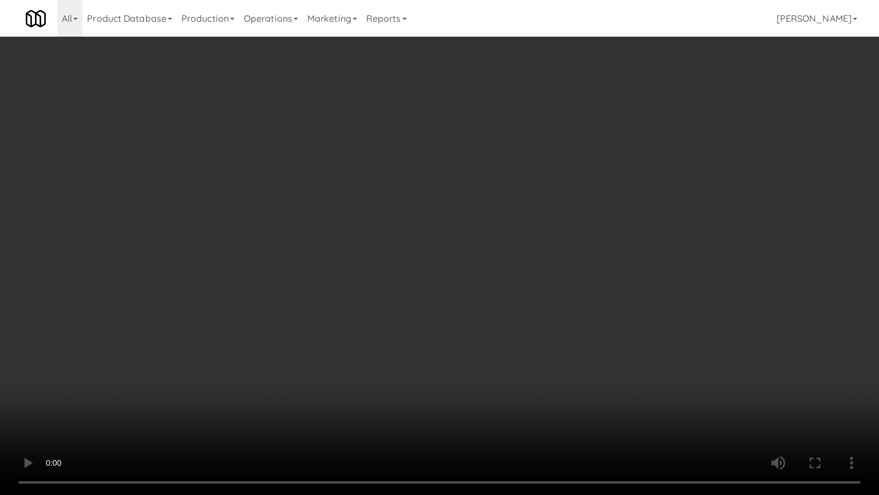
click at [448, 248] on video at bounding box center [439, 247] width 879 height 495
click at [448, 247] on video at bounding box center [439, 247] width 879 height 495
click at [476, 254] on video at bounding box center [439, 247] width 879 height 495
click at [473, 268] on video at bounding box center [439, 247] width 879 height 495
click at [591, 275] on video at bounding box center [439, 247] width 879 height 495
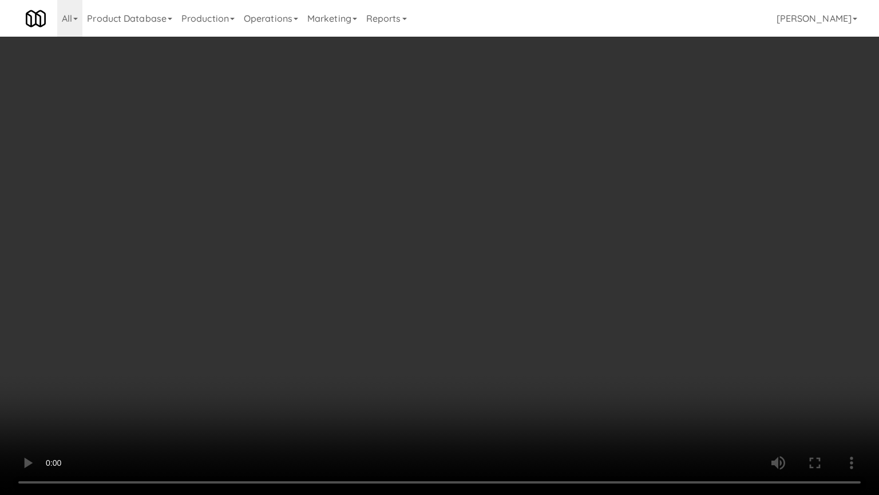
drag, startPoint x: 589, startPoint y: 256, endPoint x: 599, endPoint y: 248, distance: 12.6
click at [590, 257] on video at bounding box center [439, 247] width 879 height 495
click at [621, 260] on video at bounding box center [439, 247] width 879 height 495
drag, startPoint x: 622, startPoint y: 252, endPoint x: 626, endPoint y: 247, distance: 6.5
click at [622, 254] on video at bounding box center [439, 247] width 879 height 495
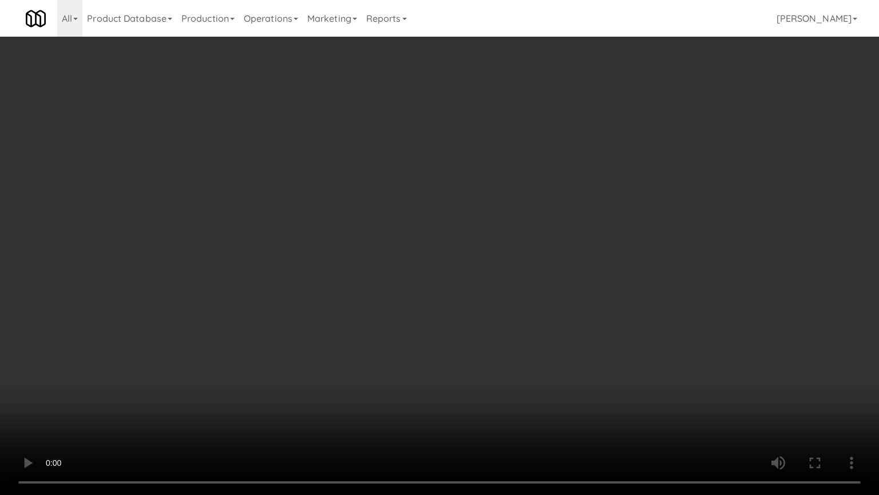
click at [639, 255] on video at bounding box center [439, 247] width 879 height 495
click at [625, 252] on video at bounding box center [439, 247] width 879 height 495
click at [687, 262] on video at bounding box center [439, 247] width 879 height 495
click at [619, 261] on video at bounding box center [439, 247] width 879 height 495
drag, startPoint x: 621, startPoint y: 260, endPoint x: 684, endPoint y: 168, distance: 111.5
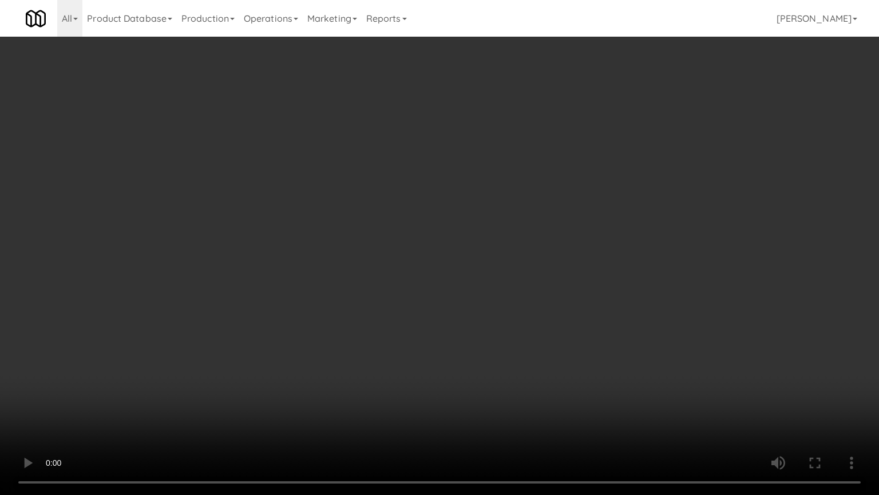
click at [623, 259] on video at bounding box center [439, 247] width 879 height 495
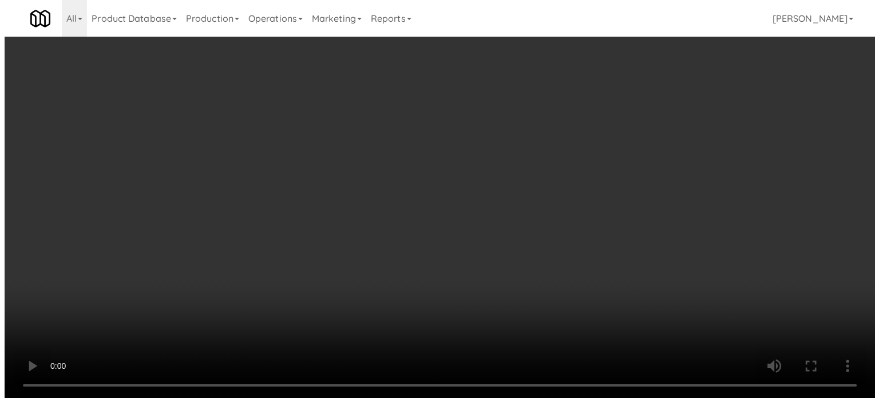
scroll to position [7183, 0]
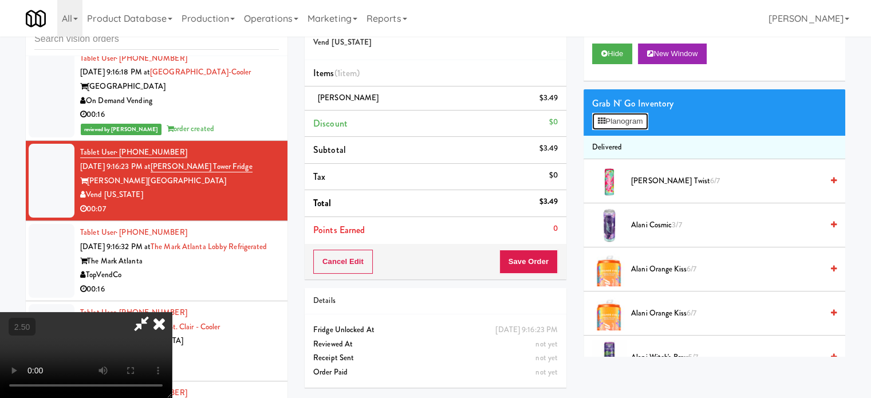
drag, startPoint x: 623, startPoint y: 122, endPoint x: 631, endPoint y: 122, distance: 8.0
click at [625, 122] on button "Planogram" at bounding box center [620, 121] width 56 height 17
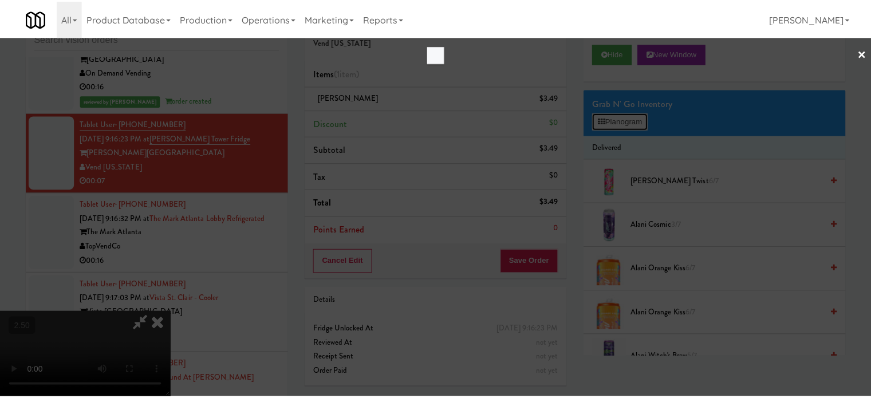
scroll to position [7155, 0]
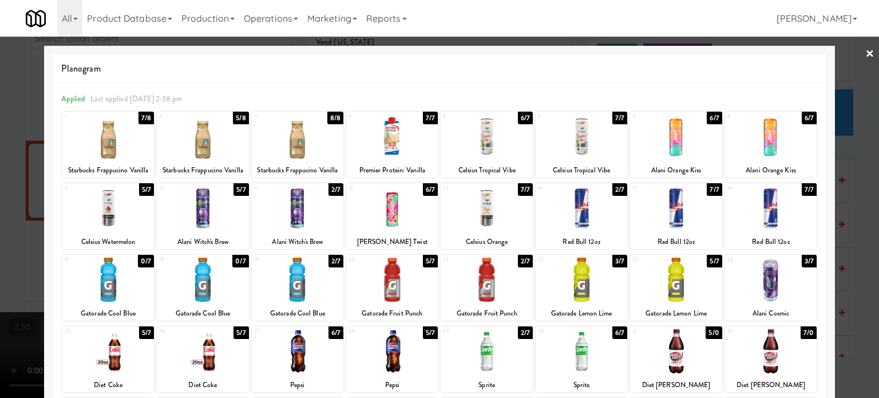
click at [856, 220] on div at bounding box center [439, 199] width 879 height 398
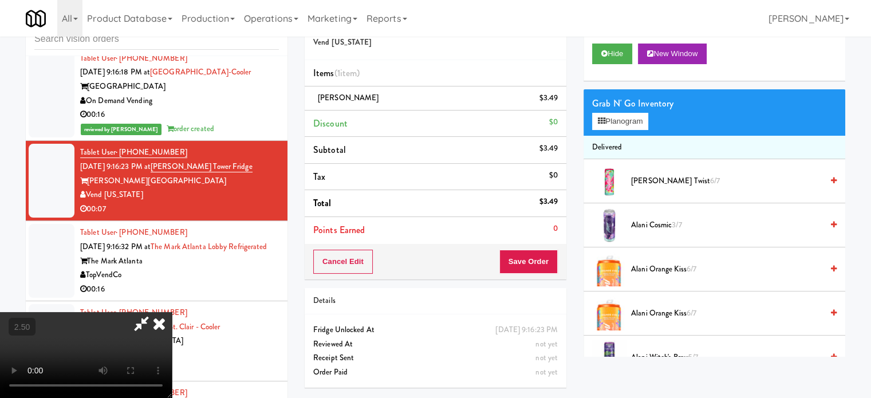
click at [172, 312] on video at bounding box center [86, 355] width 172 height 86
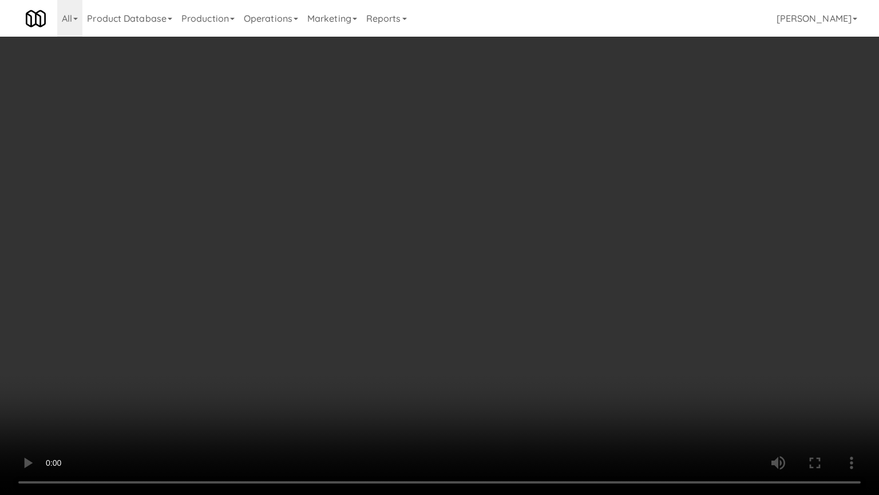
drag, startPoint x: 425, startPoint y: 295, endPoint x: 433, endPoint y: 218, distance: 78.3
click at [430, 288] on video at bounding box center [439, 247] width 879 height 495
click at [437, 263] on video at bounding box center [439, 247] width 879 height 495
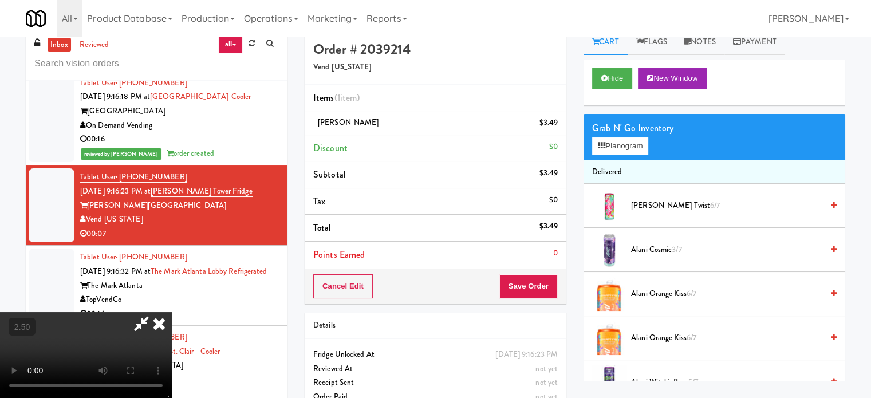
scroll to position [0, 0]
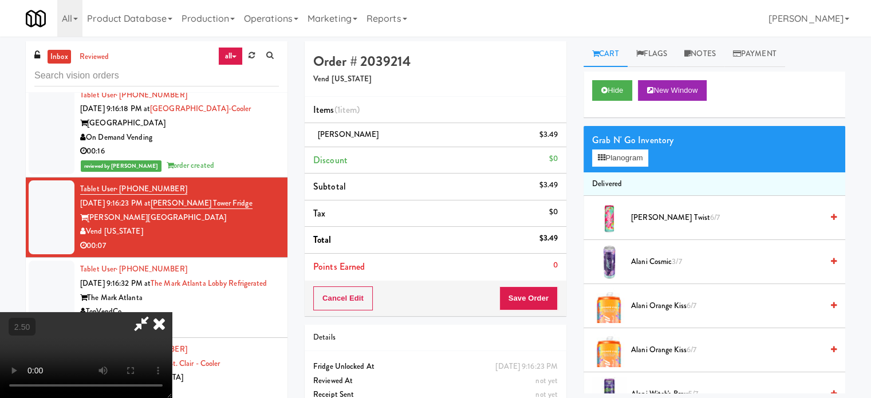
click at [172, 312] on icon at bounding box center [159, 323] width 25 height 23
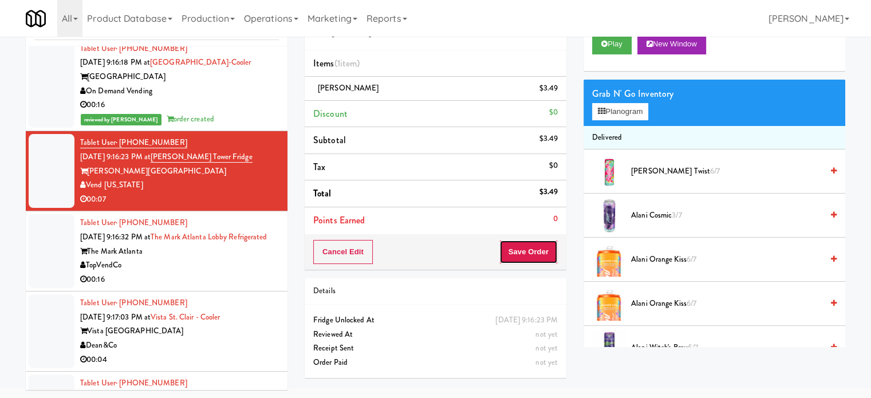
click at [520, 259] on button "Save Order" at bounding box center [528, 252] width 58 height 24
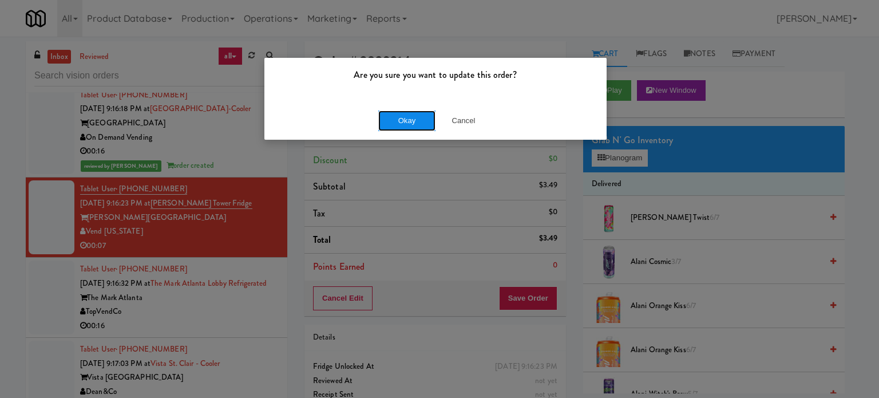
click at [400, 127] on button "Okay" at bounding box center [406, 120] width 57 height 21
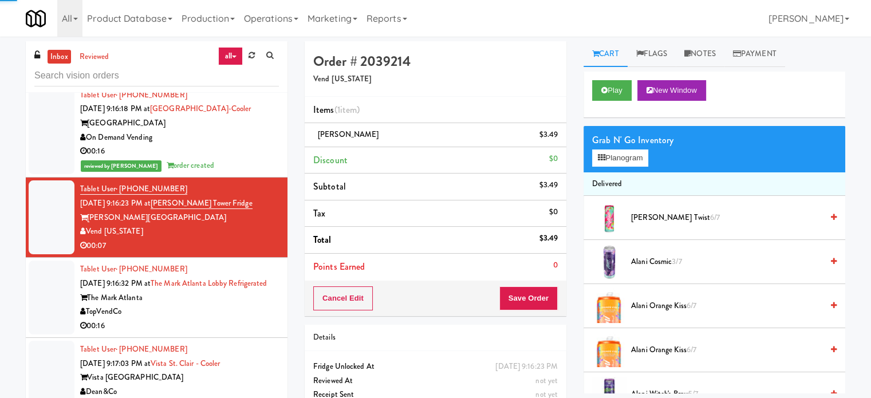
click at [193, 319] on div "00:16" at bounding box center [179, 326] width 199 height 14
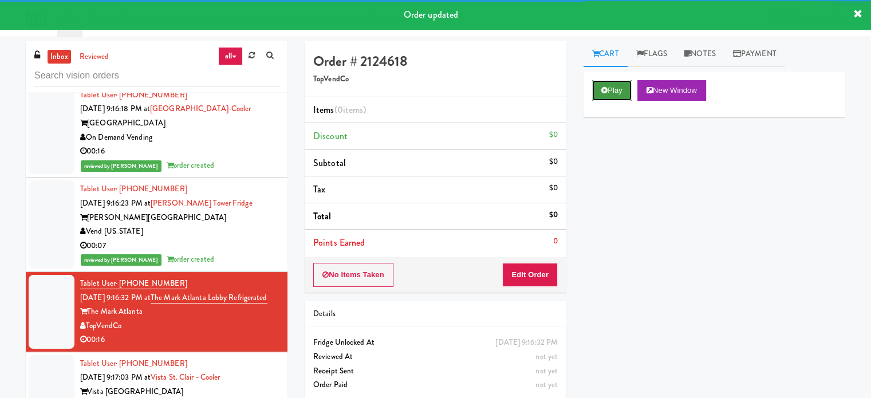
click at [609, 89] on button "Play" at bounding box center [611, 90] width 39 height 21
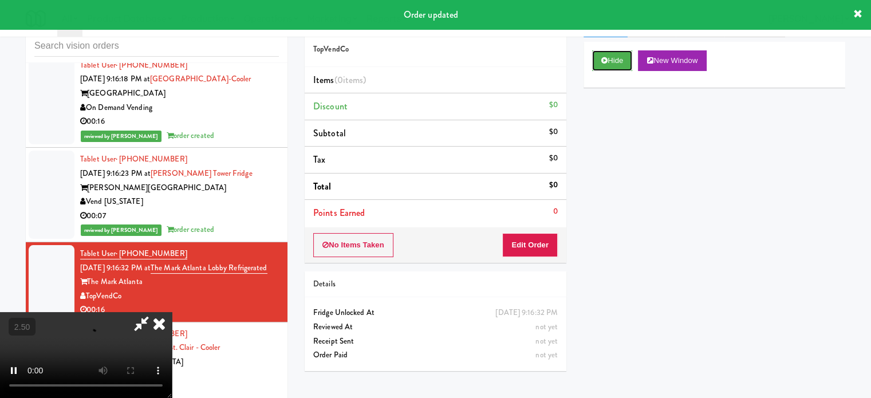
scroll to position [46, 0]
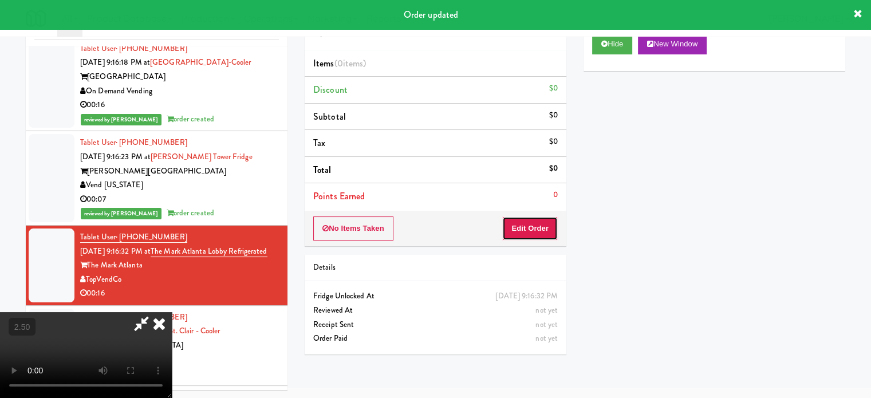
click at [523, 232] on button "Edit Order" at bounding box center [530, 228] width 56 height 24
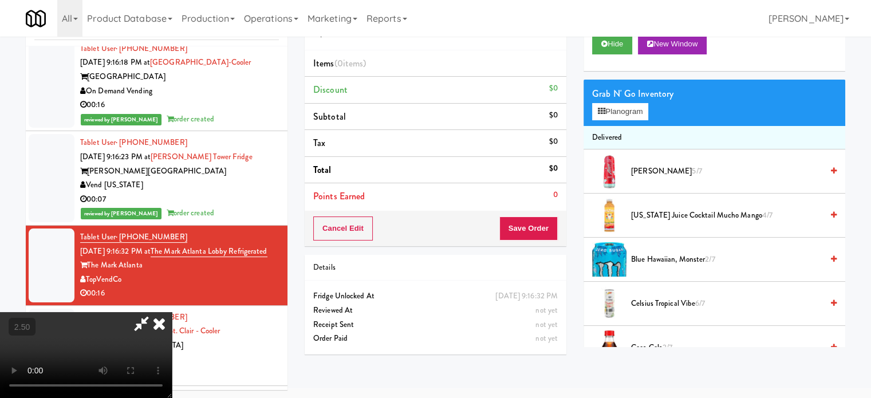
drag, startPoint x: 309, startPoint y: 293, endPoint x: 317, endPoint y: 286, distance: 9.7
click at [172, 312] on video at bounding box center [86, 355] width 172 height 86
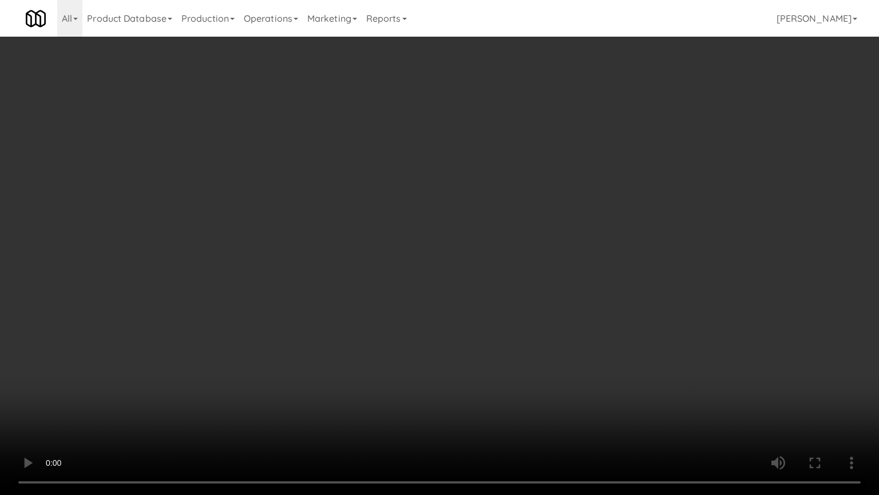
scroll to position [7155, 0]
click at [403, 261] on video at bounding box center [439, 247] width 879 height 495
click at [438, 265] on video at bounding box center [439, 247] width 879 height 495
drag, startPoint x: 444, startPoint y: 268, endPoint x: 492, endPoint y: 262, distance: 49.1
click at [460, 268] on video at bounding box center [439, 247] width 879 height 495
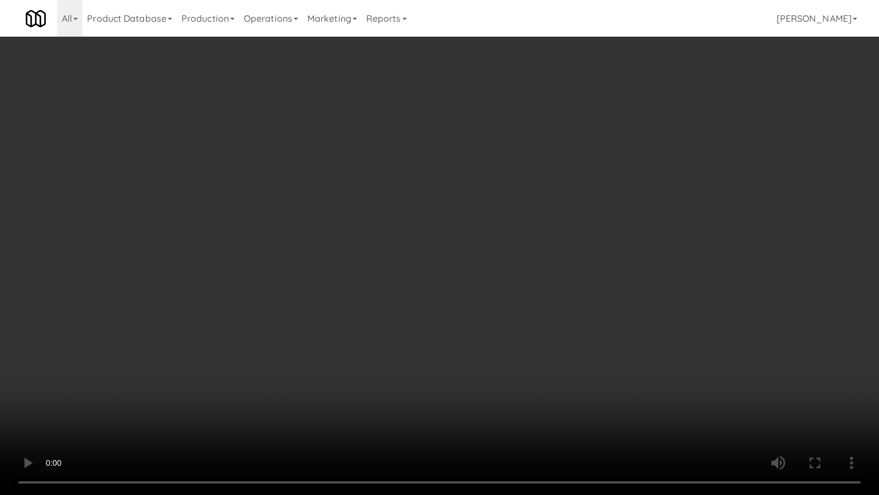
click at [507, 254] on video at bounding box center [439, 247] width 879 height 495
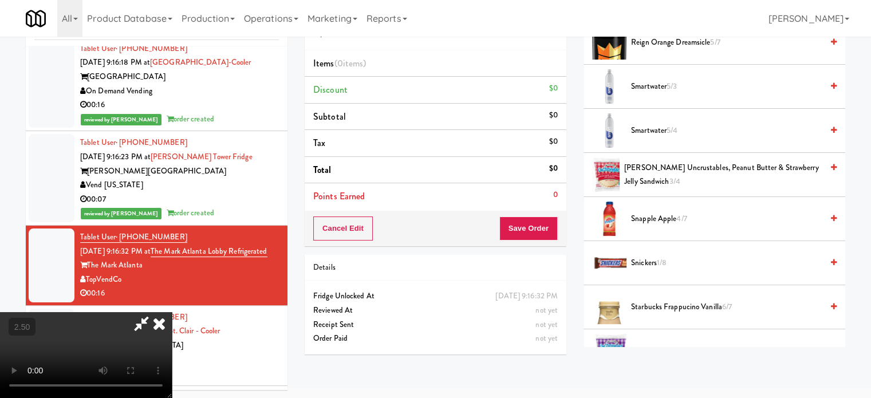
scroll to position [944, 0]
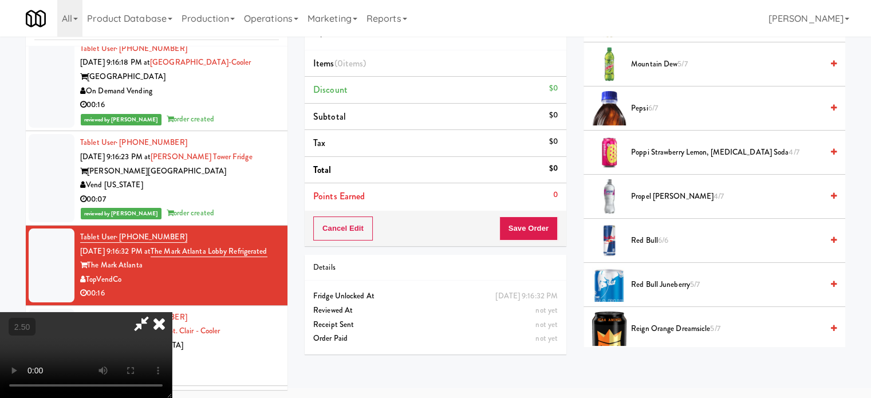
click at [682, 61] on span "5/7" at bounding box center [682, 63] width 10 height 11
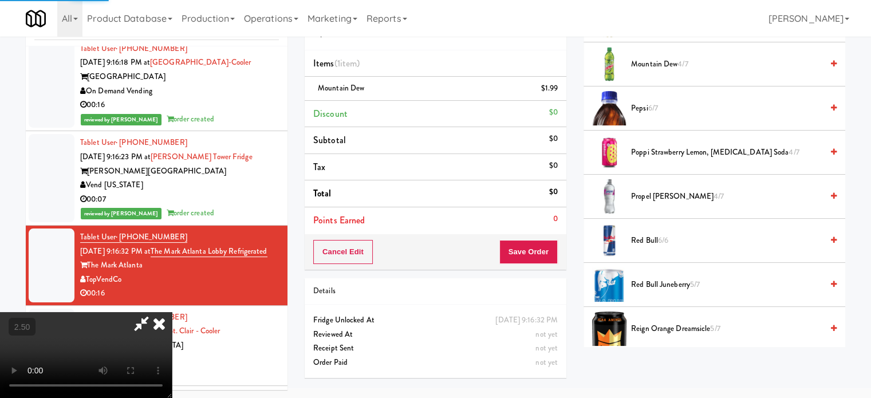
click at [172, 312] on icon at bounding box center [159, 323] width 25 height 23
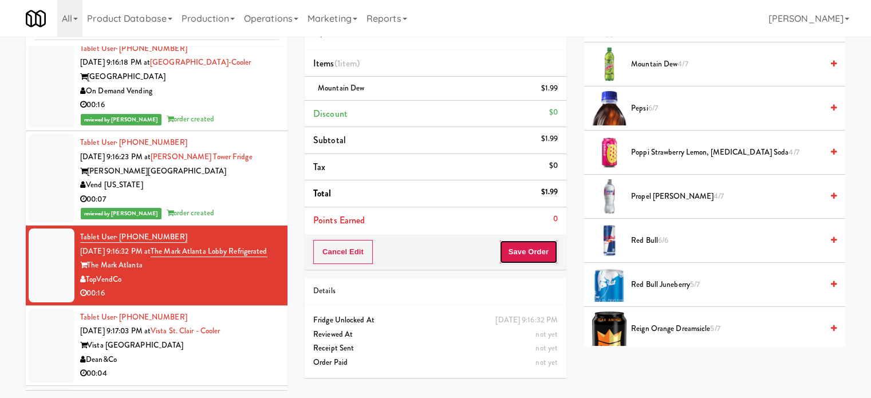
click at [522, 251] on button "Save Order" at bounding box center [528, 252] width 58 height 24
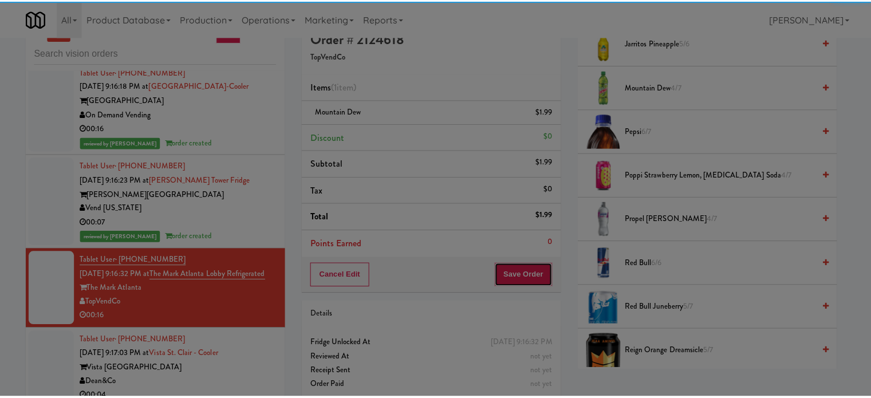
scroll to position [0, 0]
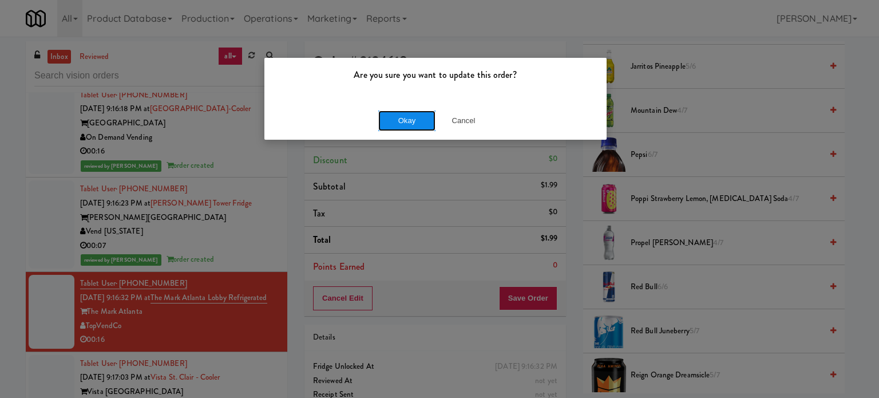
click at [419, 121] on button "Okay" at bounding box center [406, 120] width 57 height 21
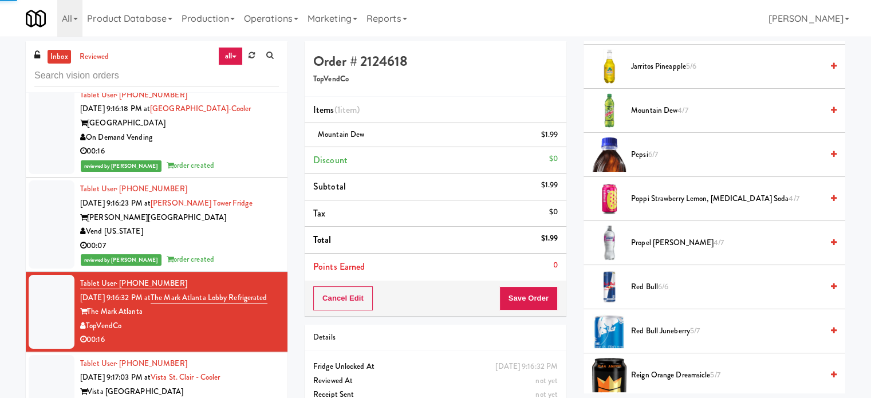
drag, startPoint x: 218, startPoint y: 389, endPoint x: 482, endPoint y: 248, distance: 299.1
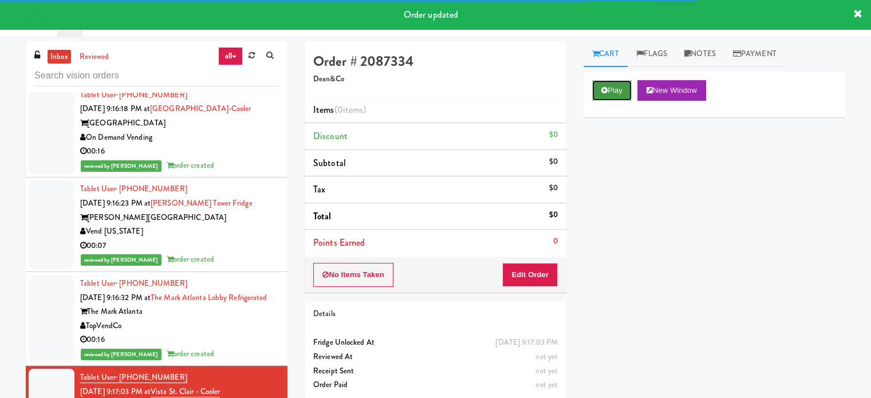
click at [619, 93] on button "Play" at bounding box center [611, 90] width 39 height 21
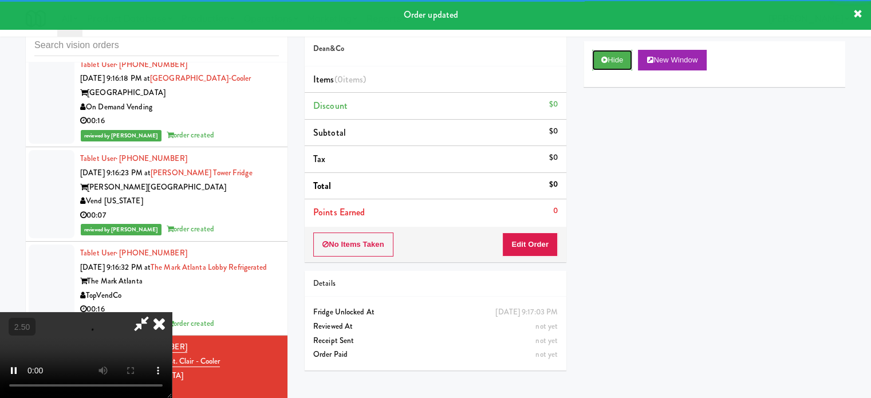
scroll to position [46, 0]
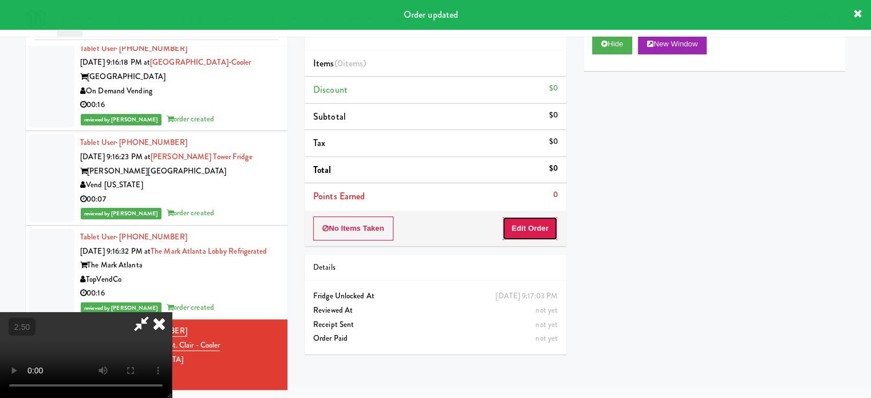
click at [545, 226] on button "Edit Order" at bounding box center [530, 228] width 56 height 24
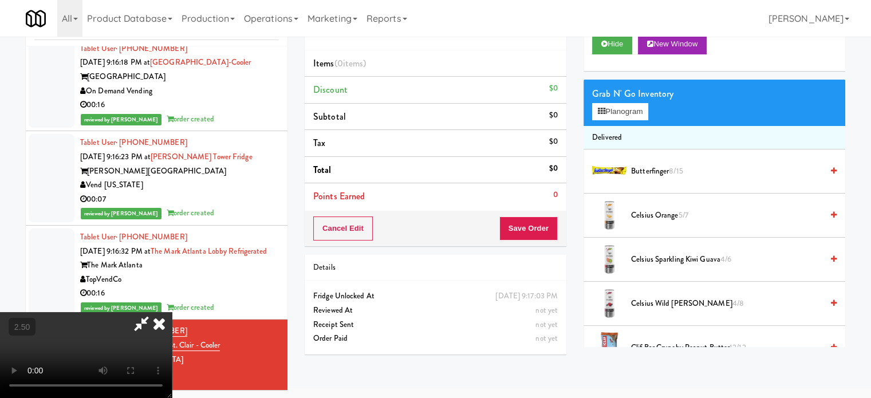
click at [172, 312] on video at bounding box center [86, 355] width 172 height 86
drag, startPoint x: 371, startPoint y: 282, endPoint x: 369, endPoint y: 274, distance: 7.6
click at [172, 312] on video at bounding box center [86, 355] width 172 height 86
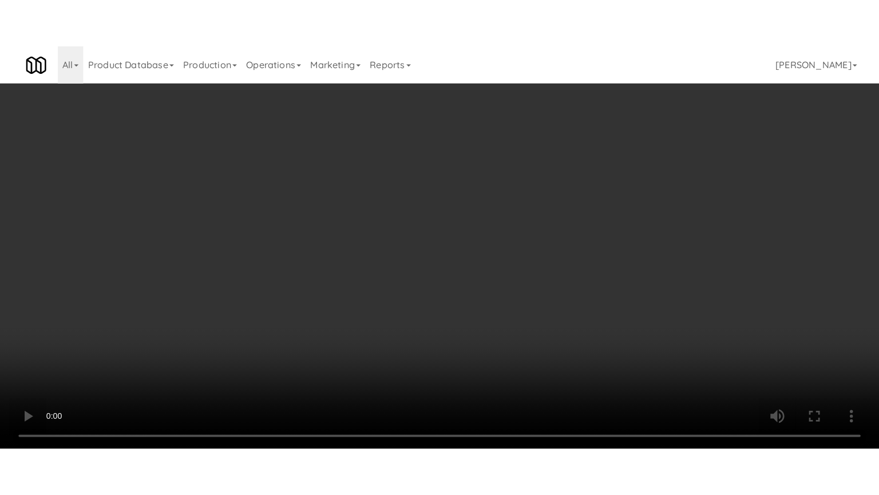
scroll to position [7155, 0]
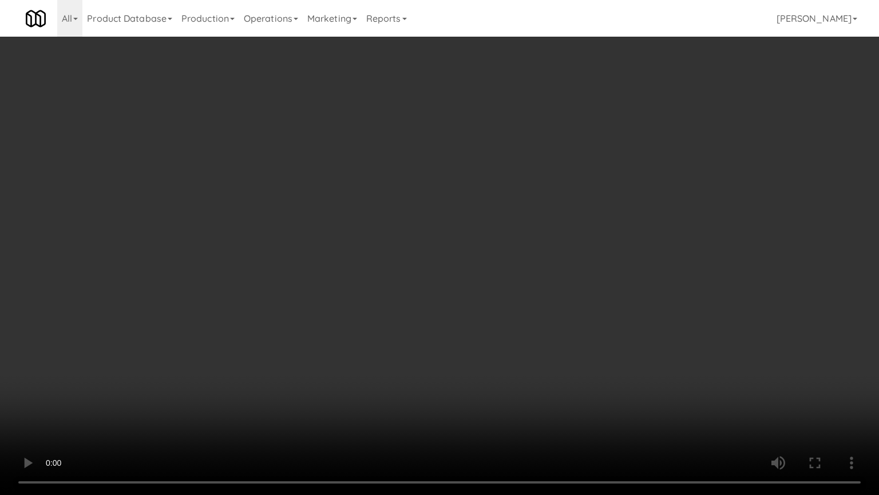
click at [353, 294] on video at bounding box center [439, 247] width 879 height 495
click at [357, 295] on video at bounding box center [439, 247] width 879 height 495
click at [400, 296] on video at bounding box center [439, 247] width 879 height 495
click at [392, 291] on video at bounding box center [439, 247] width 879 height 495
click at [406, 286] on video at bounding box center [439, 247] width 879 height 495
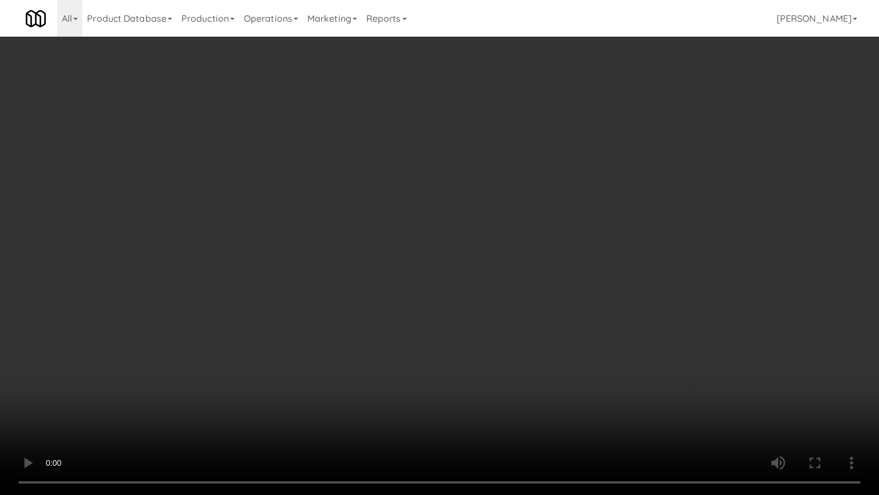
click at [389, 279] on video at bounding box center [439, 247] width 879 height 495
click at [392, 279] on video at bounding box center [439, 247] width 879 height 495
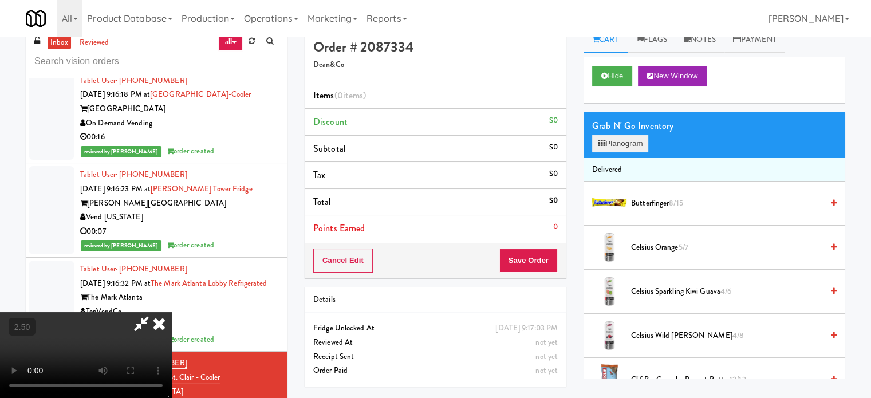
scroll to position [0, 0]
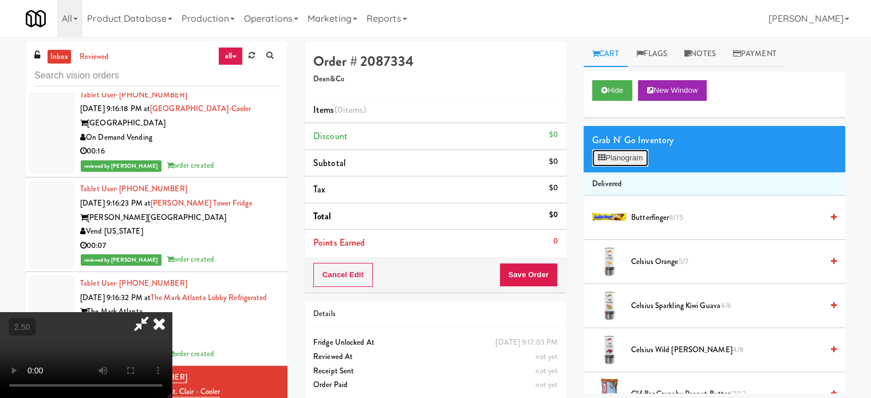
click at [631, 157] on button "Planogram" at bounding box center [620, 157] width 56 height 17
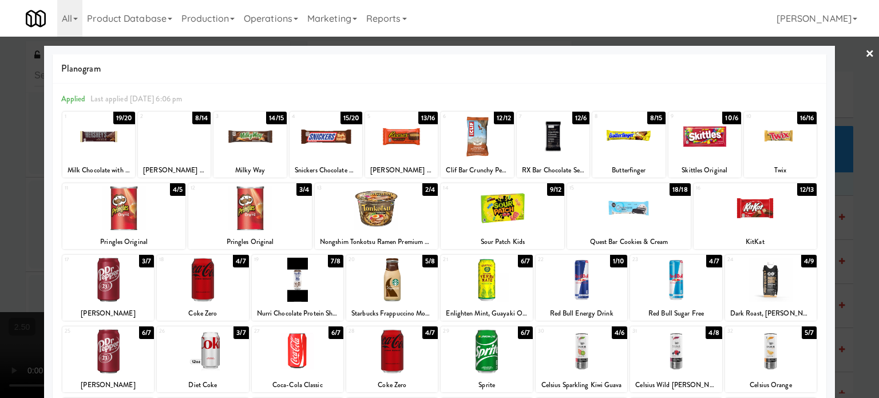
click at [143, 260] on div "3/7" at bounding box center [146, 261] width 15 height 13
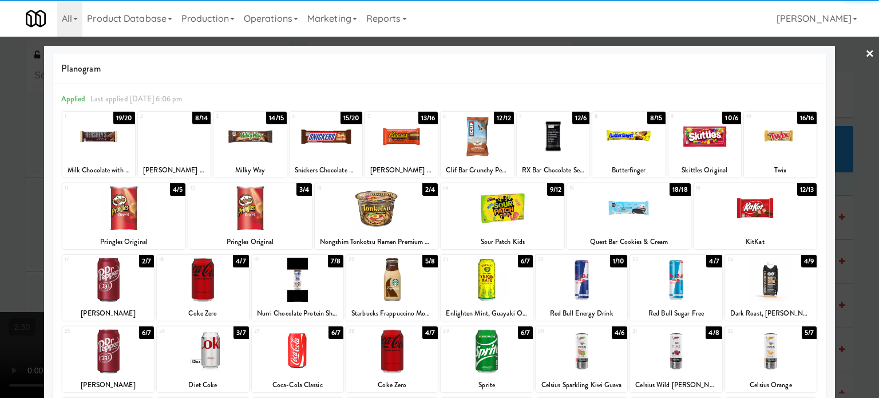
click at [27, 265] on div at bounding box center [439, 199] width 879 height 398
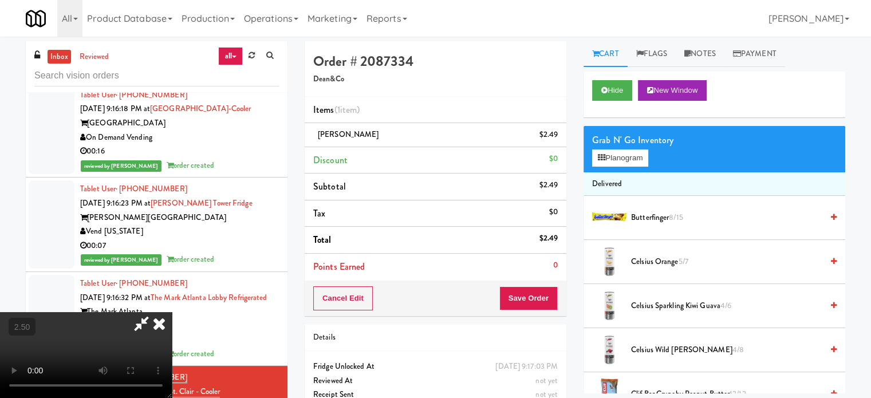
click at [168, 312] on video at bounding box center [86, 355] width 172 height 86
drag, startPoint x: 170, startPoint y: 260, endPoint x: 175, endPoint y: 311, distance: 51.2
click at [171, 312] on video at bounding box center [86, 355] width 172 height 86
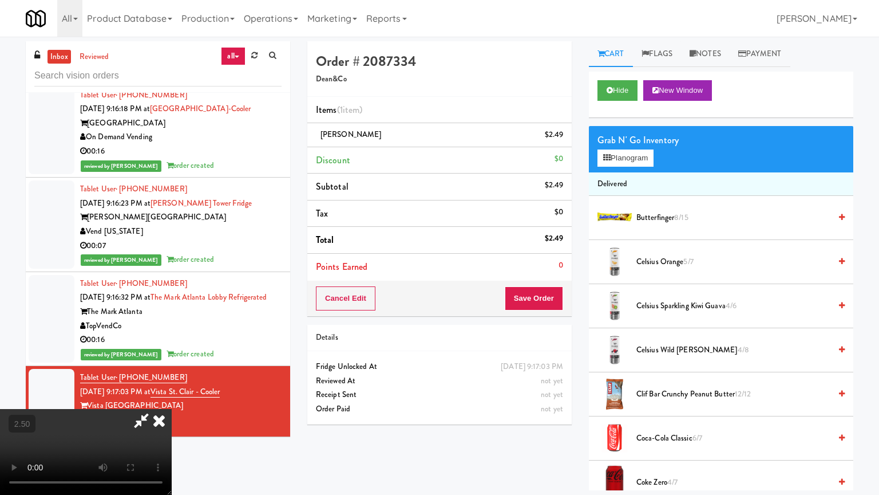
drag, startPoint x: 227, startPoint y: 261, endPoint x: 348, endPoint y: 199, distance: 136.2
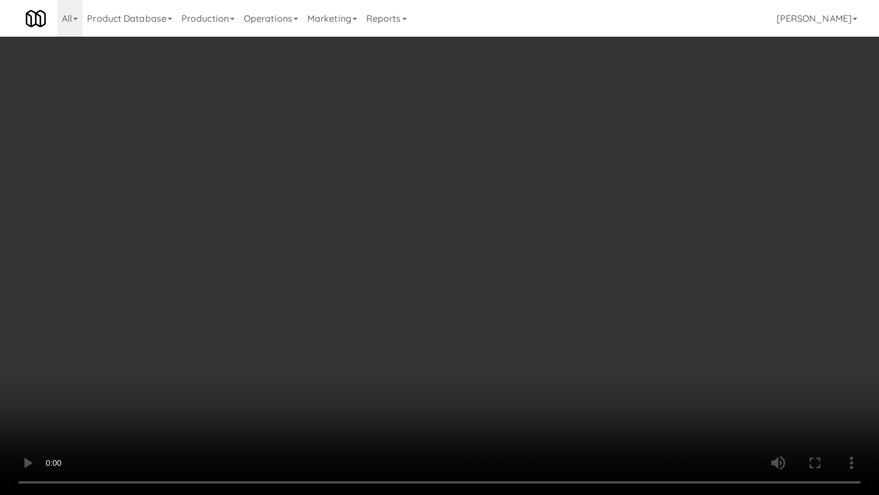
click at [228, 261] on video at bounding box center [439, 247] width 879 height 495
click at [524, 228] on video at bounding box center [439, 247] width 879 height 495
click at [533, 226] on video at bounding box center [439, 247] width 879 height 495
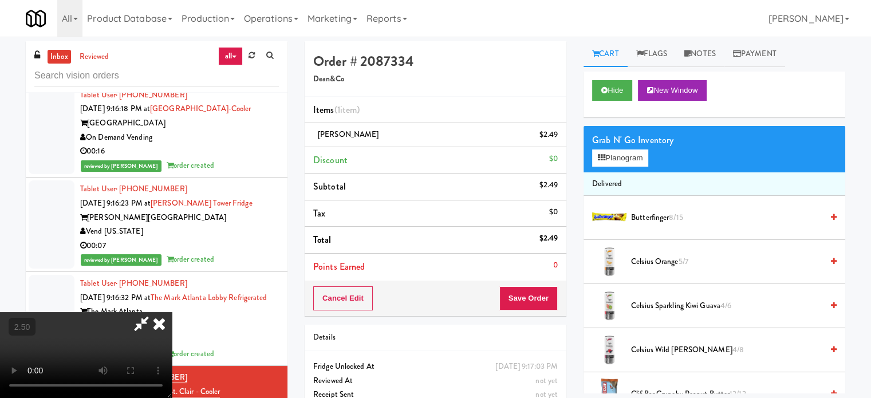
click at [172, 312] on icon at bounding box center [159, 323] width 25 height 23
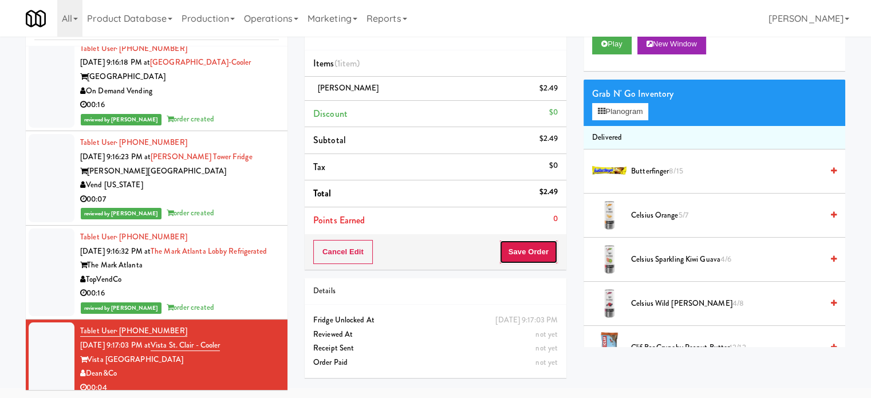
drag, startPoint x: 536, startPoint y: 256, endPoint x: 517, endPoint y: 227, distance: 34.0
click at [536, 255] on button "Save Order" at bounding box center [528, 252] width 58 height 24
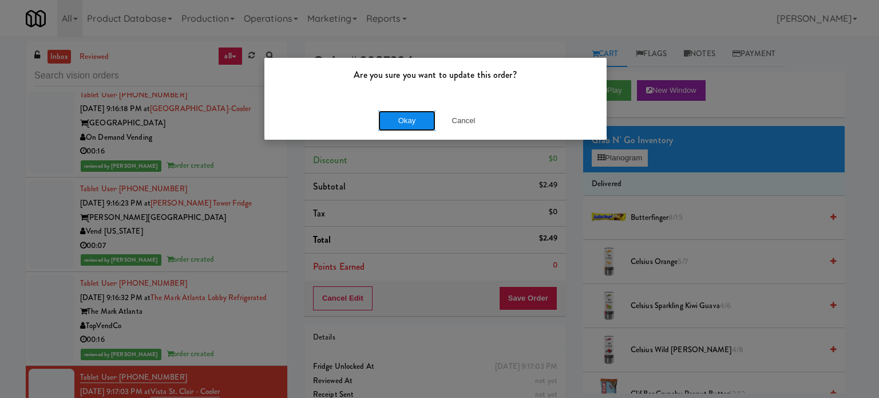
click at [401, 125] on button "Okay" at bounding box center [406, 120] width 57 height 21
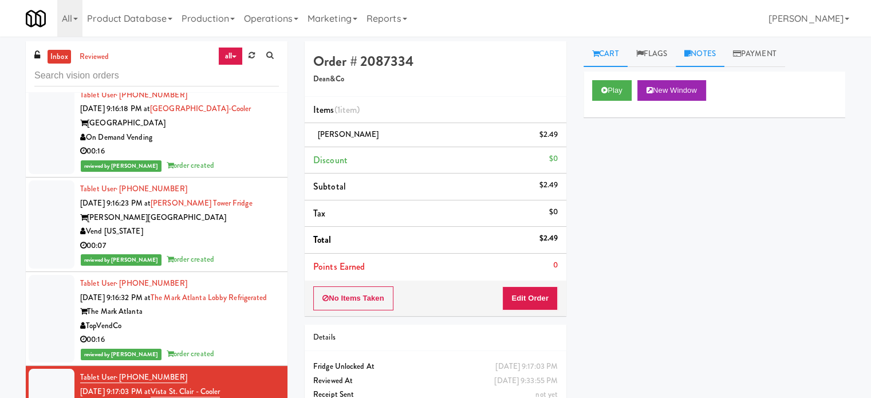
click at [717, 43] on link "Notes" at bounding box center [699, 54] width 49 height 26
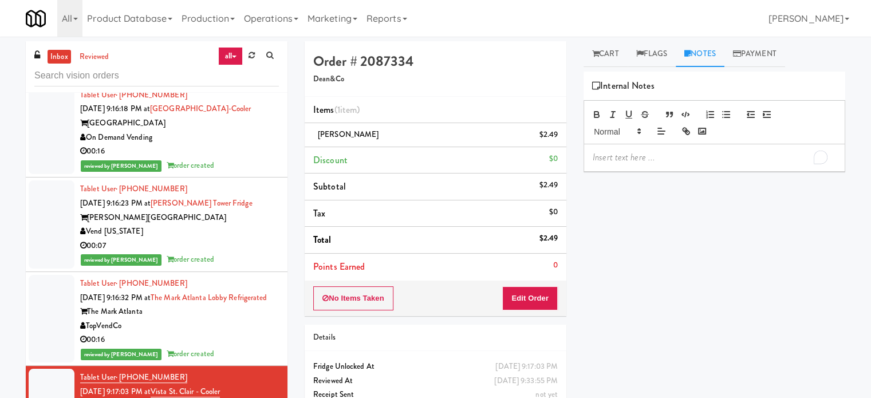
click at [670, 156] on p "To enrich screen reader interactions, please activate Accessibility in Grammarl…" at bounding box center [713, 157] width 243 height 13
click at [717, 165] on div "Jenet: #DisabledCamera#TopRight" at bounding box center [714, 157] width 260 height 26
click at [727, 159] on p "Jenet: #DisabledCamera#TopRight" at bounding box center [713, 157] width 243 height 13
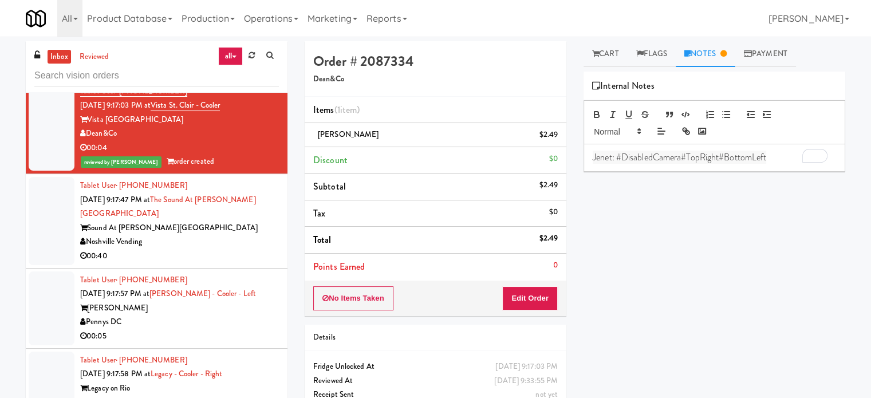
click at [235, 249] on div "00:40" at bounding box center [179, 256] width 199 height 14
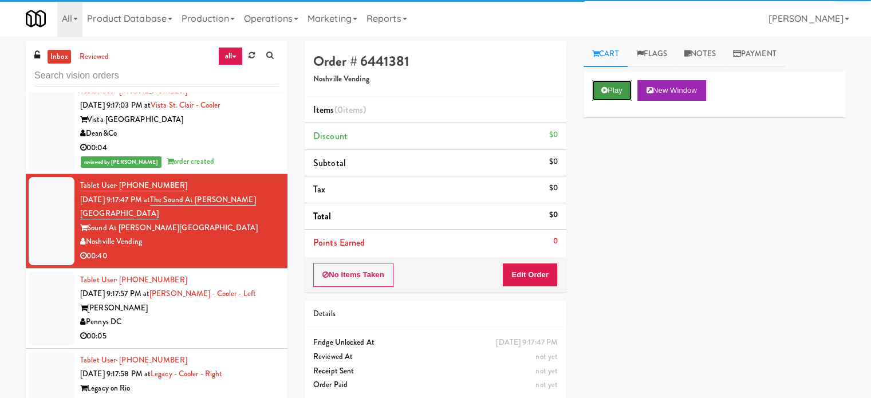
click at [618, 93] on button "Play" at bounding box center [611, 90] width 39 height 21
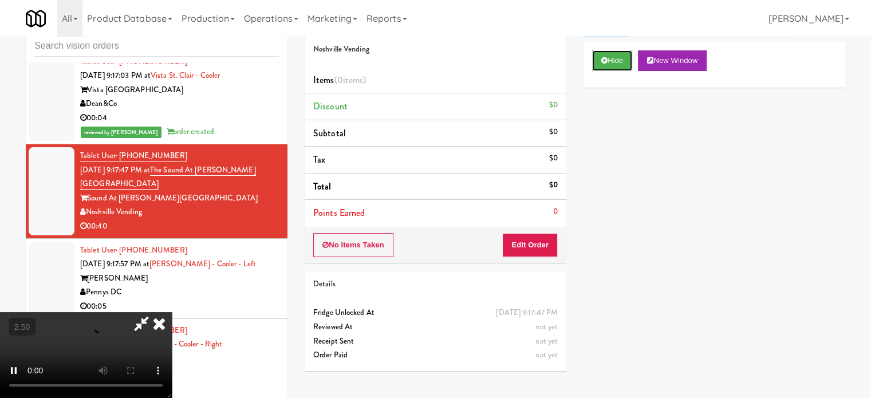
scroll to position [46, 0]
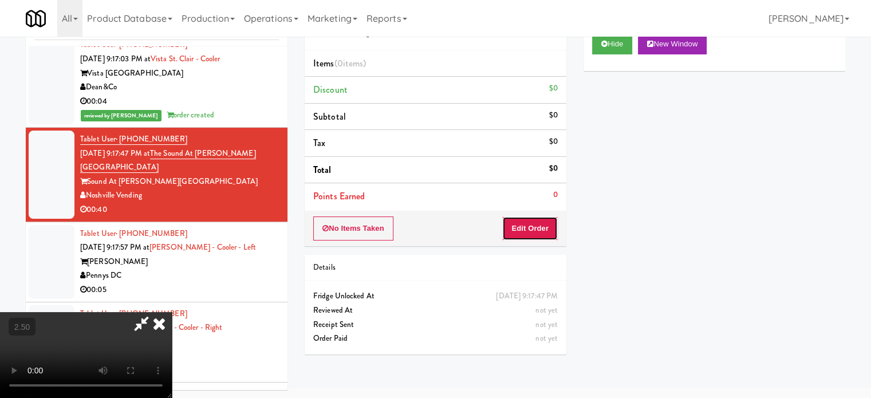
click at [513, 228] on button "Edit Order" at bounding box center [530, 228] width 56 height 24
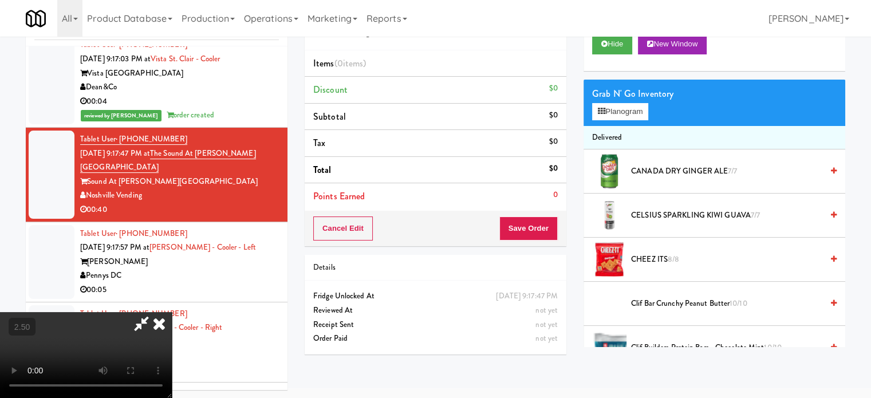
click at [172, 312] on video at bounding box center [86, 355] width 172 height 86
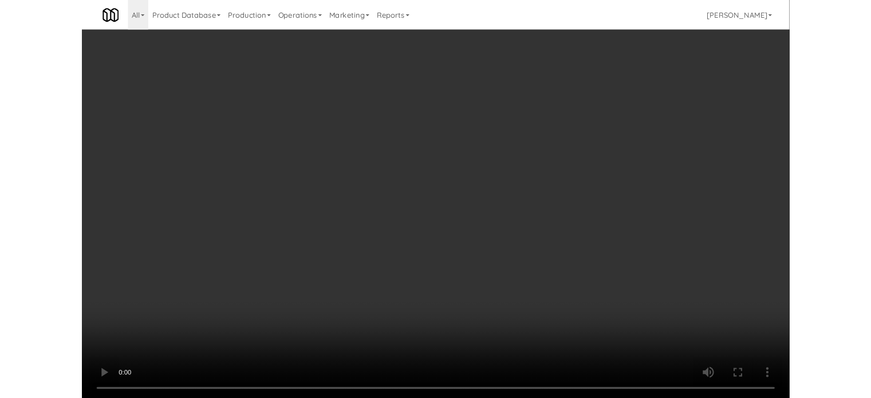
scroll to position [7441, 0]
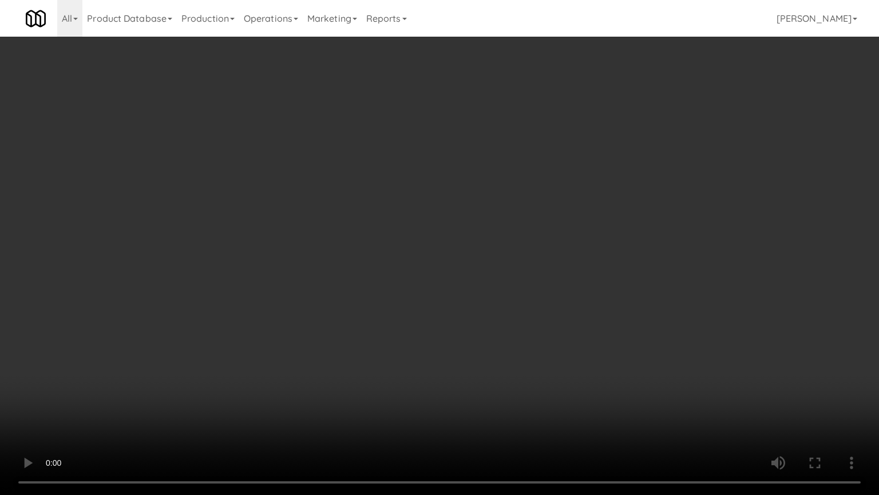
click at [351, 278] on video at bounding box center [439, 247] width 879 height 495
drag, startPoint x: 181, startPoint y: 374, endPoint x: 211, endPoint y: 349, distance: 38.2
click at [182, 373] on video at bounding box center [439, 247] width 879 height 495
click at [236, 353] on video at bounding box center [439, 247] width 879 height 495
drag, startPoint x: 268, startPoint y: 357, endPoint x: 348, endPoint y: 353, distance: 79.7
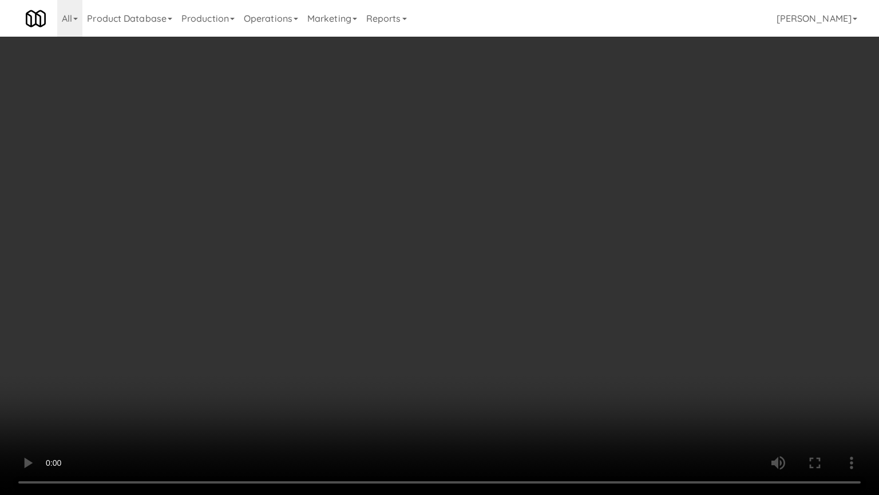
click at [284, 357] on video at bounding box center [439, 247] width 879 height 495
drag, startPoint x: 348, startPoint y: 353, endPoint x: 501, endPoint y: 226, distance: 198.8
click at [359, 349] on video at bounding box center [439, 247] width 879 height 495
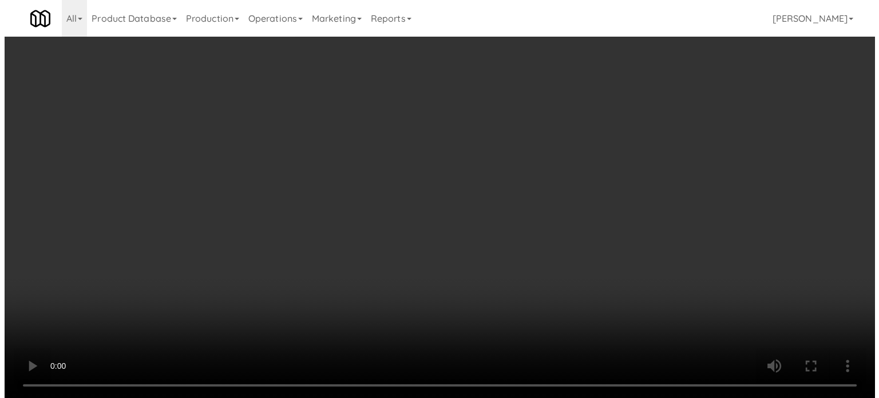
scroll to position [7470, 0]
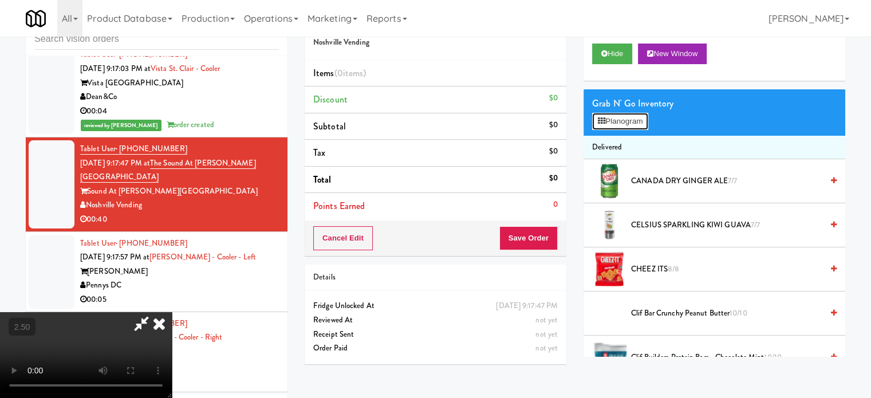
click at [628, 127] on button "Planogram" at bounding box center [620, 121] width 56 height 17
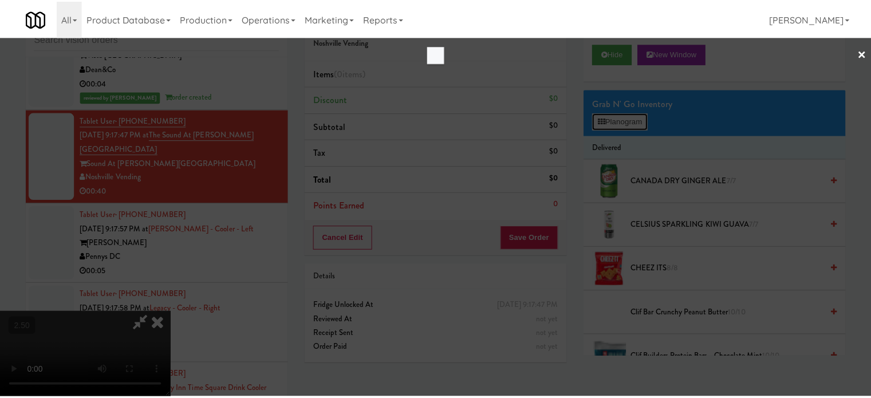
scroll to position [7441, 0]
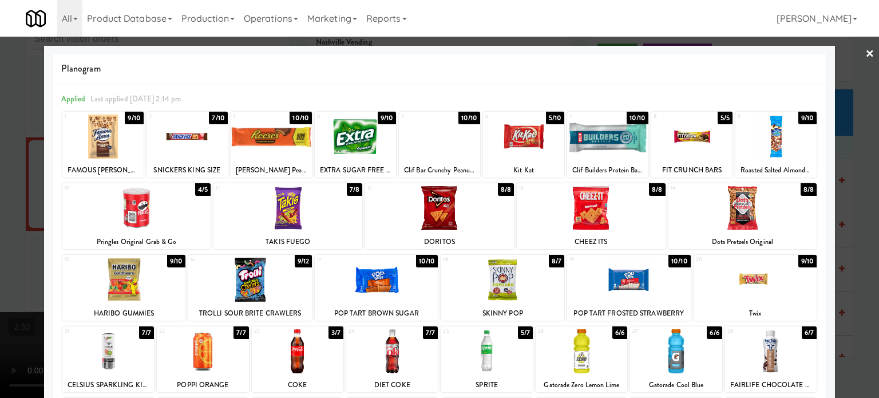
click at [351, 188] on div "7/8" at bounding box center [354, 189] width 15 height 13
drag, startPoint x: 857, startPoint y: 227, endPoint x: 791, endPoint y: 219, distance: 66.9
click at [859, 228] on div at bounding box center [439, 199] width 879 height 398
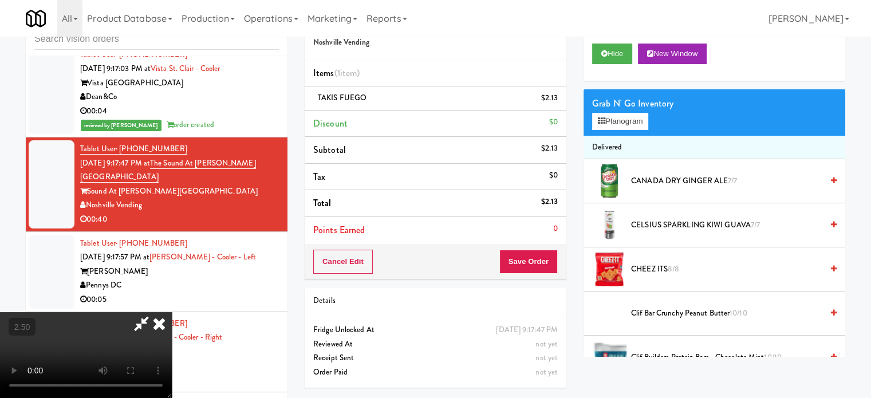
click at [172, 312] on video at bounding box center [86, 355] width 172 height 86
click at [172, 323] on video at bounding box center [86, 355] width 172 height 86
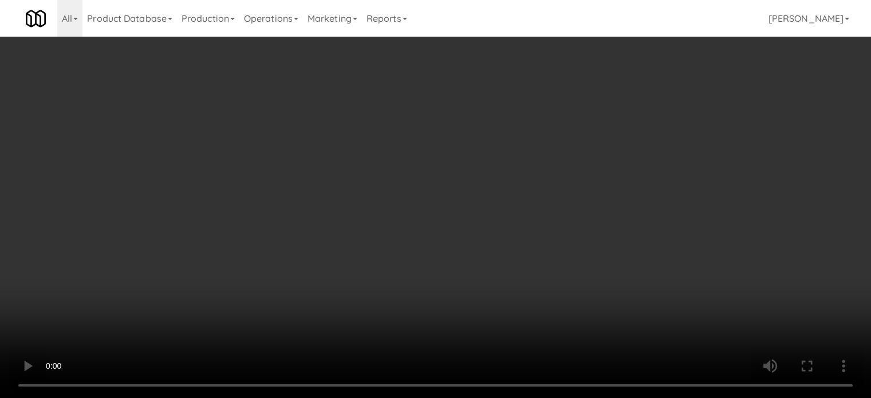
scroll to position [7441, 0]
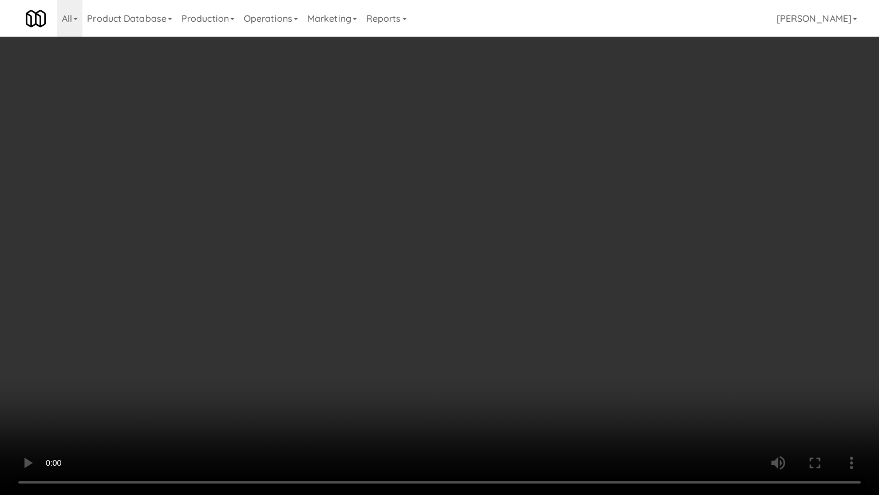
click at [357, 278] on video at bounding box center [439, 247] width 879 height 495
click at [401, 293] on video at bounding box center [439, 247] width 879 height 495
click at [404, 322] on video at bounding box center [439, 247] width 879 height 495
click at [218, 282] on video at bounding box center [439, 247] width 879 height 495
click at [321, 332] on video at bounding box center [439, 247] width 879 height 495
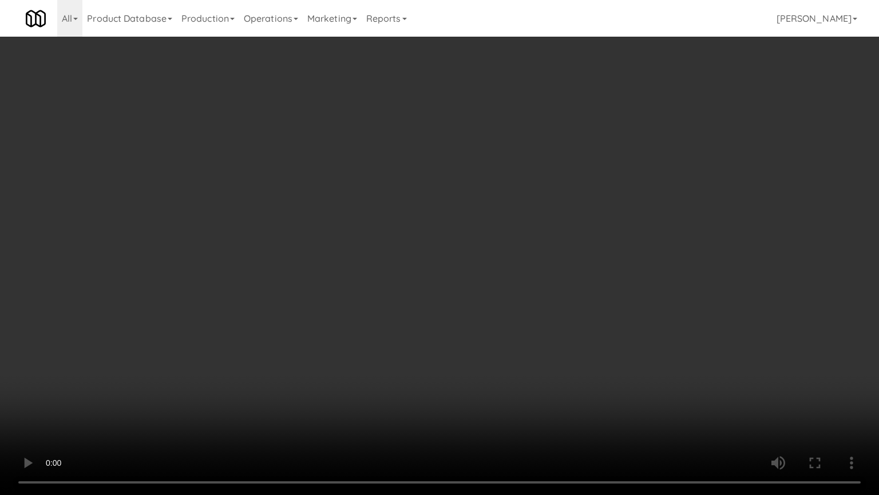
click at [422, 321] on video at bounding box center [439, 247] width 879 height 495
click at [465, 311] on video at bounding box center [439, 247] width 879 height 495
click at [485, 305] on video at bounding box center [439, 247] width 879 height 495
click at [486, 293] on video at bounding box center [439, 247] width 879 height 495
click at [495, 275] on video at bounding box center [439, 247] width 879 height 495
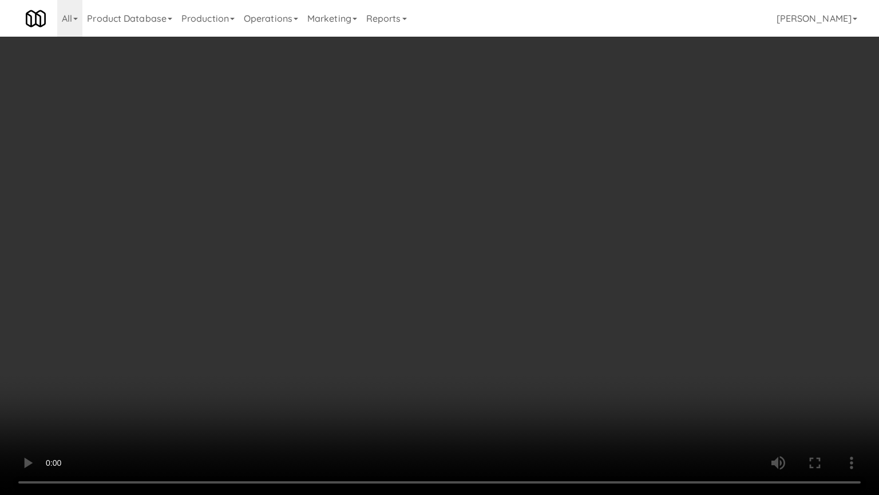
drag, startPoint x: 497, startPoint y: 203, endPoint x: 733, endPoint y: 156, distance: 241.0
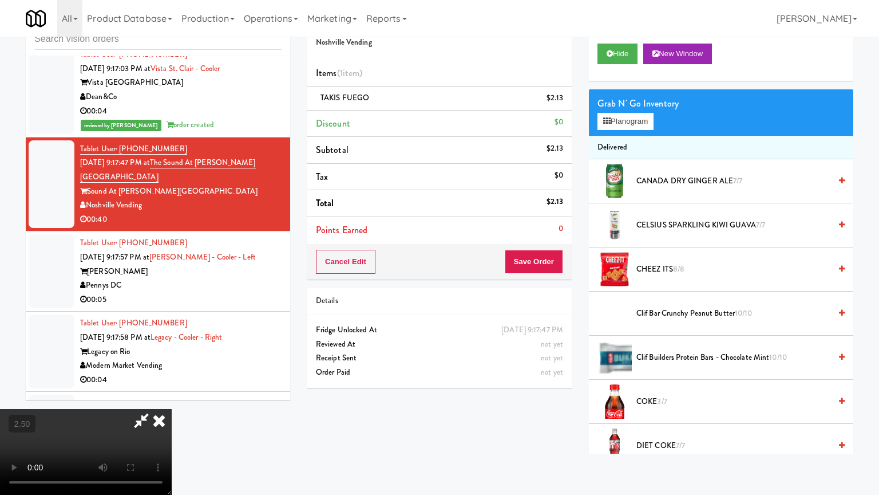
click at [172, 397] on video at bounding box center [86, 452] width 172 height 86
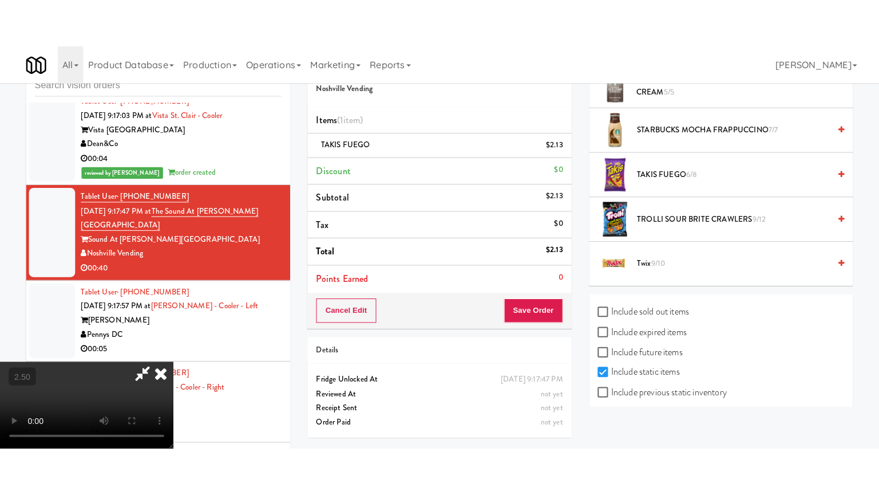
scroll to position [1517, 0]
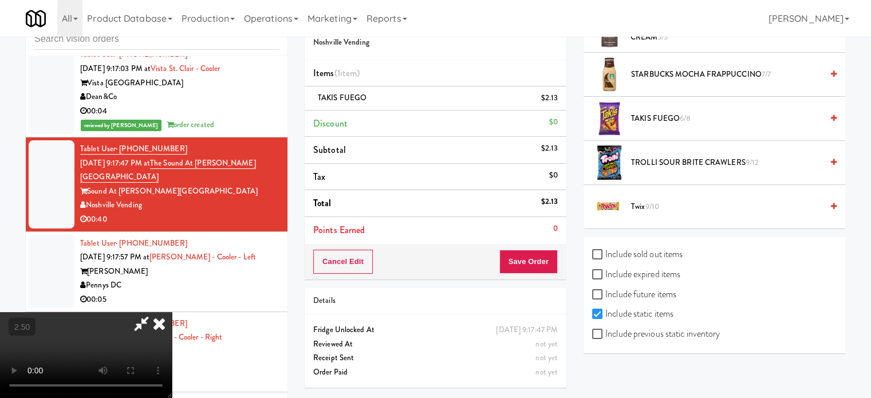
click at [657, 118] on span "TAKIS FUEGO 6/8" at bounding box center [726, 119] width 191 height 14
click at [172, 312] on video at bounding box center [86, 355] width 172 height 86
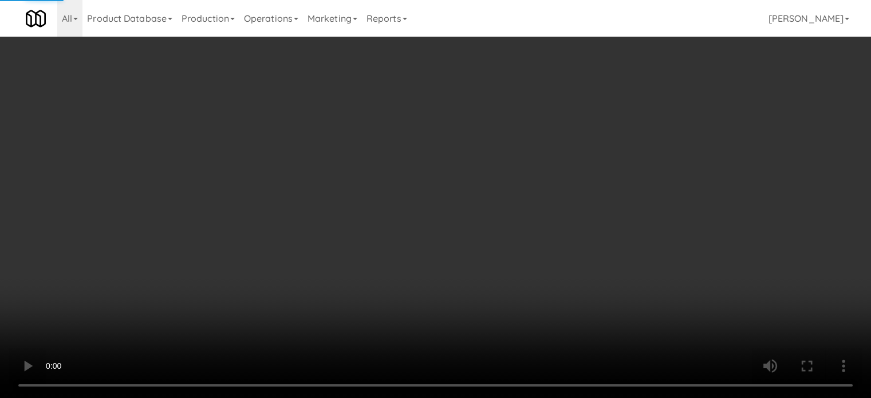
scroll to position [7441, 0]
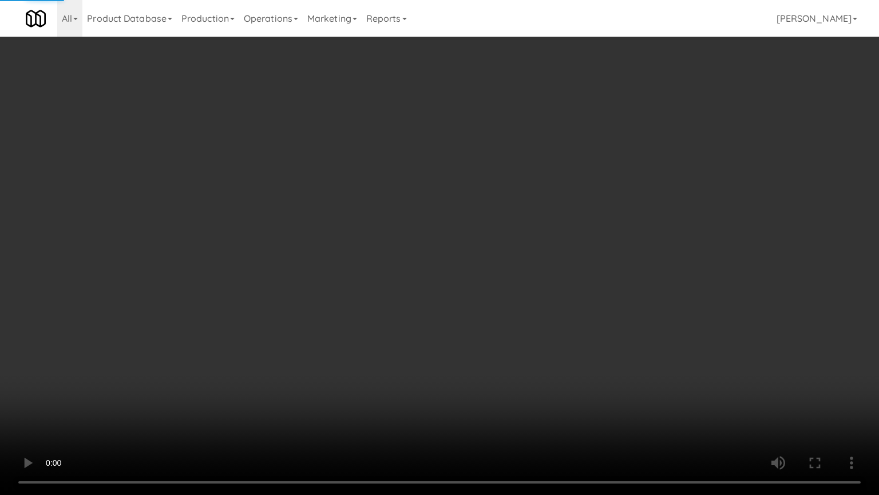
click at [310, 266] on video at bounding box center [439, 247] width 879 height 495
click at [421, 183] on video at bounding box center [439, 247] width 879 height 495
click at [440, 188] on video at bounding box center [439, 247] width 879 height 495
click at [453, 192] on video at bounding box center [439, 247] width 879 height 495
click at [511, 300] on video at bounding box center [439, 247] width 879 height 495
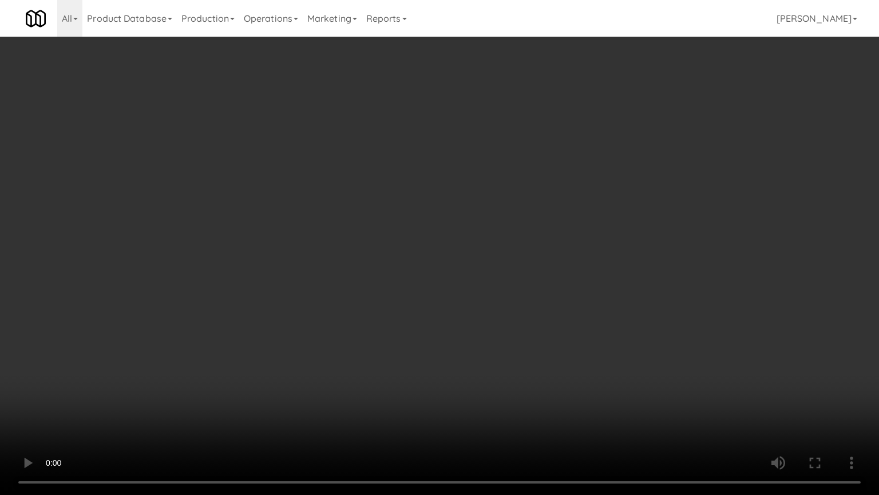
click at [505, 250] on video at bounding box center [439, 247] width 879 height 495
click at [509, 240] on video at bounding box center [439, 247] width 879 height 495
click at [517, 252] on video at bounding box center [439, 247] width 879 height 495
click at [543, 397] on video at bounding box center [439, 247] width 879 height 495
click at [529, 396] on video at bounding box center [439, 247] width 879 height 495
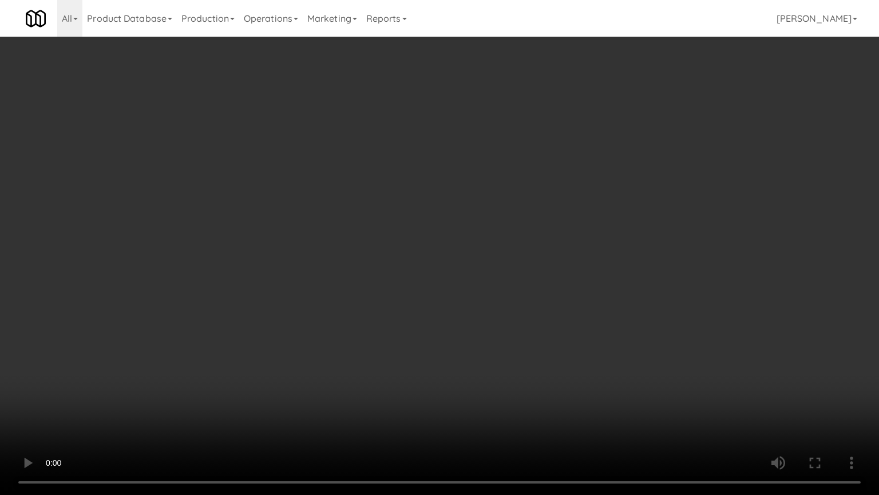
click at [527, 392] on video at bounding box center [439, 247] width 879 height 495
click at [535, 389] on video at bounding box center [439, 247] width 879 height 495
click at [534, 397] on video at bounding box center [439, 247] width 879 height 495
click at [552, 397] on video at bounding box center [439, 247] width 879 height 495
click at [549, 397] on video at bounding box center [439, 247] width 879 height 495
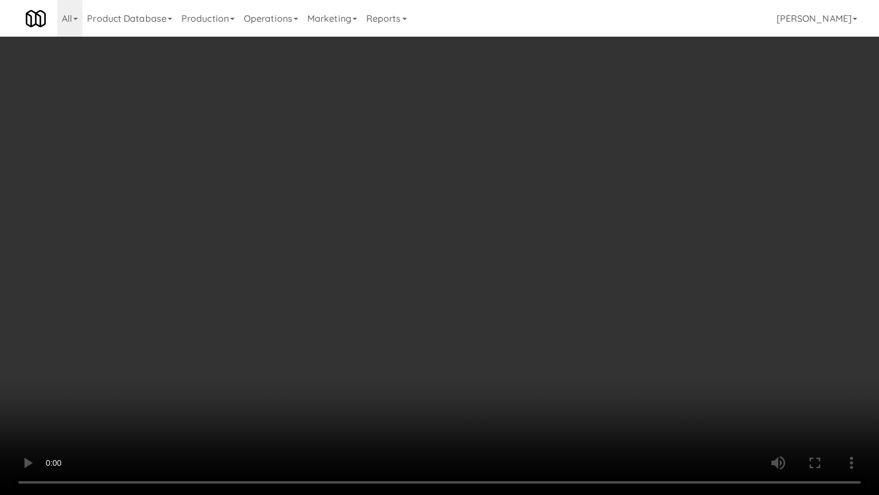
click at [574, 339] on video at bounding box center [439, 247] width 879 height 495
drag, startPoint x: 575, startPoint y: 338, endPoint x: 585, endPoint y: 160, distance: 177.7
click at [576, 334] on video at bounding box center [439, 247] width 879 height 495
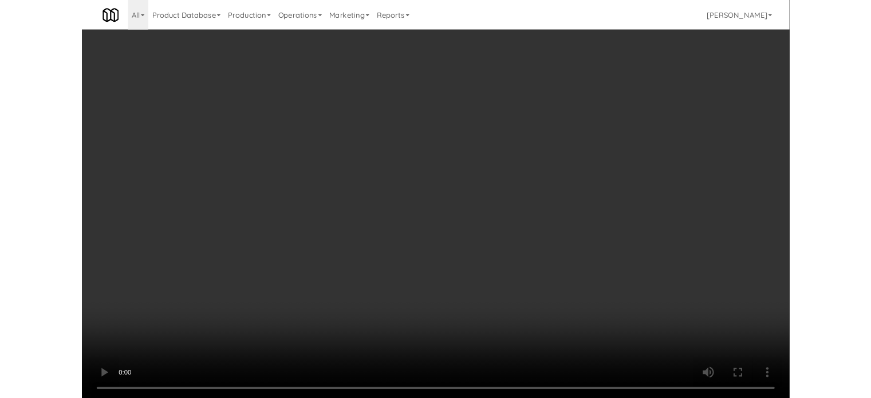
scroll to position [7470, 0]
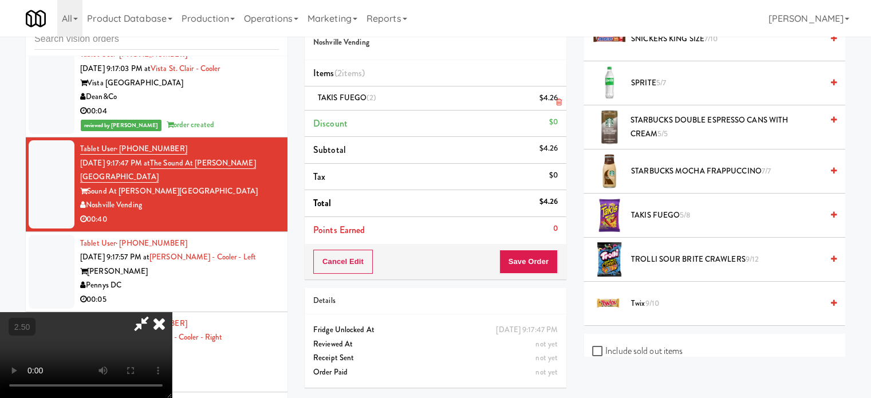
drag, startPoint x: 558, startPoint y: 102, endPoint x: 547, endPoint y: 96, distance: 12.1
click at [558, 102] on icon at bounding box center [559, 101] width 6 height 7
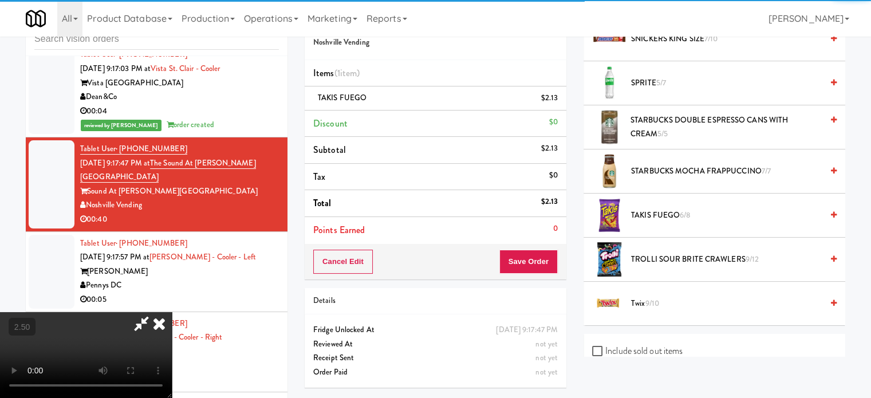
click at [172, 312] on icon at bounding box center [159, 323] width 25 height 23
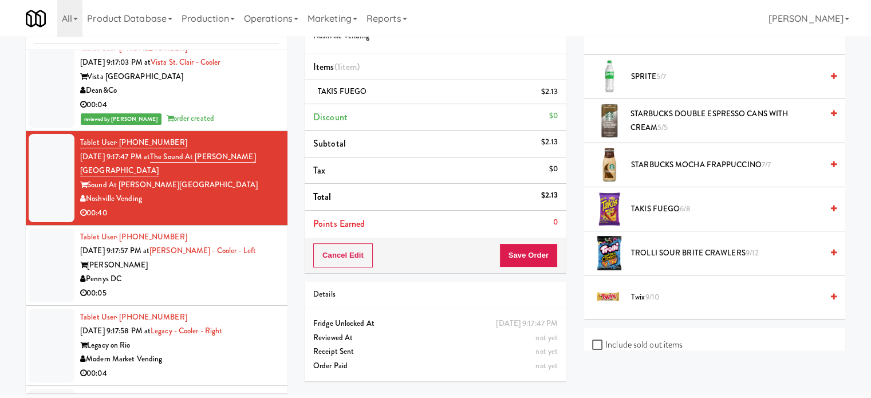
scroll to position [46, 0]
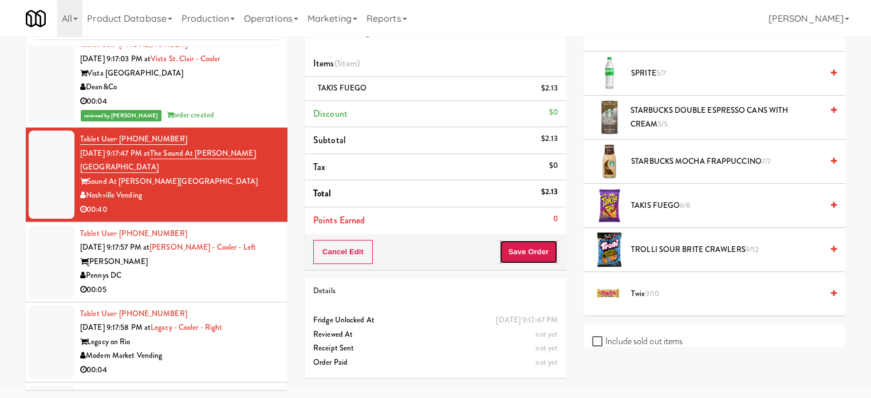
click at [539, 254] on button "Save Order" at bounding box center [528, 252] width 58 height 24
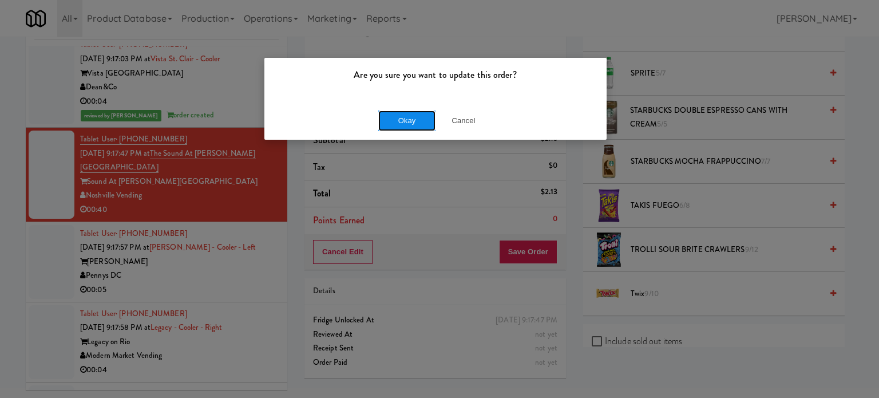
click at [429, 114] on button "Okay" at bounding box center [406, 120] width 57 height 21
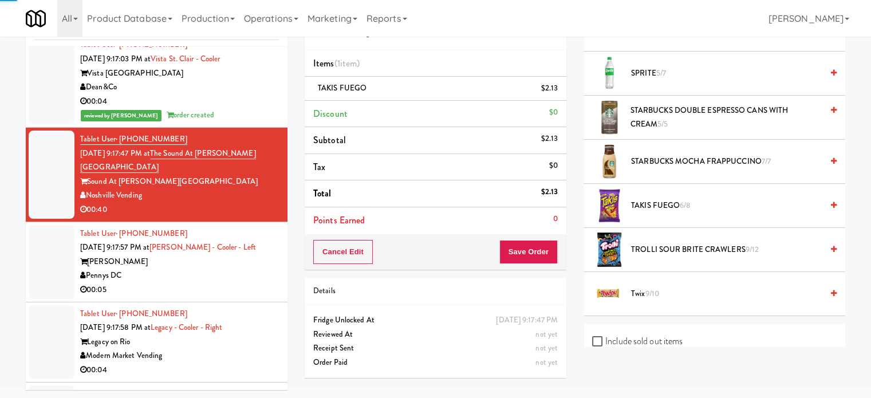
drag, startPoint x: 242, startPoint y: 218, endPoint x: 295, endPoint y: 189, distance: 60.9
click at [244, 255] on div "[PERSON_NAME]" at bounding box center [179, 262] width 199 height 14
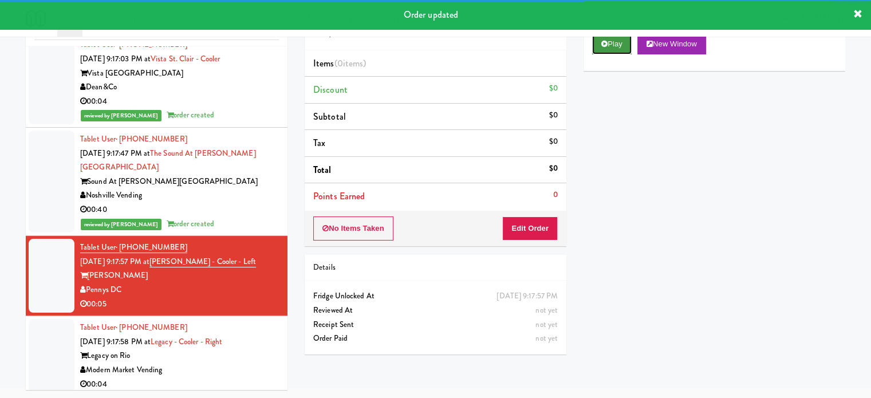
click at [611, 52] on button "Play" at bounding box center [611, 44] width 39 height 21
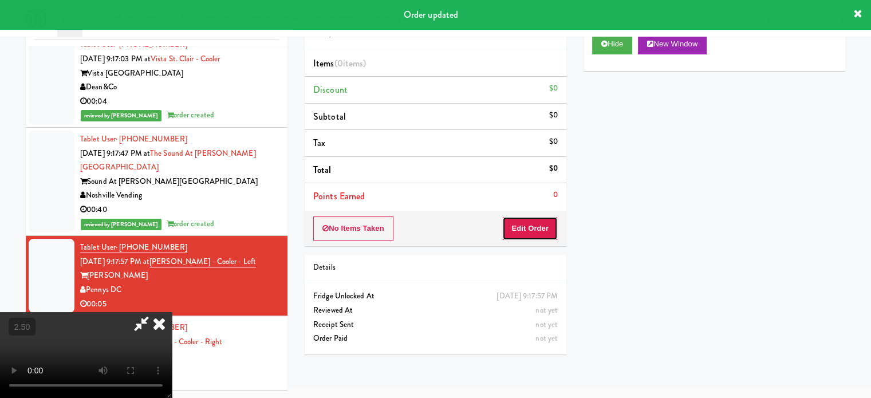
click at [538, 217] on button "Edit Order" at bounding box center [530, 228] width 56 height 24
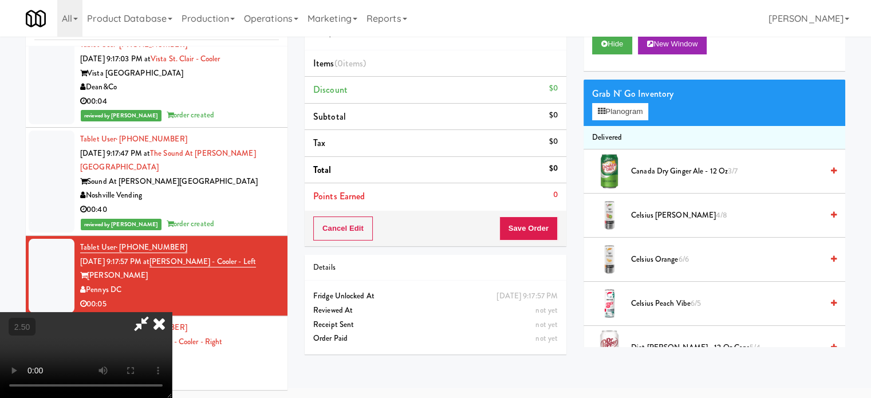
drag, startPoint x: 311, startPoint y: 200, endPoint x: 321, endPoint y: 203, distance: 10.1
click at [172, 312] on video at bounding box center [86, 355] width 172 height 86
drag, startPoint x: 321, startPoint y: 203, endPoint x: 387, endPoint y: 203, distance: 66.4
click at [172, 312] on video at bounding box center [86, 355] width 172 height 86
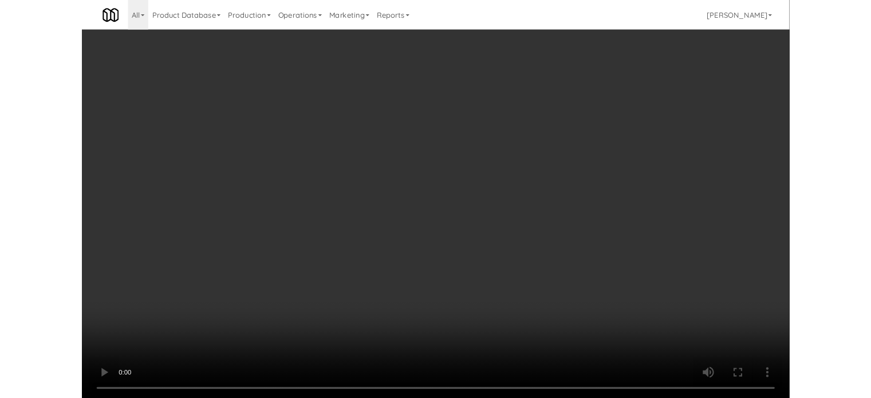
scroll to position [7441, 0]
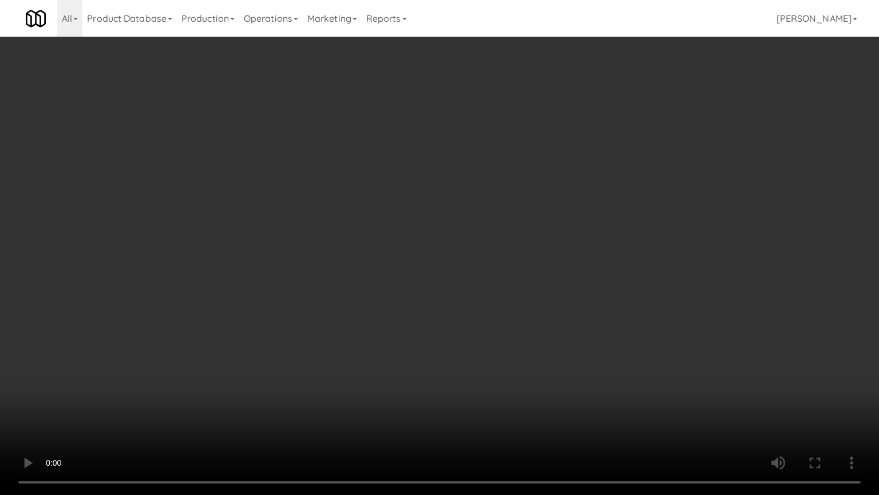
click at [403, 162] on video at bounding box center [439, 247] width 879 height 495
drag, startPoint x: 273, startPoint y: 358, endPoint x: 334, endPoint y: 293, distance: 89.5
click at [275, 355] on video at bounding box center [439, 247] width 879 height 495
click at [440, 337] on video at bounding box center [439, 247] width 879 height 495
click at [441, 335] on video at bounding box center [439, 247] width 879 height 495
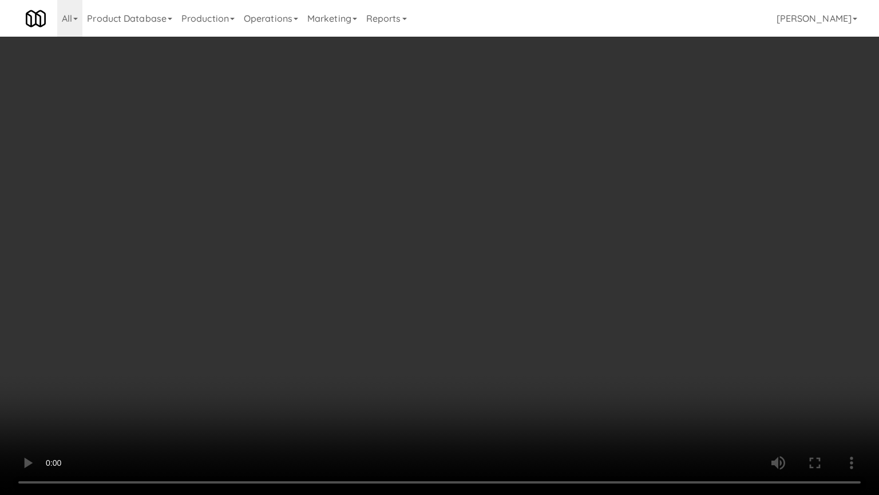
drag, startPoint x: 519, startPoint y: 334, endPoint x: 554, endPoint y: 332, distance: 35.0
click at [550, 334] on video at bounding box center [439, 247] width 879 height 495
click at [570, 324] on video at bounding box center [439, 247] width 879 height 495
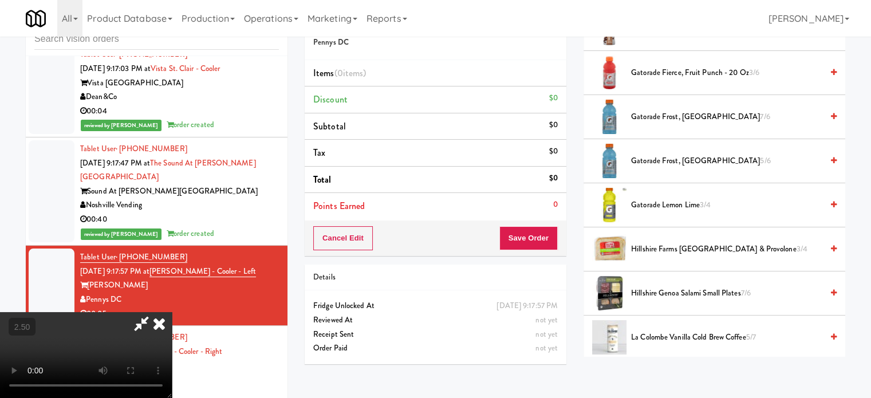
scroll to position [263, 0]
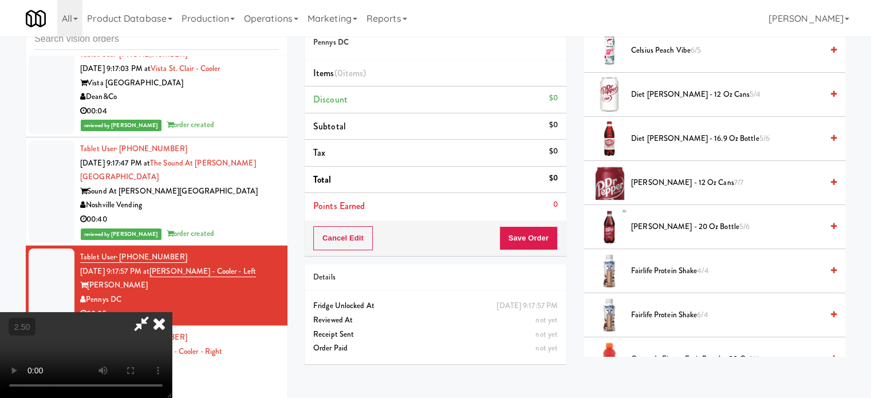
click at [643, 272] on span "Fairlife Protein Shake 4/4" at bounding box center [726, 271] width 191 height 14
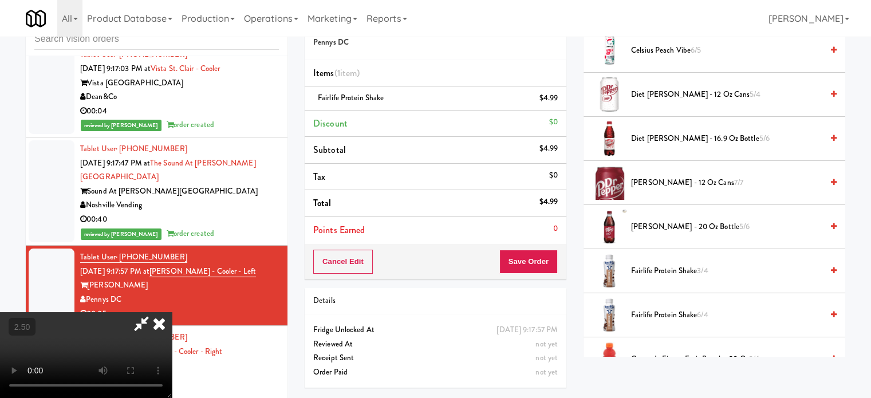
click at [172, 312] on icon at bounding box center [159, 323] width 25 height 23
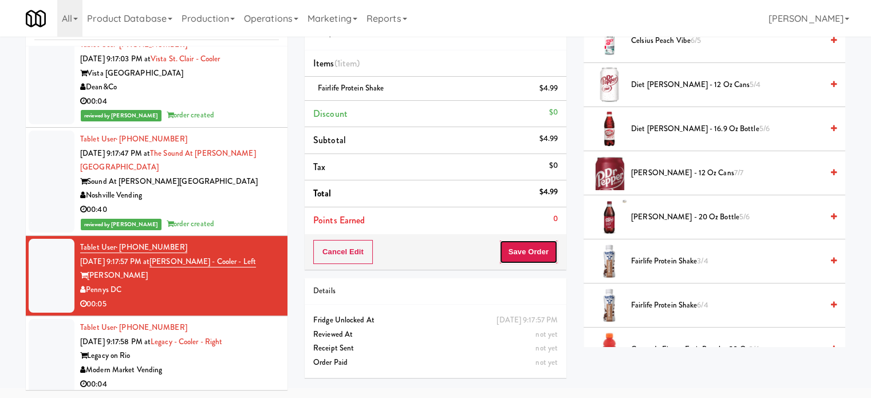
drag, startPoint x: 517, startPoint y: 249, endPoint x: 419, endPoint y: 242, distance: 98.7
click at [515, 249] on button "Save Order" at bounding box center [528, 252] width 58 height 24
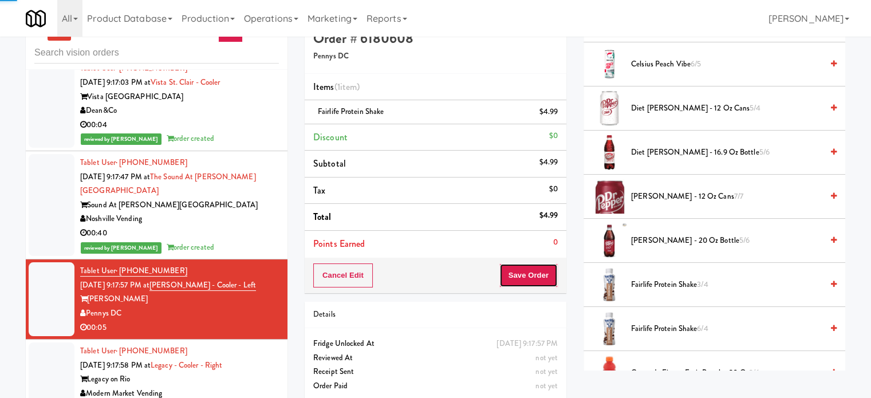
scroll to position [0, 0]
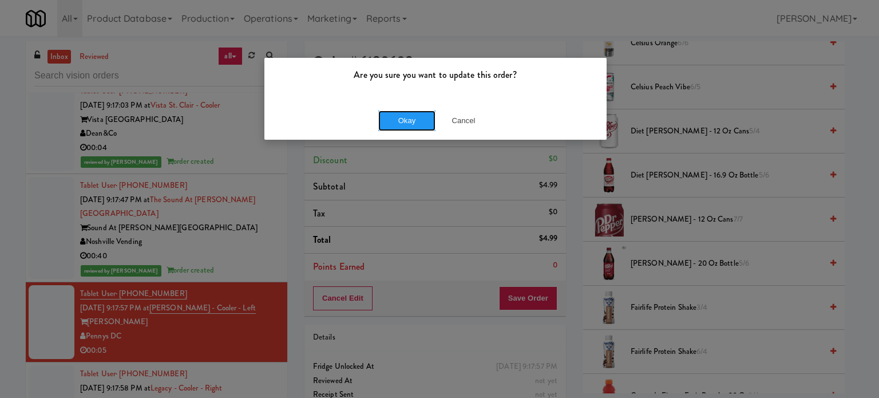
click at [408, 121] on button "Okay" at bounding box center [406, 120] width 57 height 21
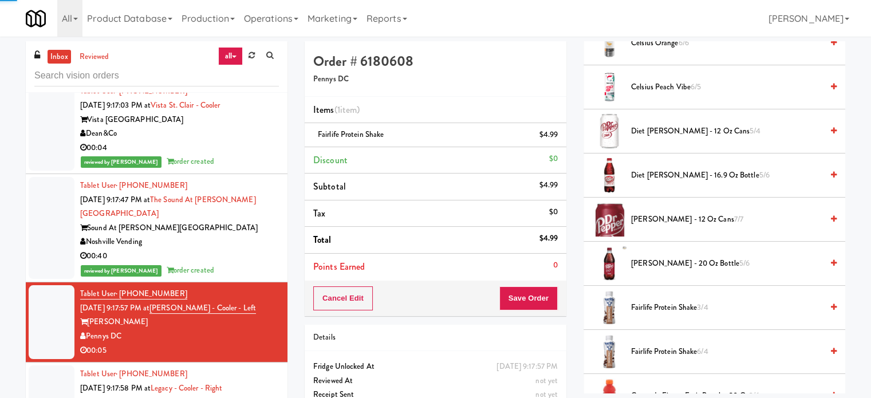
drag, startPoint x: 231, startPoint y: 377, endPoint x: 598, endPoint y: 203, distance: 405.6
click at [236, 373] on div "Tablet User · (214) 984-7106 [DATE] 9:17:58 PM at Legacy - Cooler - Right Legac…" at bounding box center [179, 402] width 199 height 70
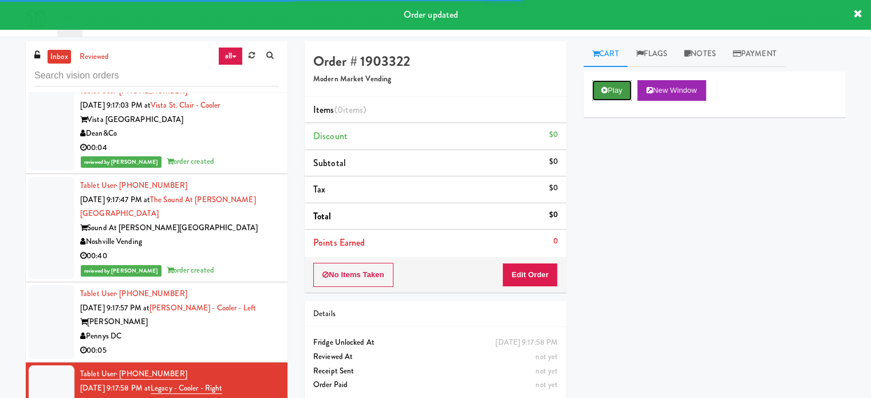
click at [618, 92] on button "Play" at bounding box center [611, 90] width 39 height 21
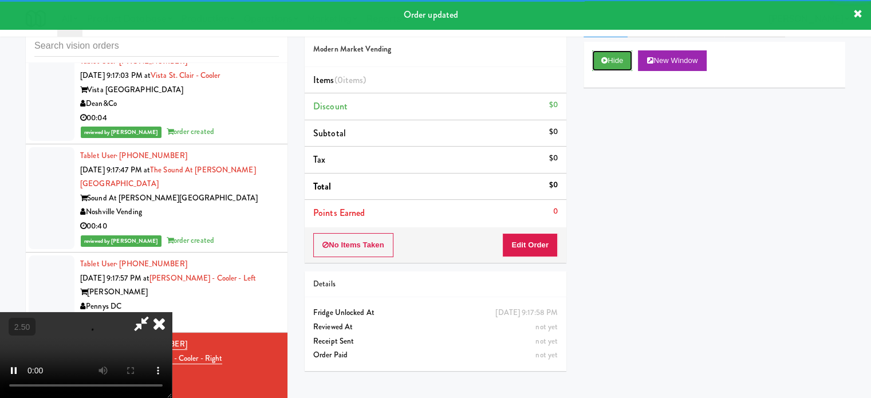
scroll to position [46, 0]
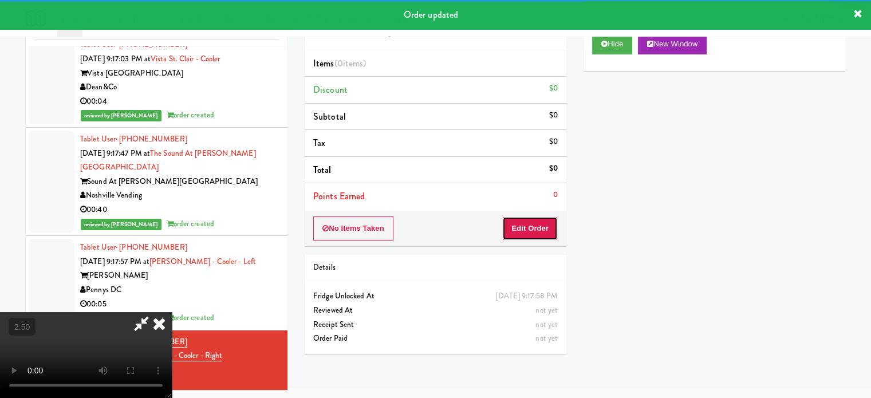
click at [523, 234] on button "Edit Order" at bounding box center [530, 228] width 56 height 24
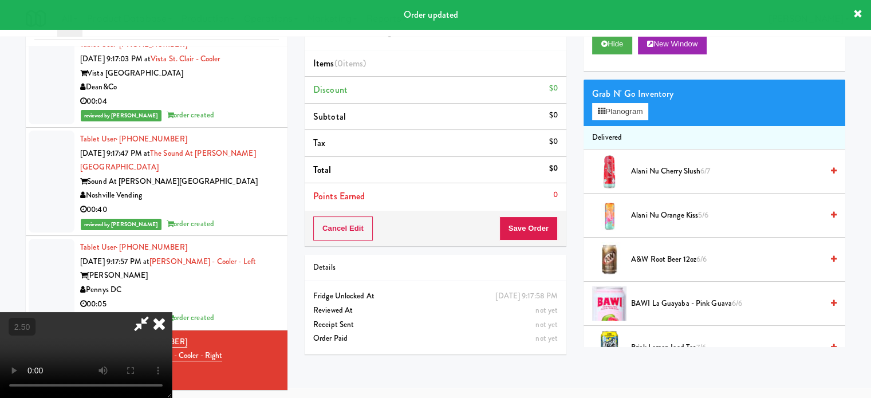
click at [172, 312] on video at bounding box center [86, 355] width 172 height 86
drag, startPoint x: 279, startPoint y: 238, endPoint x: 348, endPoint y: 211, distance: 74.3
click at [172, 312] on video at bounding box center [86, 355] width 172 height 86
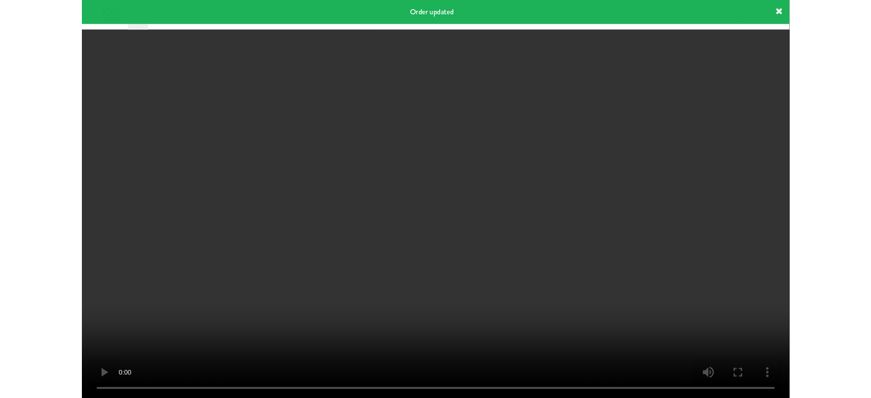
scroll to position [7441, 0]
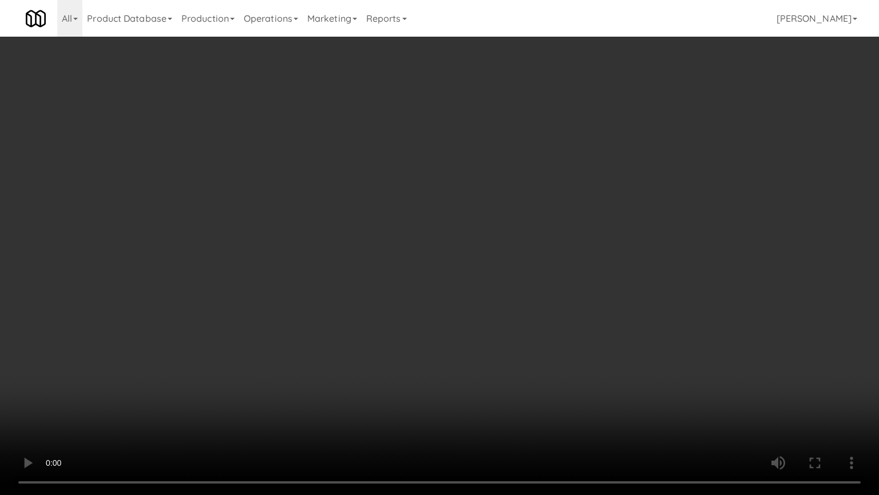
click at [449, 252] on video at bounding box center [439, 247] width 879 height 495
drag, startPoint x: 321, startPoint y: 369, endPoint x: 337, endPoint y: 354, distance: 21.5
click at [330, 361] on video at bounding box center [439, 247] width 879 height 495
click at [460, 311] on video at bounding box center [439, 247] width 879 height 495
click at [462, 305] on video at bounding box center [439, 247] width 879 height 495
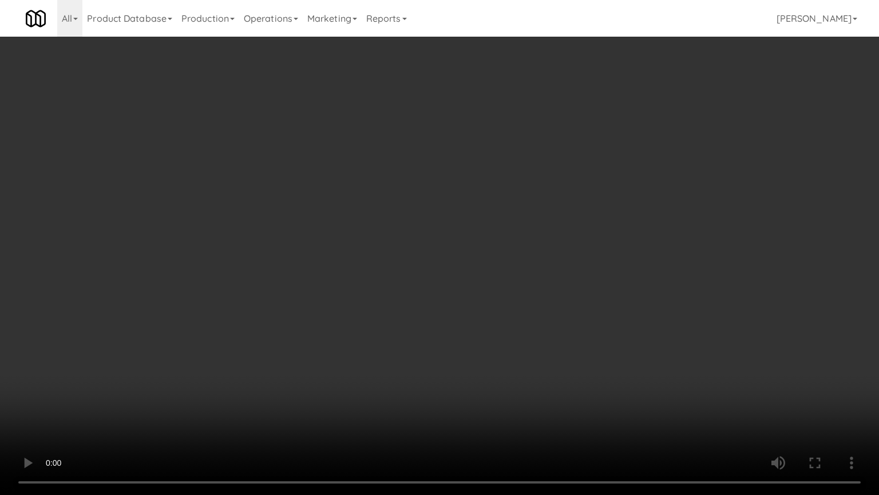
click at [461, 295] on video at bounding box center [439, 247] width 879 height 495
click at [249, 386] on video at bounding box center [439, 247] width 879 height 495
click at [321, 308] on video at bounding box center [439, 247] width 879 height 495
click at [411, 315] on video at bounding box center [439, 247] width 879 height 495
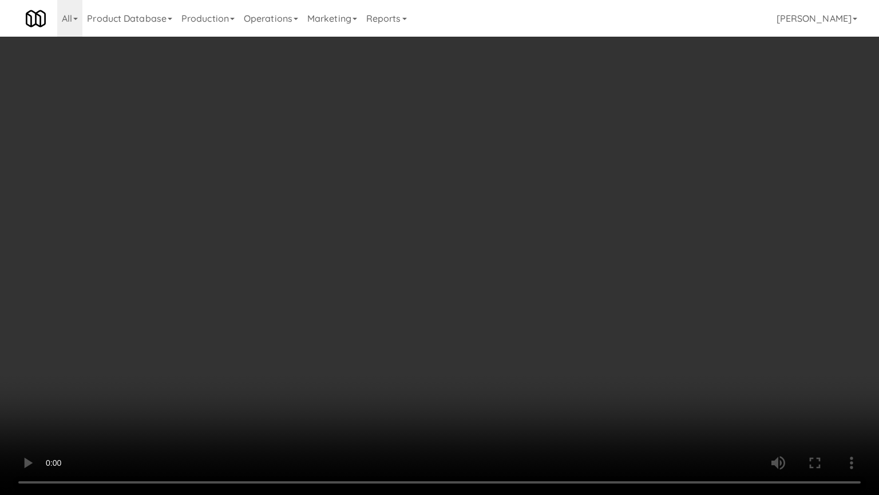
drag, startPoint x: 401, startPoint y: 323, endPoint x: 406, endPoint y: 317, distance: 8.1
click at [406, 317] on video at bounding box center [439, 247] width 879 height 495
click at [408, 322] on video at bounding box center [439, 247] width 879 height 495
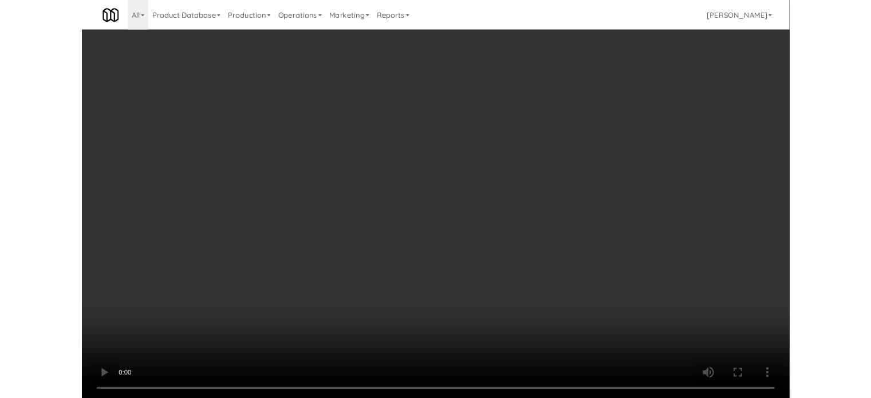
scroll to position [7470, 0]
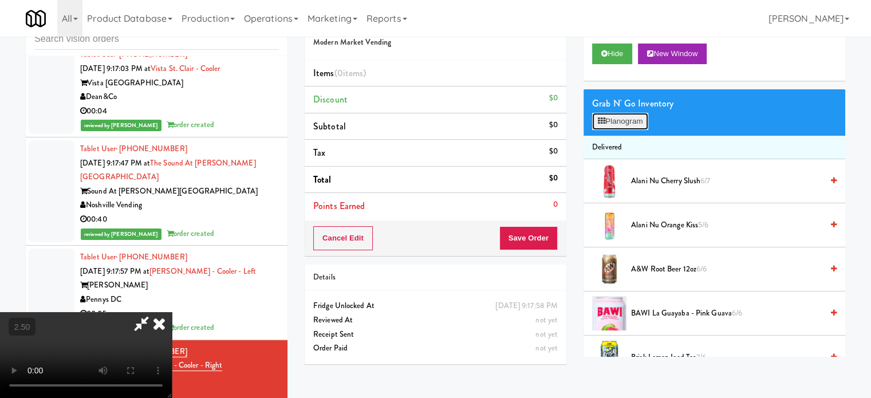
click at [636, 127] on button "Planogram" at bounding box center [620, 121] width 56 height 17
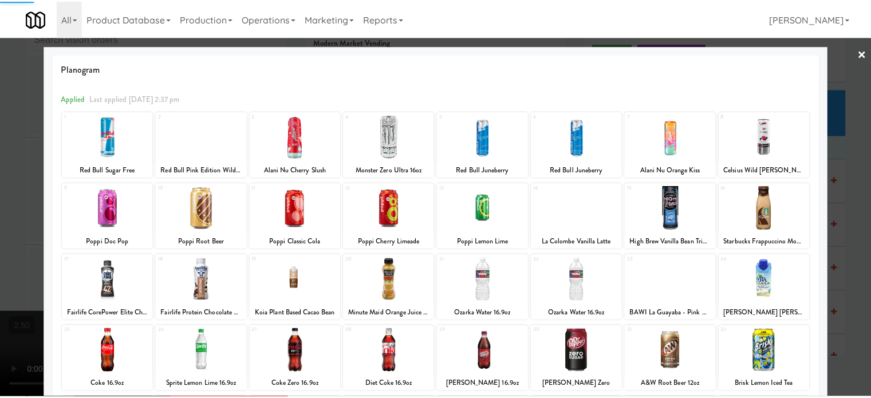
scroll to position [164, 0]
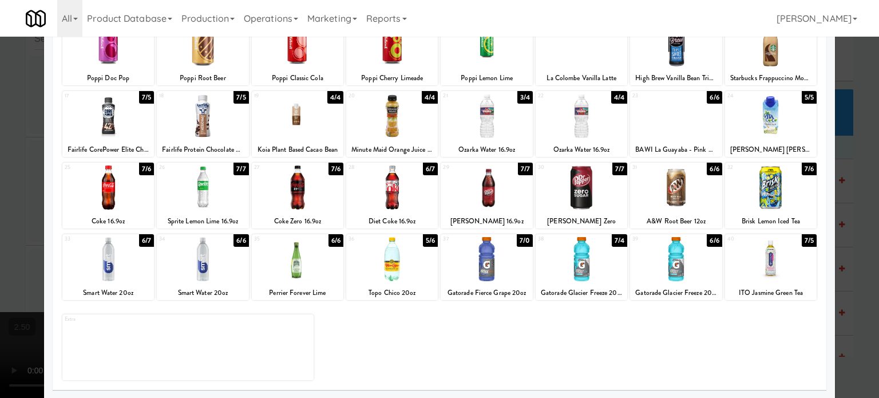
click at [333, 169] on div "7/6" at bounding box center [336, 169] width 15 height 13
drag, startPoint x: 853, startPoint y: 173, endPoint x: 733, endPoint y: 177, distance: 120.8
click at [856, 179] on div at bounding box center [439, 199] width 879 height 398
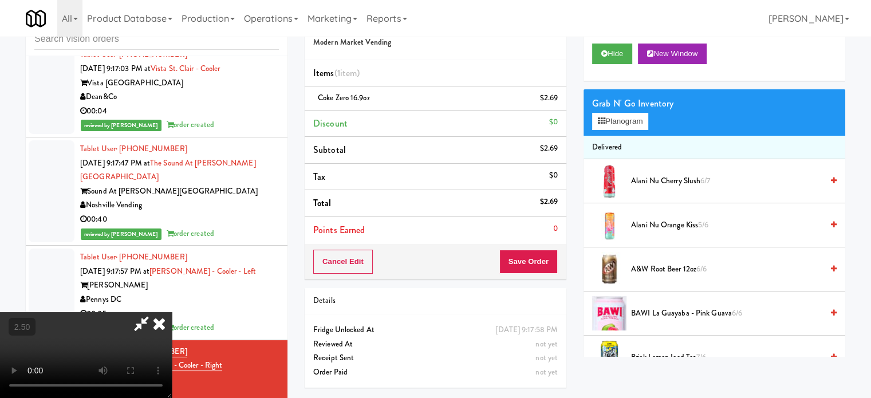
click at [172, 312] on video at bounding box center [86, 355] width 172 height 86
drag, startPoint x: 325, startPoint y: 306, endPoint x: 366, endPoint y: 277, distance: 50.2
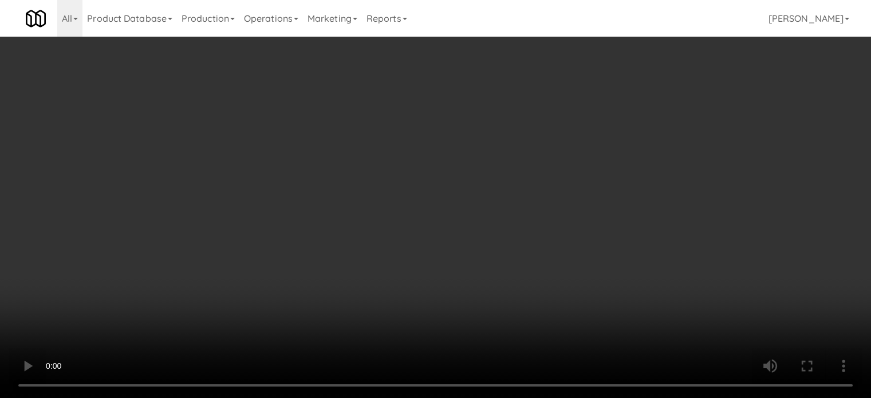
click at [325, 305] on video at bounding box center [435, 199] width 871 height 398
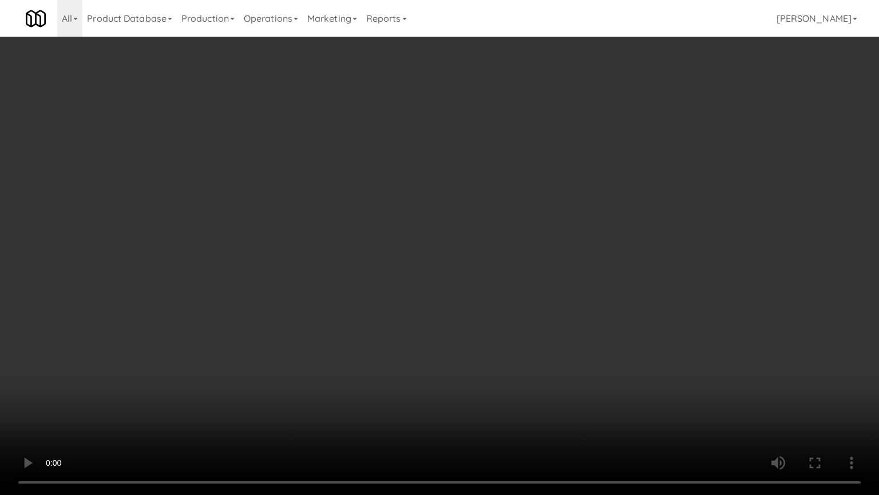
click at [449, 256] on video at bounding box center [439, 247] width 879 height 495
drag, startPoint x: 451, startPoint y: 255, endPoint x: 548, endPoint y: 165, distance: 132.4
click at [460, 255] on video at bounding box center [439, 247] width 879 height 495
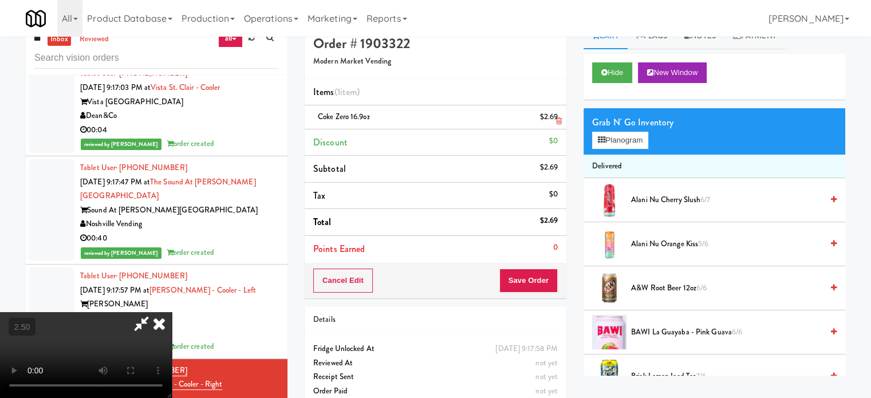
scroll to position [0, 0]
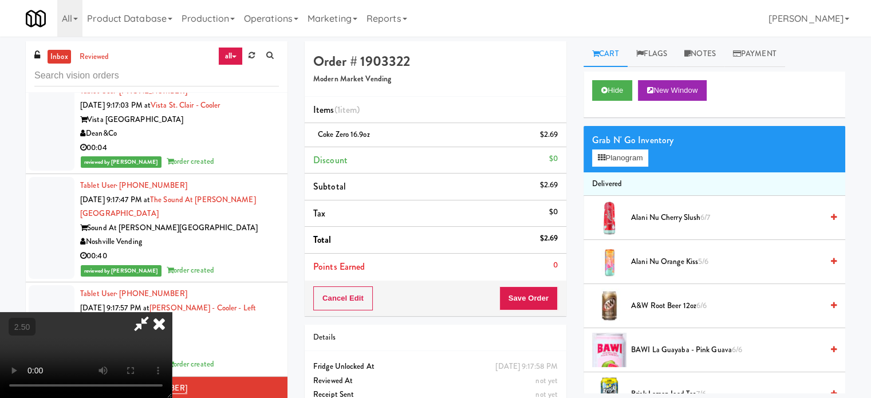
click at [172, 312] on icon at bounding box center [159, 323] width 25 height 23
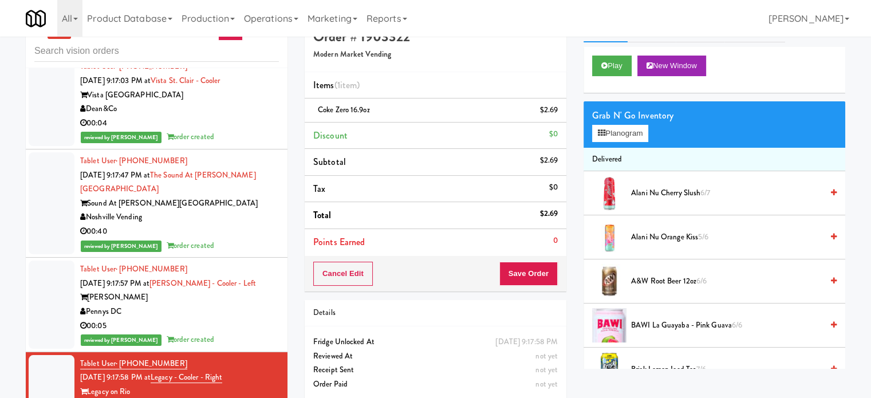
scroll to position [46, 0]
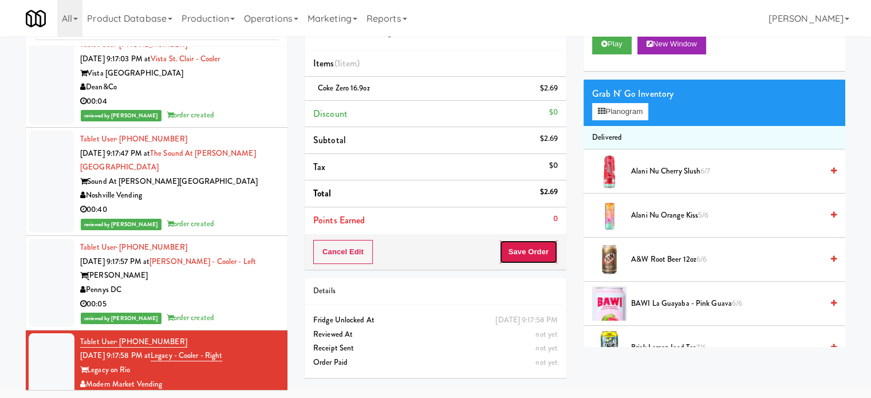
click at [524, 250] on button "Save Order" at bounding box center [528, 252] width 58 height 24
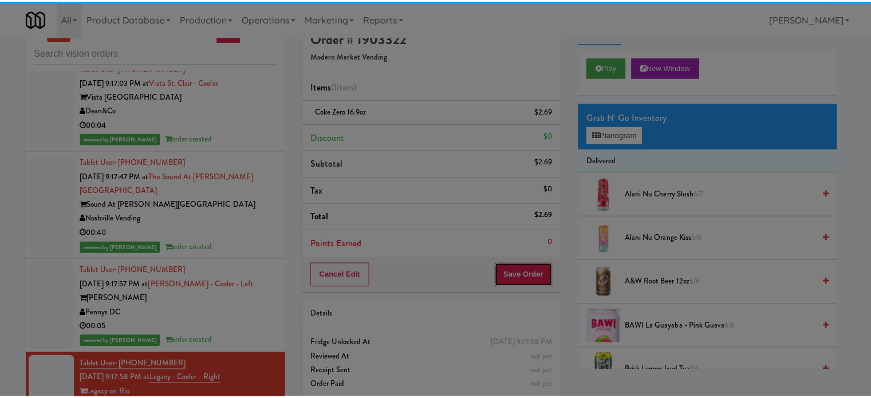
scroll to position [0, 0]
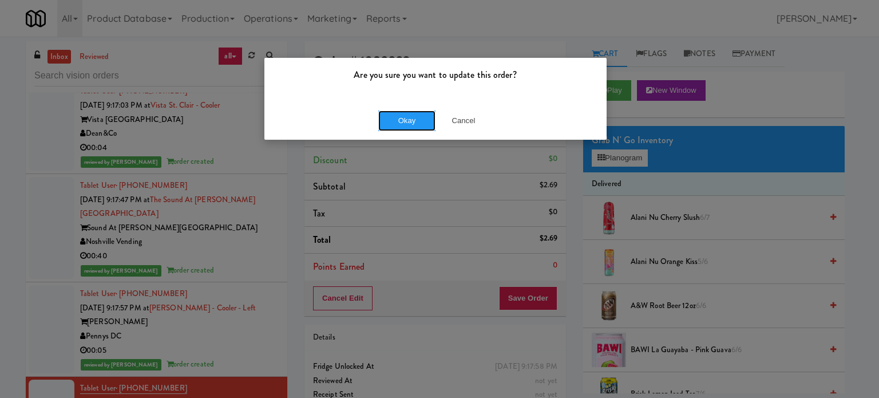
click at [408, 126] on button "Okay" at bounding box center [406, 120] width 57 height 21
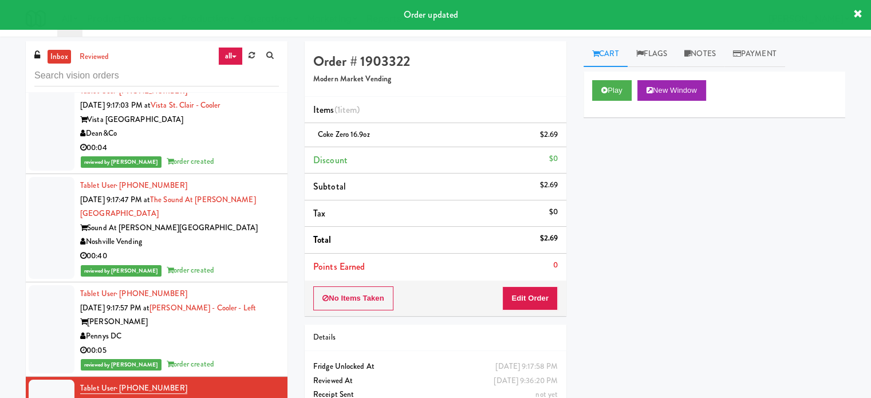
scroll to position [7756, 0]
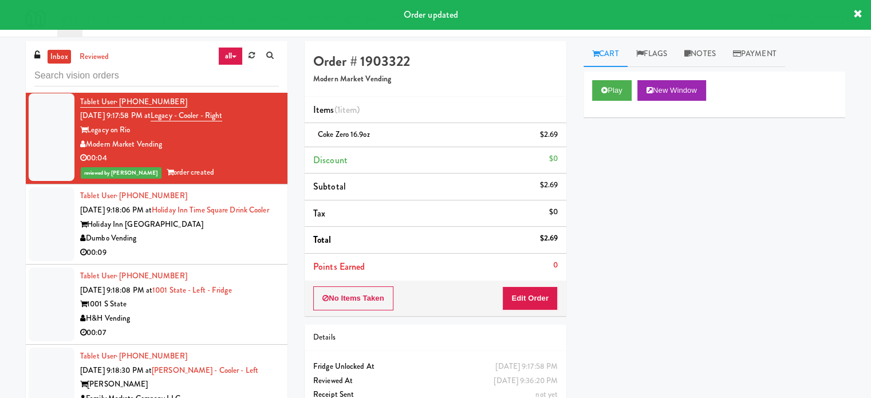
click at [228, 246] on div "00:09" at bounding box center [179, 253] width 199 height 14
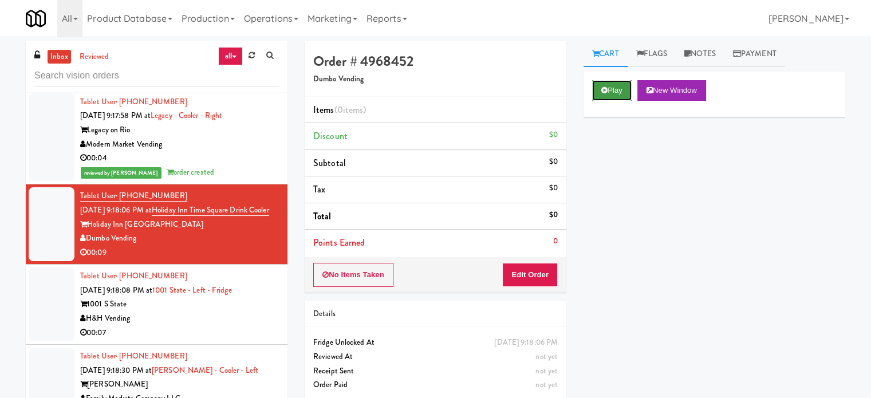
click at [612, 94] on button "Play" at bounding box center [611, 90] width 39 height 21
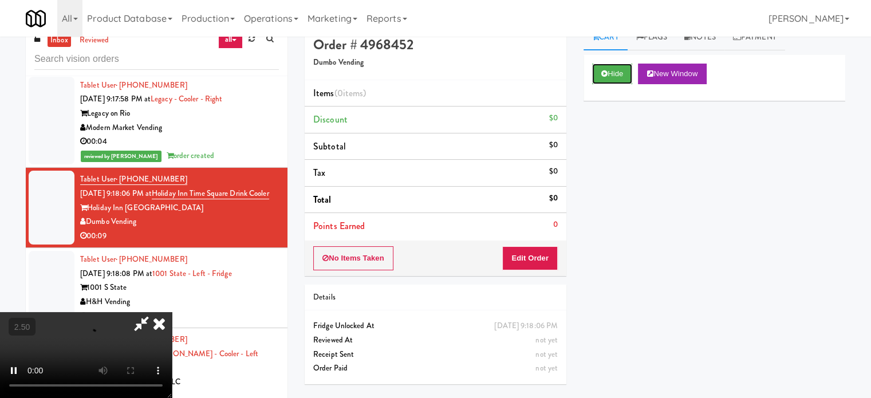
scroll to position [46, 0]
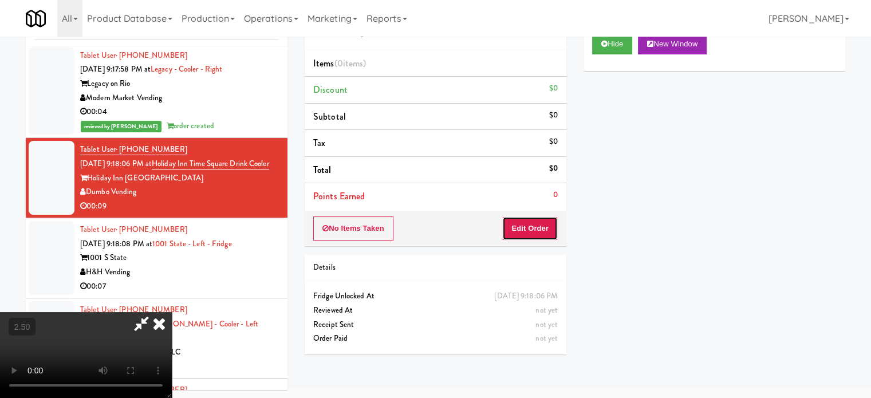
click at [542, 219] on button "Edit Order" at bounding box center [530, 228] width 56 height 24
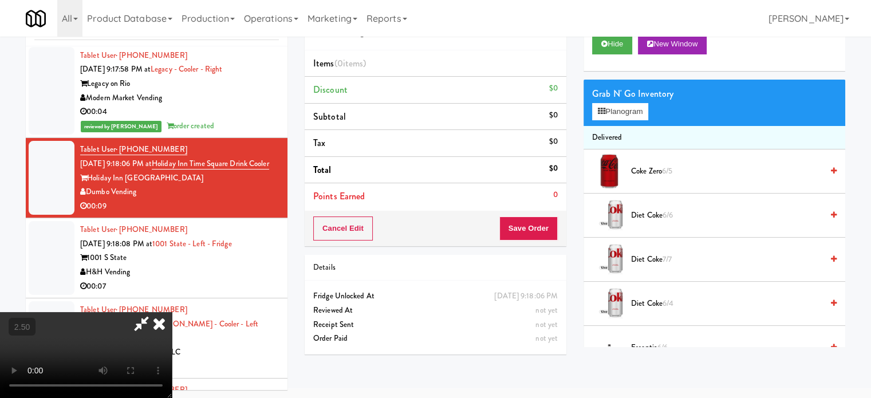
click at [172, 312] on video at bounding box center [86, 355] width 172 height 86
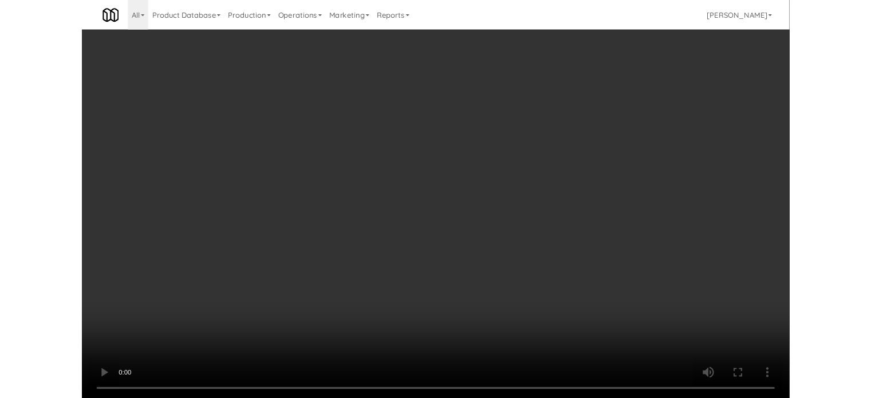
scroll to position [7728, 0]
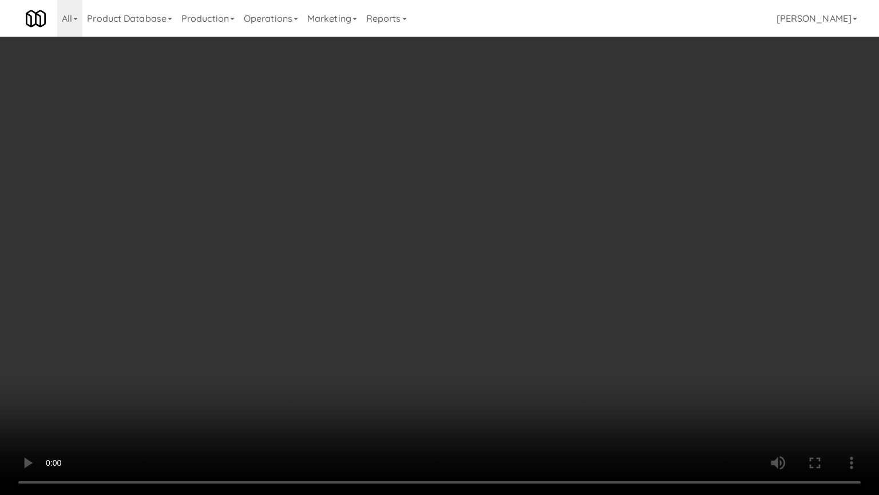
drag, startPoint x: 450, startPoint y: 251, endPoint x: 479, endPoint y: 252, distance: 28.6
click at [451, 252] on video at bounding box center [439, 247] width 879 height 495
click at [535, 267] on video at bounding box center [439, 247] width 879 height 495
drag, startPoint x: 523, startPoint y: 256, endPoint x: 531, endPoint y: 254, distance: 8.9
click at [523, 257] on video at bounding box center [439, 247] width 879 height 495
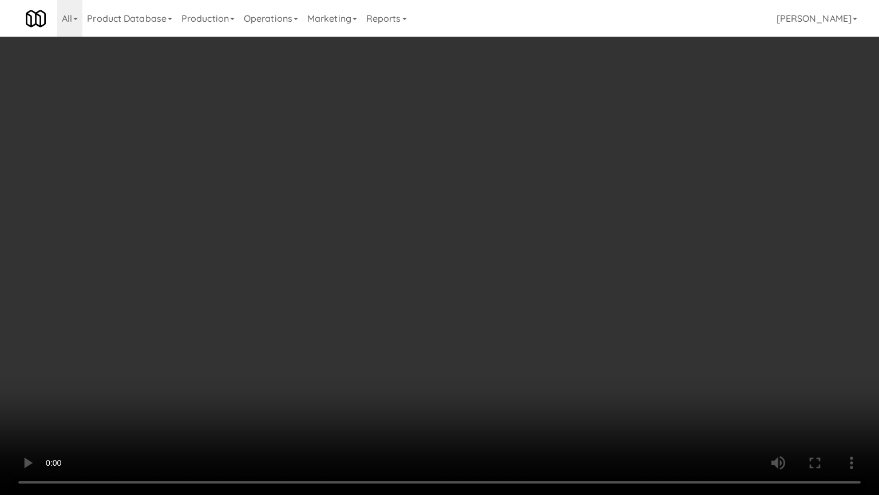
click at [536, 256] on video at bounding box center [439, 247] width 879 height 495
click at [533, 261] on video at bounding box center [439, 247] width 879 height 495
click at [302, 291] on video at bounding box center [439, 247] width 879 height 495
click at [431, 309] on video at bounding box center [439, 247] width 879 height 495
drag, startPoint x: 466, startPoint y: 311, endPoint x: 474, endPoint y: 309, distance: 8.3
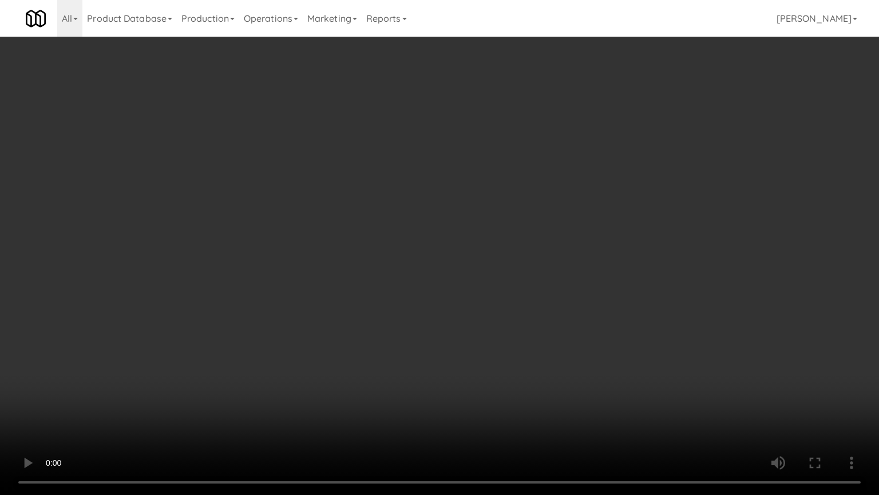
click at [467, 312] on video at bounding box center [439, 247] width 879 height 495
click at [475, 309] on video at bounding box center [439, 247] width 879 height 495
click at [488, 314] on video at bounding box center [439, 247] width 879 height 495
click at [524, 318] on video at bounding box center [439, 247] width 879 height 495
click at [322, 323] on video at bounding box center [439, 247] width 879 height 495
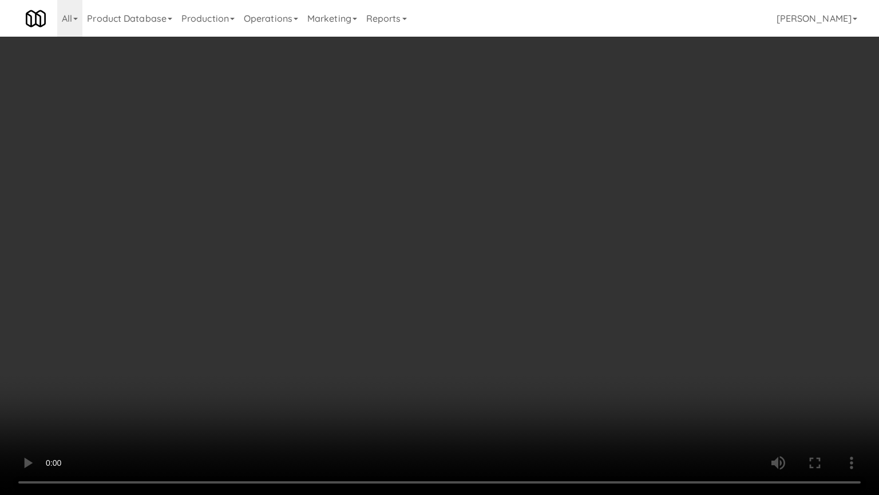
click at [509, 160] on video at bounding box center [439, 247] width 879 height 495
click at [535, 163] on video at bounding box center [439, 247] width 879 height 495
click at [535, 170] on video at bounding box center [439, 247] width 879 height 495
drag, startPoint x: 272, startPoint y: 330, endPoint x: 279, endPoint y: 325, distance: 7.8
click at [276, 327] on video at bounding box center [439, 247] width 879 height 495
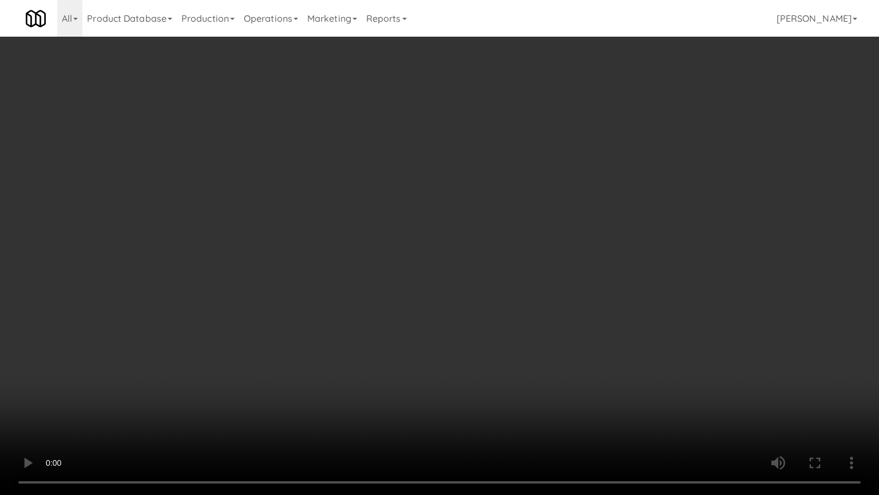
click at [421, 224] on video at bounding box center [439, 247] width 879 height 495
click at [440, 238] on video at bounding box center [439, 247] width 879 height 495
click at [440, 239] on video at bounding box center [439, 247] width 879 height 495
click at [450, 237] on video at bounding box center [439, 247] width 879 height 495
click at [492, 234] on video at bounding box center [439, 247] width 879 height 495
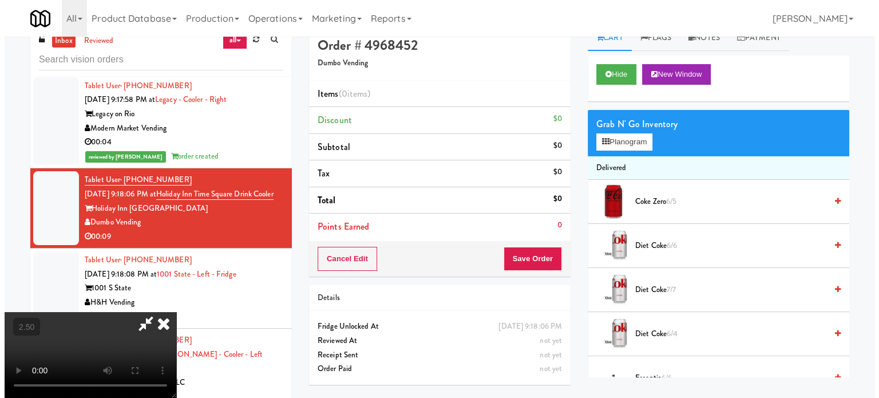
scroll to position [0, 0]
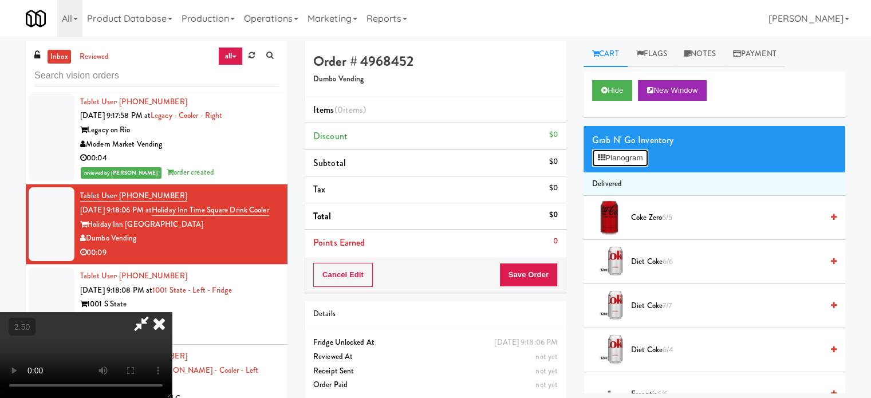
drag, startPoint x: 647, startPoint y: 158, endPoint x: 649, endPoint y: 151, distance: 7.1
click at [647, 158] on button "Planogram" at bounding box center [620, 157] width 56 height 17
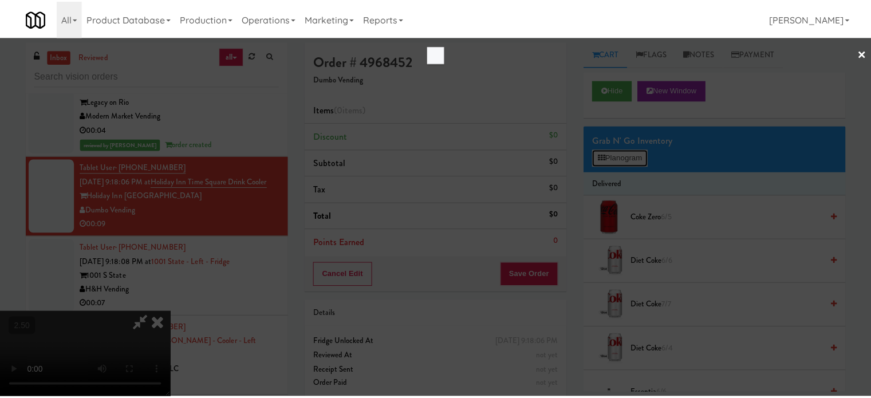
scroll to position [7728, 0]
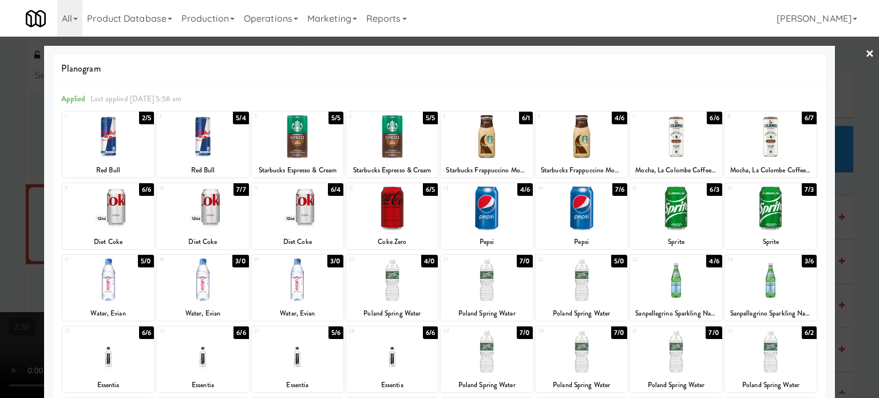
click at [849, 187] on div at bounding box center [439, 199] width 879 height 398
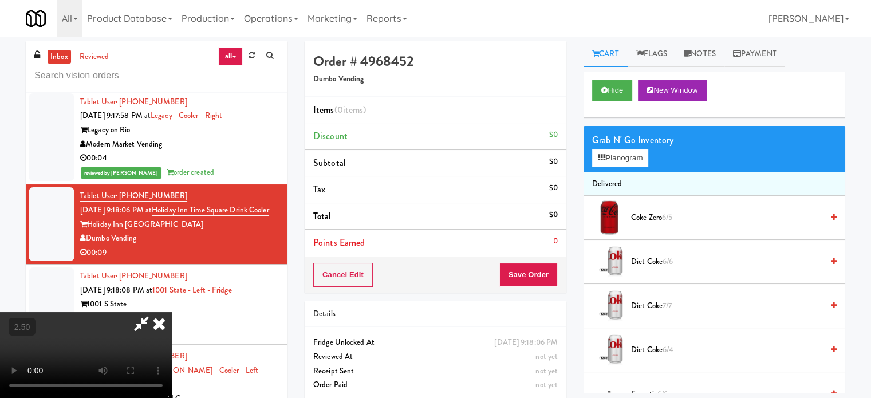
click at [172, 312] on video at bounding box center [86, 355] width 172 height 86
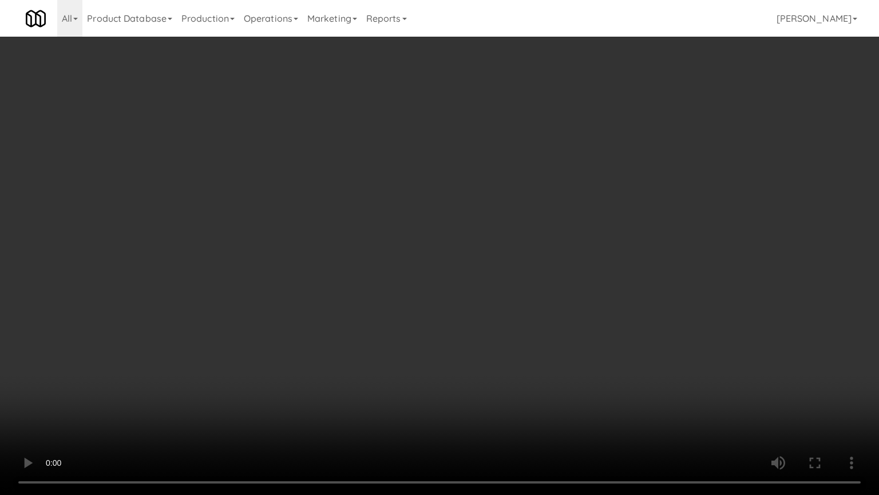
click at [238, 353] on video at bounding box center [439, 247] width 879 height 495
click at [234, 279] on video at bounding box center [439, 247] width 879 height 495
click at [277, 265] on video at bounding box center [439, 247] width 879 height 495
click at [279, 263] on video at bounding box center [439, 247] width 879 height 495
drag, startPoint x: 279, startPoint y: 262, endPoint x: 367, endPoint y: 248, distance: 88.7
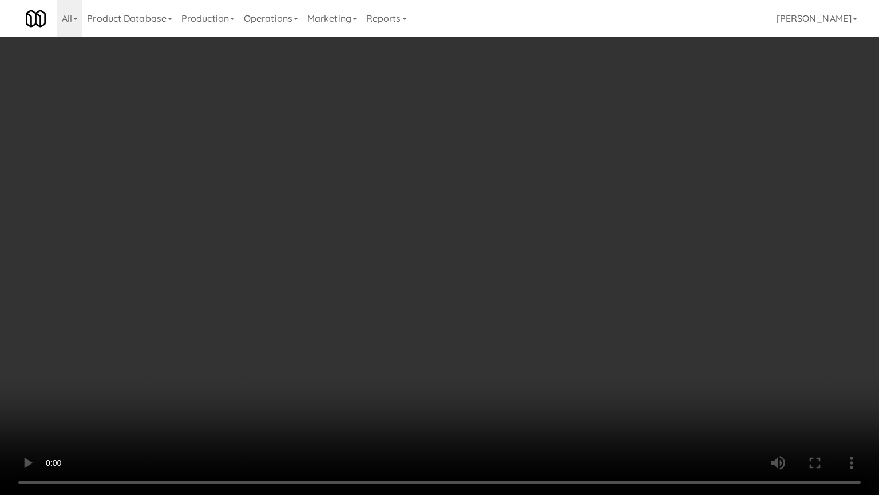
click at [285, 262] on video at bounding box center [439, 247] width 879 height 495
drag, startPoint x: 315, startPoint y: 279, endPoint x: 331, endPoint y: 279, distance: 15.5
click at [329, 279] on video at bounding box center [439, 247] width 879 height 495
drag, startPoint x: 334, startPoint y: 277, endPoint x: 545, endPoint y: 194, distance: 226.4
click at [347, 275] on video at bounding box center [439, 247] width 879 height 495
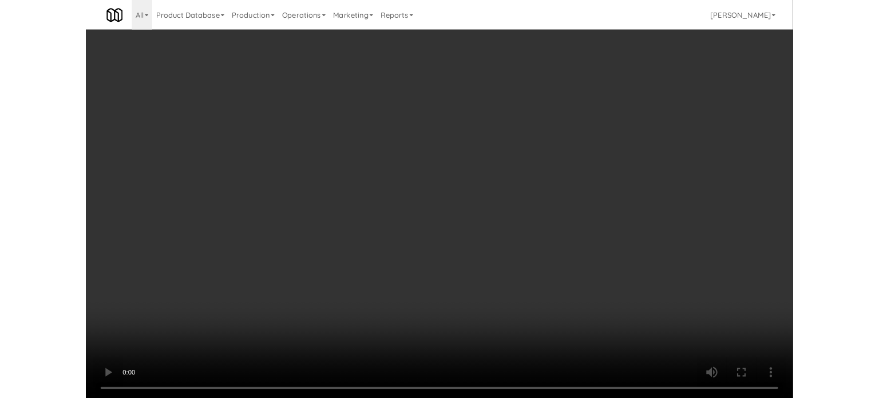
scroll to position [7756, 0]
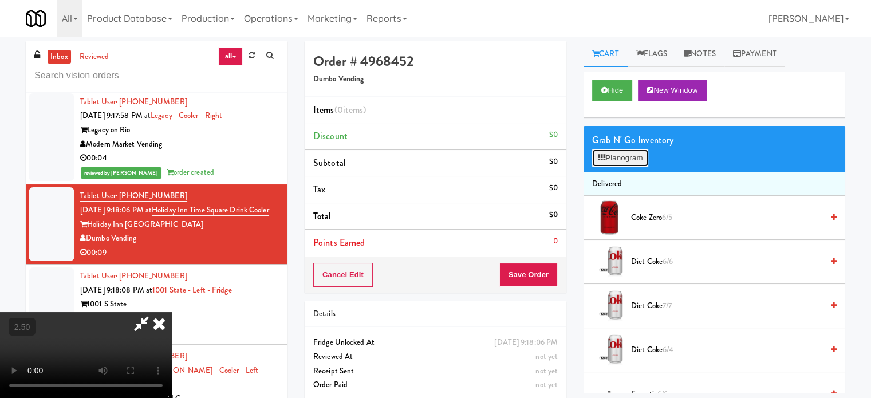
click at [633, 163] on button "Planogram" at bounding box center [620, 157] width 56 height 17
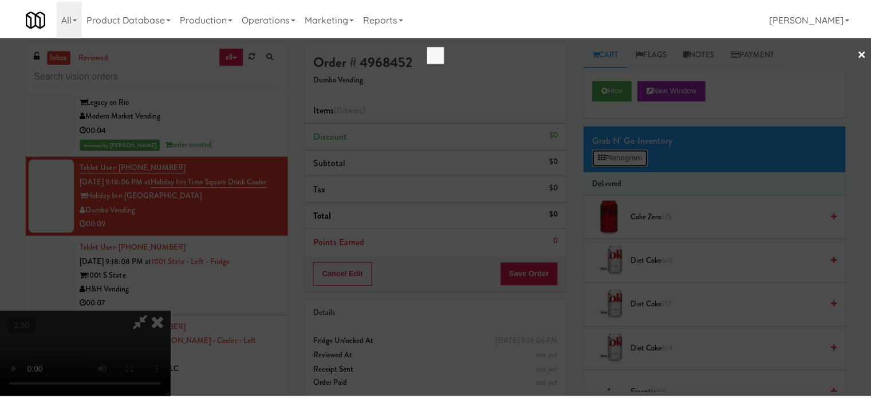
scroll to position [7728, 0]
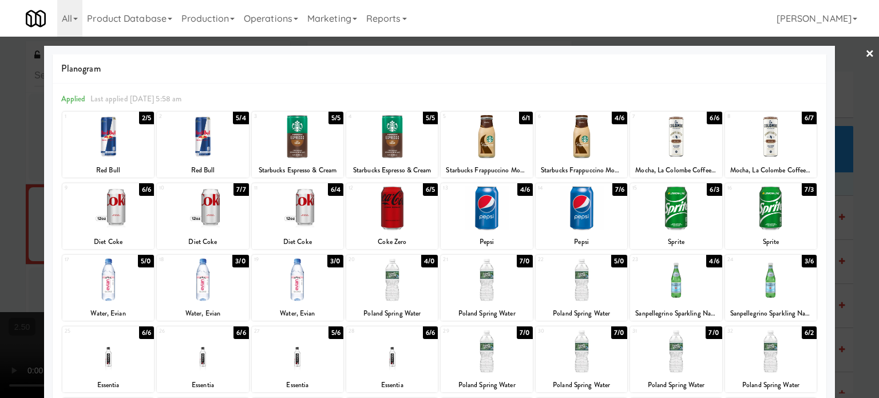
click at [707, 116] on div "6/6" at bounding box center [714, 118] width 15 height 13
drag, startPoint x: 704, startPoint y: 116, endPoint x: 867, endPoint y: 108, distance: 163.9
click at [707, 116] on div "5/6" at bounding box center [714, 118] width 15 height 13
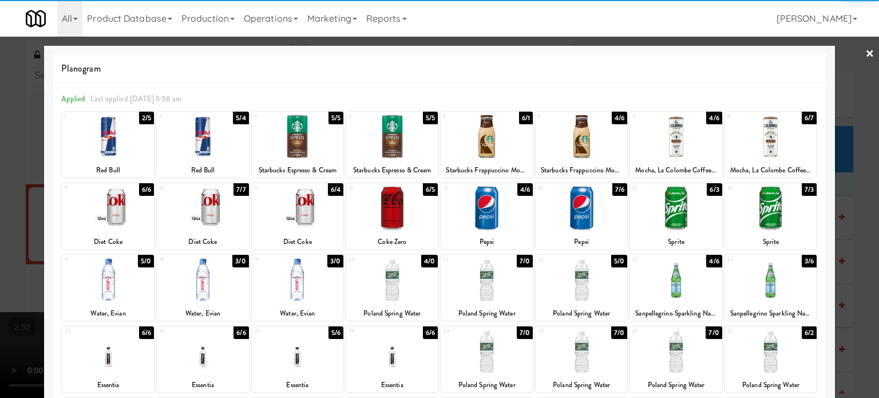
click at [846, 173] on div at bounding box center [439, 199] width 879 height 398
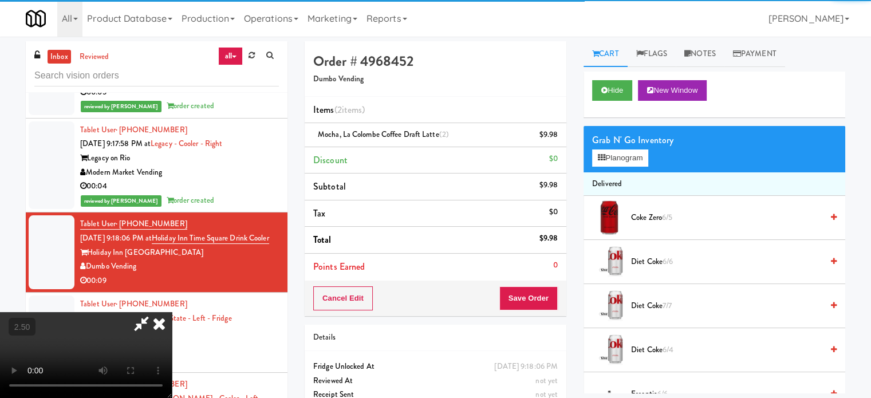
scroll to position [7756, 0]
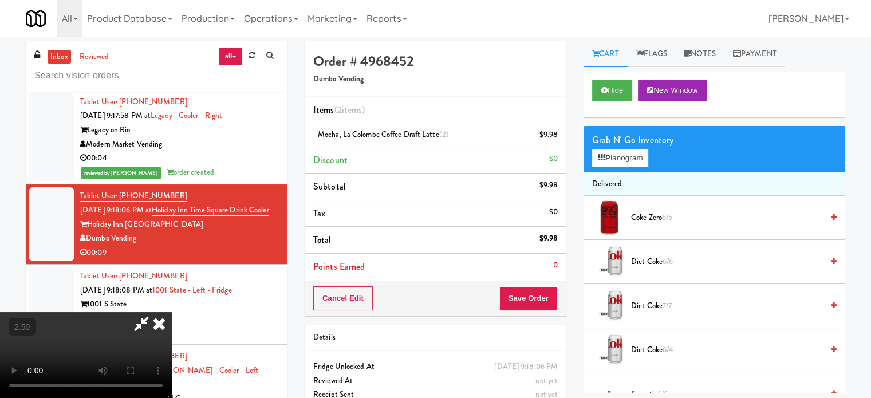
click at [172, 312] on icon at bounding box center [159, 323] width 25 height 23
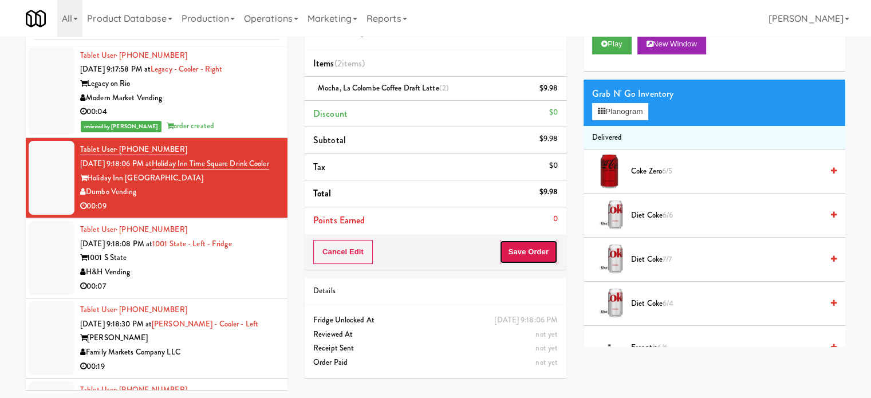
drag, startPoint x: 543, startPoint y: 247, endPoint x: 495, endPoint y: 236, distance: 49.3
click at [541, 247] on button "Save Order" at bounding box center [528, 252] width 58 height 24
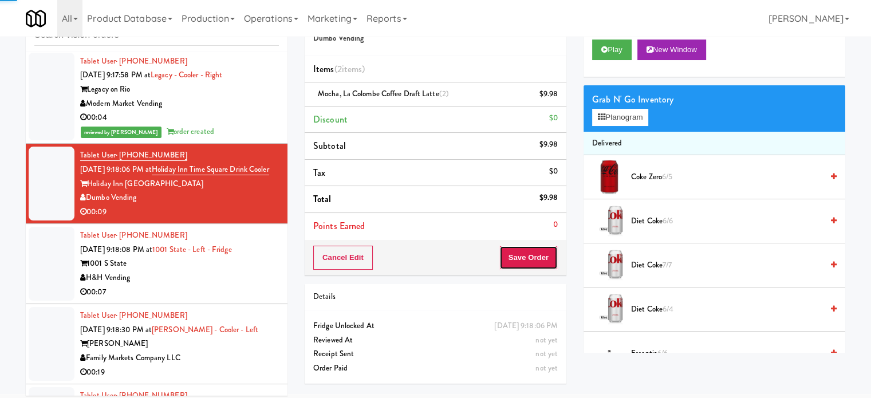
scroll to position [0, 0]
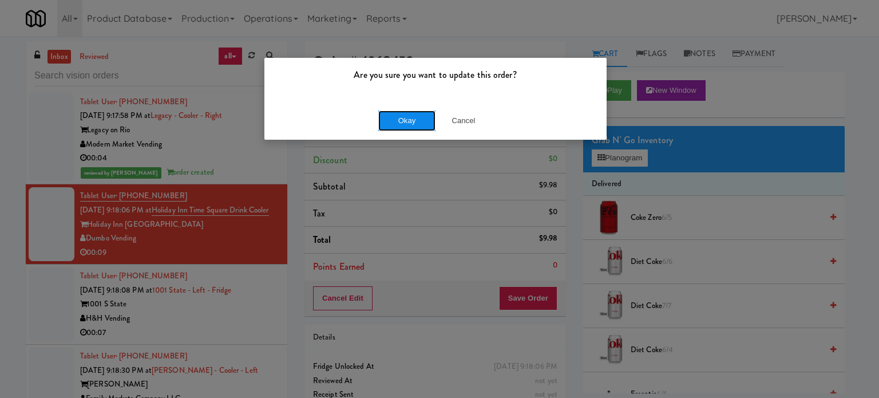
click at [418, 120] on button "Okay" at bounding box center [406, 120] width 57 height 21
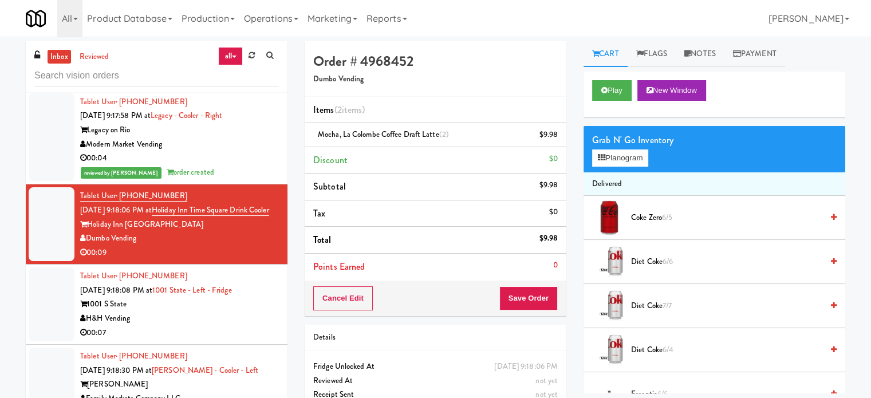
drag, startPoint x: 250, startPoint y: 266, endPoint x: 283, endPoint y: 252, distance: 36.7
click at [251, 297] on div "1001 S State" at bounding box center [179, 304] width 199 height 14
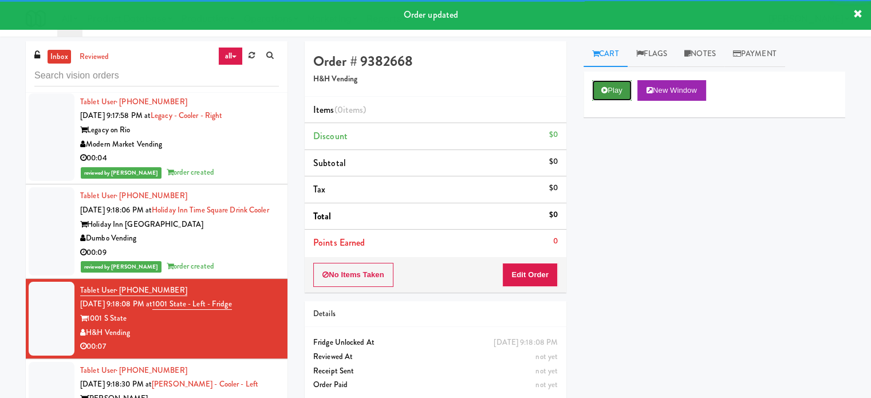
click at [618, 94] on button "Play" at bounding box center [611, 90] width 39 height 21
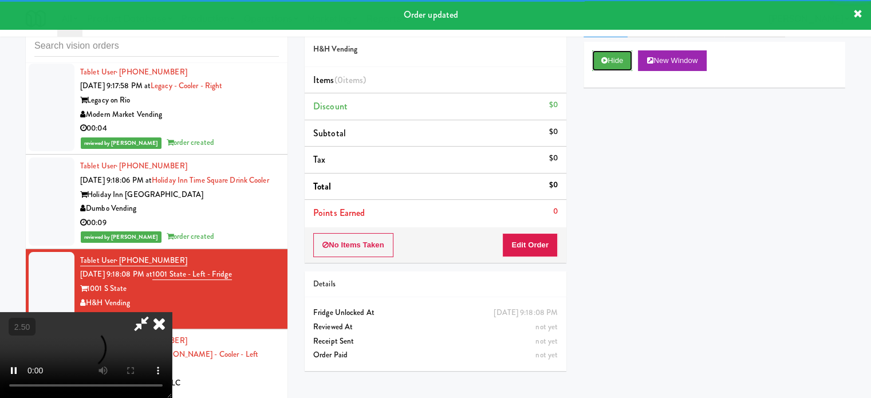
scroll to position [46, 0]
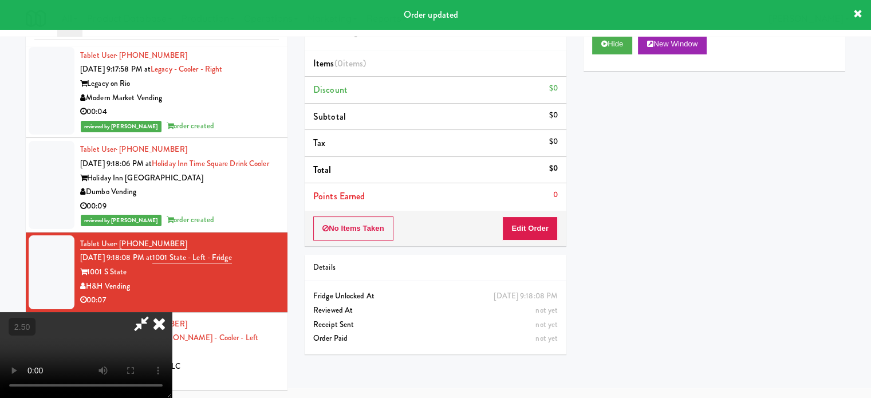
click at [545, 240] on div "No Items Taken Edit Order" at bounding box center [436, 228] width 262 height 35
click at [542, 229] on button "Edit Order" at bounding box center [530, 228] width 56 height 24
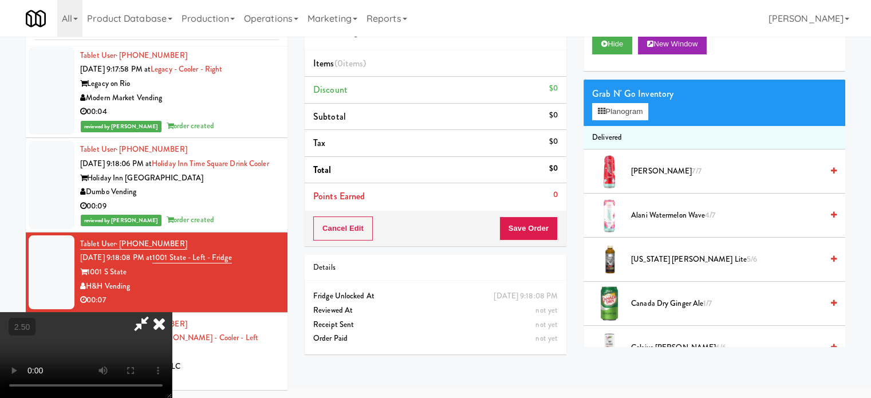
click at [172, 312] on video at bounding box center [86, 355] width 172 height 86
drag, startPoint x: 251, startPoint y: 238, endPoint x: 516, endPoint y: 149, distance: 279.5
click at [172, 312] on video at bounding box center [86, 355] width 172 height 86
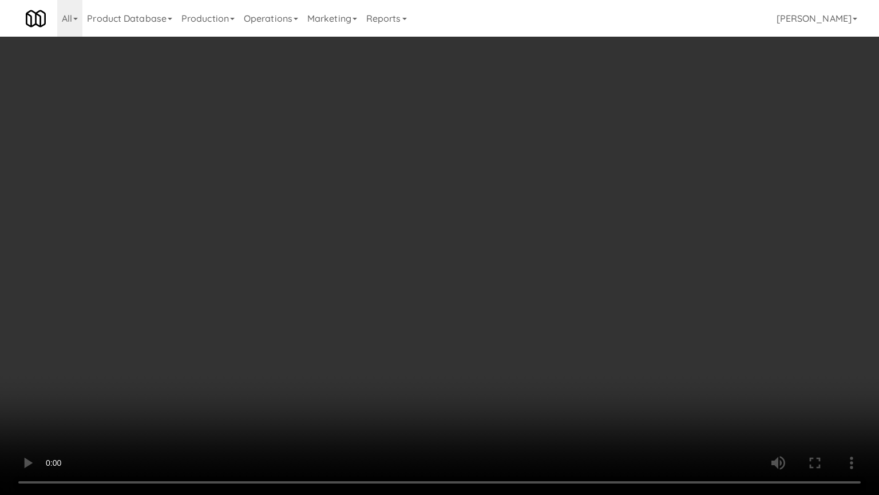
scroll to position [7728, 0]
click at [511, 164] on video at bounding box center [439, 247] width 879 height 495
click at [510, 179] on video at bounding box center [439, 247] width 879 height 495
click at [558, 167] on video at bounding box center [439, 247] width 879 height 495
click at [557, 171] on video at bounding box center [439, 247] width 879 height 495
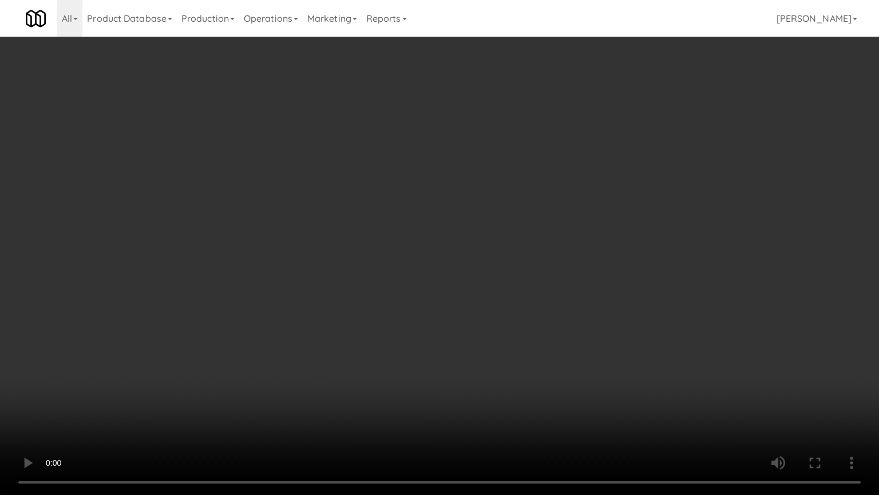
click at [753, 240] on video at bounding box center [439, 247] width 879 height 495
click at [612, 237] on video at bounding box center [439, 247] width 879 height 495
click at [621, 239] on video at bounding box center [439, 247] width 879 height 495
click at [518, 251] on video at bounding box center [439, 247] width 879 height 495
click at [608, 251] on video at bounding box center [439, 247] width 879 height 495
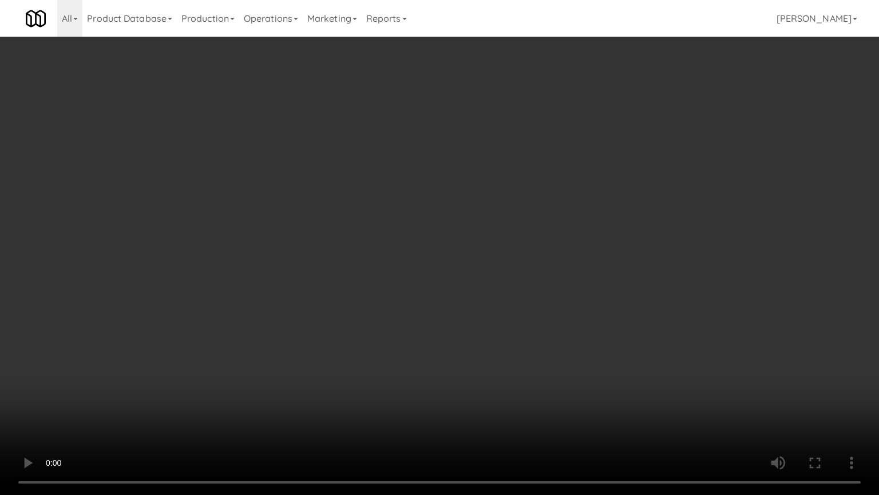
drag, startPoint x: 449, startPoint y: 243, endPoint x: 444, endPoint y: 232, distance: 11.3
click at [446, 240] on video at bounding box center [439, 247] width 879 height 495
click at [481, 238] on video at bounding box center [439, 247] width 879 height 495
click at [467, 239] on video at bounding box center [439, 247] width 879 height 495
click at [615, 238] on video at bounding box center [439, 247] width 879 height 495
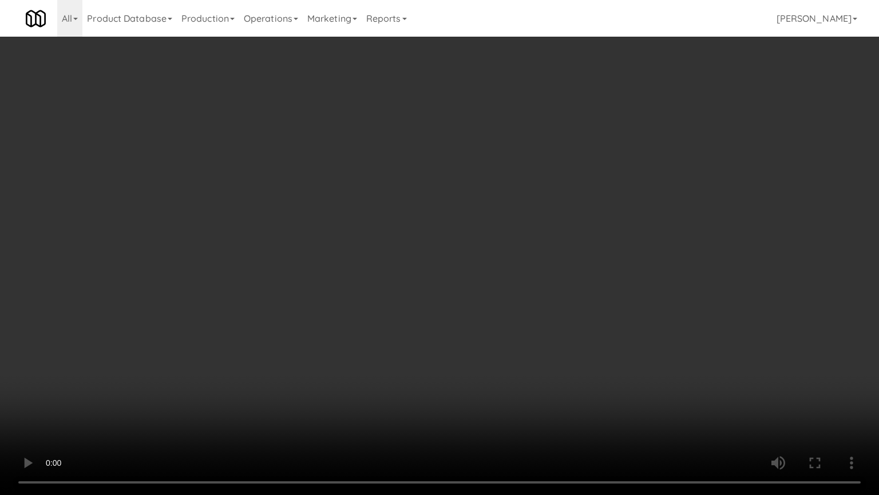
drag, startPoint x: 443, startPoint y: 250, endPoint x: 446, endPoint y: 224, distance: 25.9
click at [442, 241] on video at bounding box center [439, 247] width 879 height 495
click at [447, 222] on video at bounding box center [439, 247] width 879 height 495
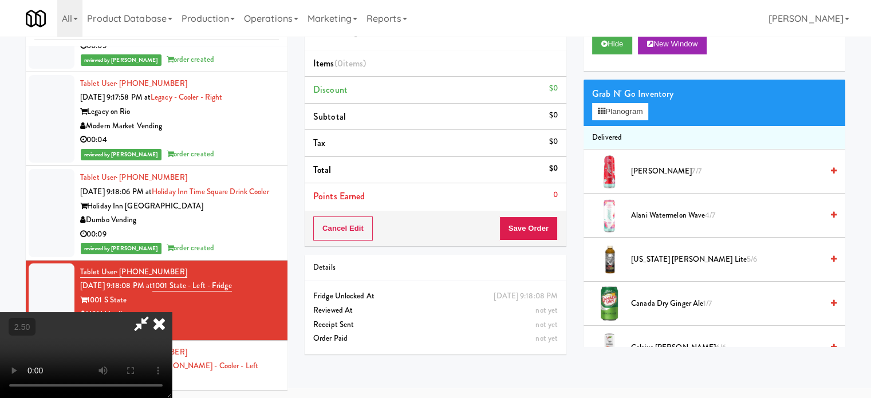
scroll to position [7756, 0]
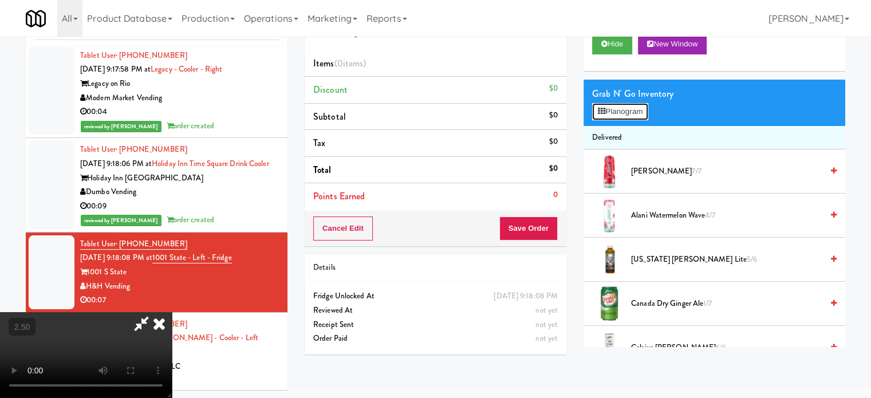
drag, startPoint x: 621, startPoint y: 113, endPoint x: 610, endPoint y: 113, distance: 11.4
click at [620, 113] on button "Planogram" at bounding box center [620, 111] width 56 height 17
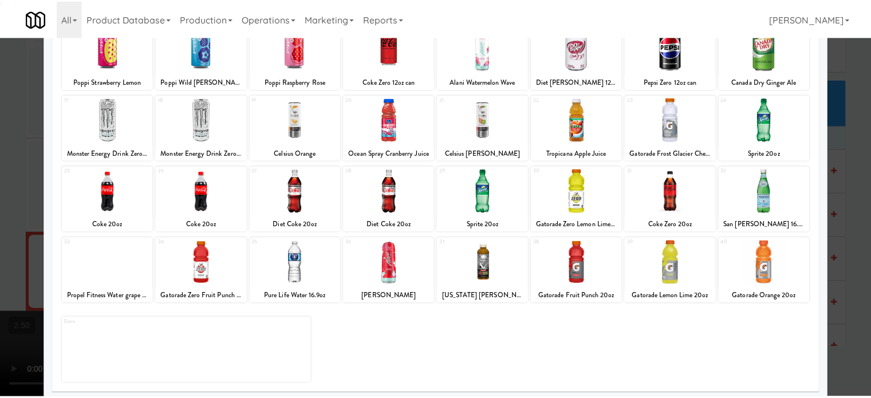
scroll to position [164, 0]
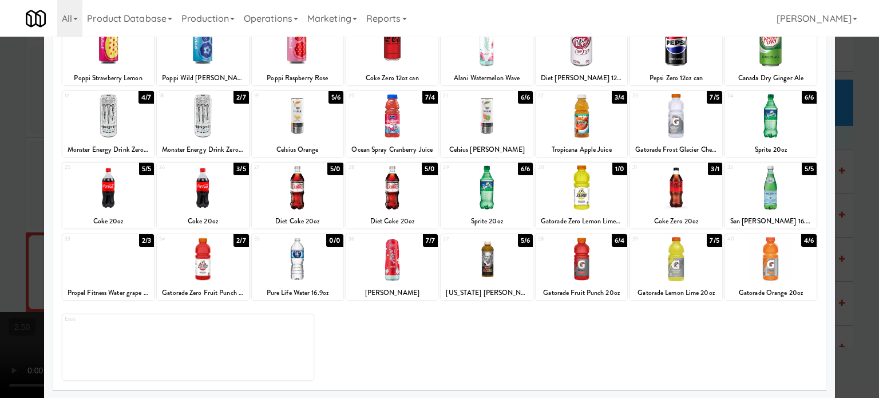
click at [334, 171] on div "5/0" at bounding box center [335, 169] width 16 height 13
drag, startPoint x: 843, startPoint y: 176, endPoint x: 785, endPoint y: 171, distance: 57.4
click at [842, 176] on div at bounding box center [439, 199] width 879 height 398
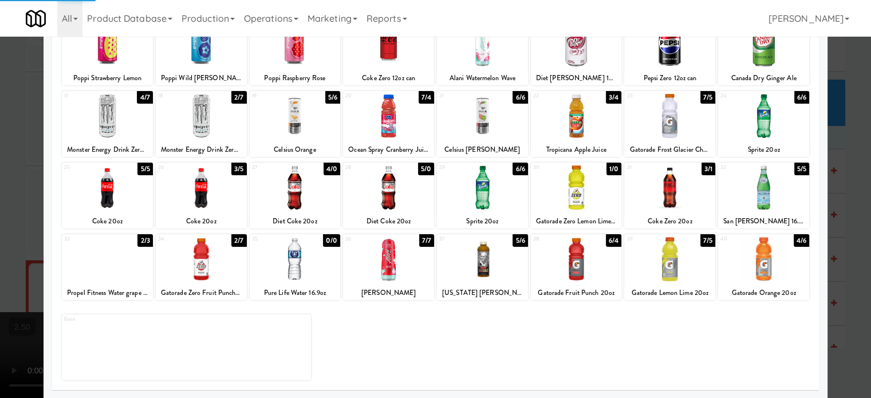
scroll to position [7756, 0]
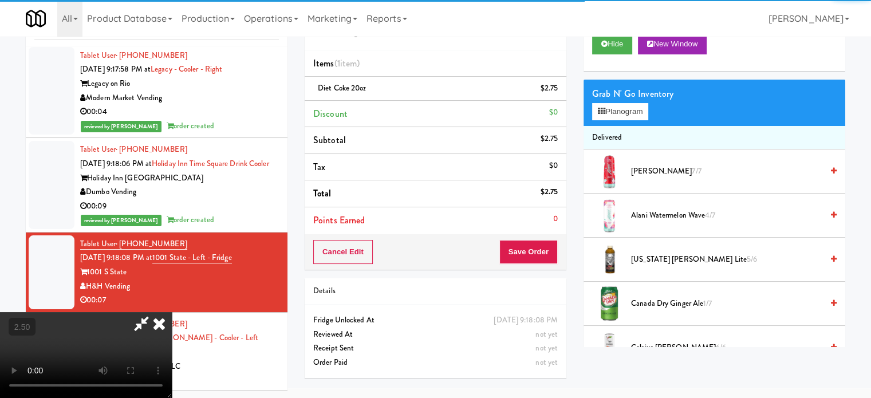
click at [172, 312] on video at bounding box center [86, 355] width 172 height 86
drag, startPoint x: 484, startPoint y: 257, endPoint x: 483, endPoint y: 286, distance: 28.6
click at [172, 312] on video at bounding box center [86, 355] width 172 height 86
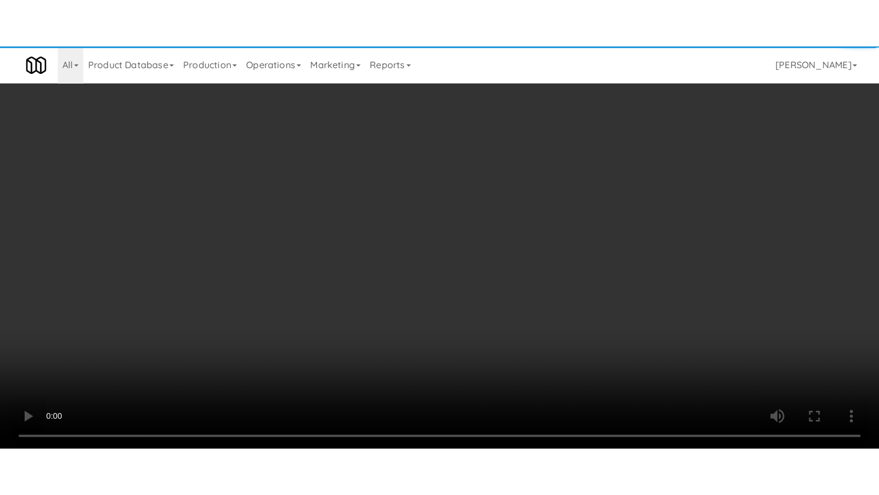
scroll to position [7728, 0]
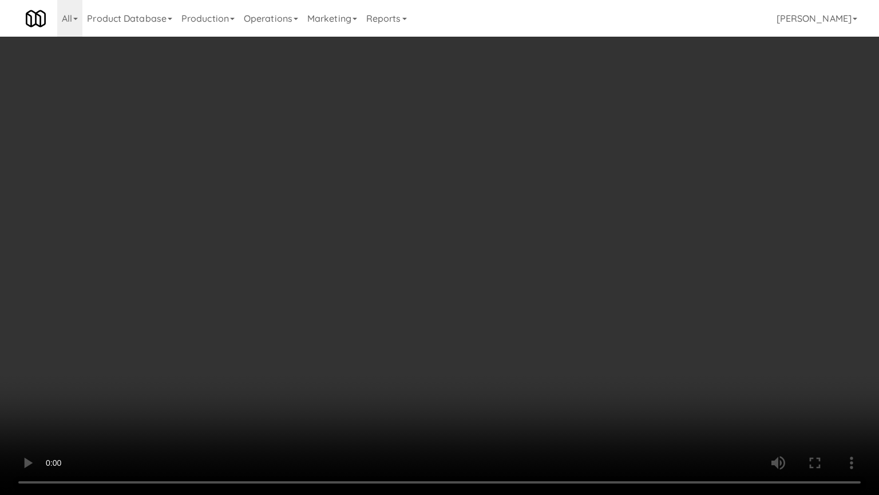
drag, startPoint x: 482, startPoint y: 274, endPoint x: 479, endPoint y: 250, distance: 24.3
click at [482, 272] on video at bounding box center [439, 247] width 879 height 495
click at [476, 238] on video at bounding box center [439, 247] width 879 height 495
drag, startPoint x: 479, startPoint y: 236, endPoint x: 521, endPoint y: 223, distance: 44.2
click at [500, 231] on video at bounding box center [439, 247] width 879 height 495
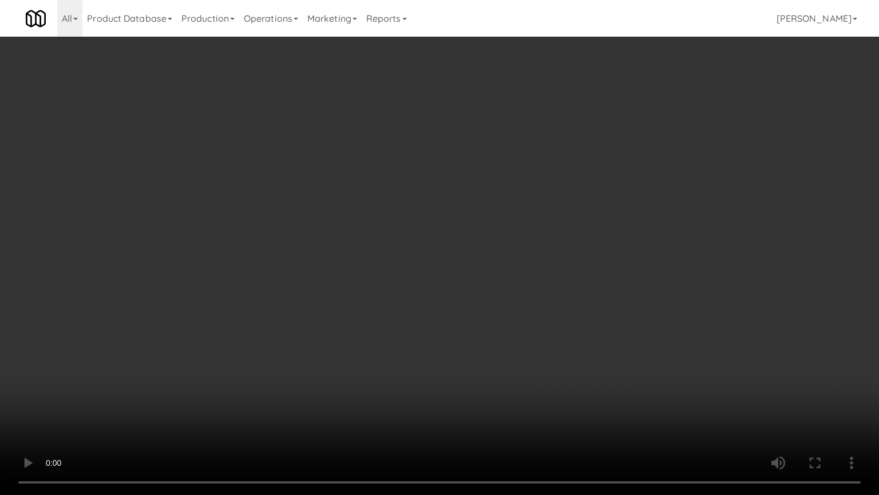
click at [512, 235] on video at bounding box center [439, 247] width 879 height 495
drag, startPoint x: 512, startPoint y: 234, endPoint x: 528, endPoint y: 156, distance: 79.5
click at [517, 234] on video at bounding box center [439, 247] width 879 height 495
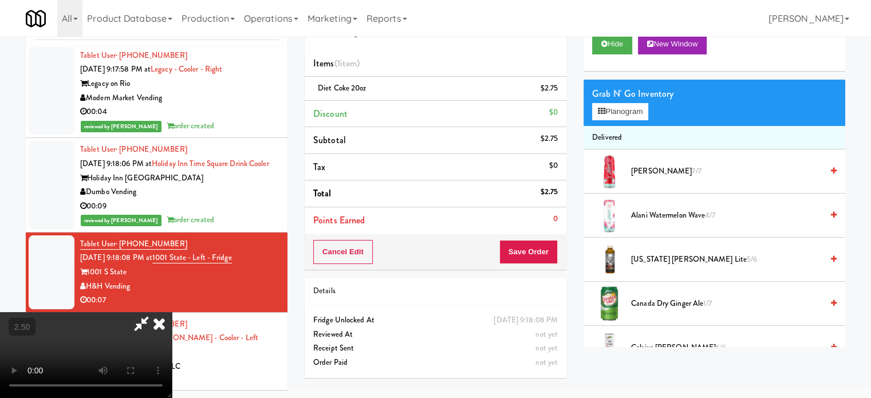
scroll to position [16, 0]
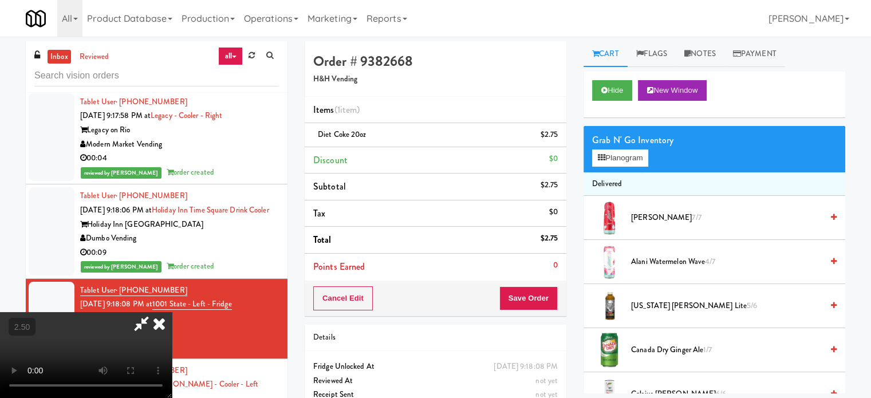
drag, startPoint x: 517, startPoint y: 117, endPoint x: 515, endPoint y: 151, distance: 33.9
click at [172, 312] on icon at bounding box center [159, 323] width 25 height 23
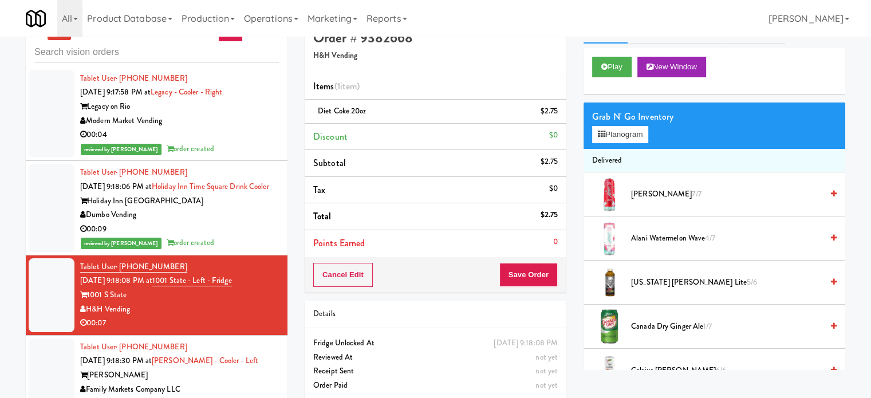
scroll to position [46, 0]
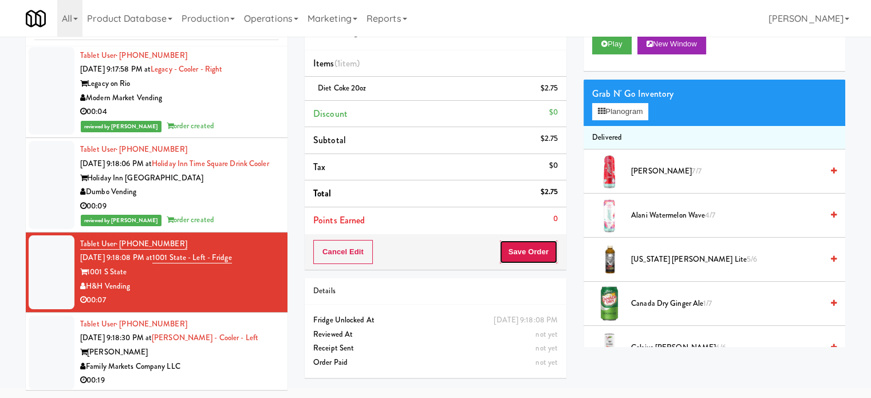
drag, startPoint x: 529, startPoint y: 260, endPoint x: 525, endPoint y: 256, distance: 6.1
click at [529, 261] on button "Save Order" at bounding box center [528, 252] width 58 height 24
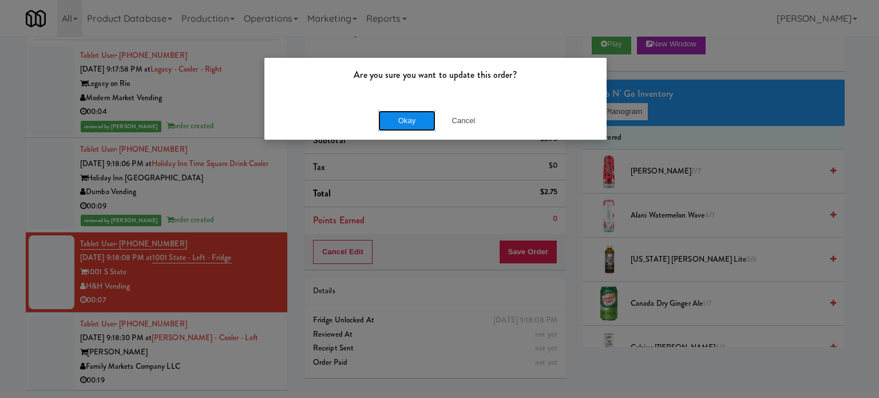
click at [409, 125] on button "Okay" at bounding box center [406, 120] width 57 height 21
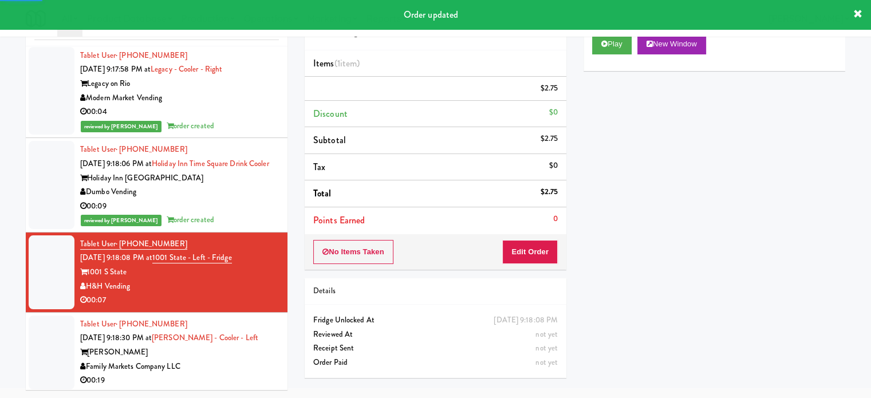
drag, startPoint x: 262, startPoint y: 338, endPoint x: 325, endPoint y: 298, distance: 74.6
click at [264, 373] on div "00:19" at bounding box center [179, 380] width 199 height 14
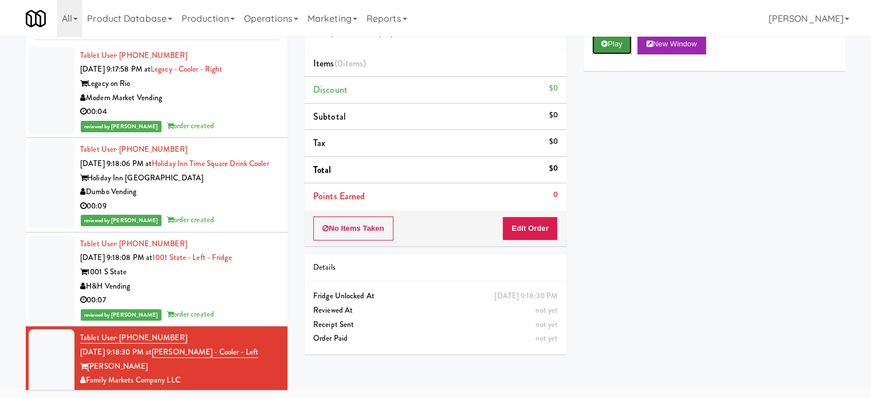
click at [618, 49] on button "Play" at bounding box center [611, 44] width 39 height 21
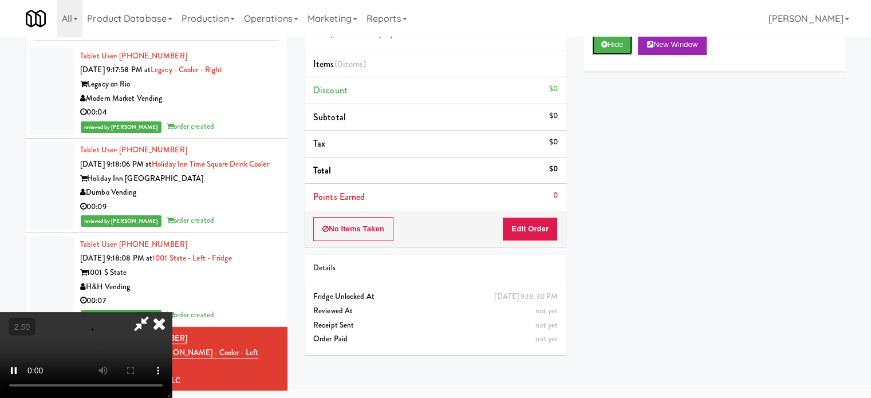
scroll to position [46, 0]
click at [531, 225] on button "Edit Order" at bounding box center [530, 228] width 56 height 24
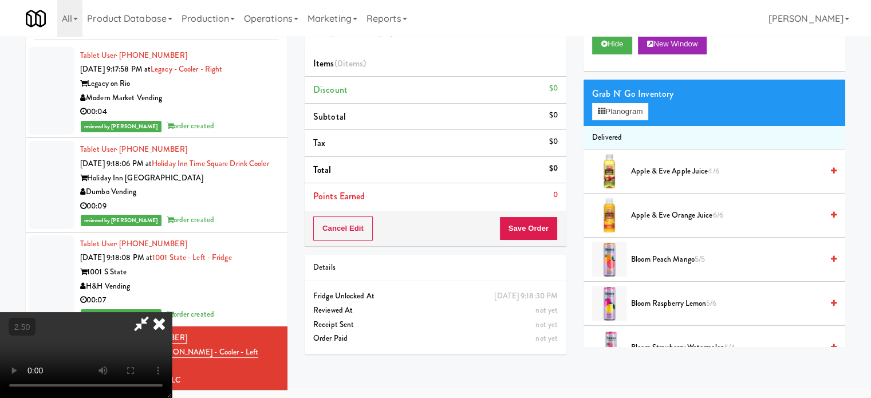
drag, startPoint x: 393, startPoint y: 279, endPoint x: 400, endPoint y: 265, distance: 15.1
click at [172, 312] on video at bounding box center [86, 355] width 172 height 86
drag, startPoint x: 426, startPoint y: 204, endPoint x: 463, endPoint y: 161, distance: 56.1
click at [172, 312] on video at bounding box center [86, 355] width 172 height 86
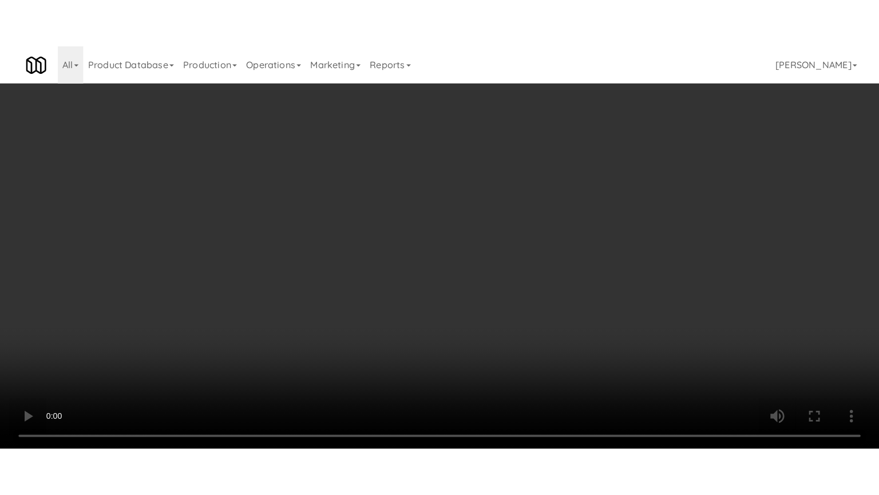
scroll to position [7728, 0]
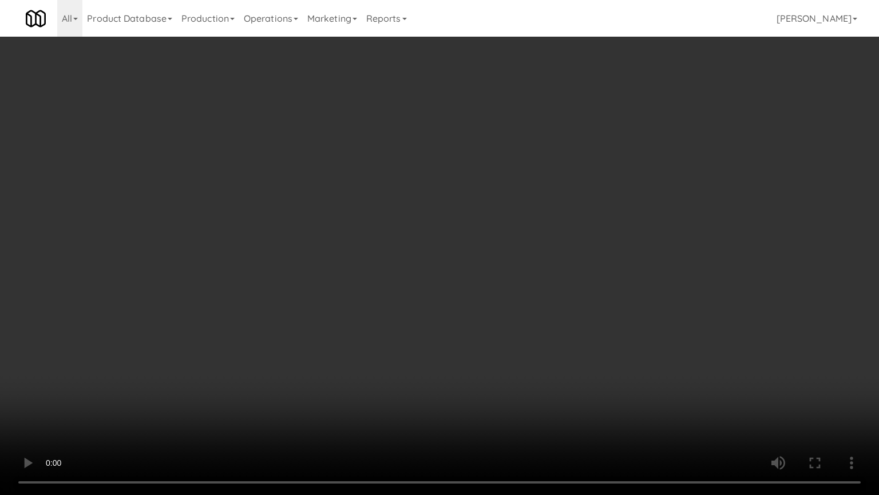
click at [386, 224] on video at bounding box center [439, 247] width 879 height 495
drag, startPoint x: 394, startPoint y: 224, endPoint x: 401, endPoint y: 224, distance: 7.4
click at [396, 224] on video at bounding box center [439, 247] width 879 height 495
click at [405, 223] on video at bounding box center [439, 247] width 879 height 495
drag, startPoint x: 413, startPoint y: 237, endPoint x: 426, endPoint y: 244, distance: 14.3
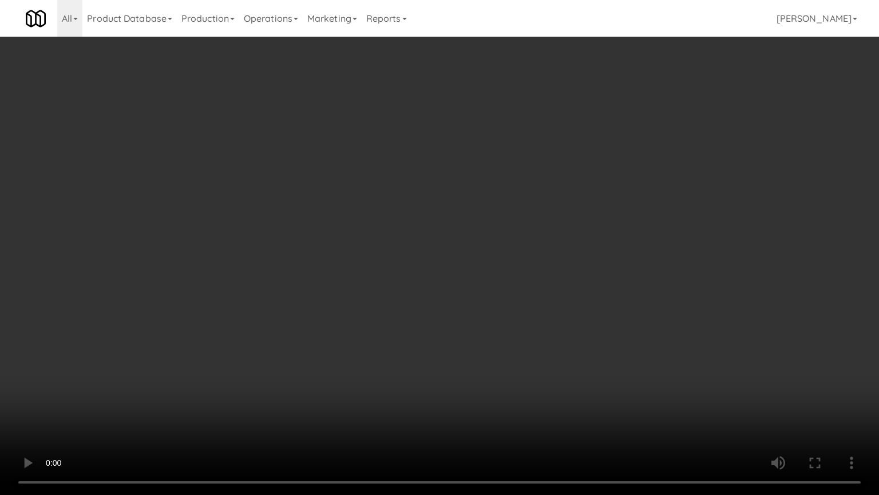
click at [426, 244] on video at bounding box center [439, 247] width 879 height 495
click at [442, 235] on video at bounding box center [439, 247] width 879 height 495
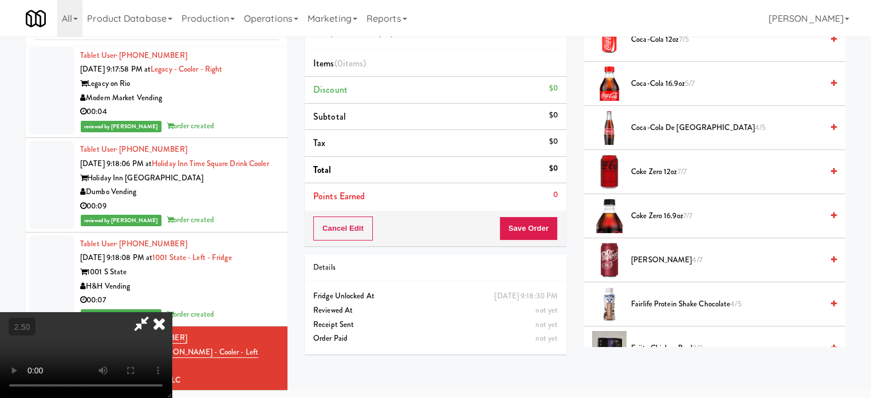
scroll to position [286, 0]
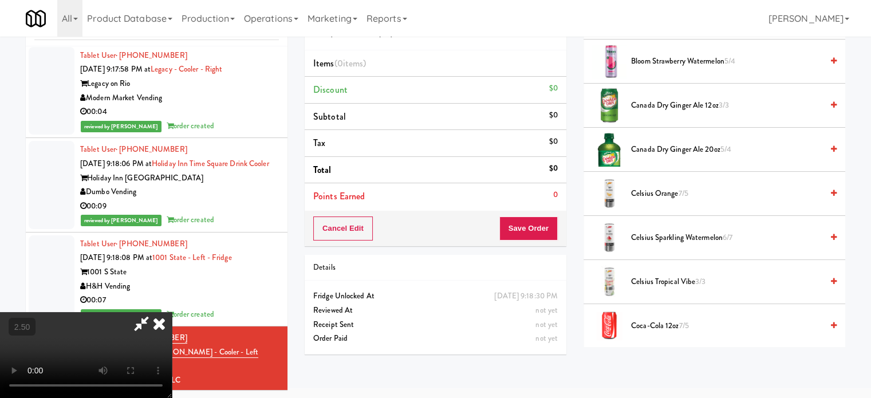
click at [666, 107] on span "Canada Dry Ginger Ale 12oz 3/3" at bounding box center [726, 105] width 191 height 14
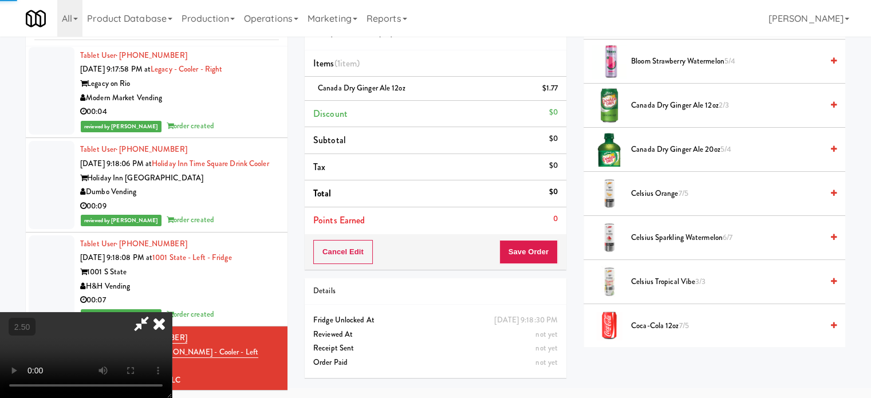
drag, startPoint x: 315, startPoint y: 185, endPoint x: 323, endPoint y: 184, distance: 8.1
click at [172, 312] on video at bounding box center [86, 355] width 172 height 86
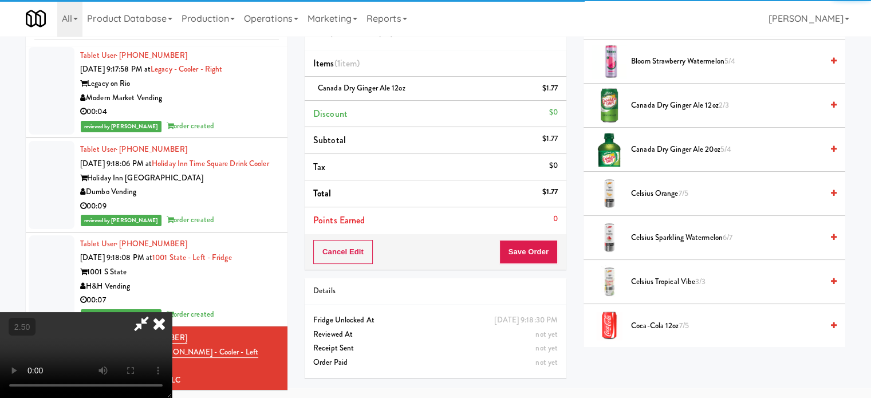
click at [172, 312] on video at bounding box center [86, 355] width 172 height 86
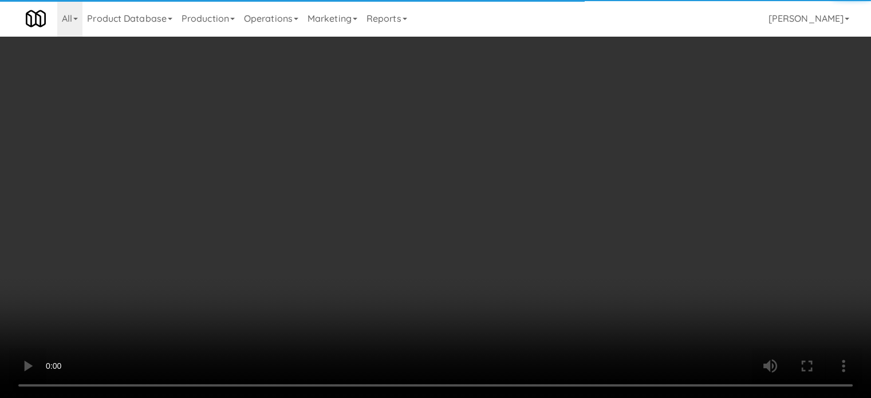
scroll to position [7728, 0]
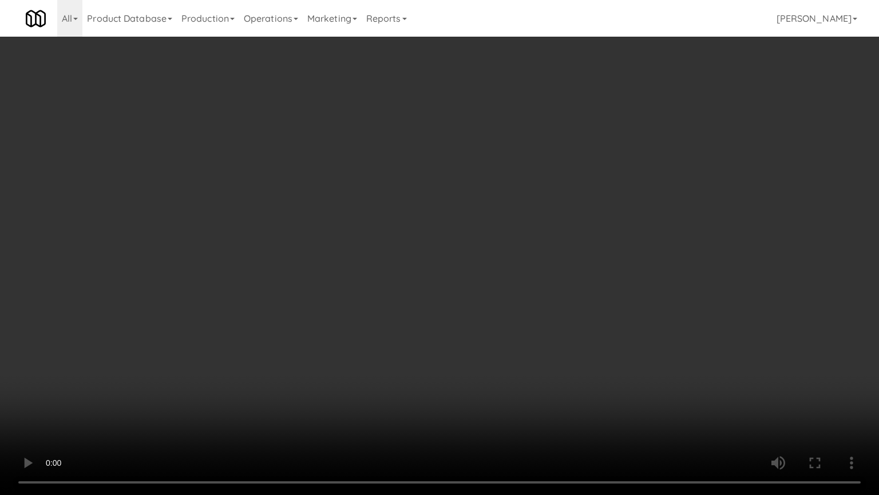
drag, startPoint x: 138, startPoint y: 385, endPoint x: 277, endPoint y: 188, distance: 241.1
click at [140, 382] on video at bounding box center [439, 247] width 879 height 495
click at [500, 190] on video at bounding box center [439, 247] width 879 height 495
click at [504, 191] on video at bounding box center [439, 247] width 879 height 495
click at [527, 185] on video at bounding box center [439, 247] width 879 height 495
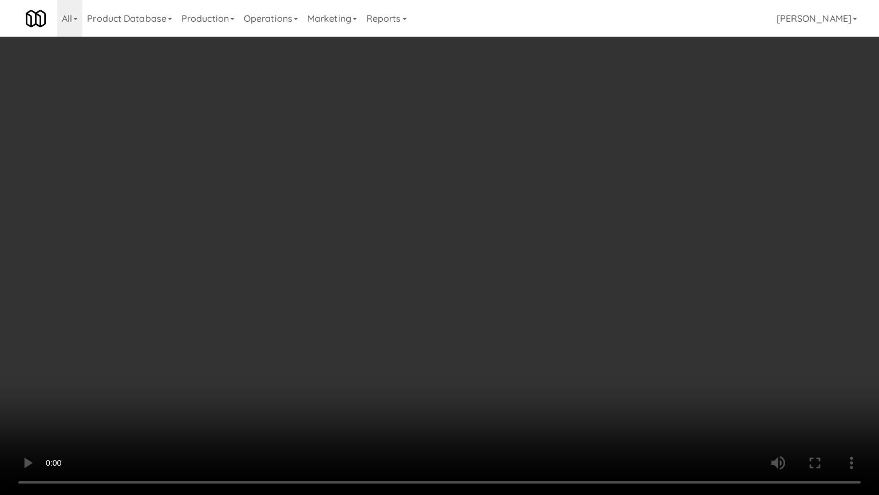
click at [536, 196] on video at bounding box center [439, 247] width 879 height 495
drag, startPoint x: 566, startPoint y: 196, endPoint x: 588, endPoint y: 198, distance: 22.4
click at [588, 197] on video at bounding box center [439, 247] width 879 height 495
click at [523, 204] on video at bounding box center [439, 247] width 879 height 495
click at [555, 204] on video at bounding box center [439, 247] width 879 height 495
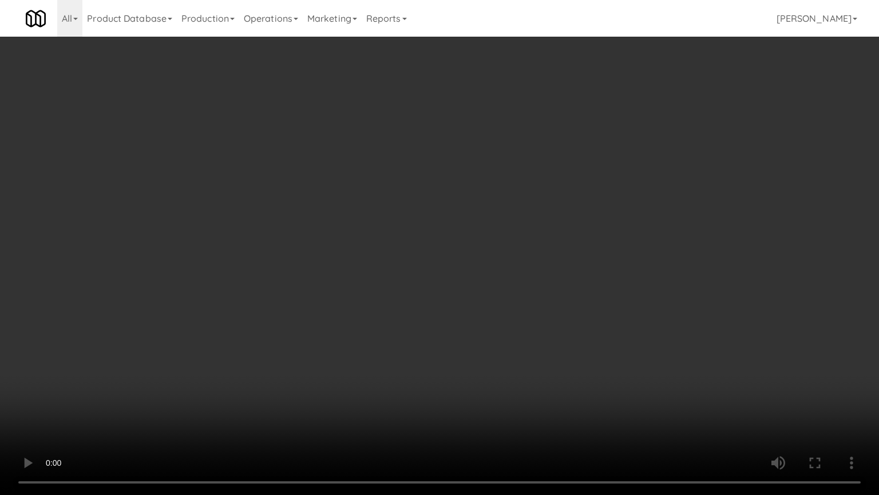
click at [470, 206] on video at bounding box center [439, 247] width 879 height 495
click at [477, 201] on video at bounding box center [439, 247] width 879 height 495
click at [488, 202] on video at bounding box center [439, 247] width 879 height 495
click at [513, 192] on video at bounding box center [439, 247] width 879 height 495
drag, startPoint x: 536, startPoint y: 191, endPoint x: 570, endPoint y: 183, distance: 34.7
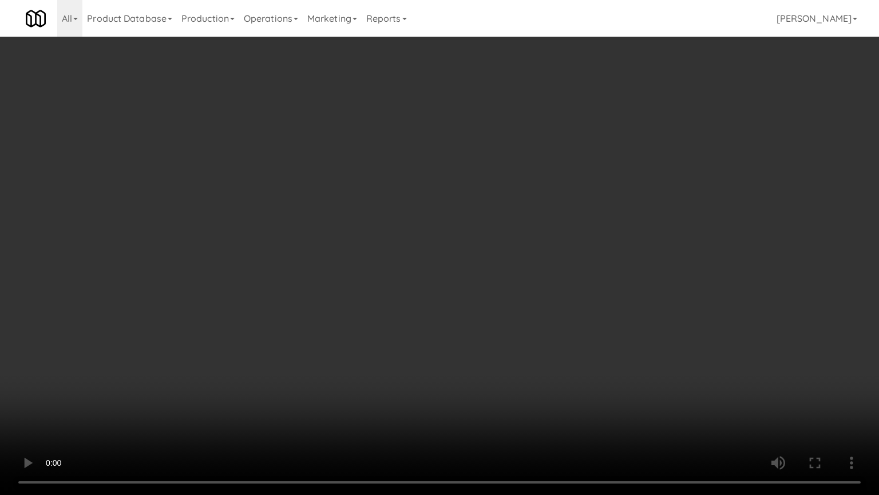
click at [543, 191] on video at bounding box center [439, 247] width 879 height 495
drag, startPoint x: 570, startPoint y: 183, endPoint x: 599, endPoint y: 98, distance: 89.4
click at [574, 180] on video at bounding box center [439, 247] width 879 height 495
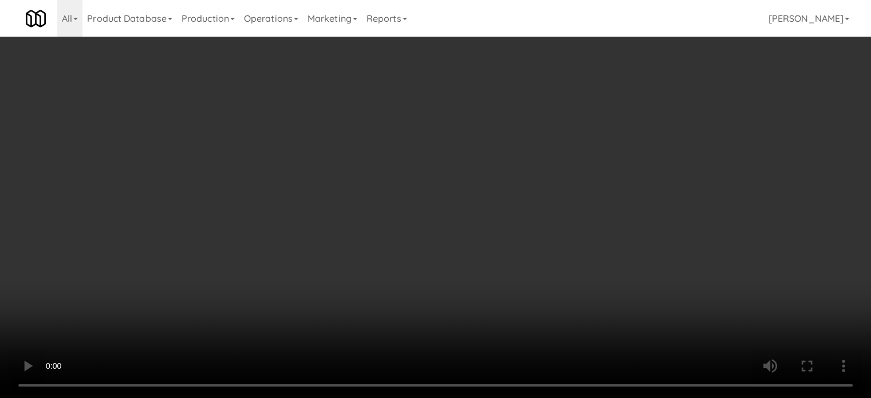
scroll to position [7756, 0]
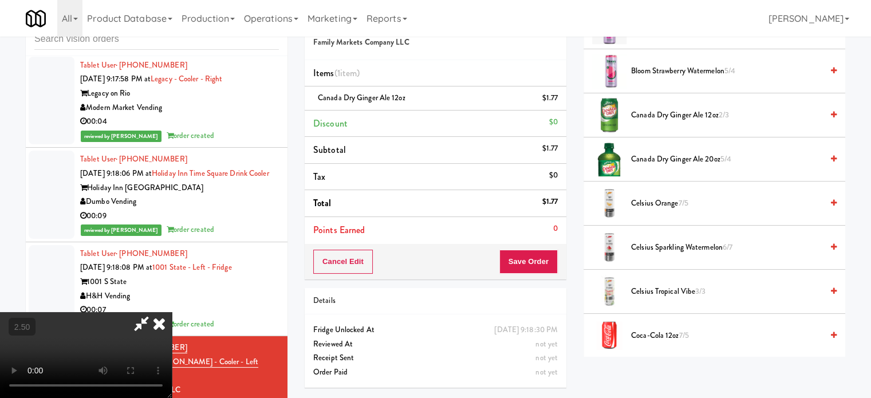
click at [653, 113] on span "Canada Dry Ginger Ale 12oz 2/3" at bounding box center [726, 115] width 191 height 14
click at [172, 312] on video at bounding box center [86, 355] width 172 height 86
drag, startPoint x: 501, startPoint y: 50, endPoint x: 496, endPoint y: 65, distance: 15.9
click at [172, 312] on icon at bounding box center [159, 323] width 25 height 23
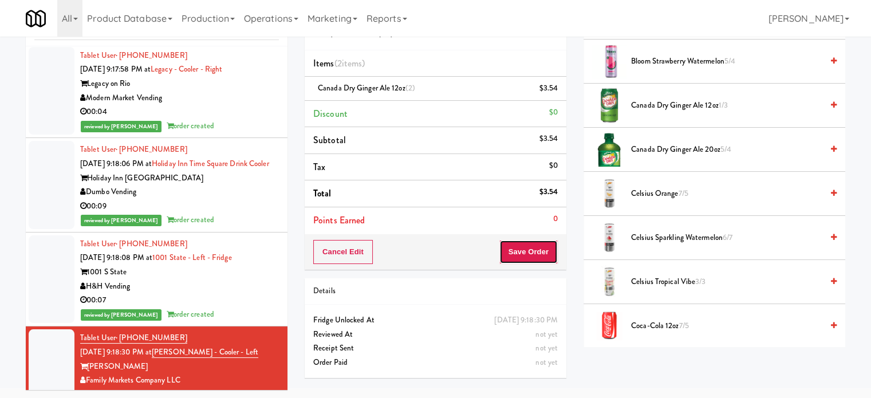
click at [530, 254] on button "Save Order" at bounding box center [528, 252] width 58 height 24
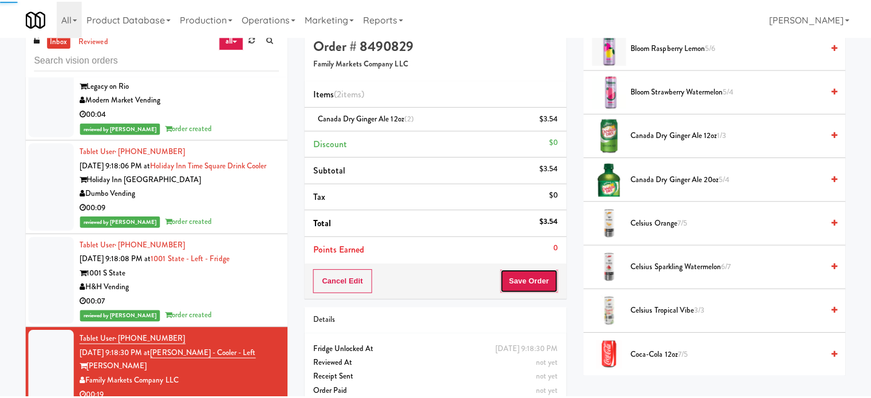
scroll to position [0, 0]
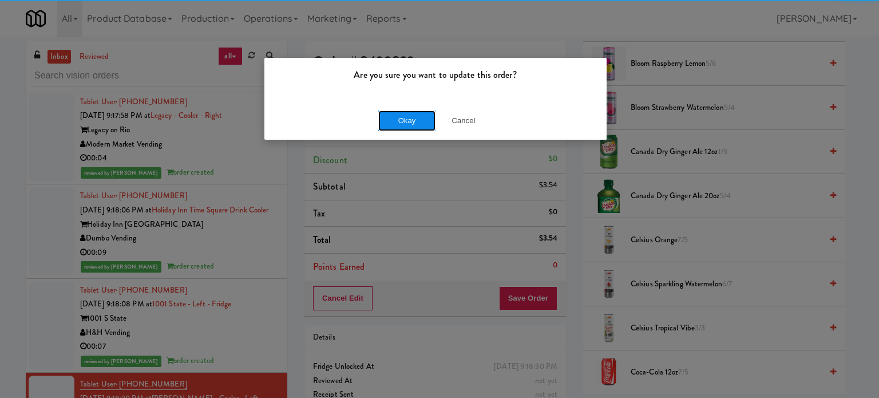
click at [416, 116] on button "Okay" at bounding box center [406, 120] width 57 height 21
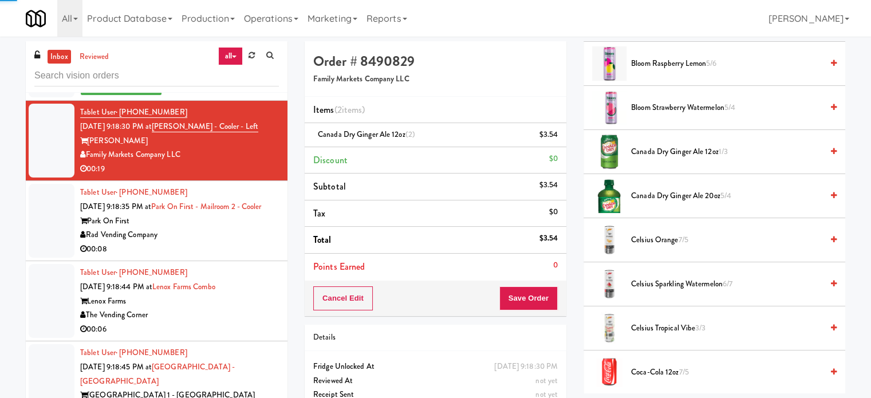
scroll to position [8042, 0]
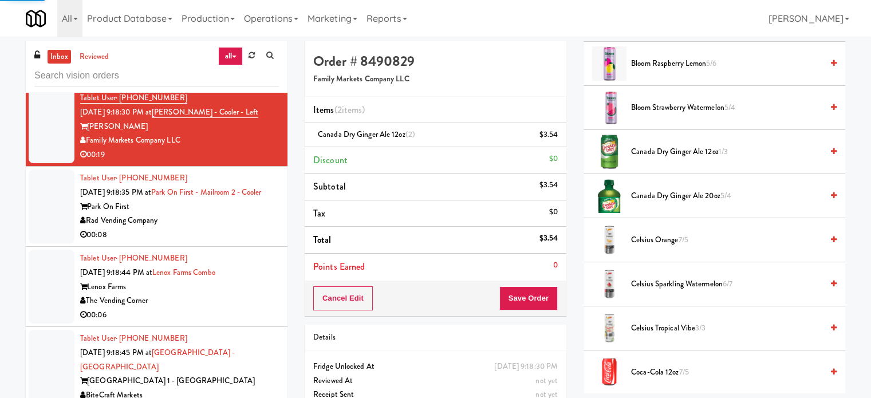
drag, startPoint x: 253, startPoint y: 190, endPoint x: 259, endPoint y: 191, distance: 6.4
click at [254, 200] on div "Park On First" at bounding box center [179, 207] width 199 height 14
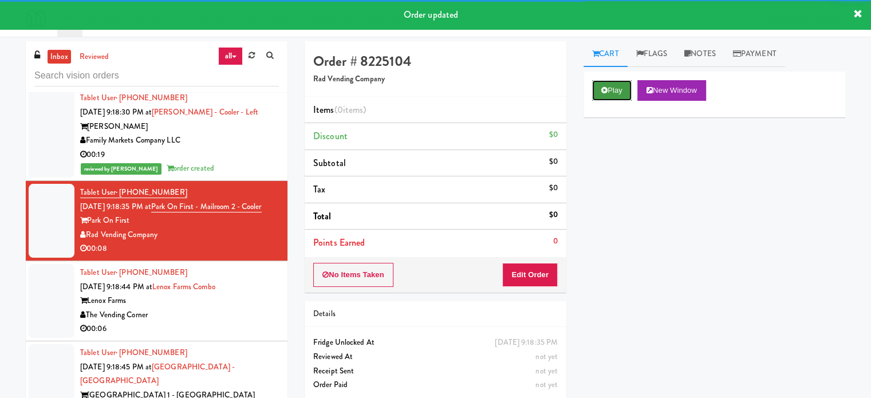
click at [622, 90] on button "Play" at bounding box center [611, 90] width 39 height 21
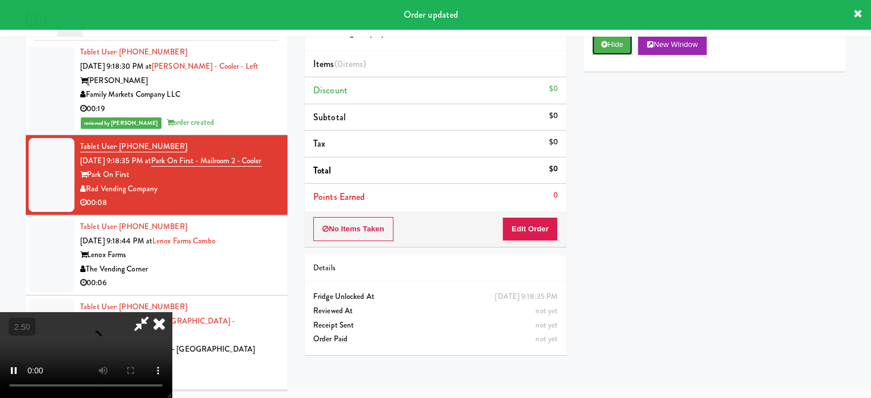
scroll to position [46, 0]
click at [538, 233] on button "Edit Order" at bounding box center [530, 228] width 56 height 24
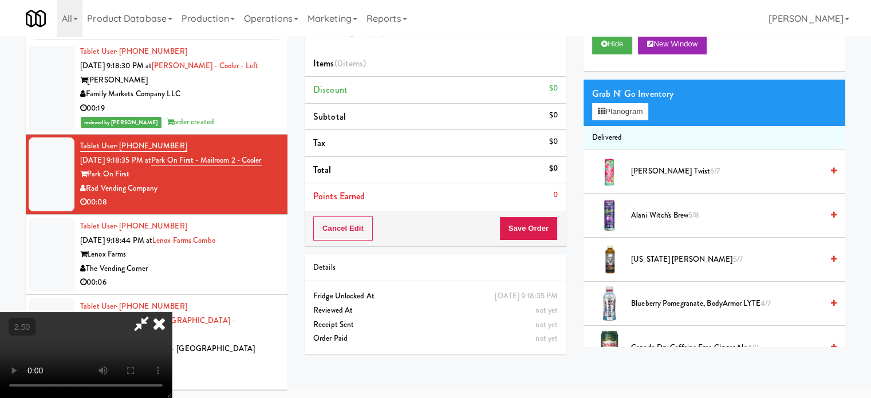
drag, startPoint x: 323, startPoint y: 283, endPoint x: 335, endPoint y: 270, distance: 17.4
click at [172, 312] on video at bounding box center [86, 355] width 172 height 86
drag, startPoint x: 335, startPoint y: 270, endPoint x: 375, endPoint y: 244, distance: 47.9
click at [172, 312] on video at bounding box center [86, 355] width 172 height 86
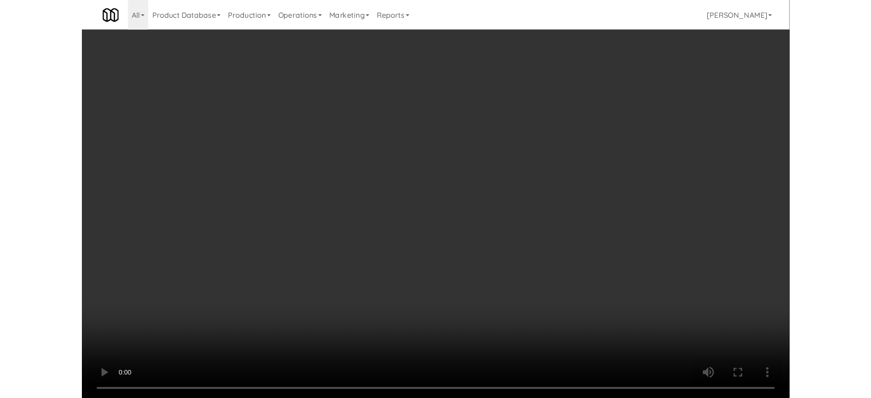
scroll to position [8014, 0]
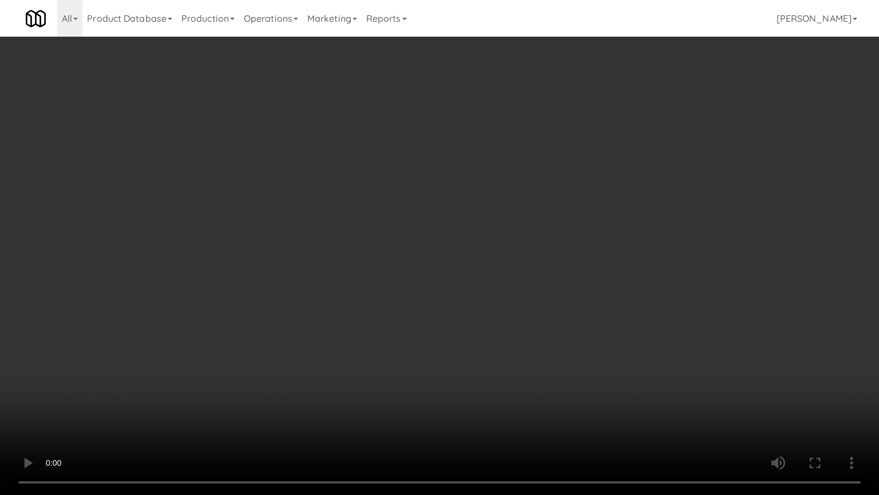
click at [405, 254] on video at bounding box center [439, 247] width 879 height 495
click at [414, 252] on video at bounding box center [439, 247] width 879 height 495
click at [448, 254] on video at bounding box center [439, 247] width 879 height 495
drag, startPoint x: 251, startPoint y: 348, endPoint x: 264, endPoint y: 338, distance: 16.4
click at [255, 345] on video at bounding box center [439, 247] width 879 height 495
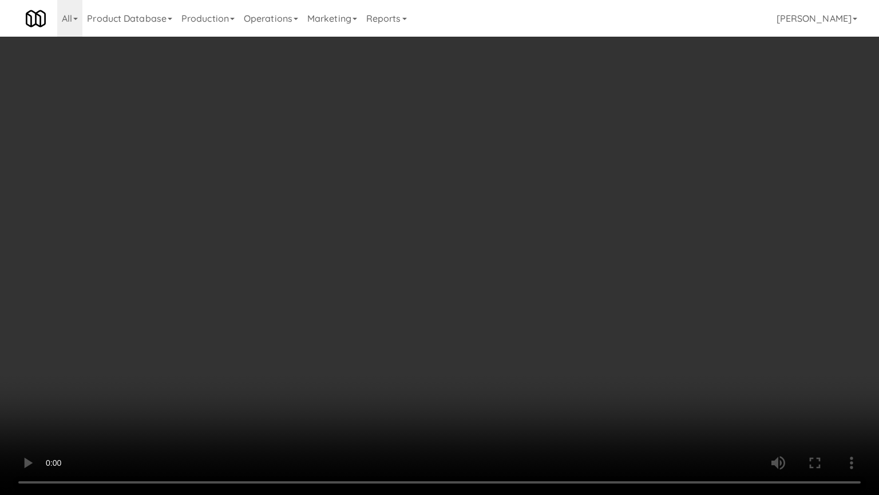
click at [378, 195] on video at bounding box center [439, 247] width 879 height 495
drag, startPoint x: 448, startPoint y: 204, endPoint x: 455, endPoint y: 203, distance: 7.5
click at [450, 204] on video at bounding box center [439, 247] width 879 height 495
drag, startPoint x: 455, startPoint y: 203, endPoint x: 529, endPoint y: 121, distance: 109.8
click at [457, 201] on video at bounding box center [439, 247] width 879 height 495
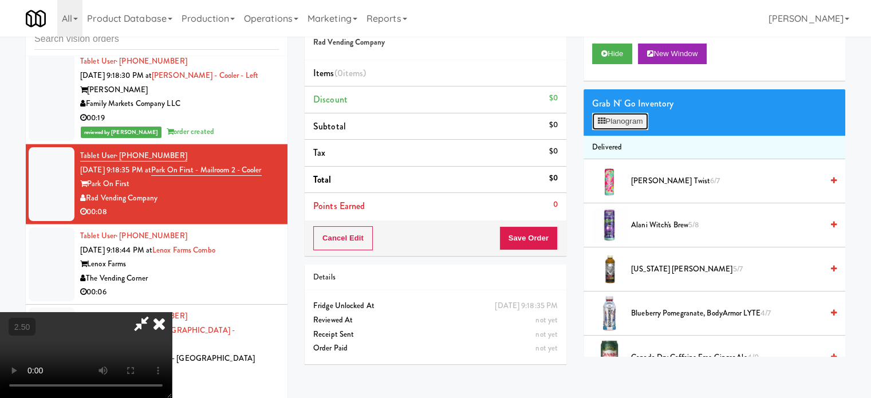
click at [625, 116] on button "Planogram" at bounding box center [620, 121] width 56 height 17
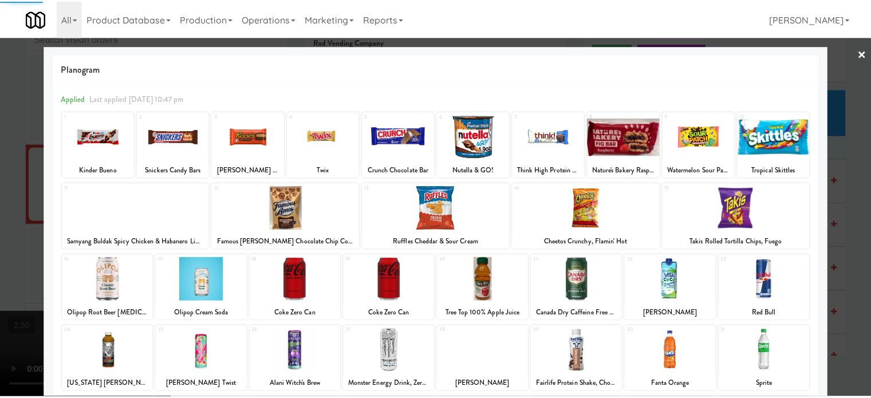
scroll to position [164, 0]
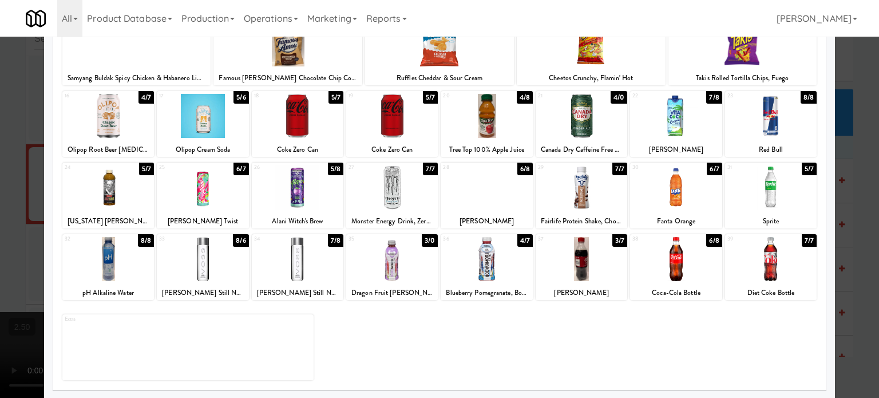
drag, startPoint x: 234, startPoint y: 238, endPoint x: 243, endPoint y: 231, distance: 11.8
click at [234, 238] on div "8/6" at bounding box center [240, 240] width 15 height 13
click at [428, 168] on div "7/7" at bounding box center [430, 169] width 15 height 13
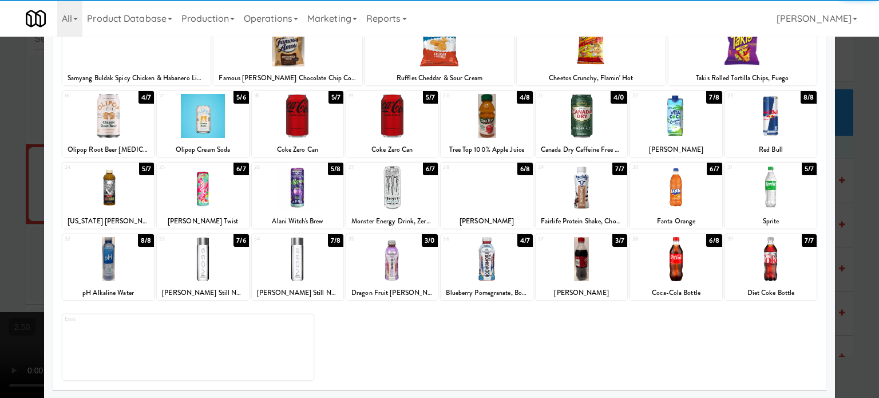
drag, startPoint x: 853, startPoint y: 216, endPoint x: 700, endPoint y: 231, distance: 153.6
click at [854, 219] on div at bounding box center [439, 199] width 879 height 398
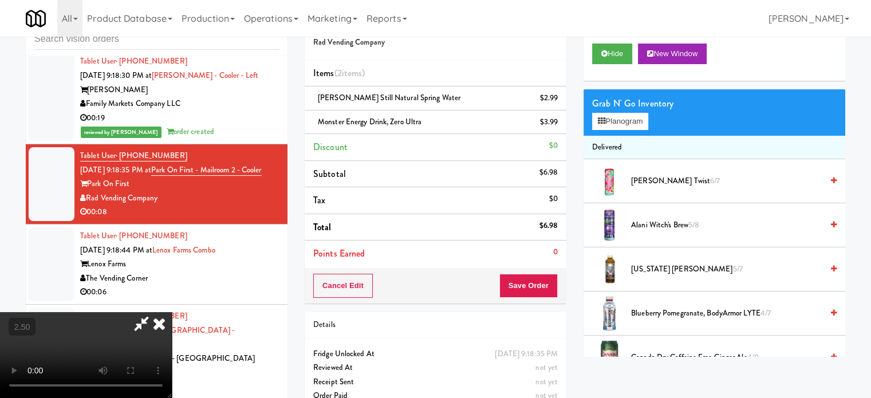
drag, startPoint x: 401, startPoint y: 272, endPoint x: 412, endPoint y: 249, distance: 25.3
click at [172, 312] on video at bounding box center [86, 355] width 172 height 86
drag, startPoint x: 412, startPoint y: 249, endPoint x: 423, endPoint y: 295, distance: 47.6
click at [172, 312] on video at bounding box center [86, 355] width 172 height 86
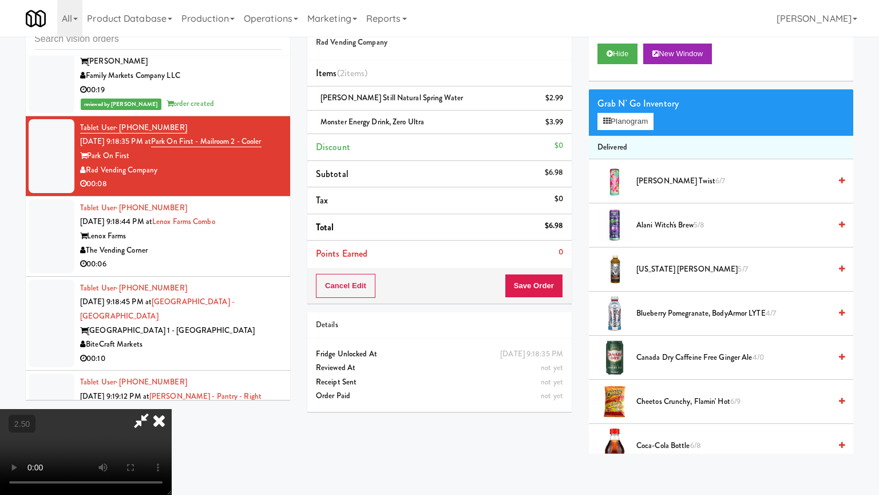
click at [172, 397] on video at bounding box center [86, 452] width 172 height 86
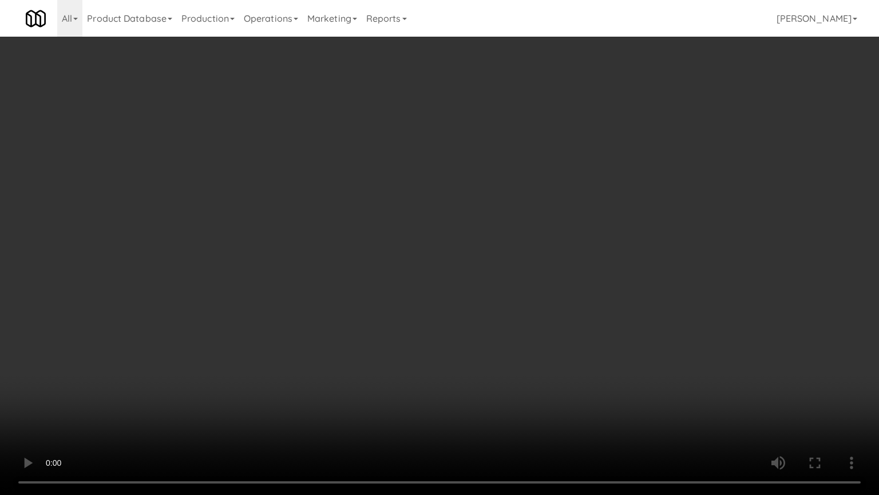
scroll to position [8014, 0]
